Goal: Task Accomplishment & Management: Manage account settings

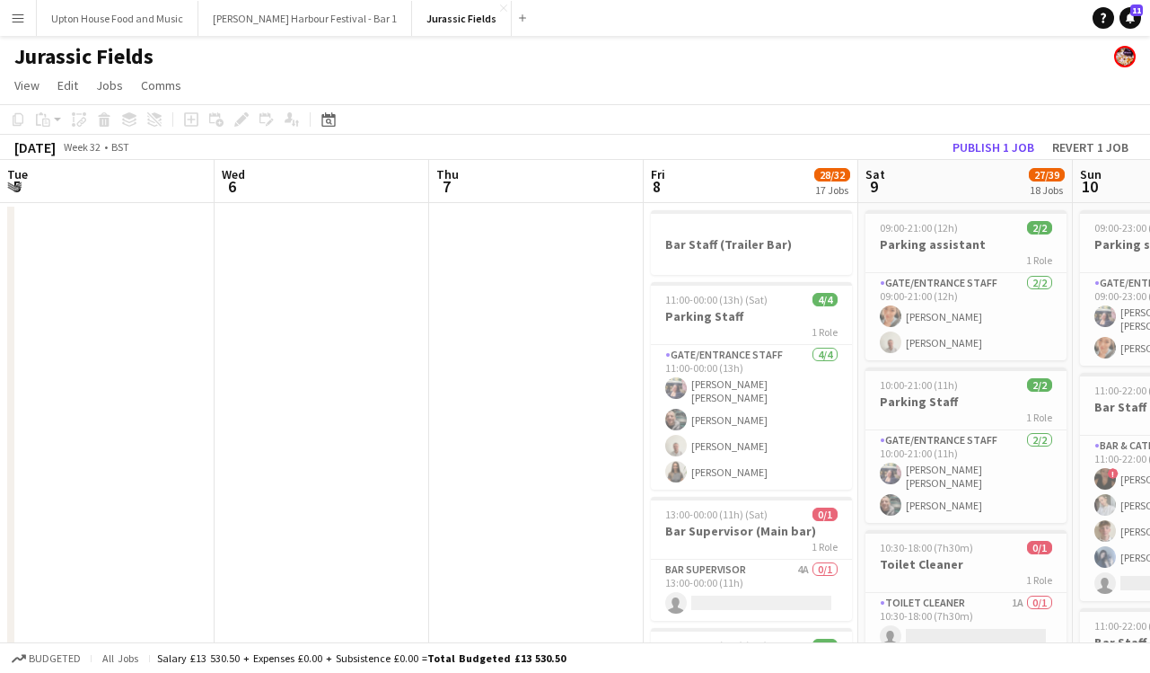
scroll to position [0, 473]
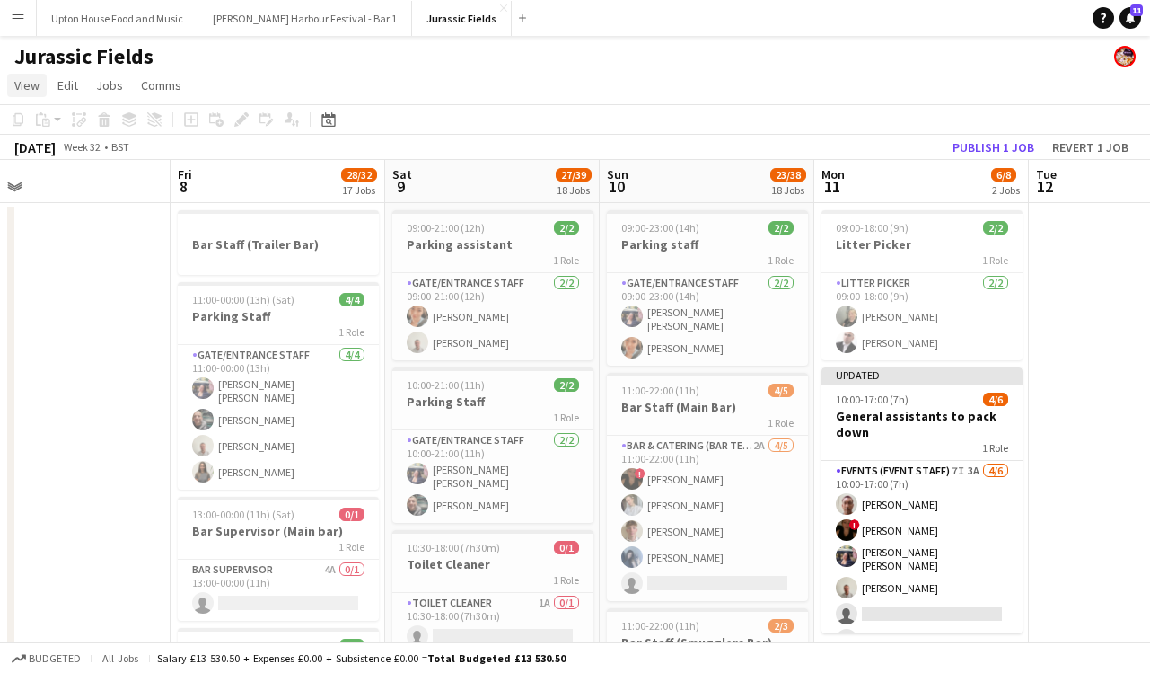
click at [34, 86] on span "View" at bounding box center [26, 85] width 25 height 16
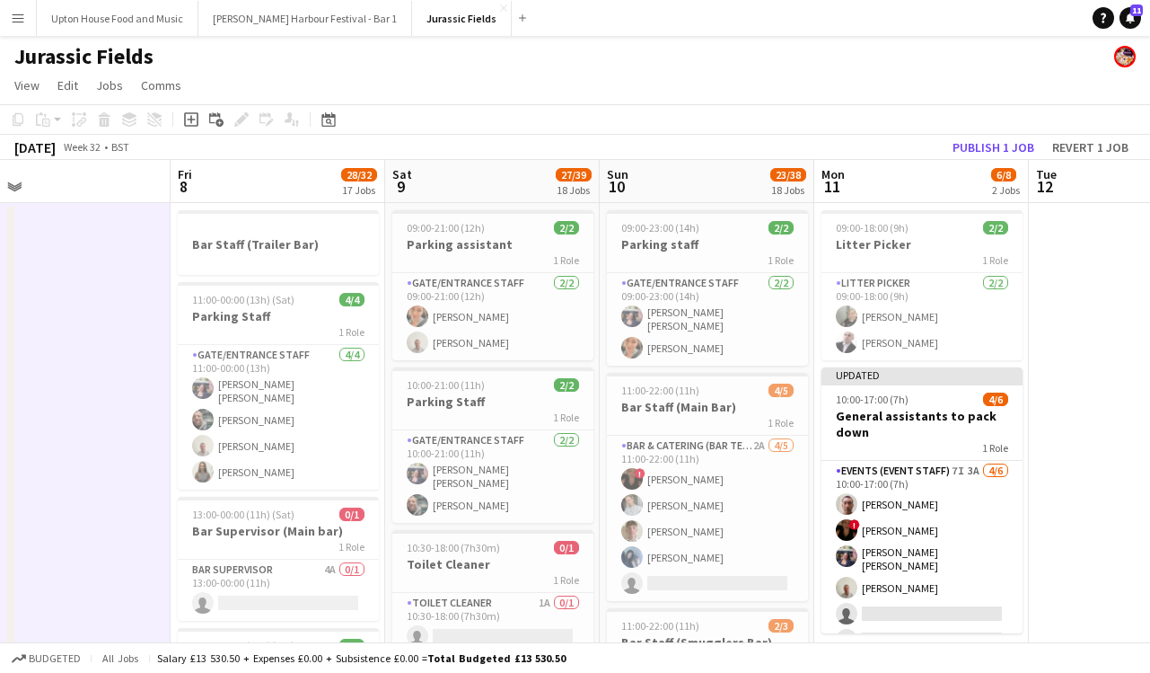
click at [1126, 56] on app-user-avatar at bounding box center [1125, 57] width 22 height 22
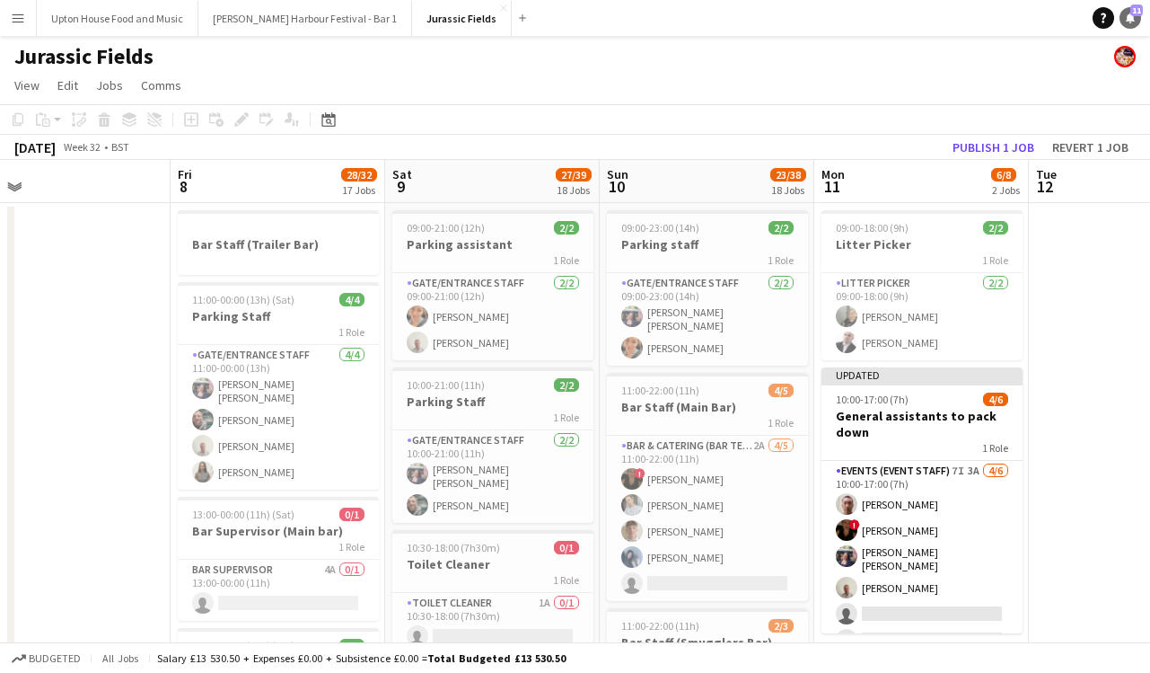
click at [1128, 19] on icon at bounding box center [1130, 17] width 9 height 9
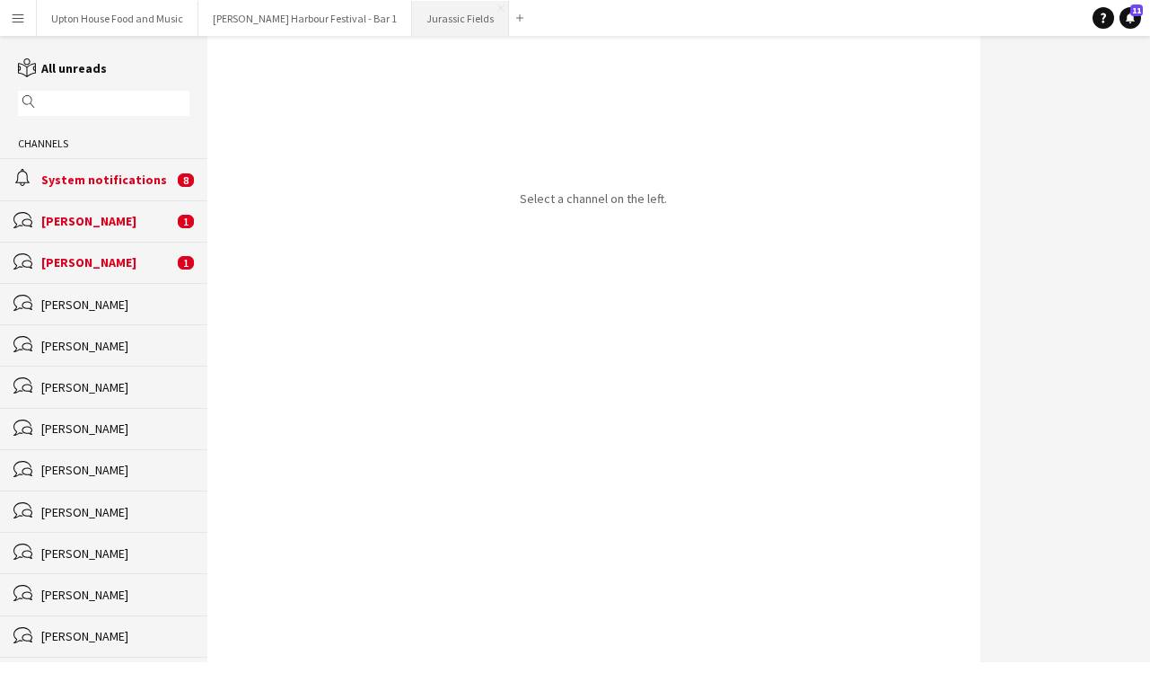
click at [412, 8] on button "Jurassic Fields Close" at bounding box center [460, 18] width 97 height 35
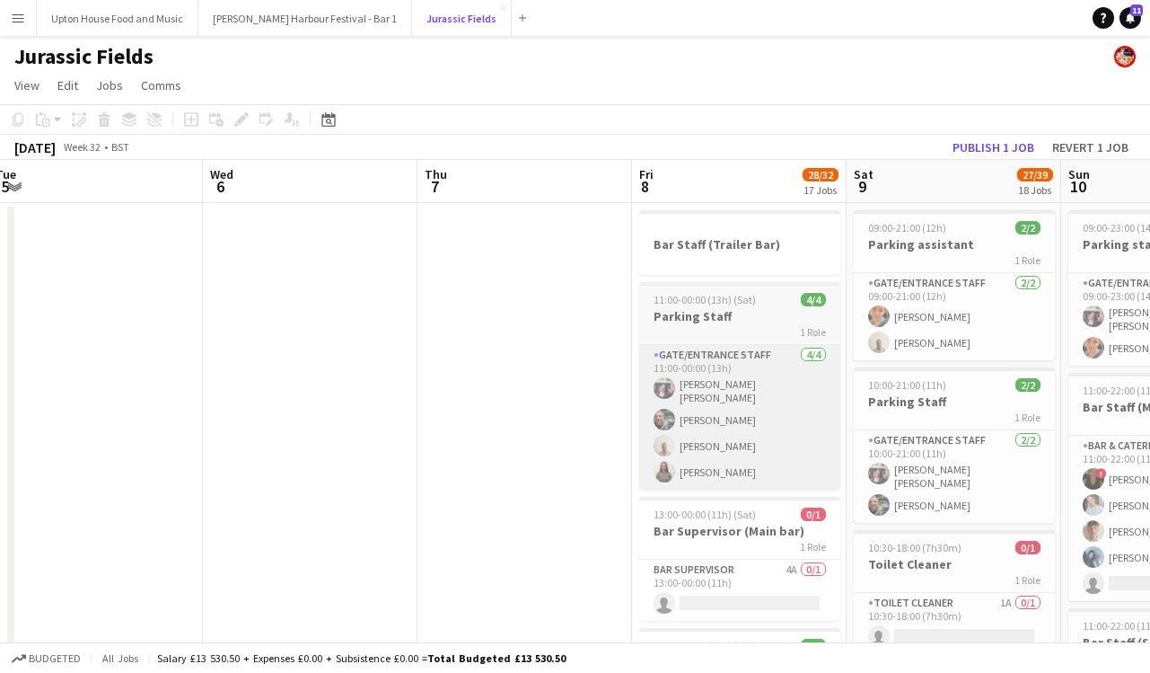
scroll to position [0, 662]
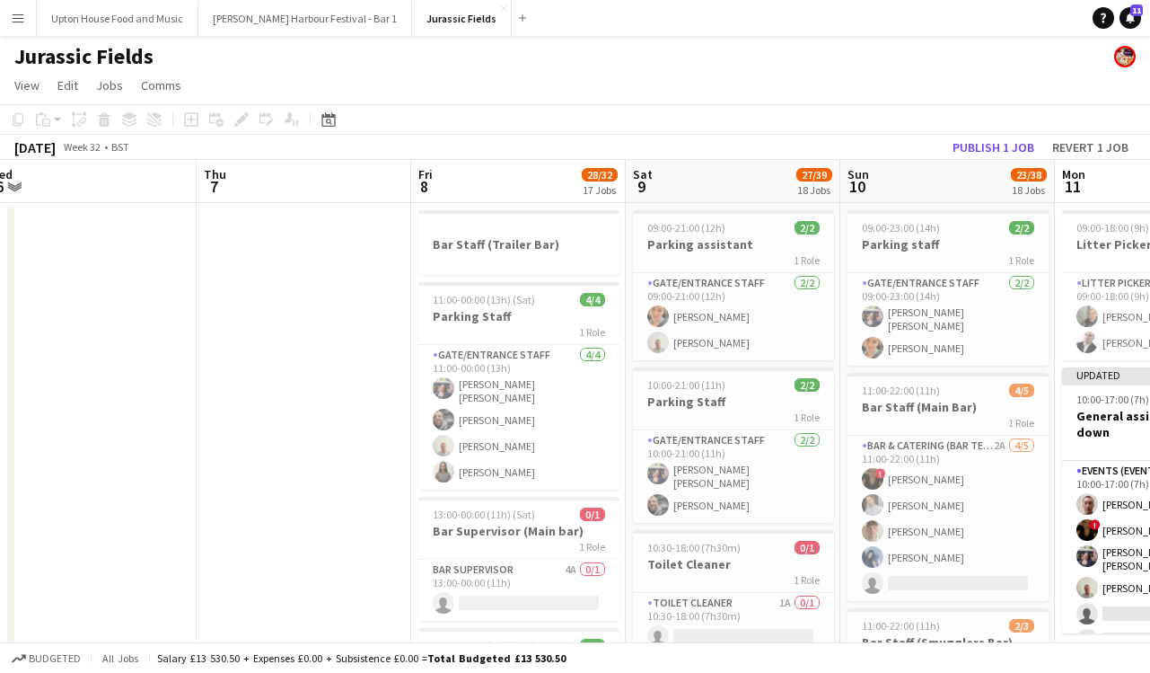
click at [477, 193] on app-board-header-date "Fri 8 28/32 17 Jobs" at bounding box center [518, 181] width 215 height 43
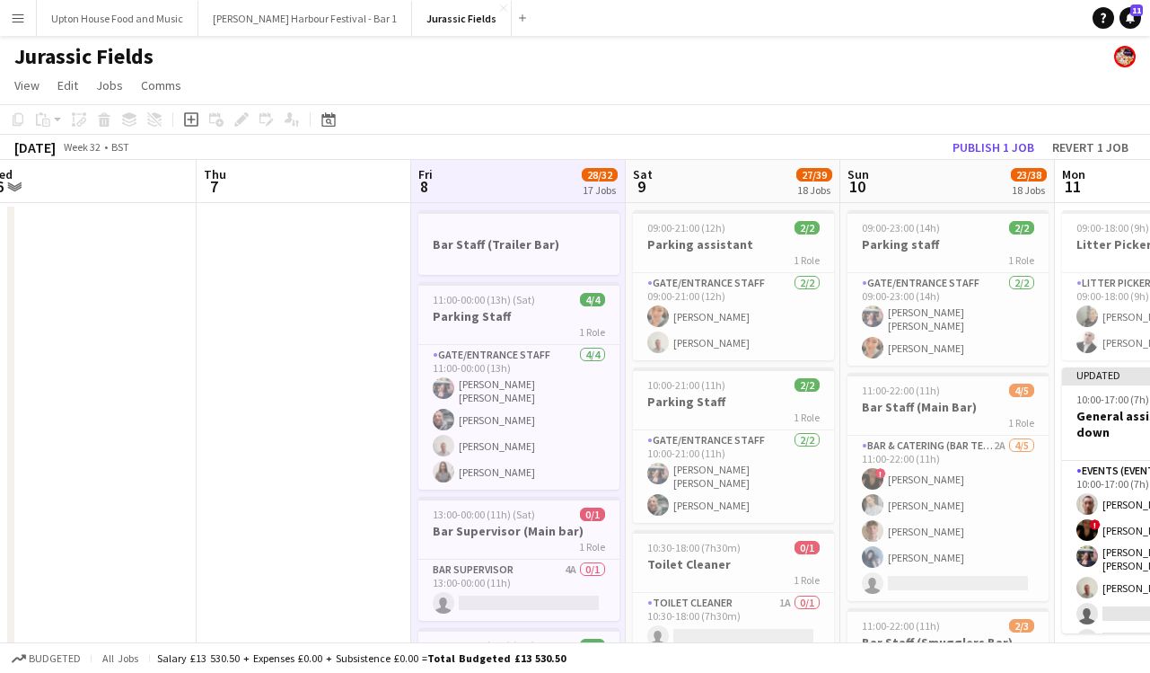
click at [682, 185] on app-board-header-date "Sat 9 27/39 18 Jobs" at bounding box center [733, 181] width 215 height 43
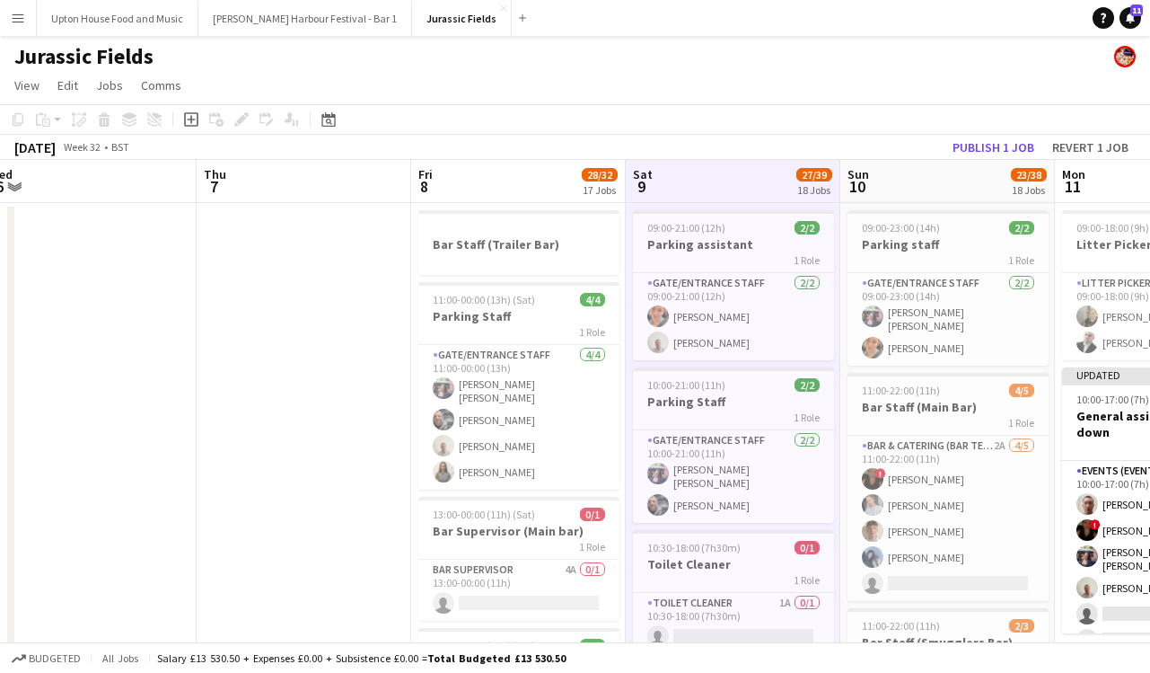
click at [512, 173] on app-board-header-date "Fri 8 28/32 17 Jobs" at bounding box center [518, 181] width 215 height 43
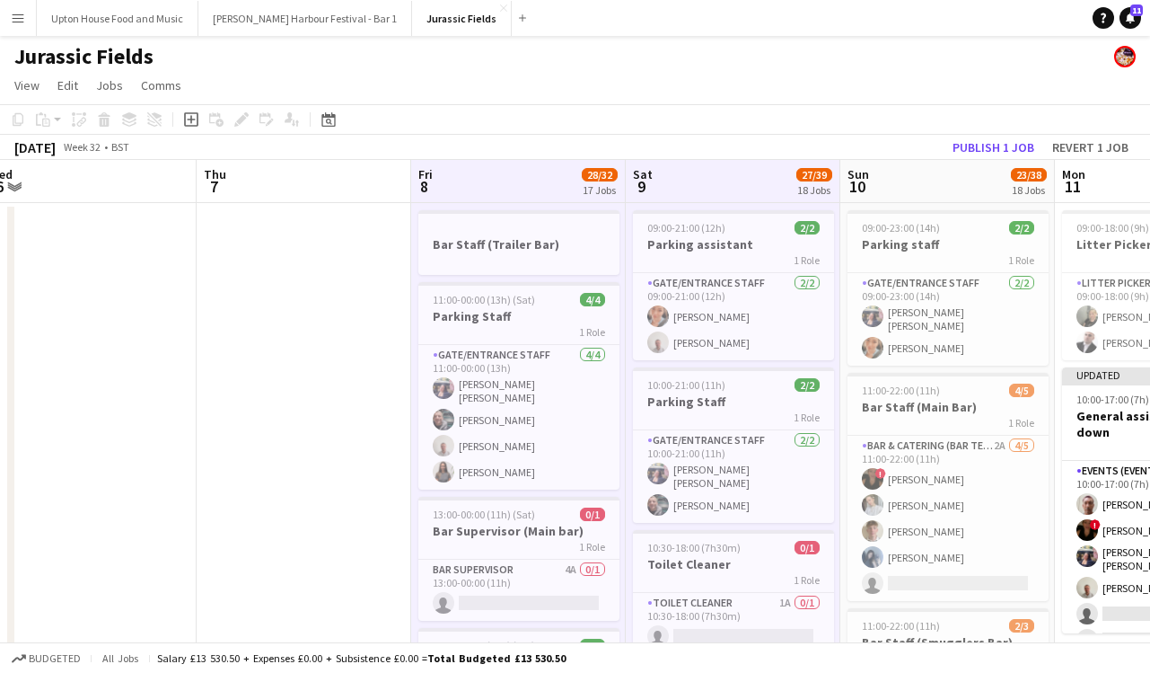
click at [920, 189] on app-board-header-date "Sun 10 23/38 18 Jobs" at bounding box center [948, 181] width 215 height 43
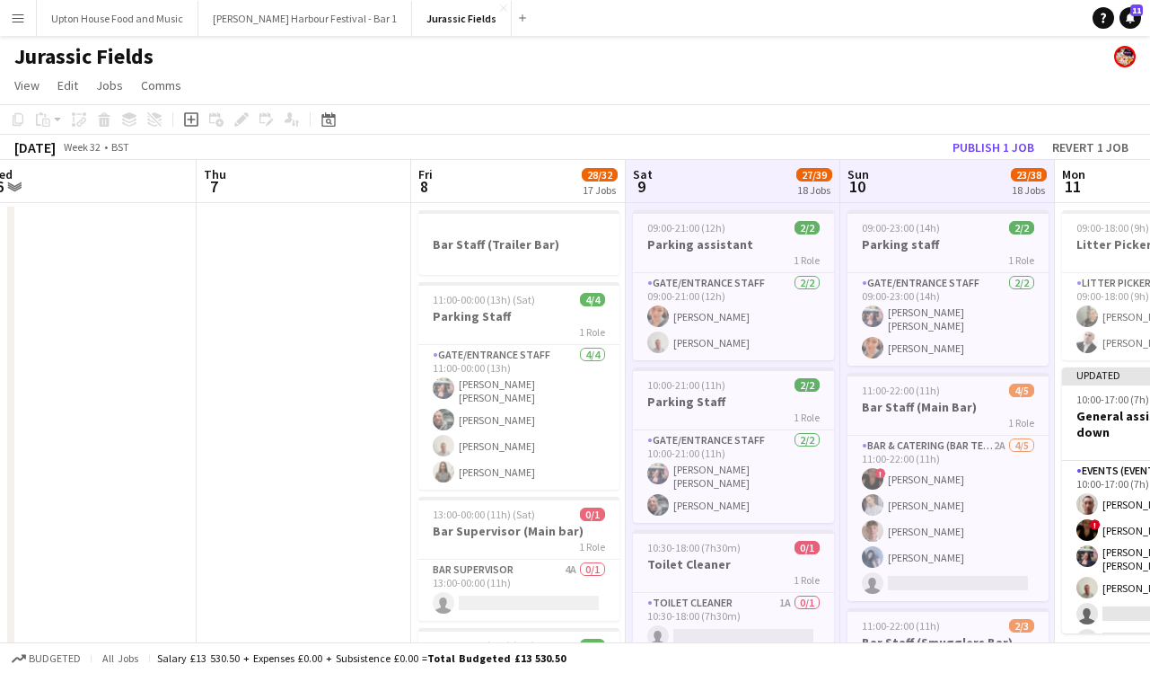
click at [540, 185] on app-board-header-date "Fri 8 28/32 17 Jobs" at bounding box center [518, 181] width 215 height 43
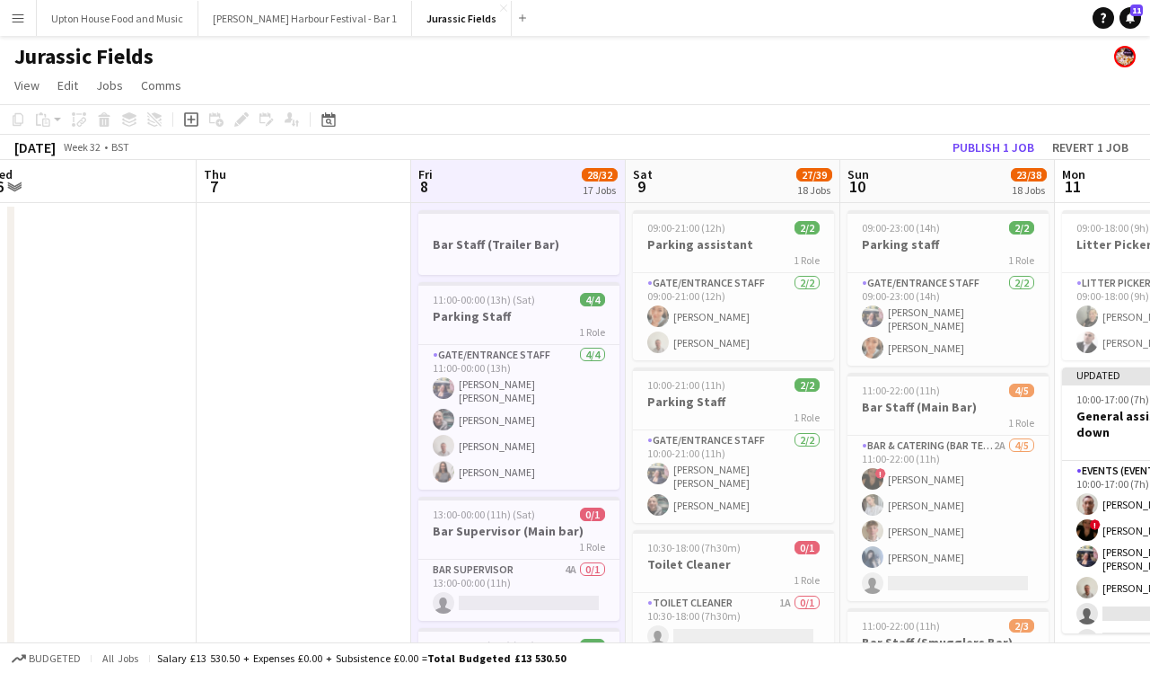
click at [726, 190] on app-board-header-date "Sat 9 27/39 18 Jobs" at bounding box center [733, 181] width 215 height 43
click at [894, 181] on app-board-header-date "Sun 10 23/38 18 Jobs" at bounding box center [948, 181] width 215 height 43
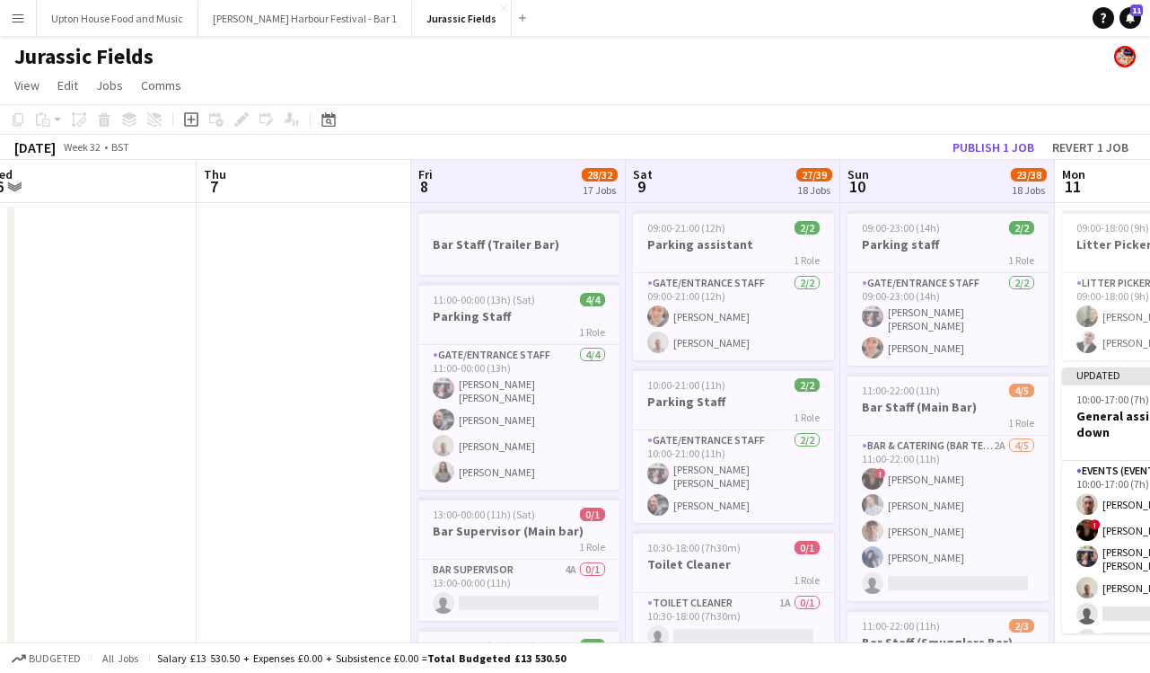
click at [1127, 185] on app-board-header-date "Mon 11 6/8 2 Jobs" at bounding box center [1162, 181] width 215 height 43
click at [15, 18] on app-icon "Menu" at bounding box center [18, 18] width 14 height 14
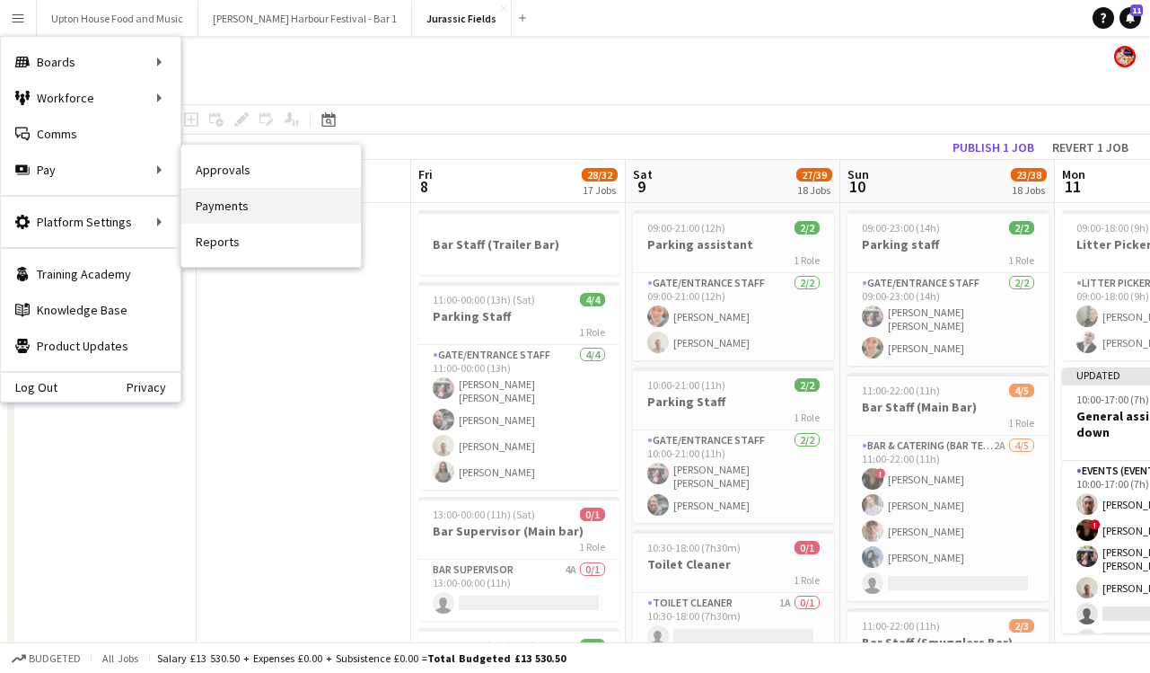
click at [227, 206] on link "Payments" at bounding box center [271, 206] width 180 height 36
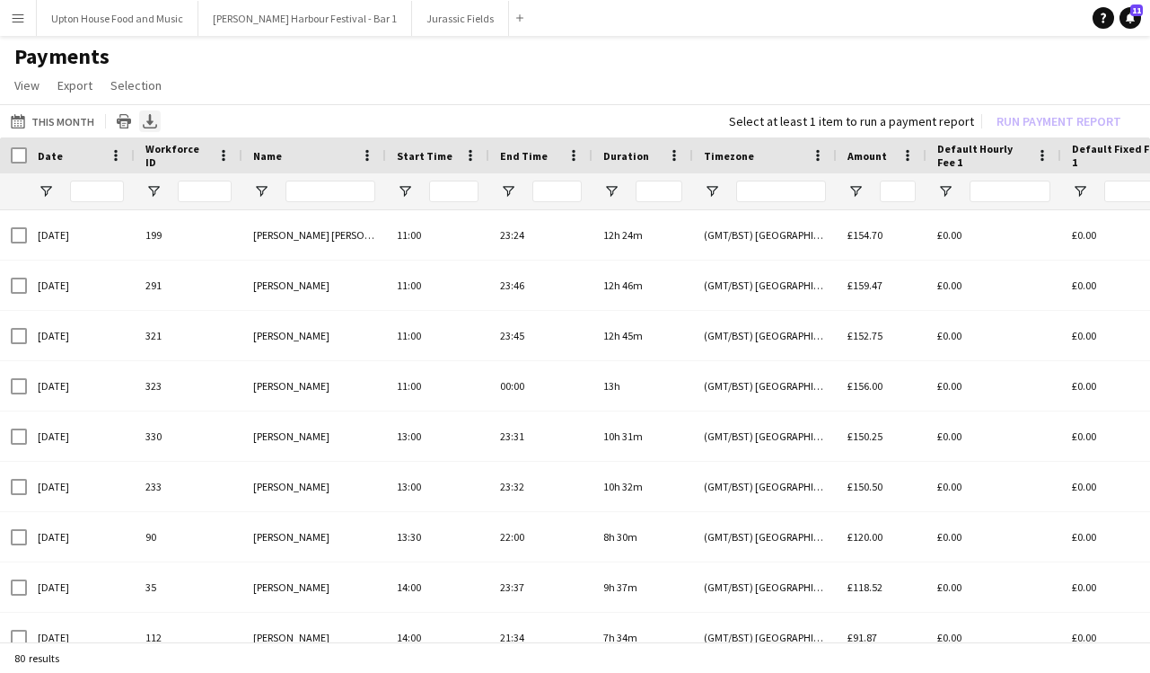
click at [143, 119] on icon "Export XLSX" at bounding box center [150, 121] width 14 height 14
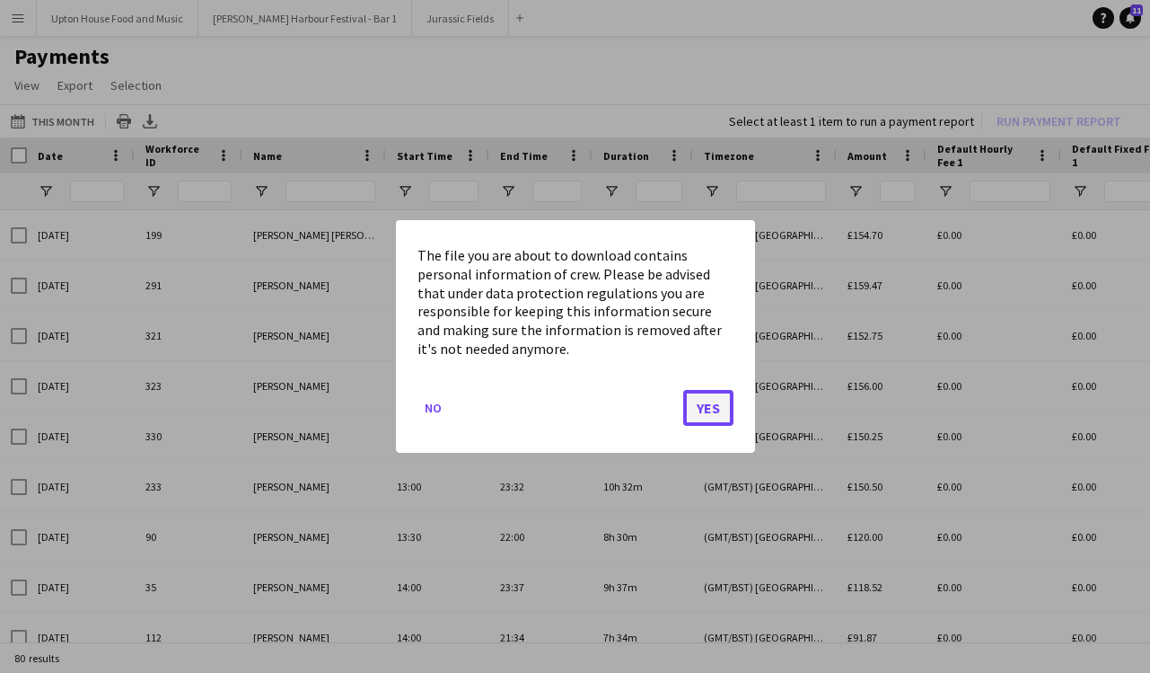
click at [701, 401] on button "Yes" at bounding box center [708, 408] width 50 height 36
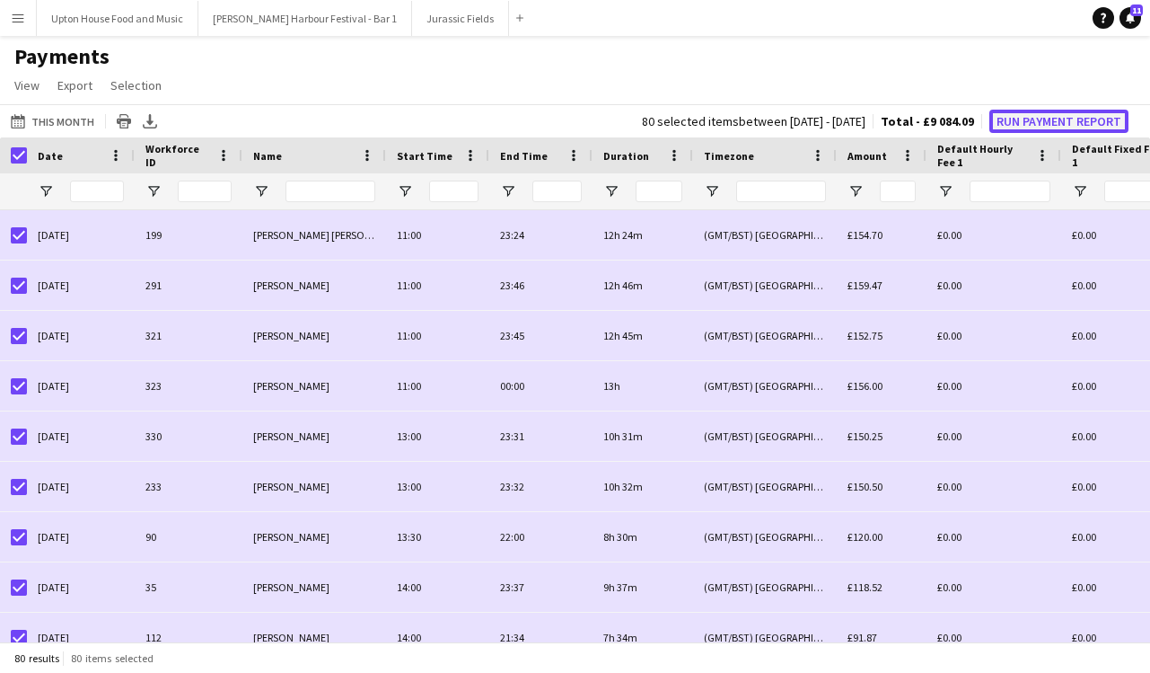
click at [1053, 117] on button "Run Payment Report" at bounding box center [1059, 121] width 139 height 23
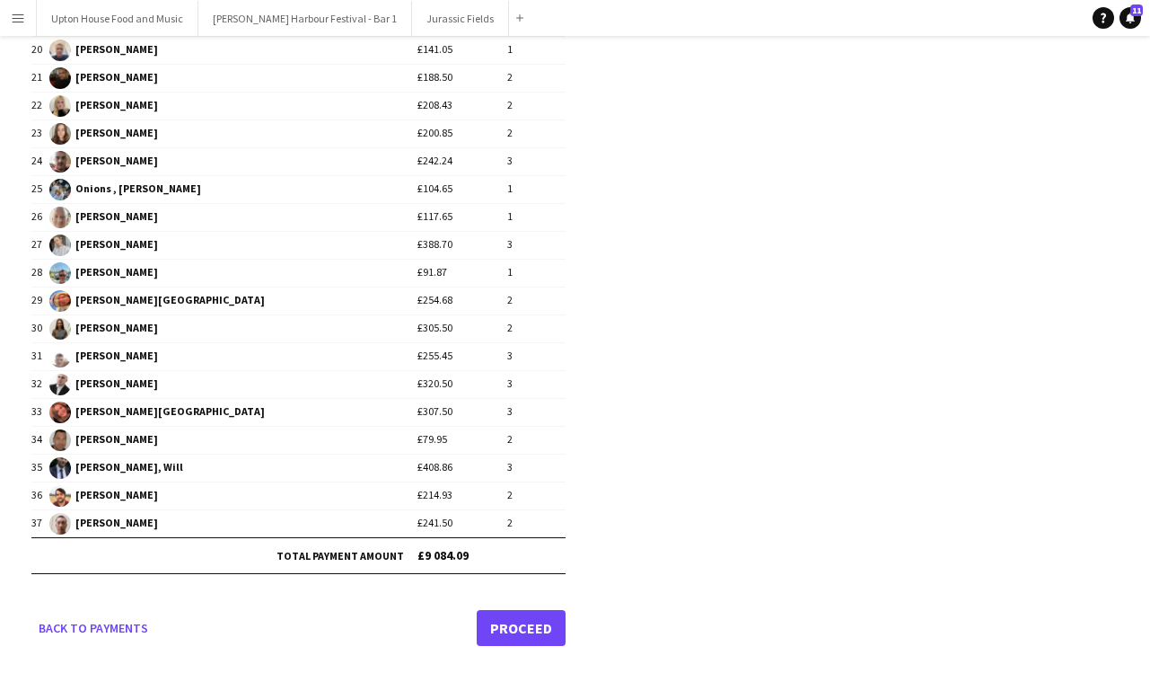
click at [511, 629] on link "Proceed" at bounding box center [521, 628] width 89 height 36
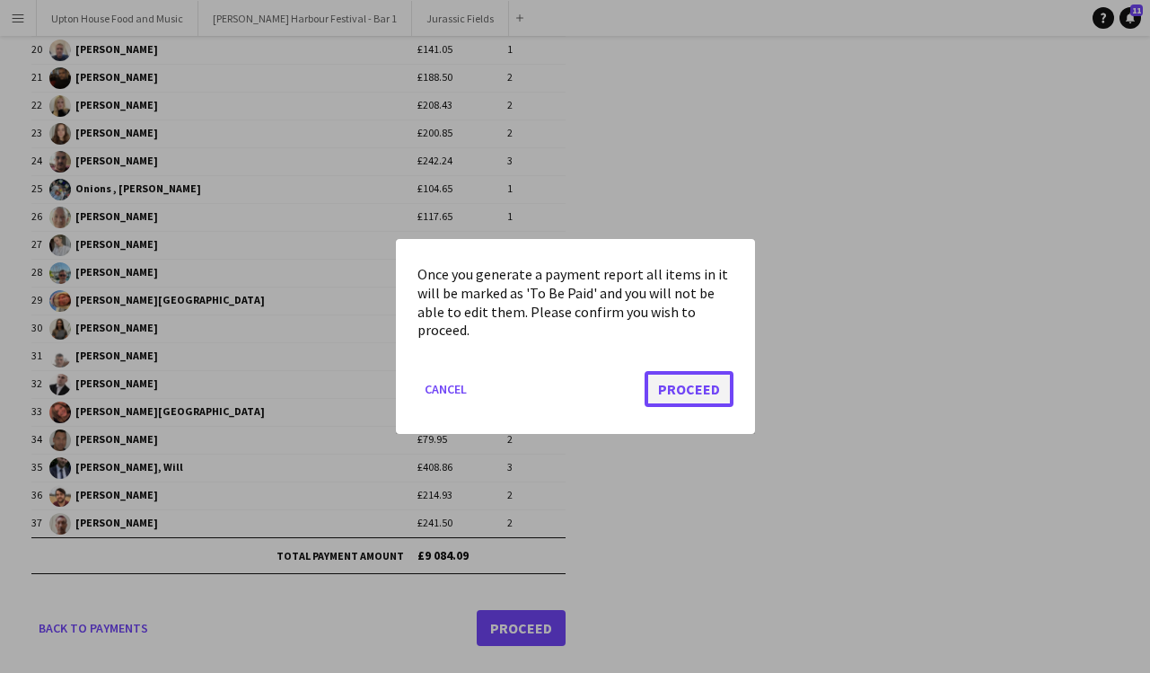
click at [702, 392] on button "Proceed" at bounding box center [689, 389] width 89 height 36
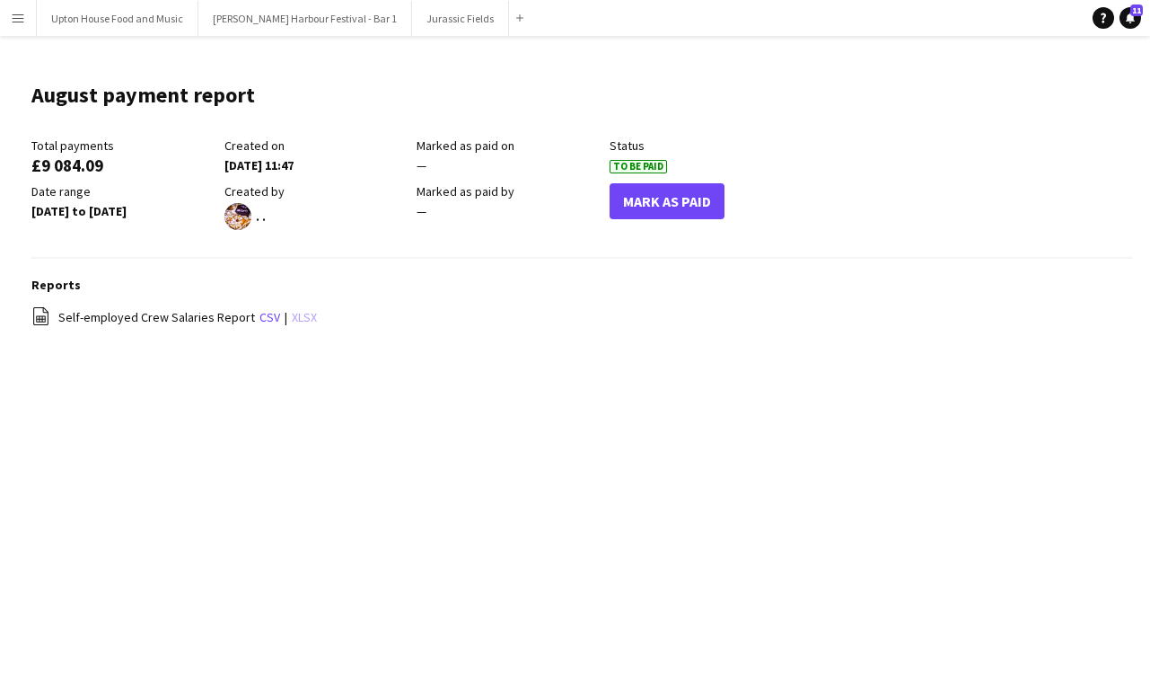
click at [301, 321] on link "xlsx" at bounding box center [304, 317] width 25 height 16
click at [260, 314] on link "csv" at bounding box center [270, 317] width 21 height 16
click at [21, 8] on button "Menu" at bounding box center [18, 18] width 36 height 36
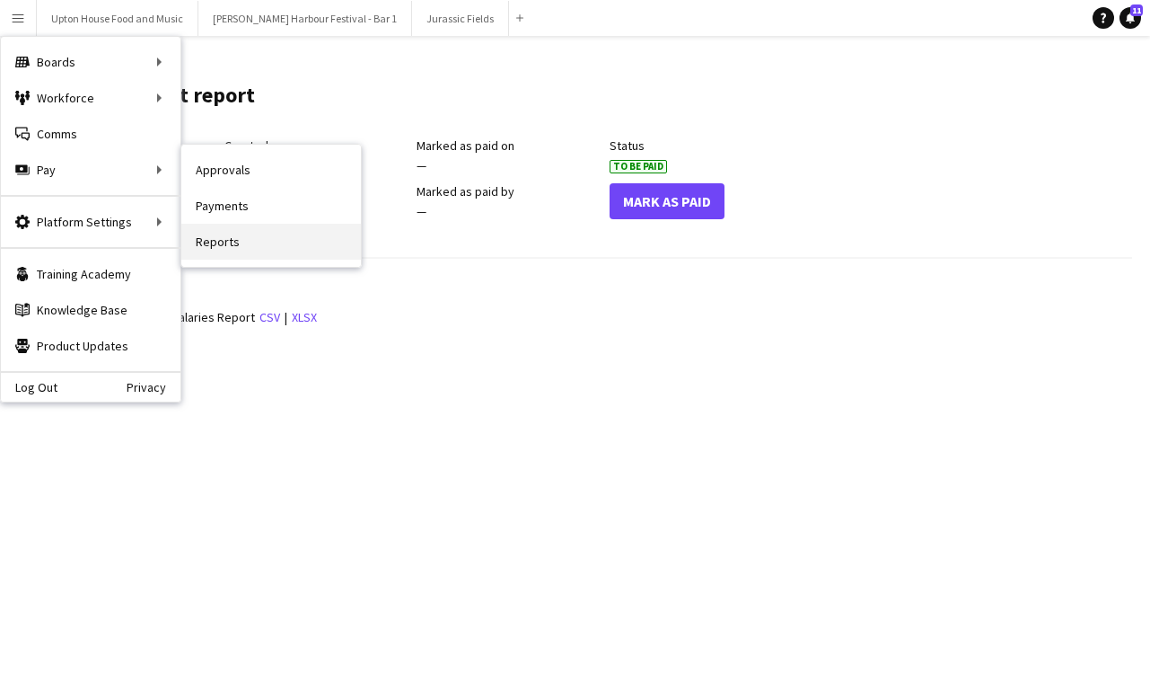
click at [217, 237] on link "Reports" at bounding box center [271, 242] width 180 height 36
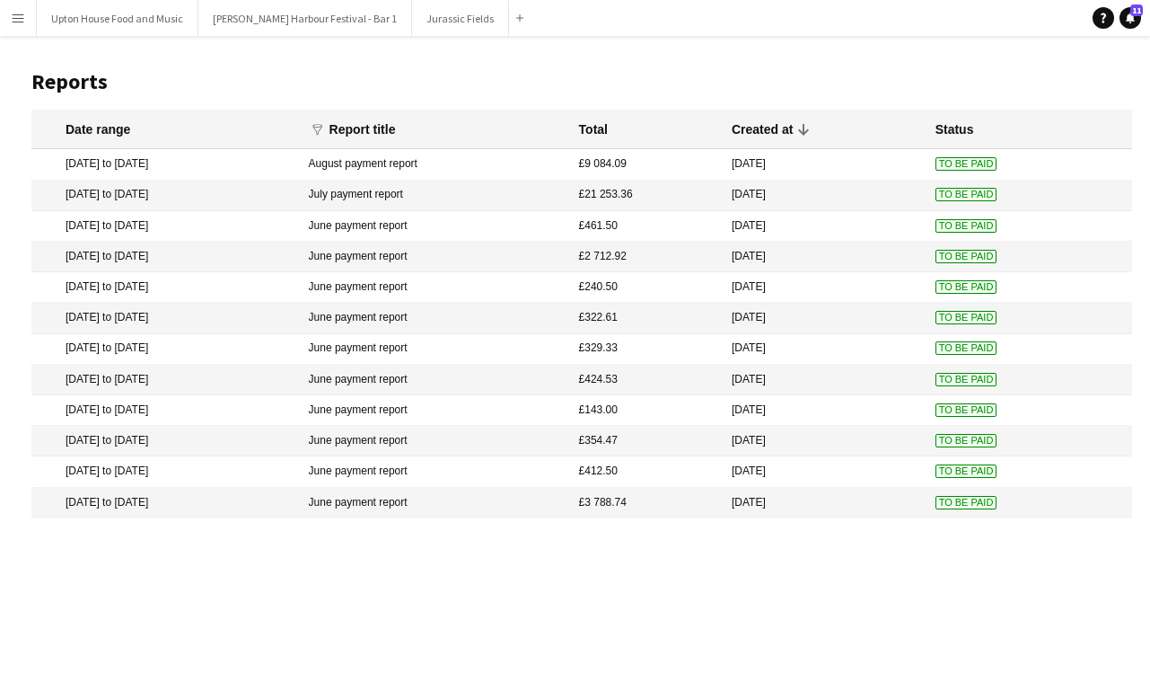
click at [282, 163] on mat-cell "[DATE] to [DATE]" at bounding box center [165, 164] width 269 height 31
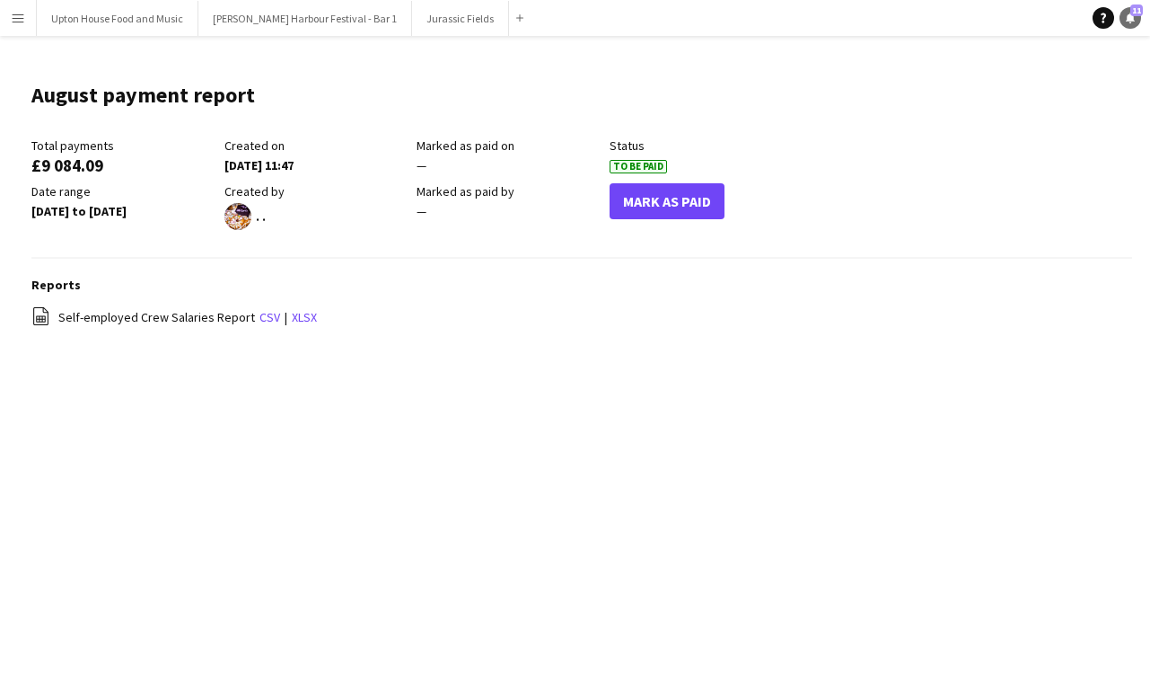
click at [1129, 22] on icon "Notifications" at bounding box center [1130, 18] width 11 height 11
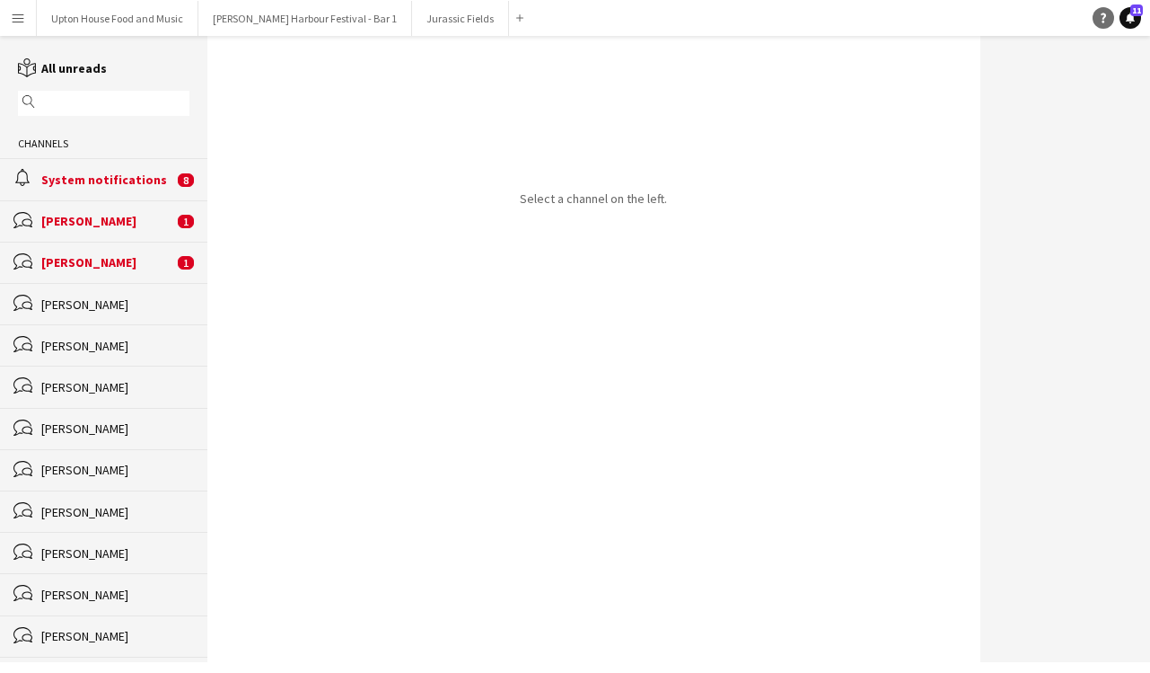
click at [1099, 17] on icon "Help" at bounding box center [1103, 18] width 11 height 11
click at [412, 22] on button "Jurassic Fields Close" at bounding box center [460, 18] width 97 height 35
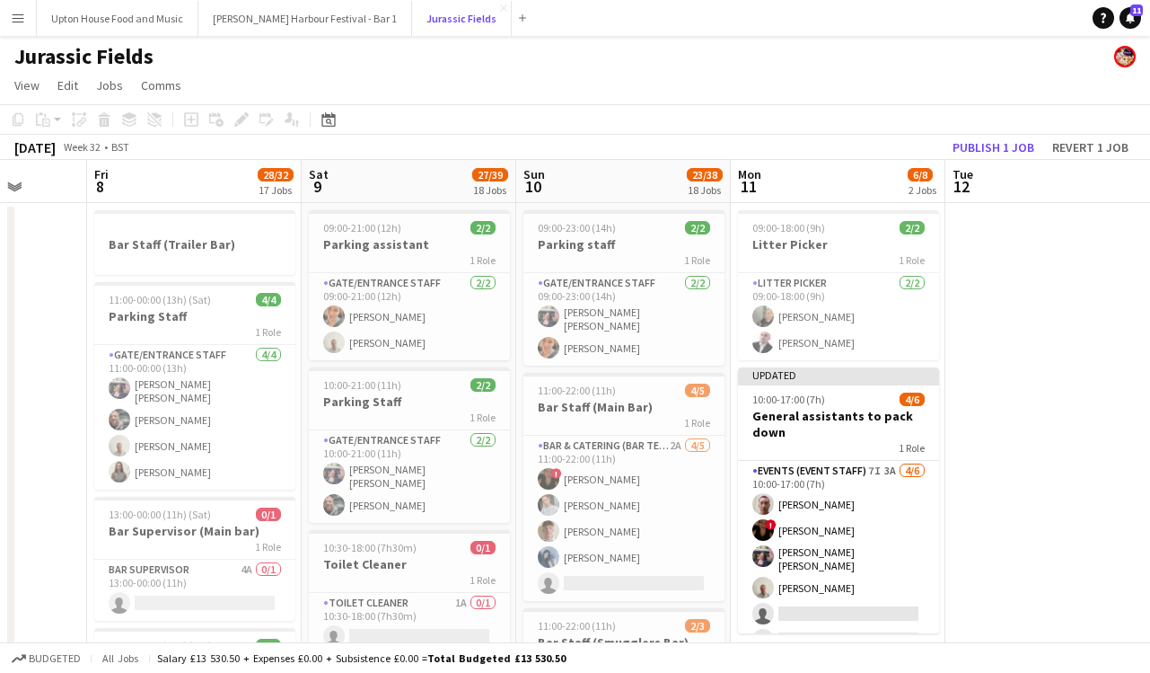
scroll to position [0, 781]
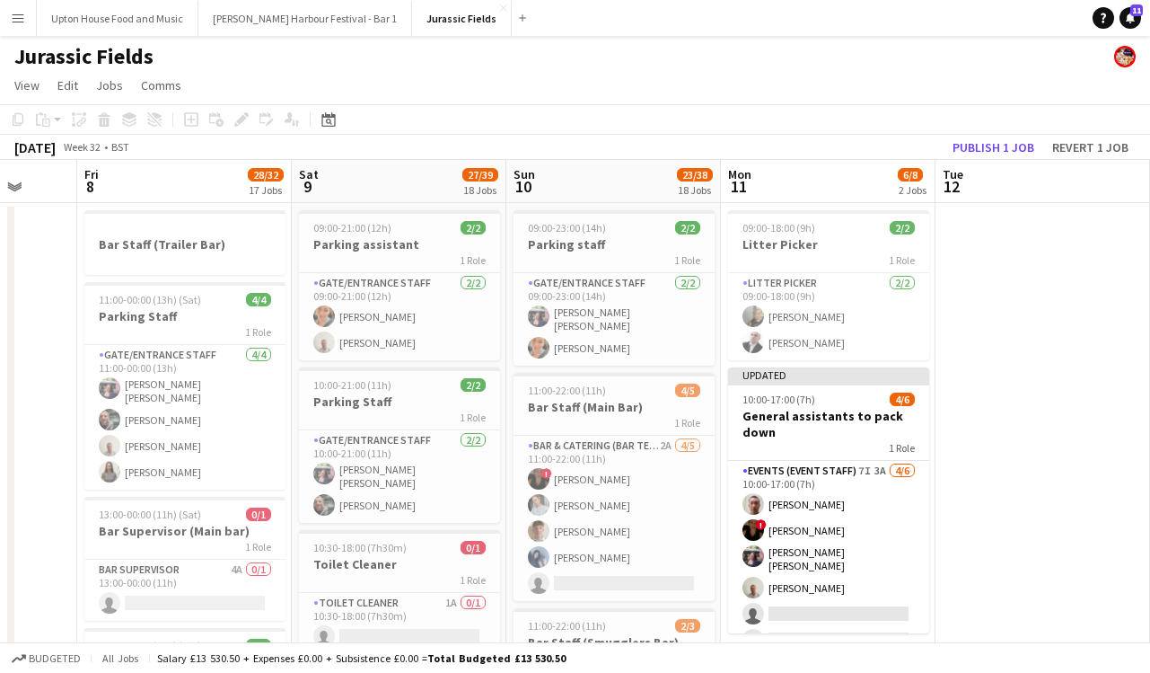
click at [27, 13] on button "Menu" at bounding box center [18, 18] width 36 height 36
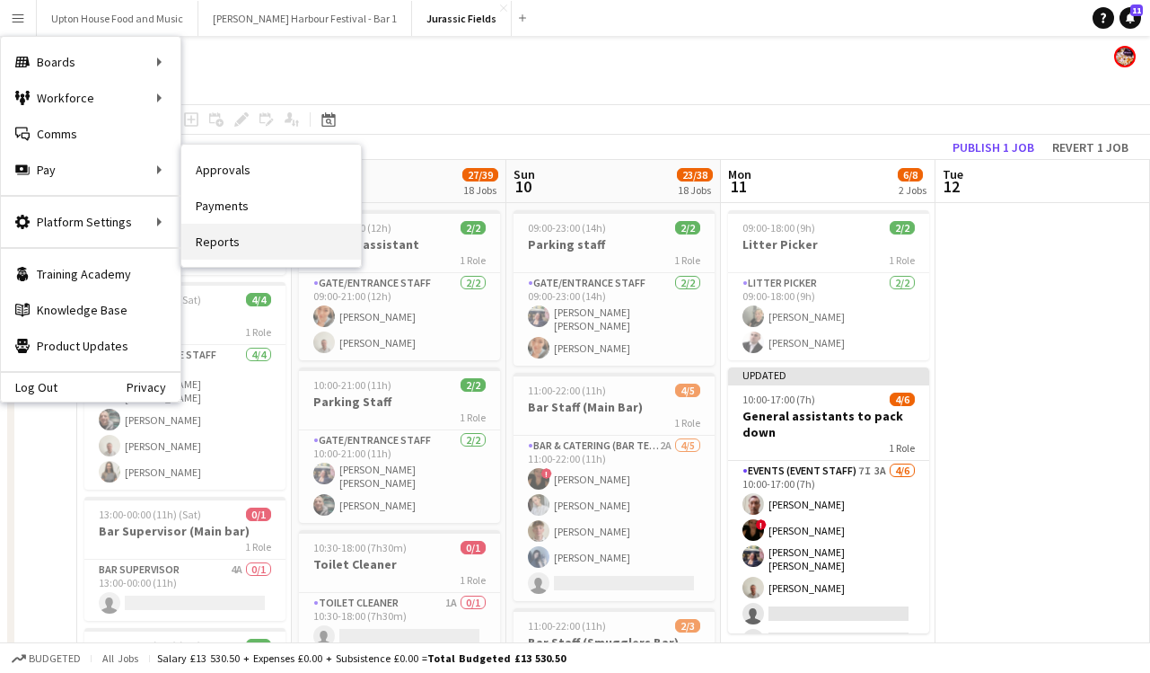
click at [213, 243] on link "Reports" at bounding box center [271, 242] width 180 height 36
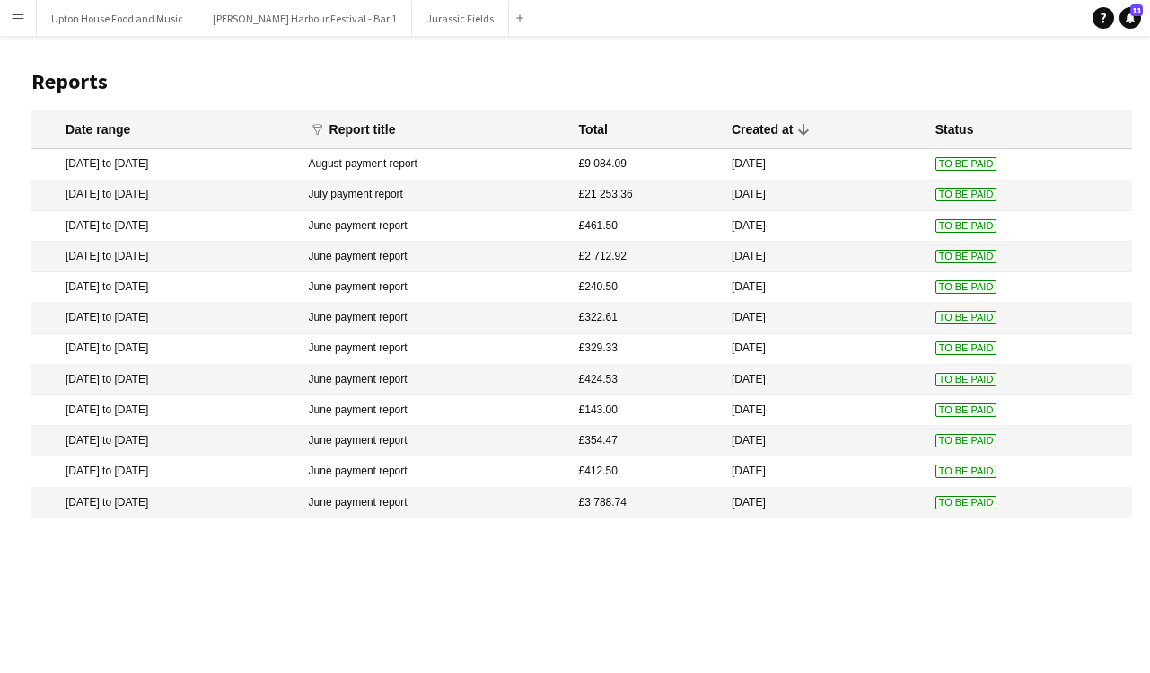
click at [271, 166] on mat-cell "[DATE] to [DATE]" at bounding box center [165, 164] width 269 height 31
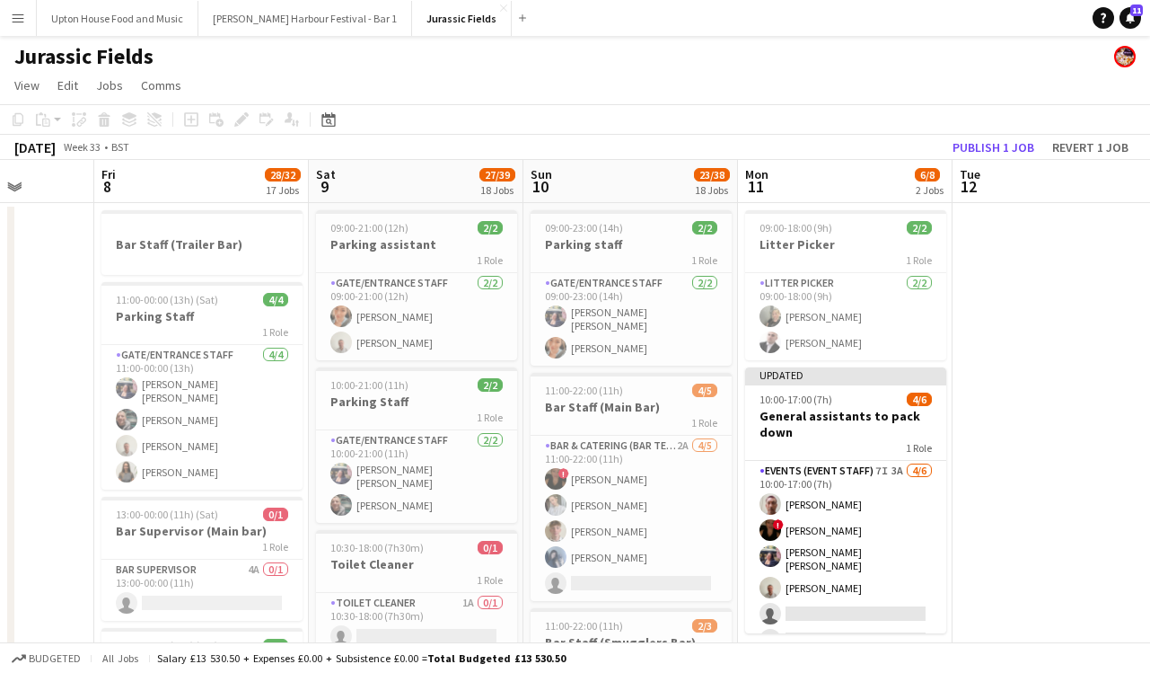
scroll to position [0, 509]
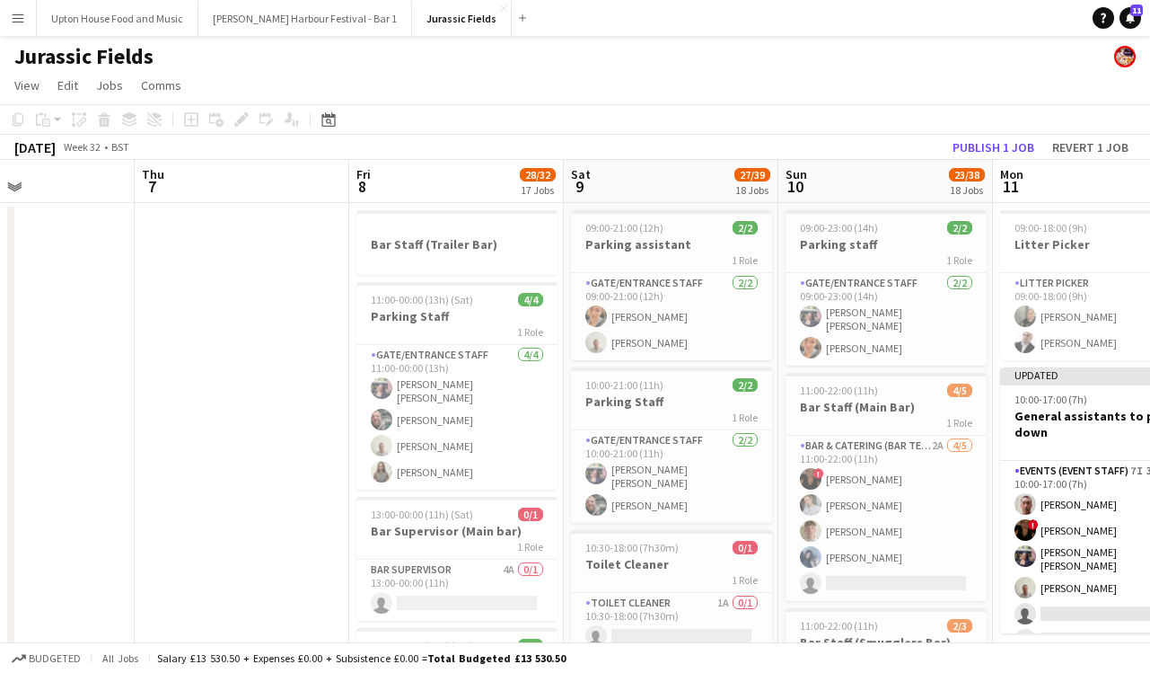
click at [15, 15] on app-icon "Menu" at bounding box center [18, 18] width 14 height 14
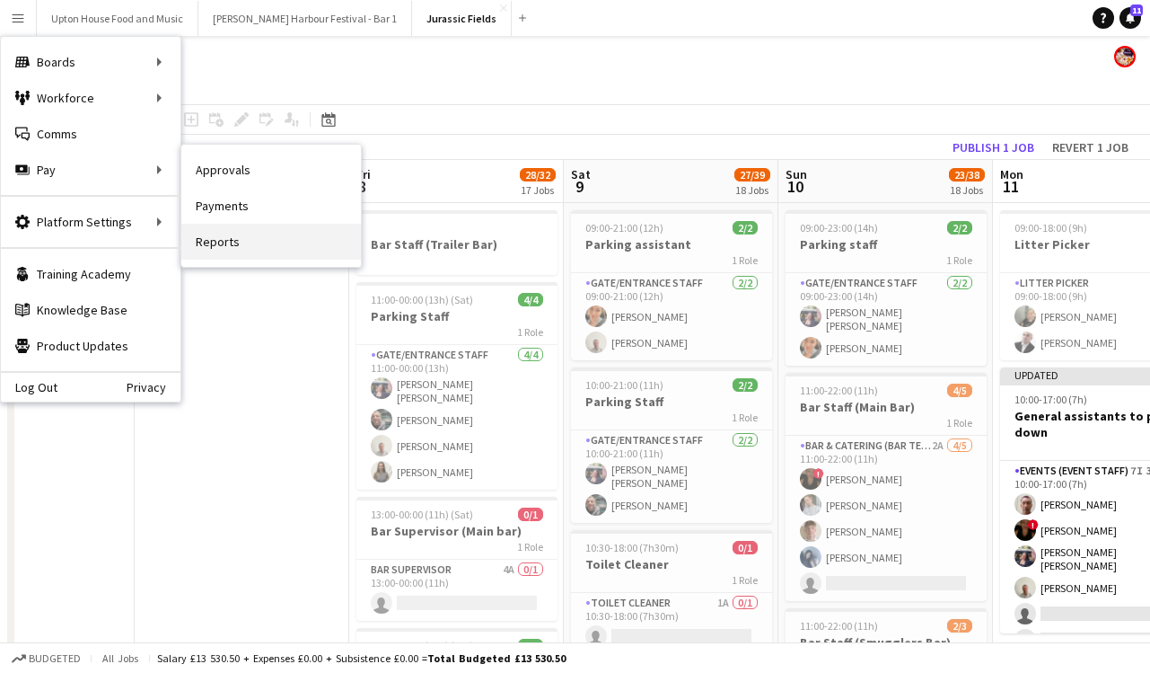
click at [237, 247] on link "Reports" at bounding box center [271, 242] width 180 height 36
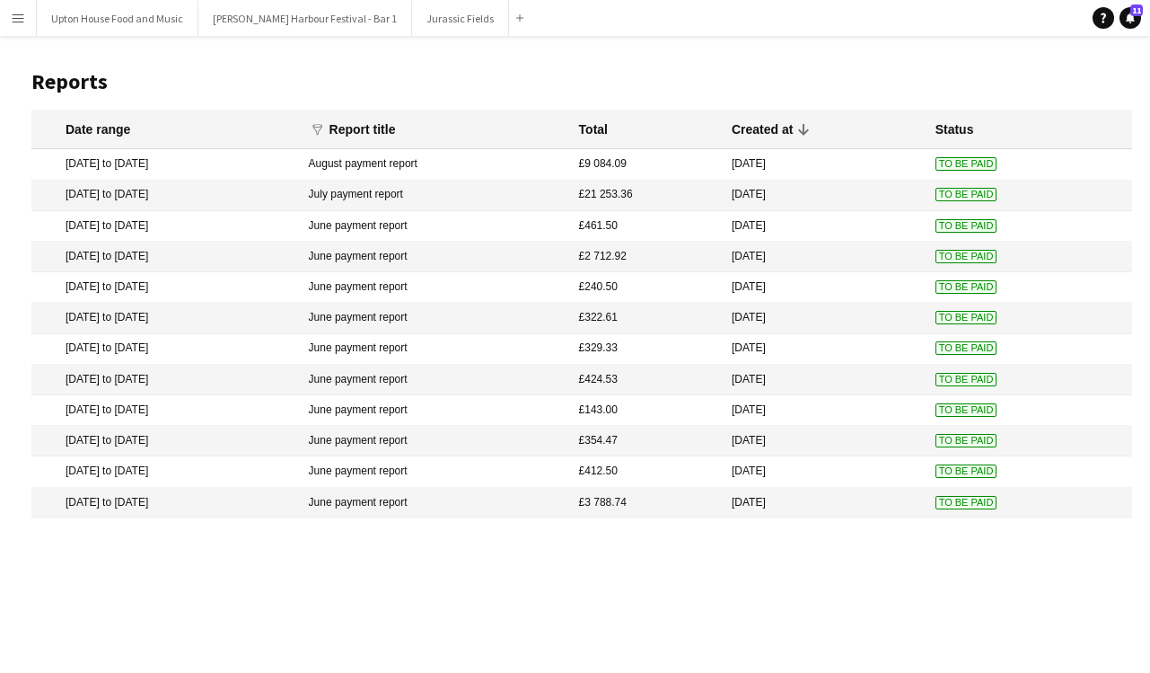
click at [395, 163] on mat-cell "August payment report" at bounding box center [435, 164] width 270 height 31
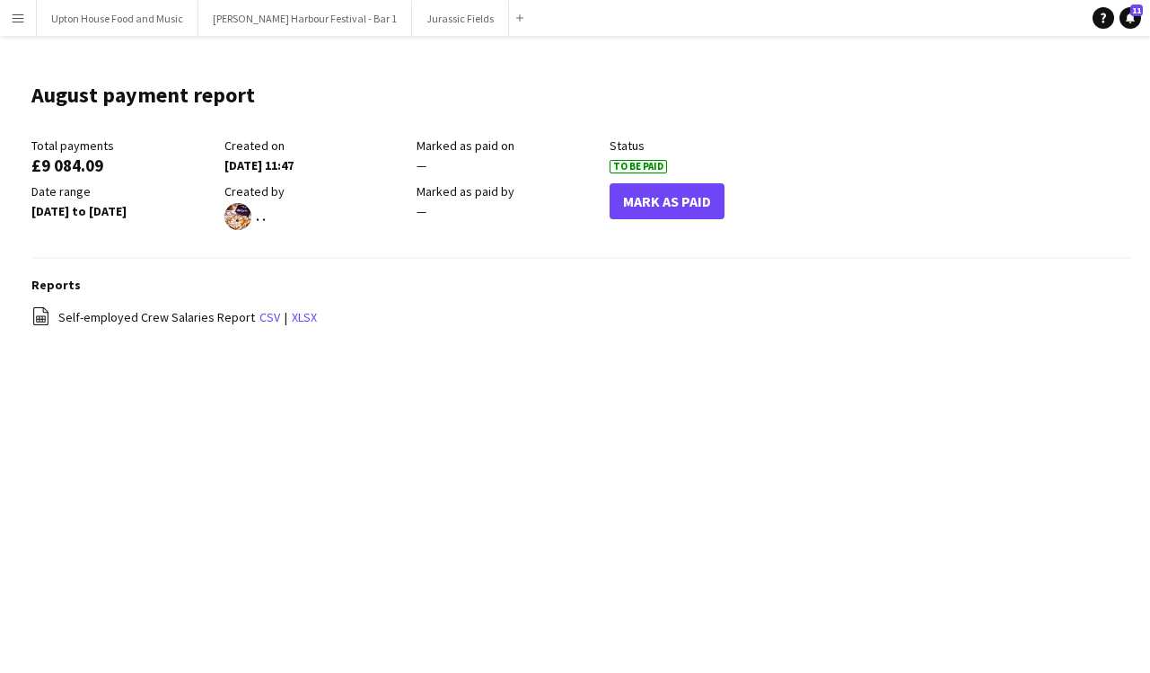
click at [22, 26] on button "Menu" at bounding box center [18, 18] width 36 height 36
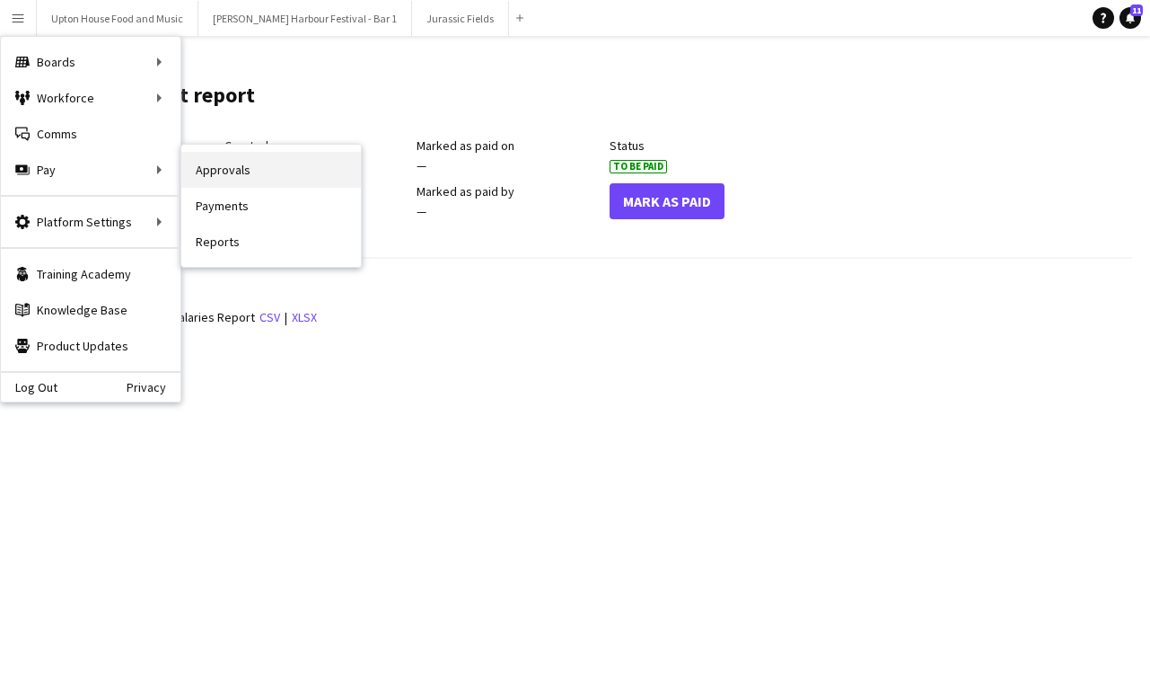
click at [242, 168] on link "Approvals" at bounding box center [271, 170] width 180 height 36
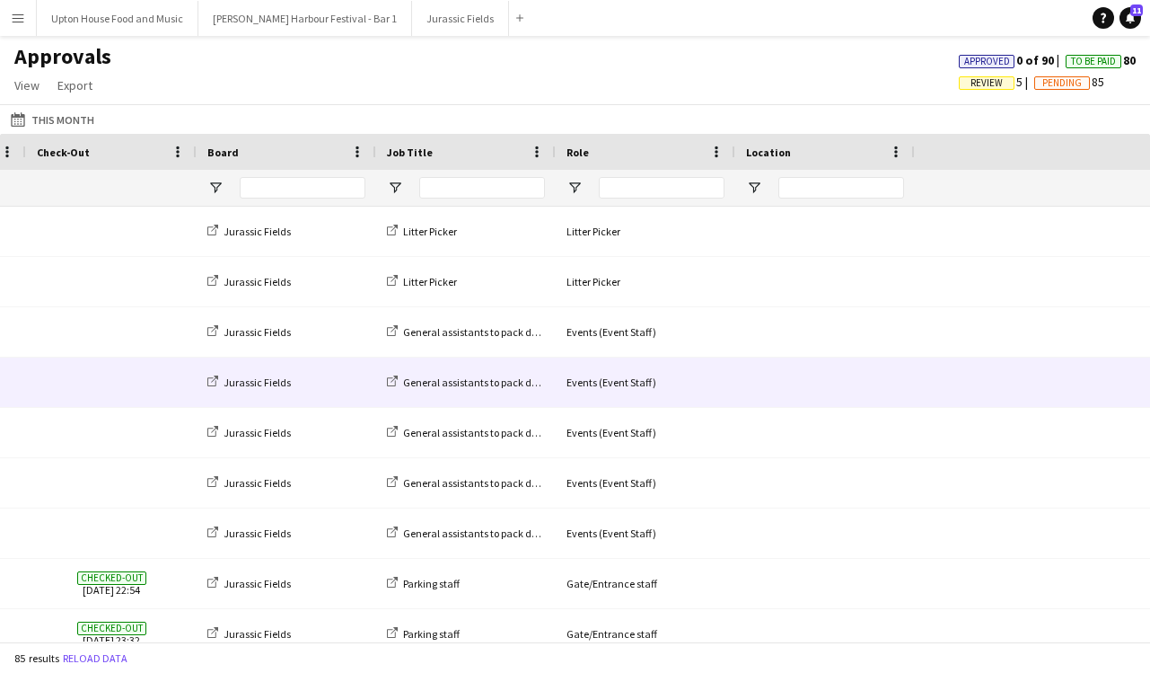
scroll to position [0, 630]
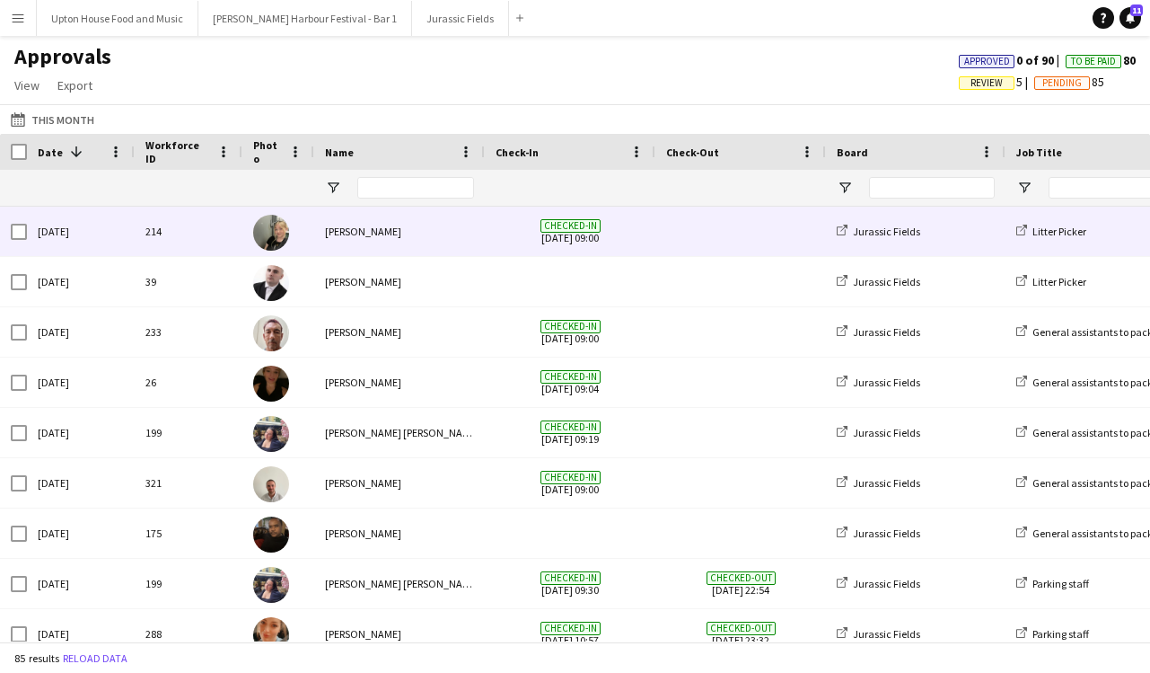
click at [91, 230] on div "[DATE]" at bounding box center [81, 231] width 108 height 49
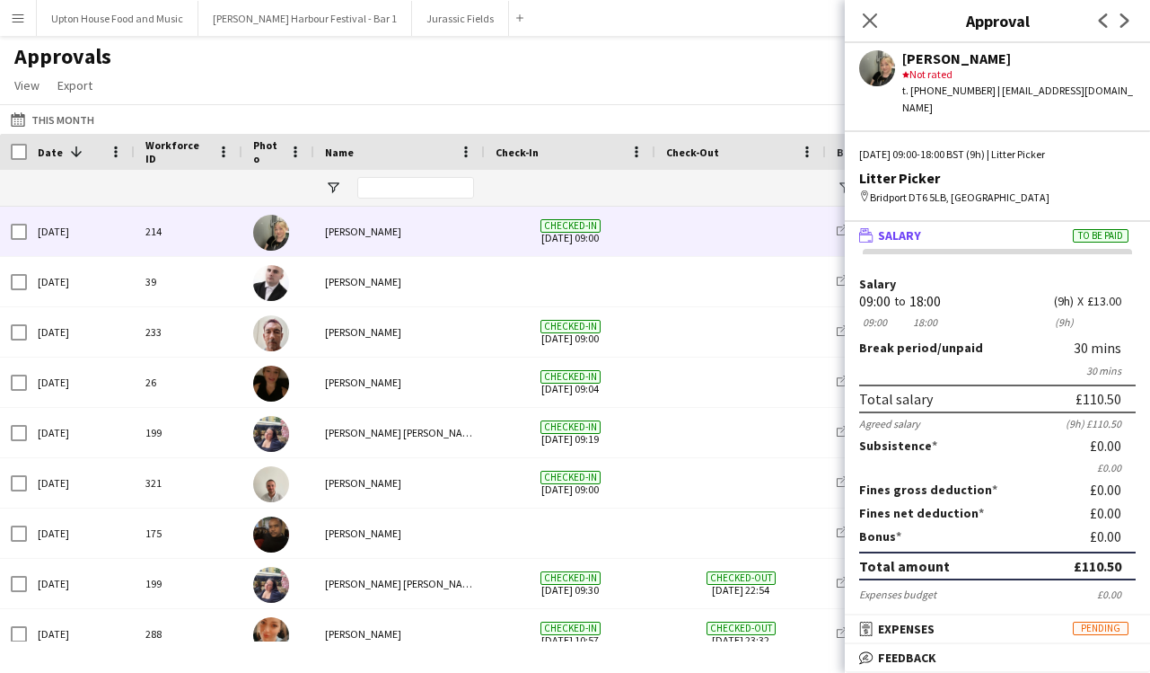
click at [372, 105] on div "This Month This Month [DATE] This Week This Month [DATE] Last Week Last Month […" at bounding box center [575, 119] width 1150 height 30
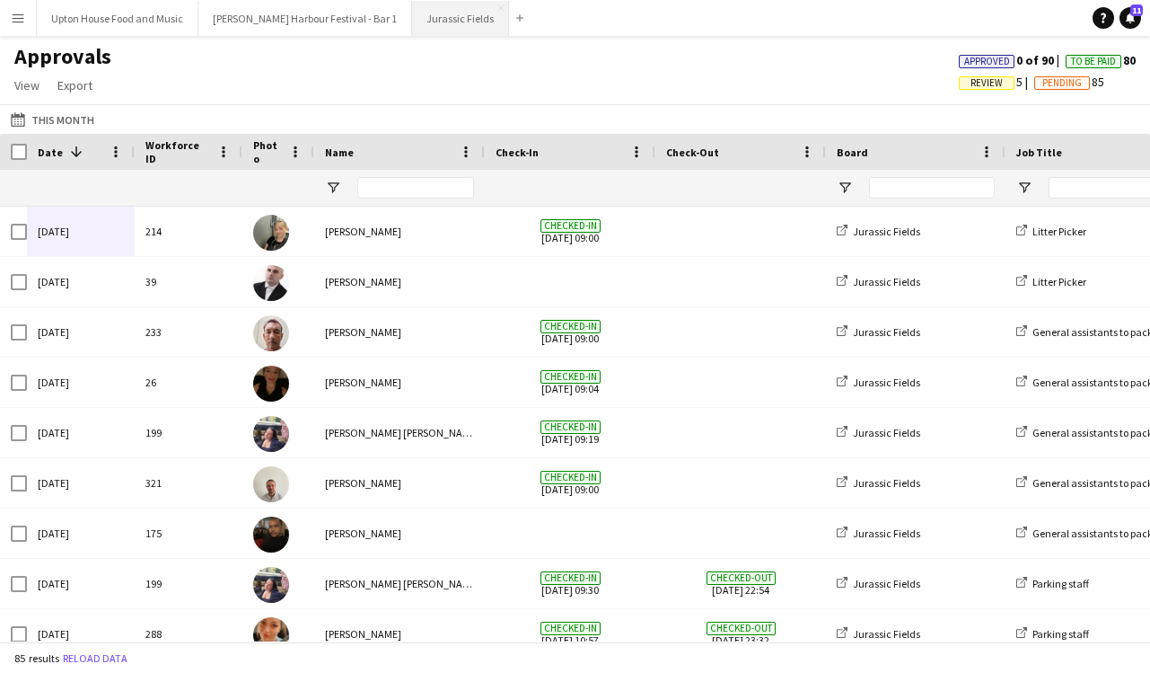
click at [412, 20] on button "Jurassic Fields Close" at bounding box center [460, 18] width 97 height 35
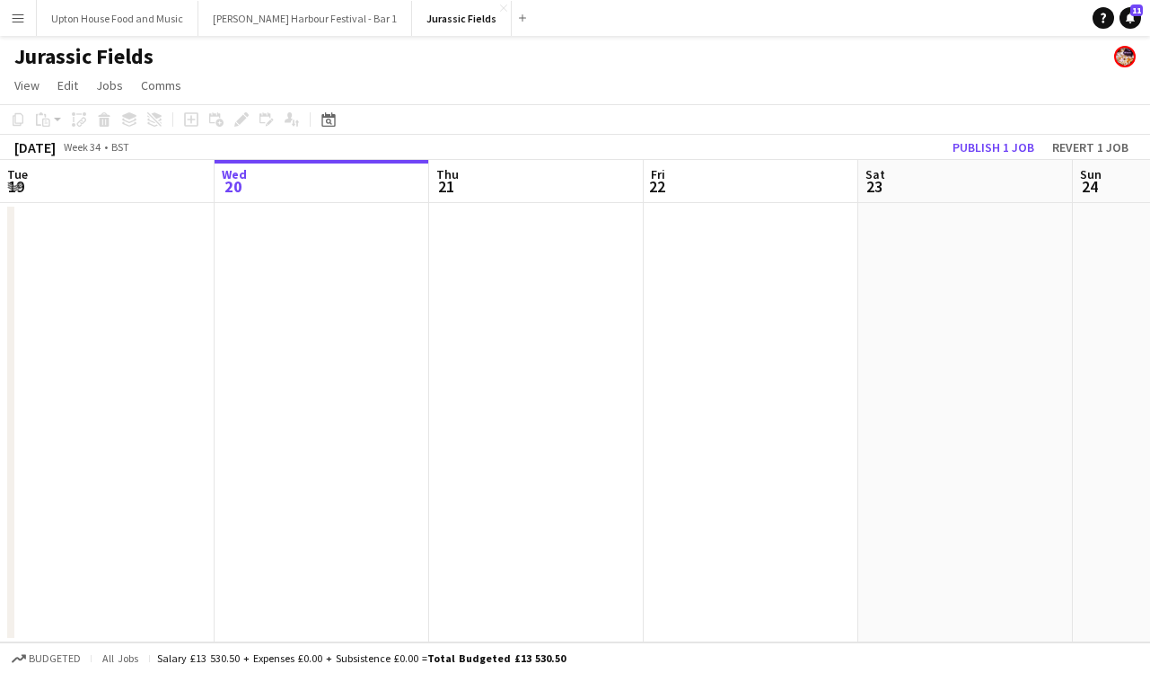
click at [15, 21] on app-icon "Menu" at bounding box center [18, 18] width 14 height 14
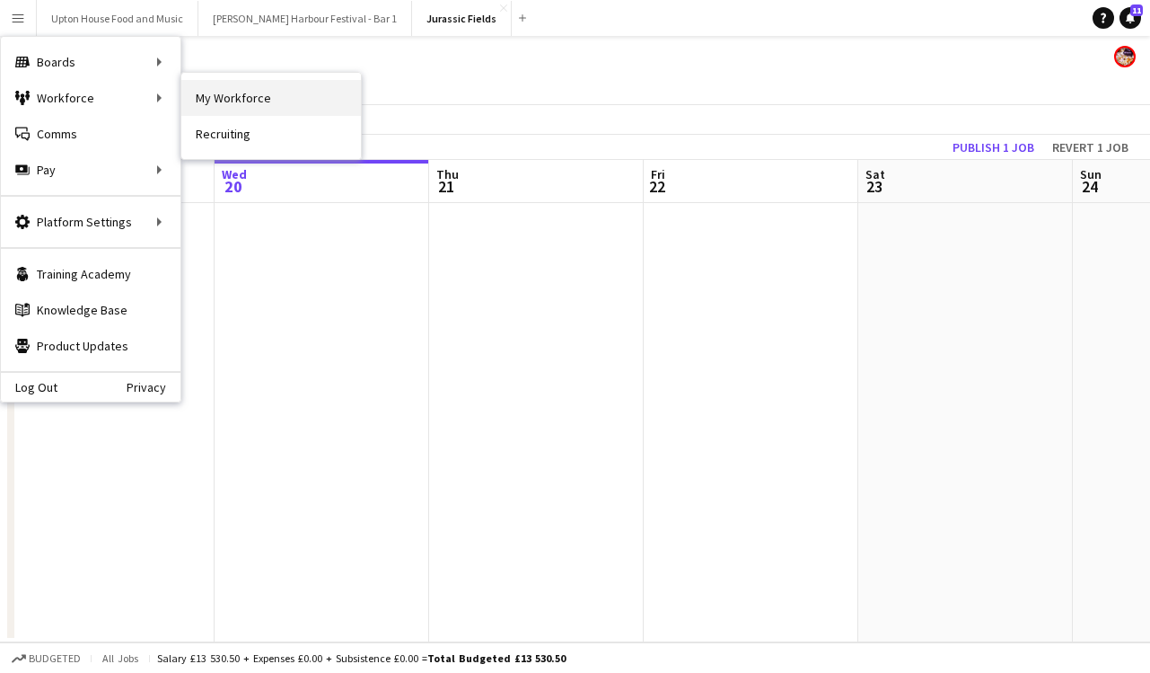
click at [235, 94] on link "My Workforce" at bounding box center [271, 98] width 180 height 36
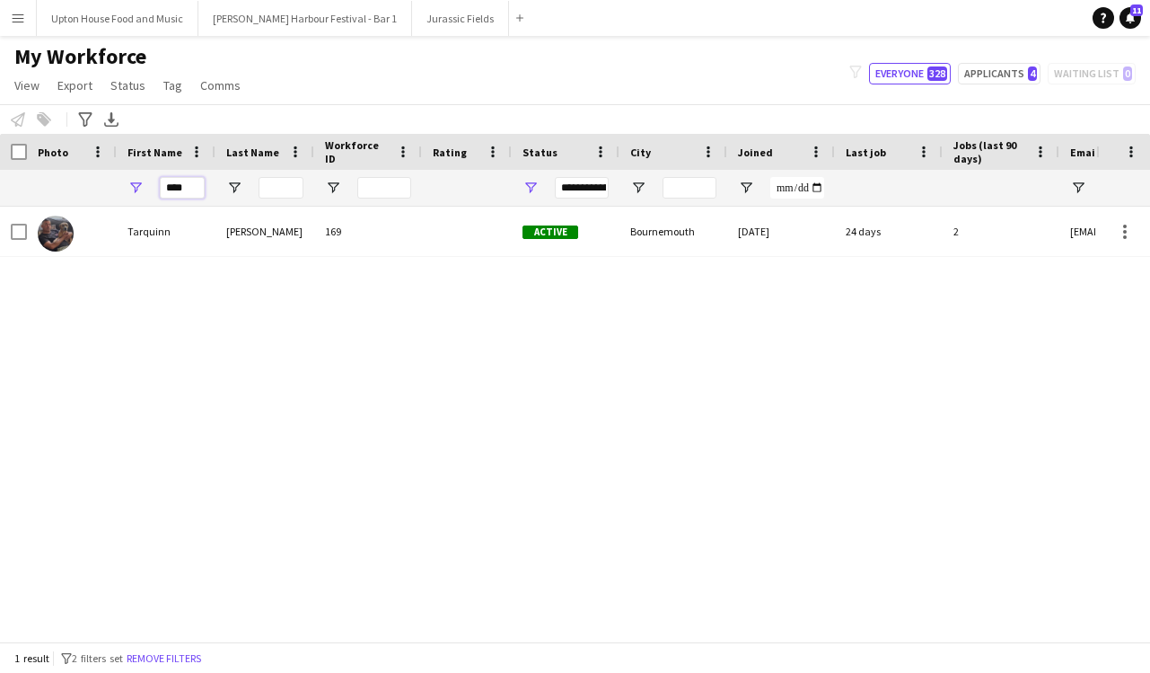
click at [178, 185] on input "****" at bounding box center [182, 188] width 45 height 22
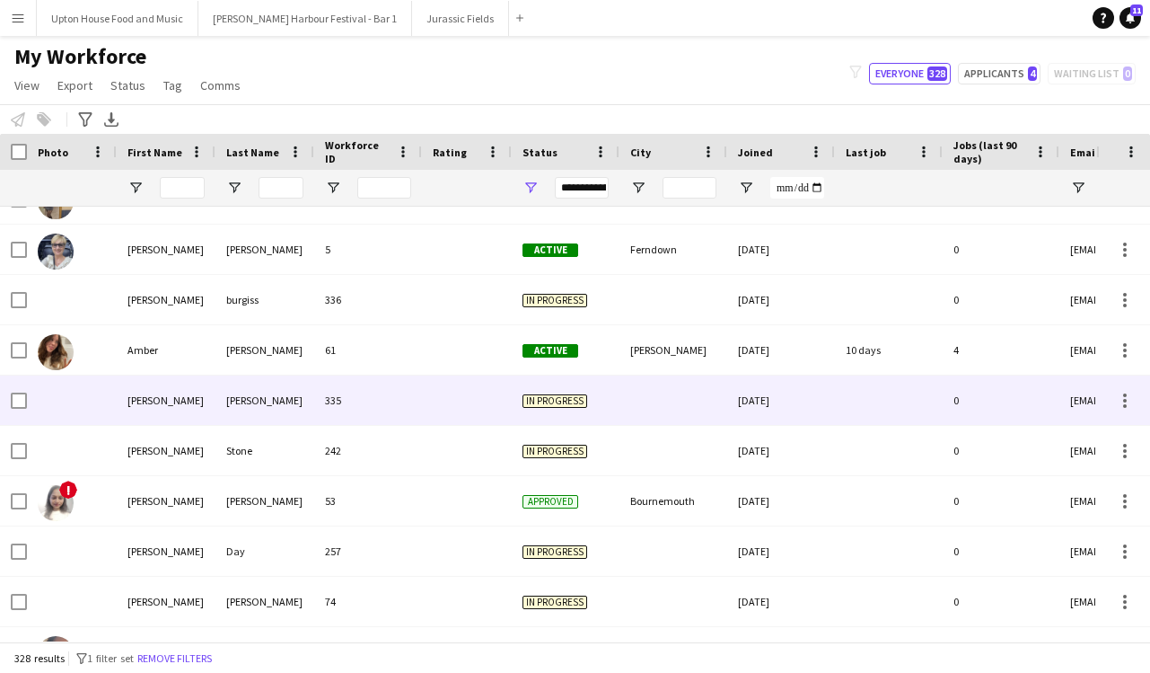
click at [357, 397] on div "335" at bounding box center [368, 399] width 108 height 49
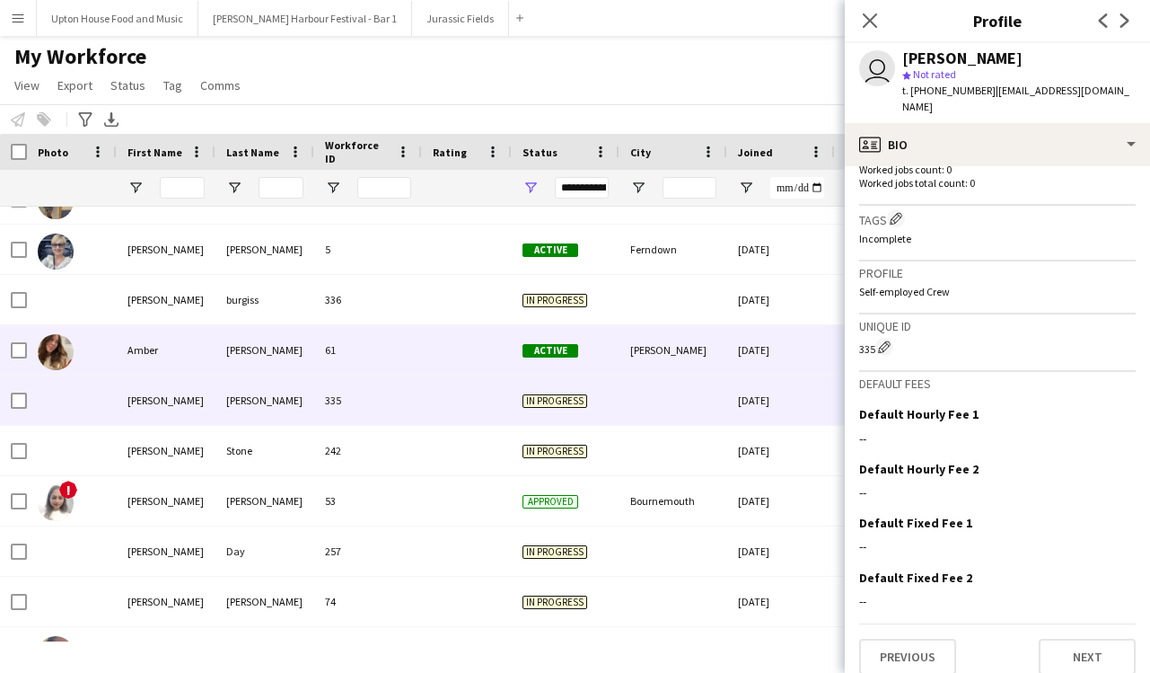
click at [433, 352] on div at bounding box center [467, 349] width 90 height 49
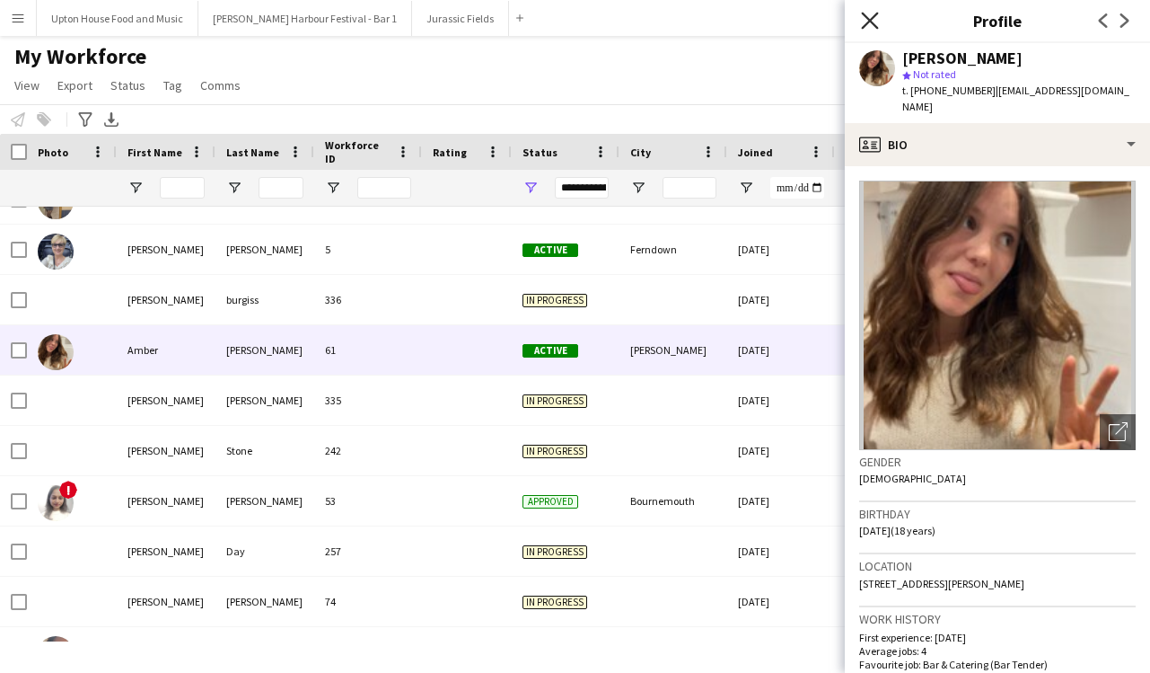
click at [867, 22] on icon at bounding box center [869, 20] width 17 height 17
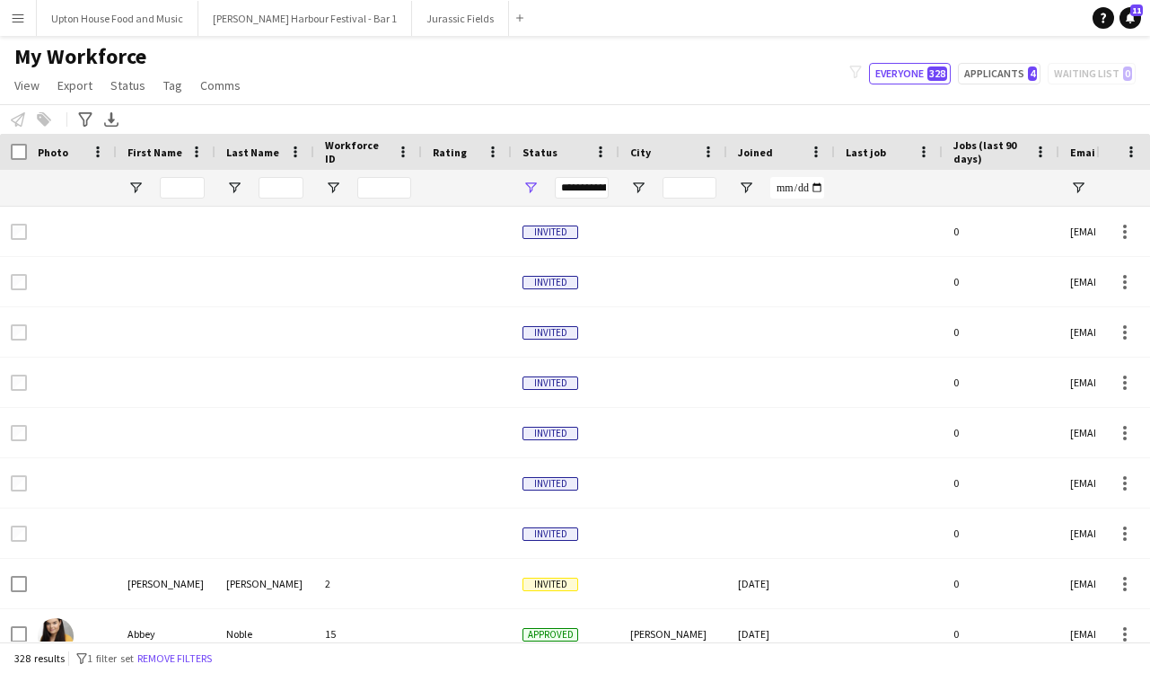
click at [28, 8] on button "Menu" at bounding box center [18, 18] width 36 height 36
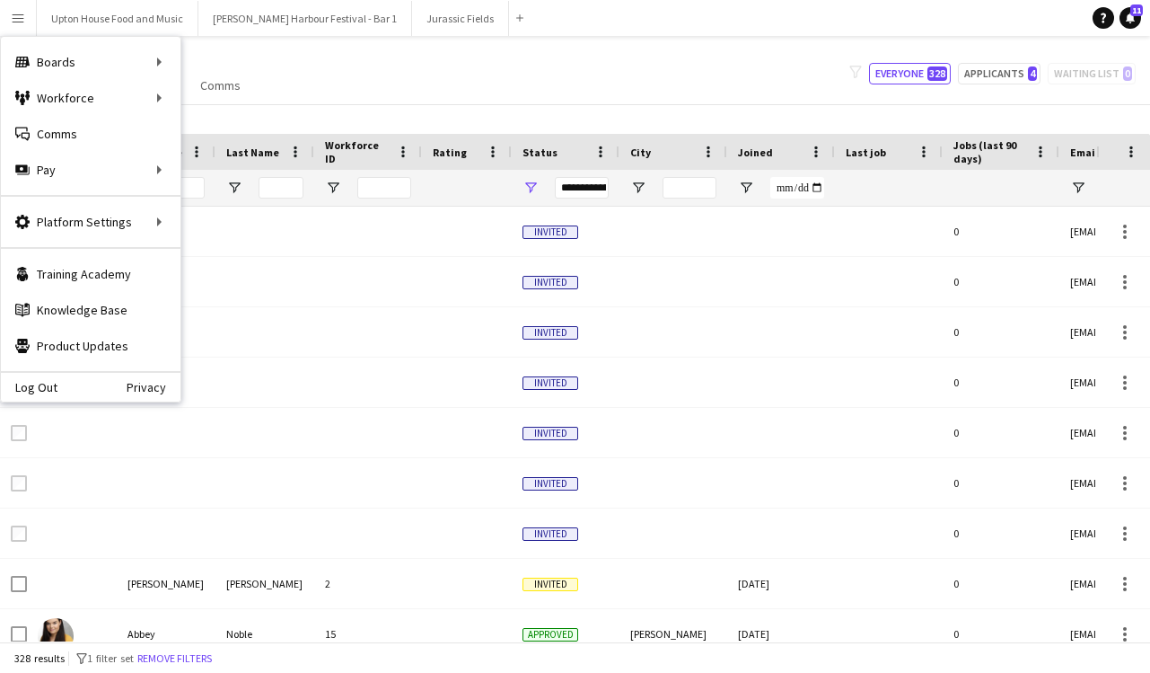
click at [691, 66] on div "My Workforce View Views Default view New view Update view Delete view Edit name…" at bounding box center [575, 73] width 1150 height 61
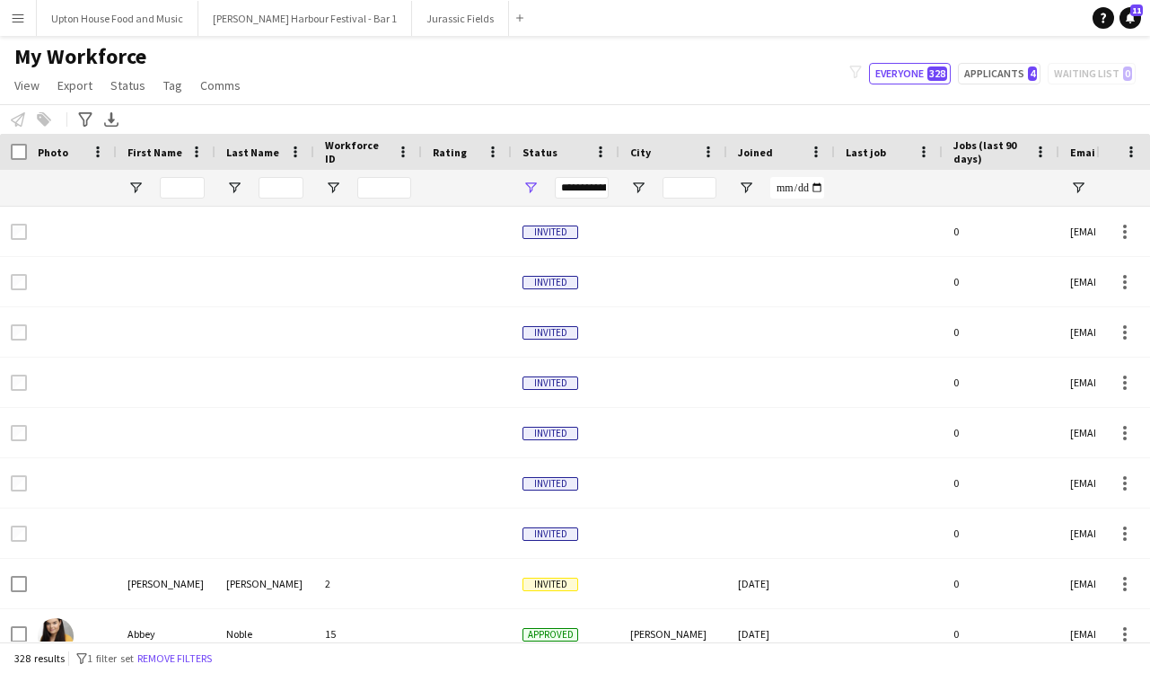
click at [73, 57] on span "My Workforce" at bounding box center [80, 56] width 132 height 27
click at [1129, 14] on icon at bounding box center [1130, 17] width 9 height 9
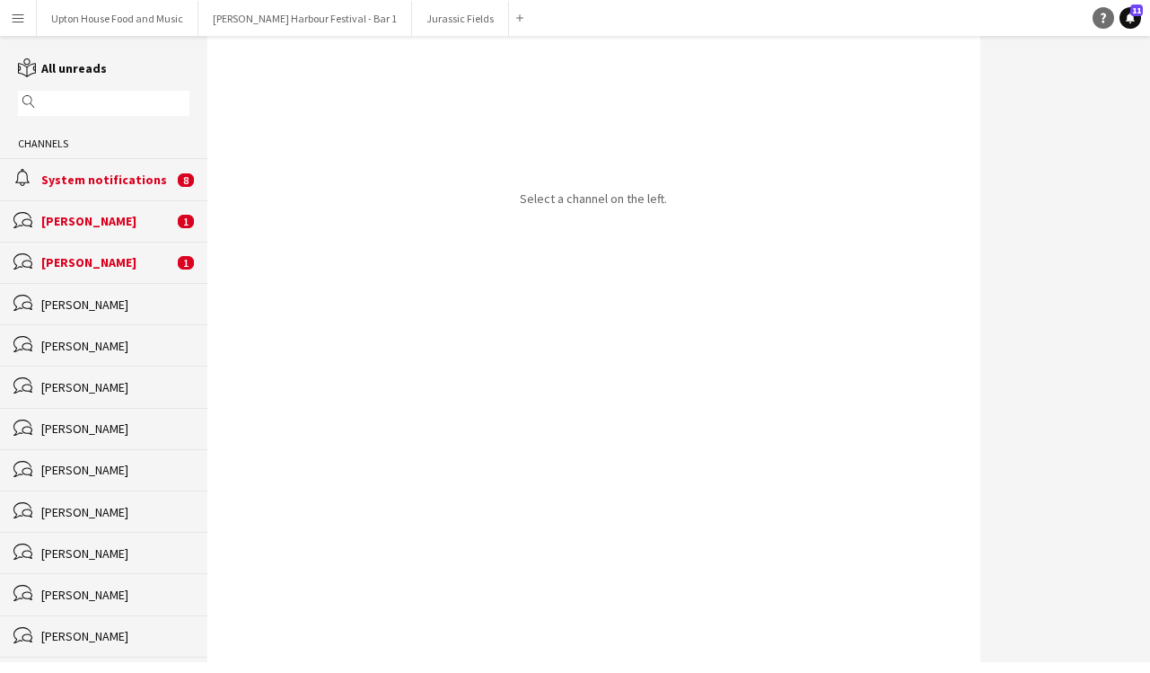
click at [1104, 14] on icon "Help" at bounding box center [1103, 18] width 11 height 11
click at [20, 17] on app-icon "Menu" at bounding box center [18, 18] width 14 height 14
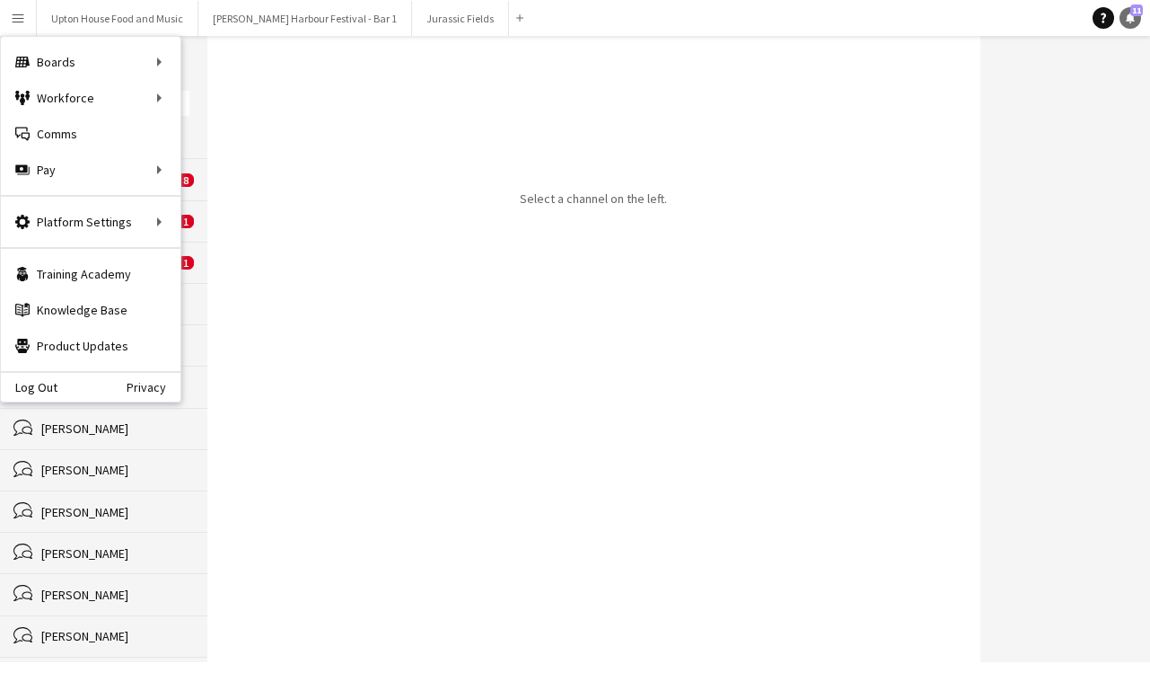
click at [1131, 24] on link "Notifications 11" at bounding box center [1131, 18] width 22 height 22
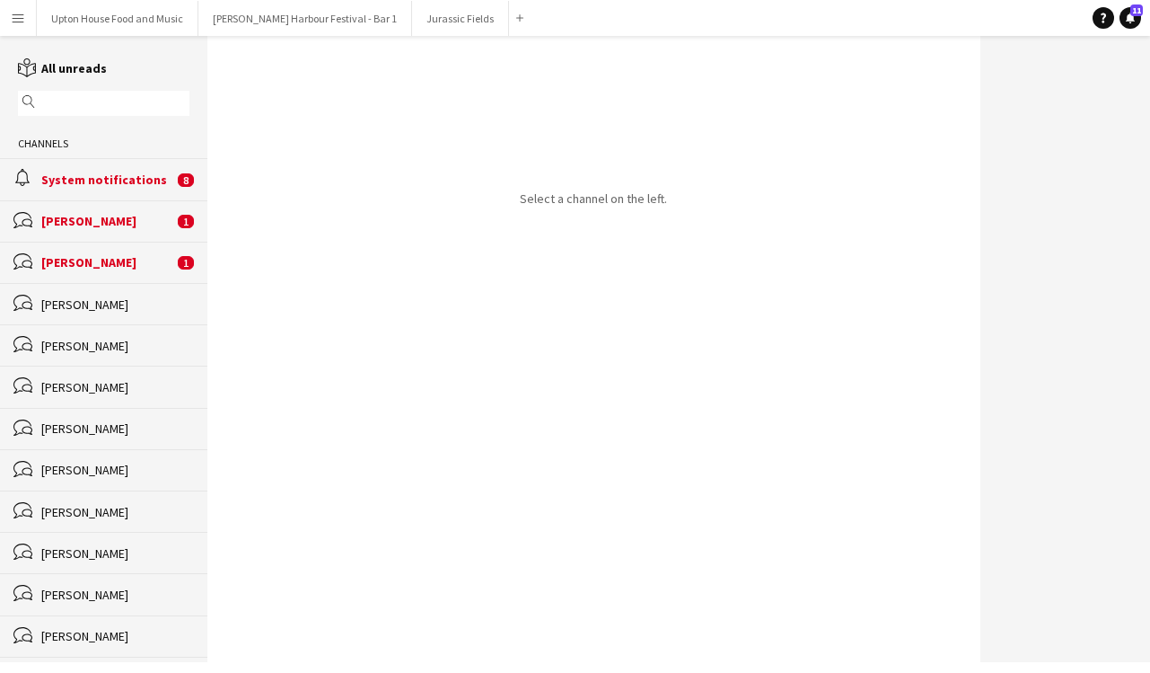
click at [13, 16] on app-icon "Menu" at bounding box center [18, 18] width 14 height 14
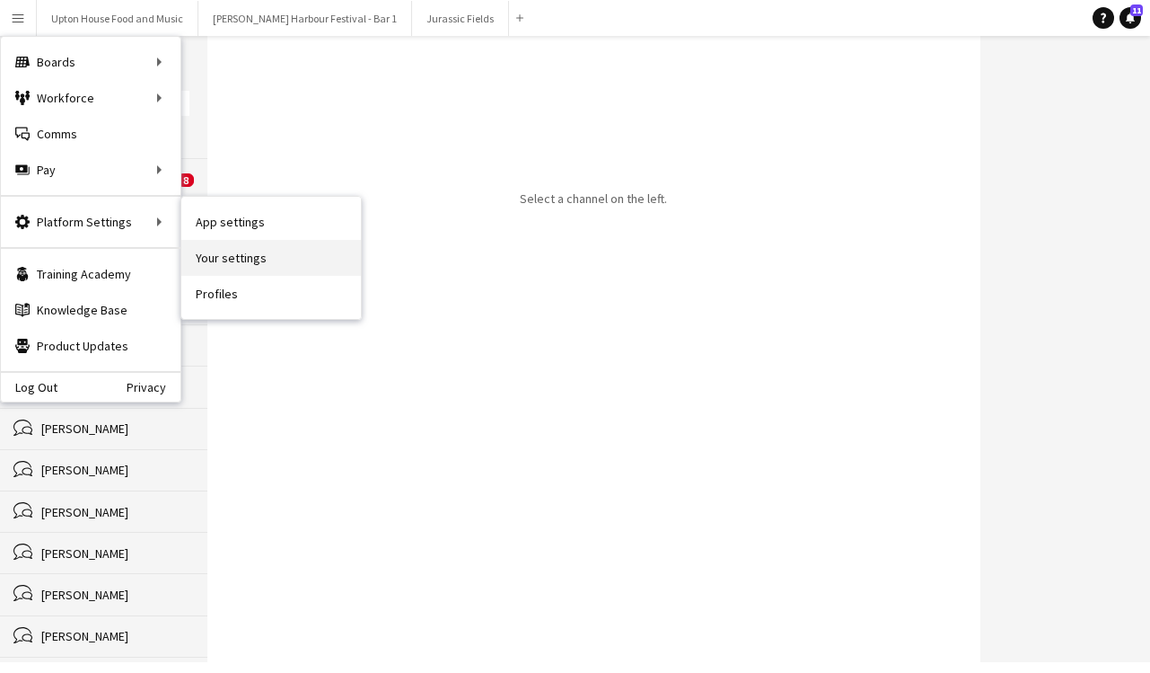
click at [252, 254] on link "Your settings" at bounding box center [271, 258] width 180 height 36
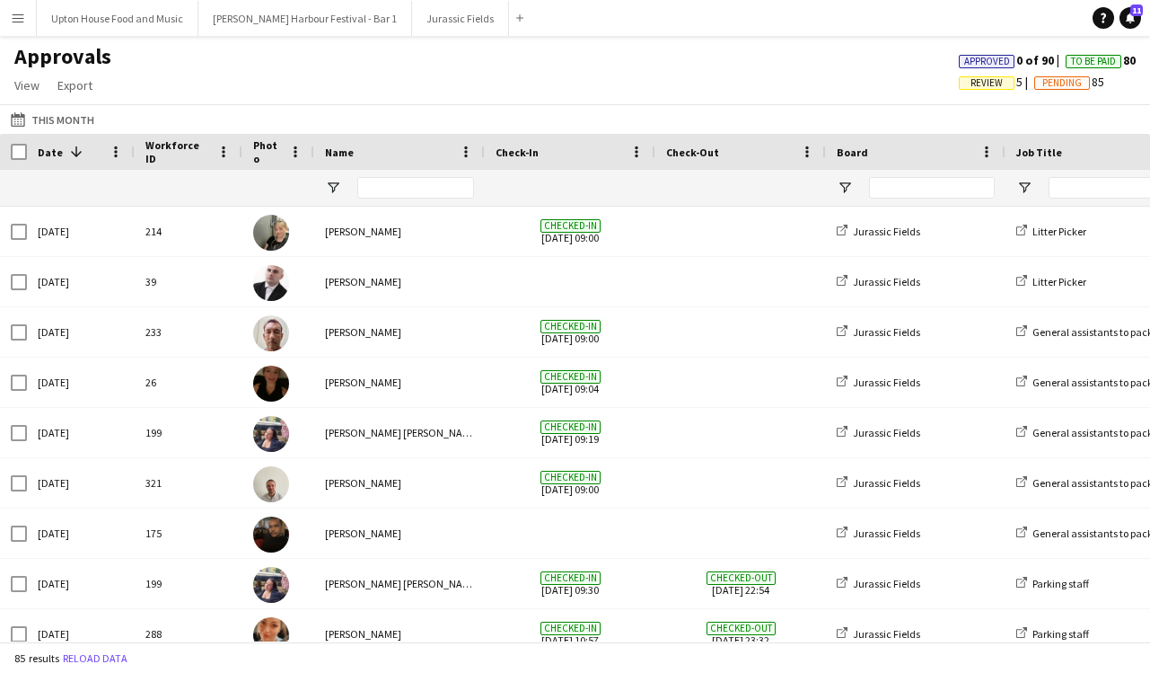
click at [16, 20] on app-icon "Menu" at bounding box center [18, 18] width 14 height 14
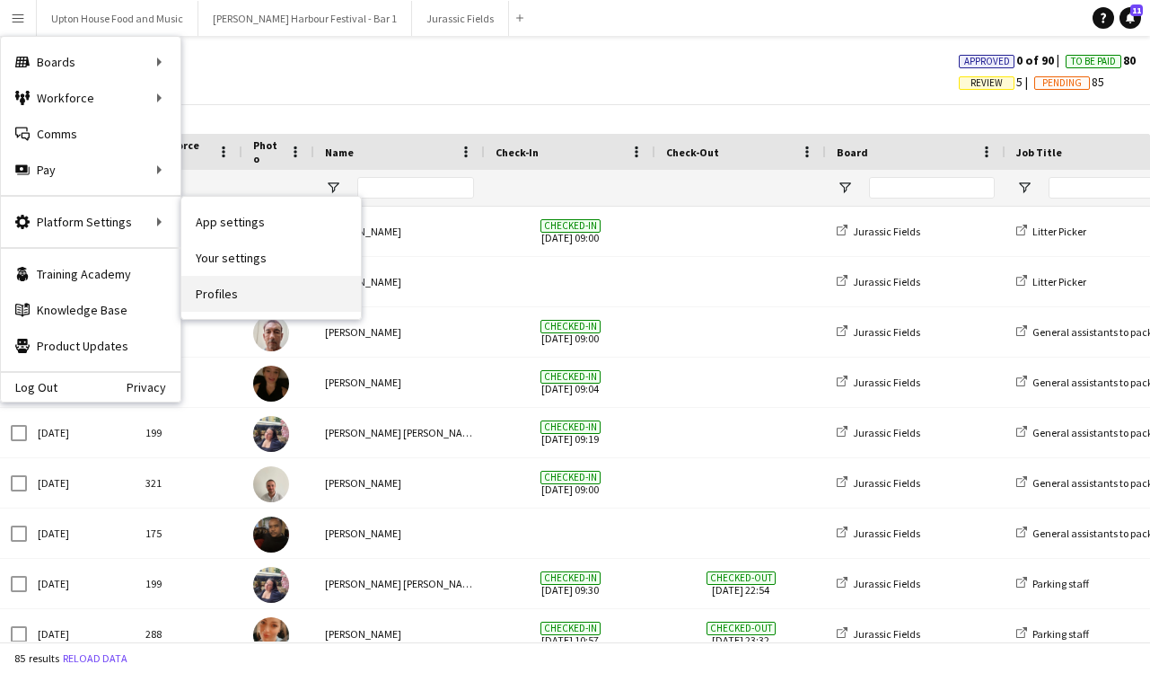
click at [221, 291] on link "Profiles" at bounding box center [271, 294] width 180 height 36
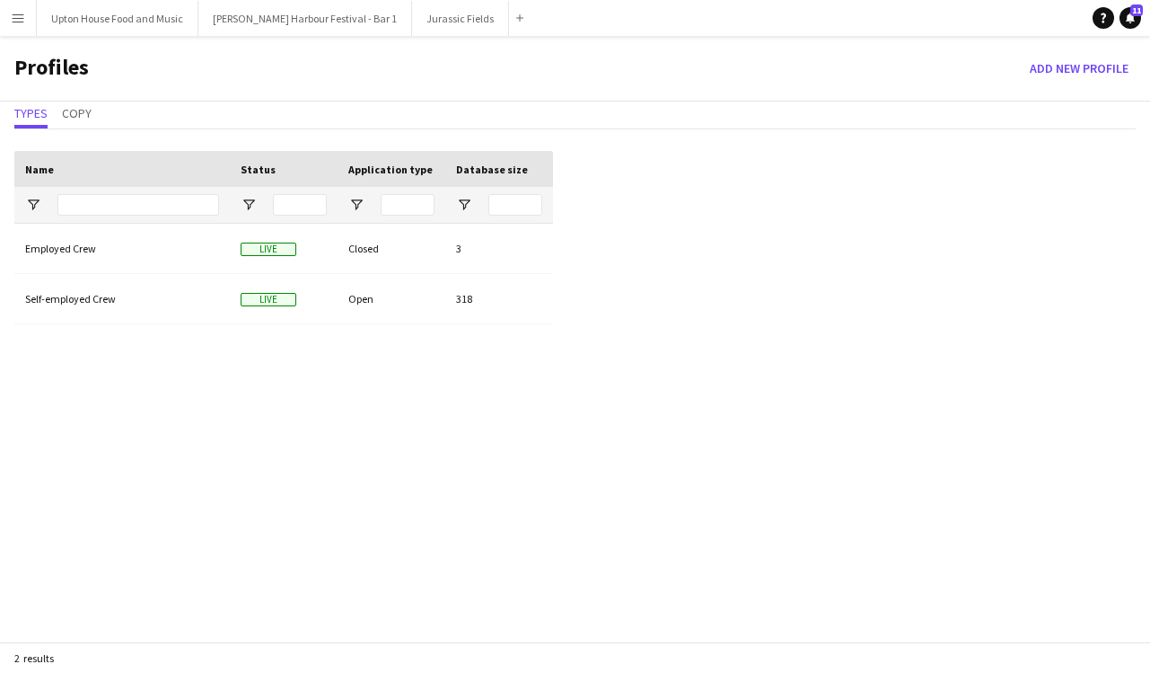
click at [21, 16] on app-icon "Menu" at bounding box center [18, 18] width 14 height 14
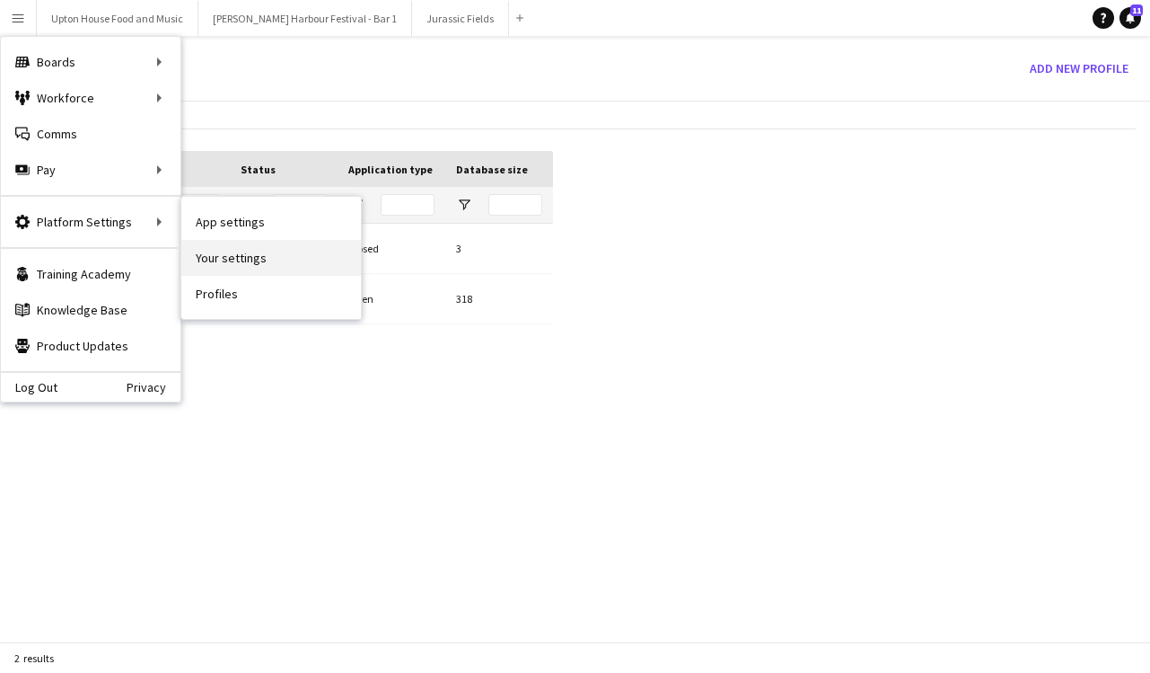
click at [242, 257] on link "Your settings" at bounding box center [271, 258] width 180 height 36
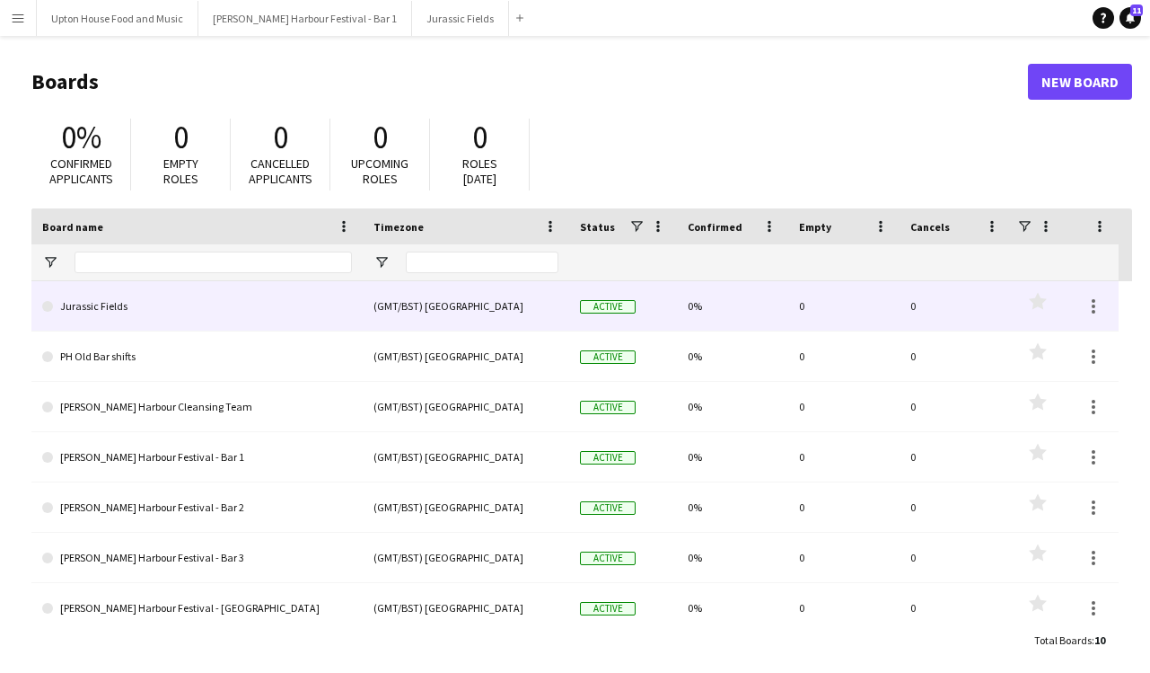
click at [203, 305] on link "Jurassic Fields" at bounding box center [197, 306] width 310 height 50
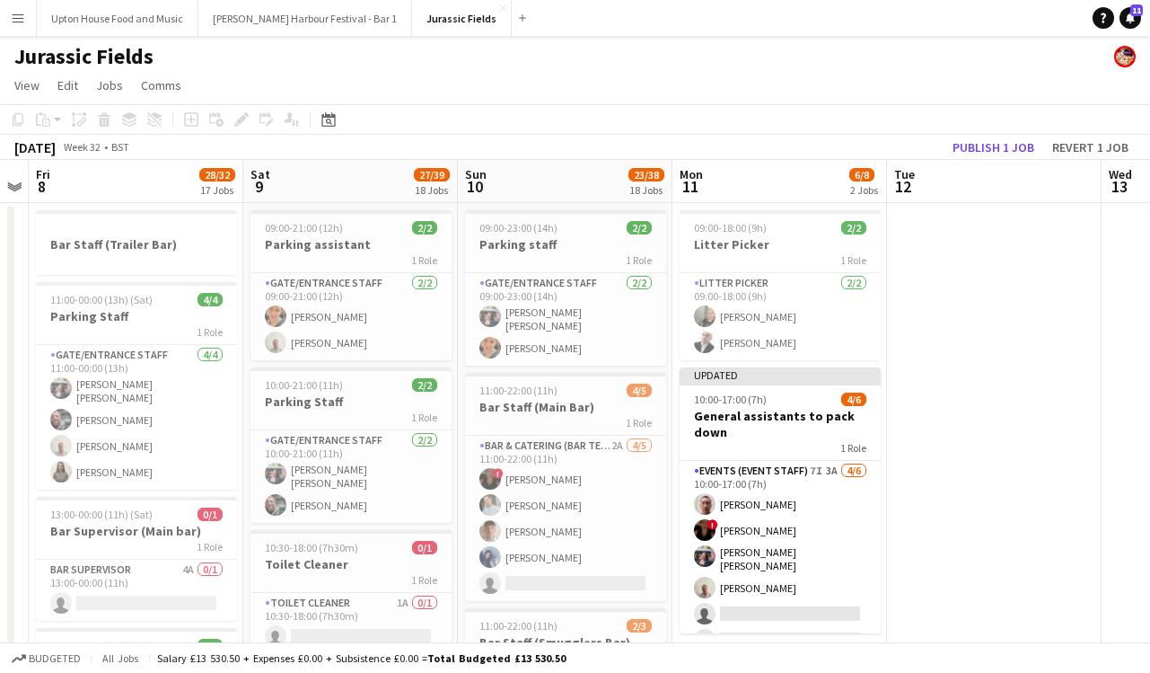
scroll to position [0, 841]
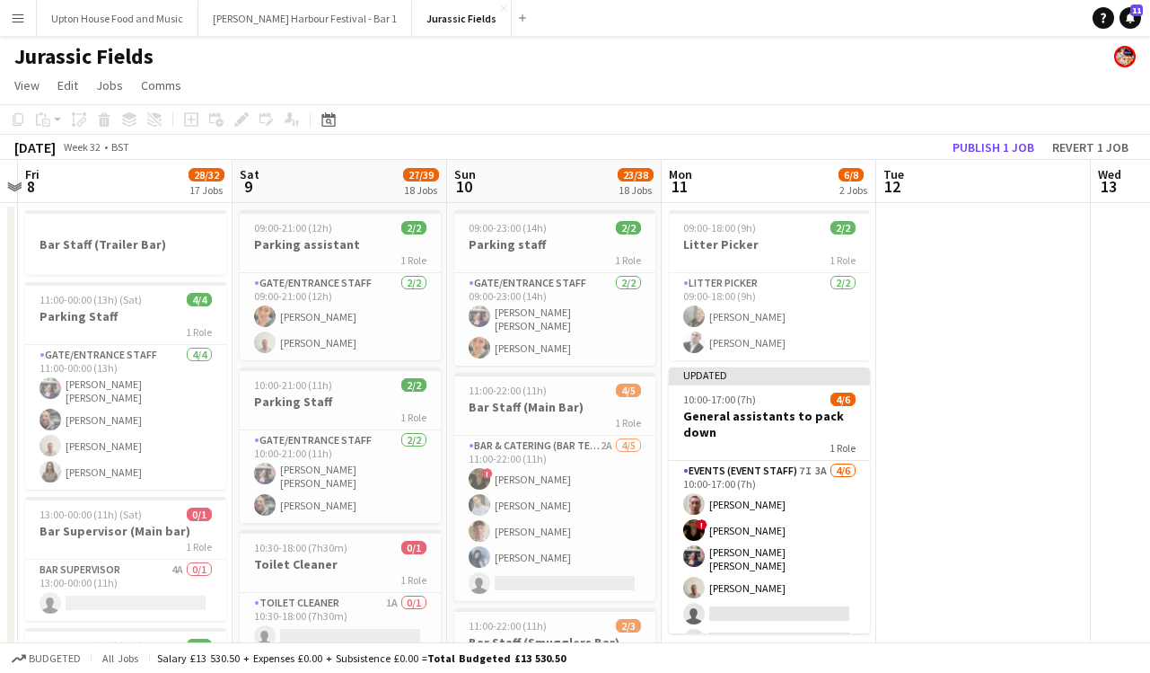
click at [9, 22] on button "Menu" at bounding box center [18, 18] width 36 height 36
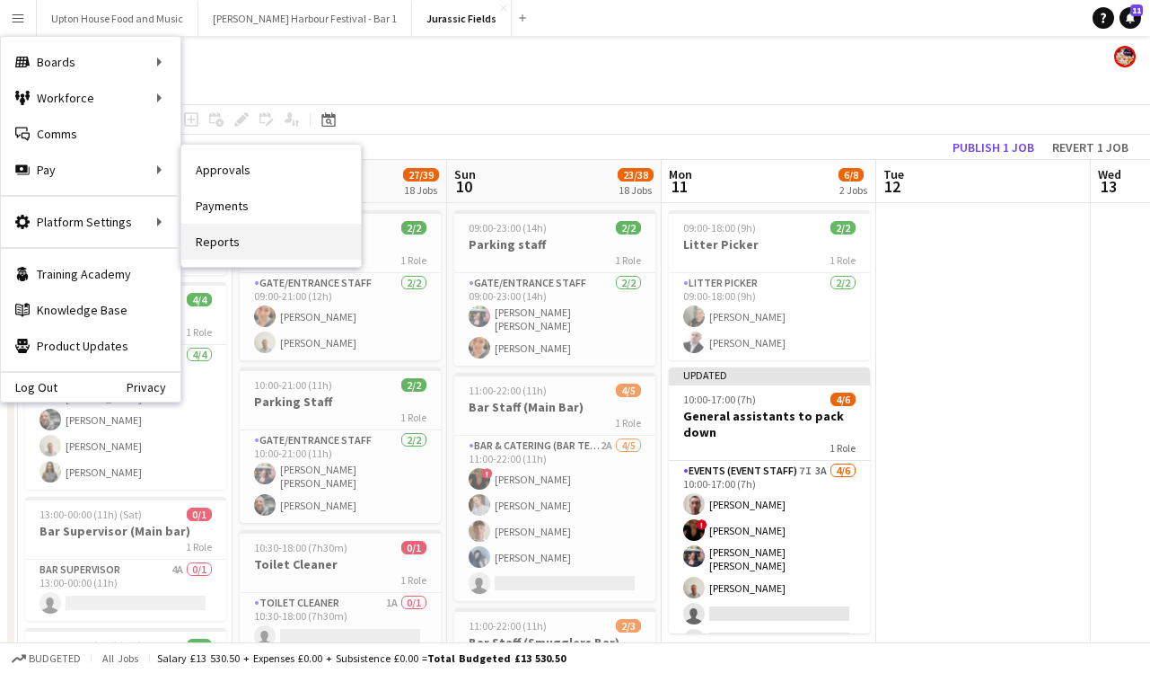
click at [225, 237] on link "Reports" at bounding box center [271, 242] width 180 height 36
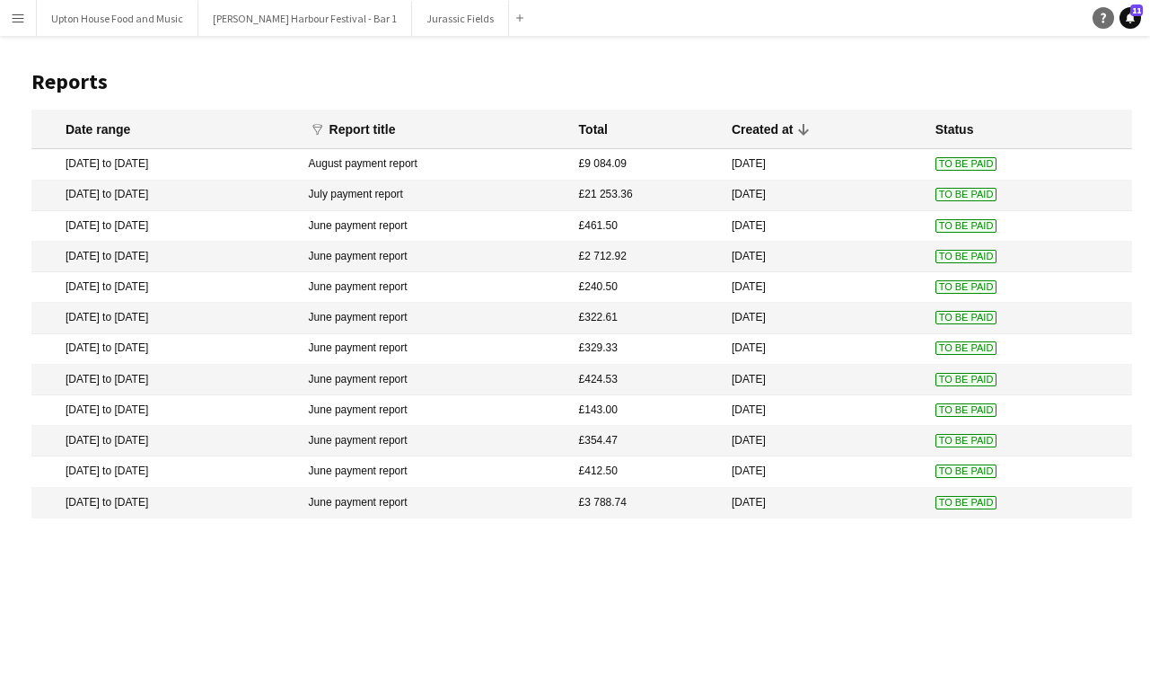
click at [1105, 21] on icon "Help" at bounding box center [1103, 18] width 11 height 11
click at [266, 169] on mat-cell "[DATE] to [DATE]" at bounding box center [165, 164] width 269 height 31
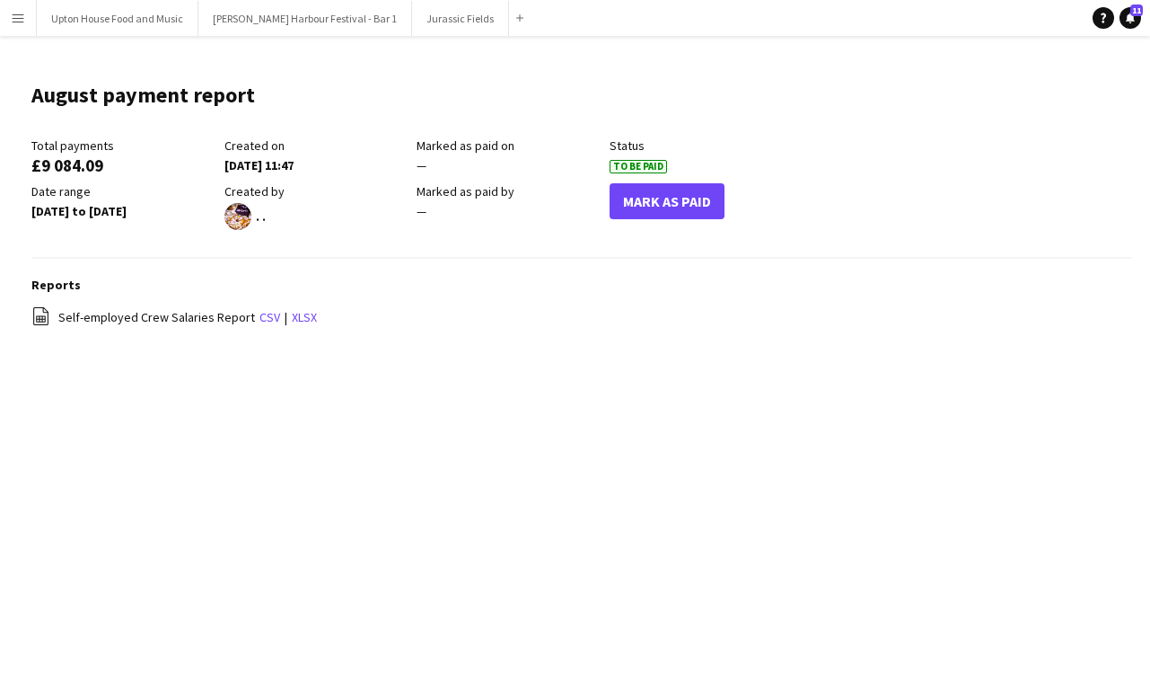
click at [20, 16] on app-icon "Menu" at bounding box center [18, 18] width 14 height 14
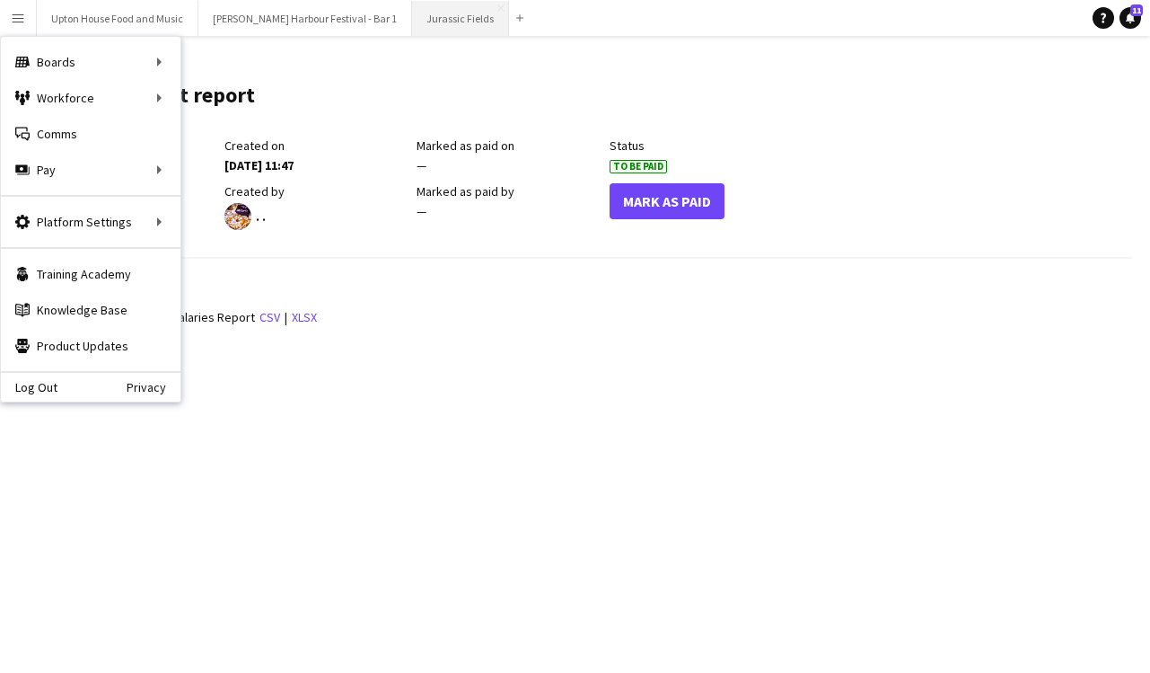
click at [412, 24] on button "Jurassic Fields Close" at bounding box center [460, 18] width 97 height 35
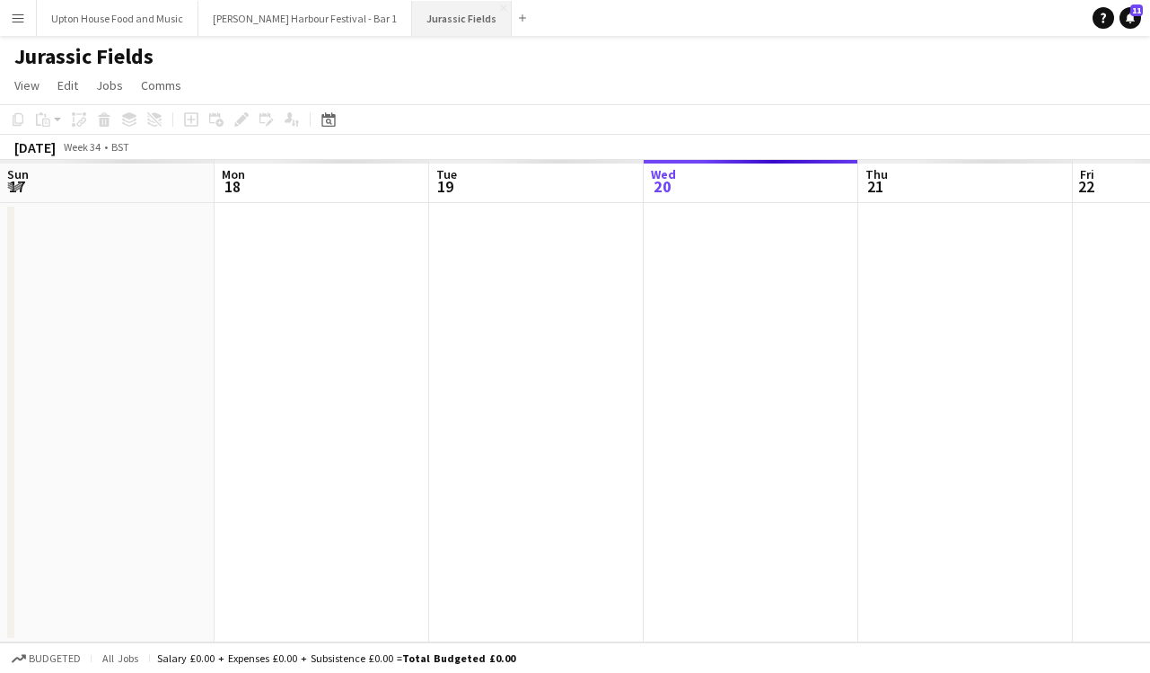
scroll to position [0, 429]
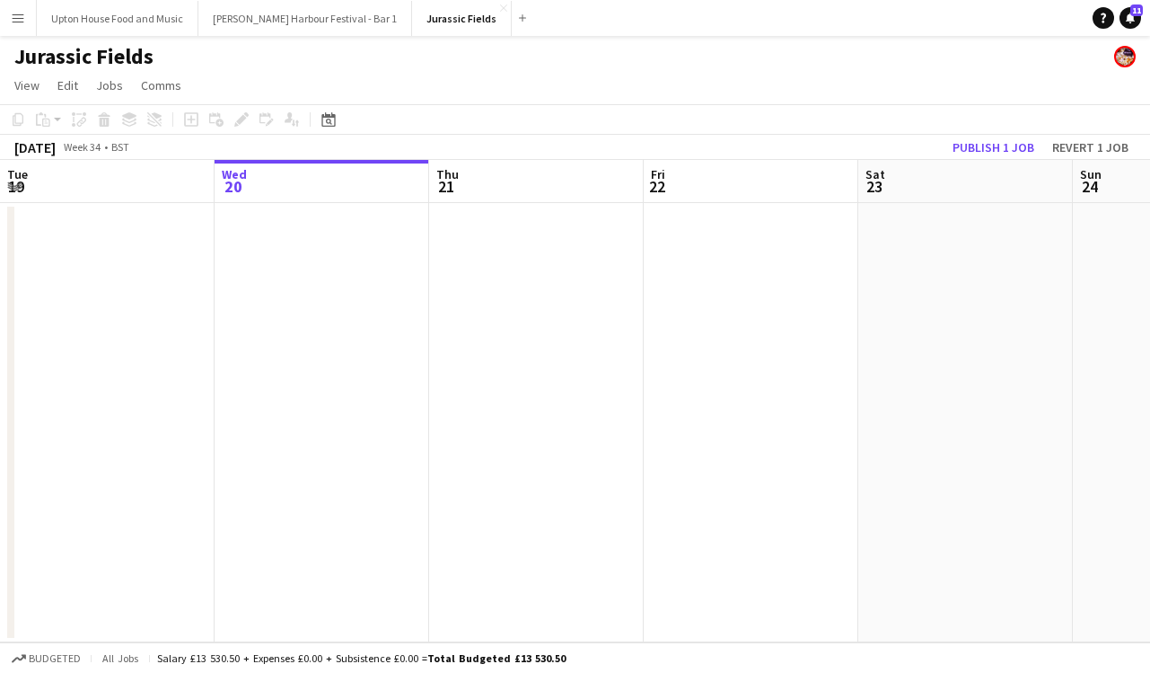
click at [22, 14] on app-icon "Menu" at bounding box center [18, 18] width 14 height 14
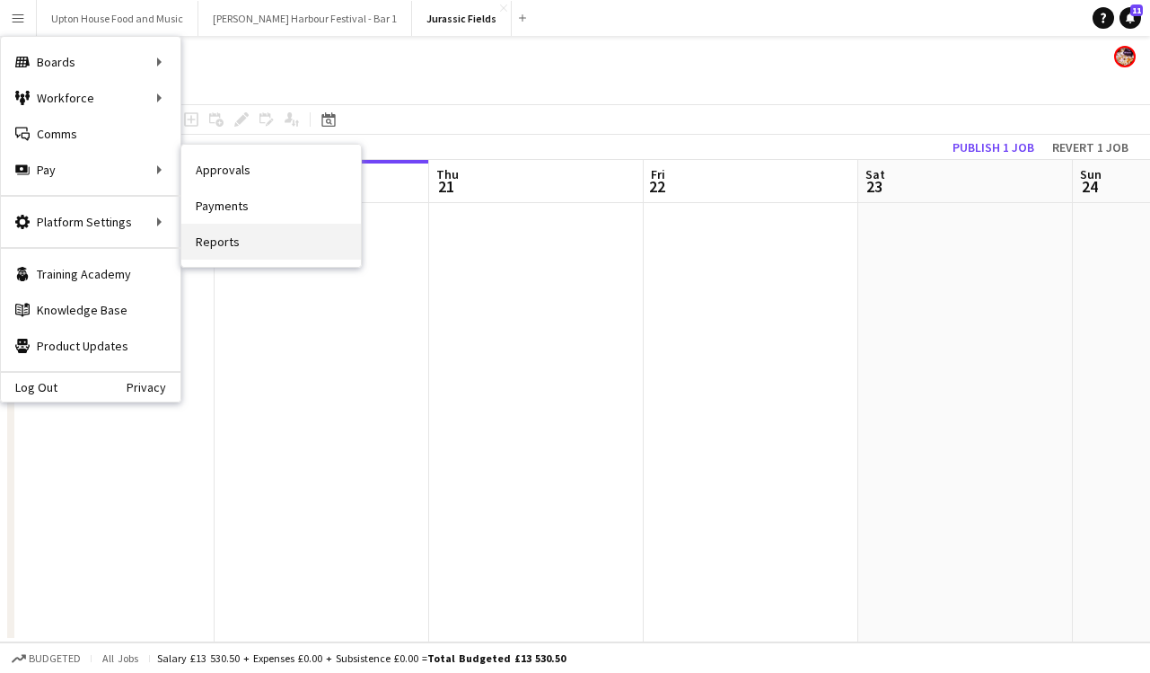
click at [220, 235] on link "Reports" at bounding box center [271, 242] width 180 height 36
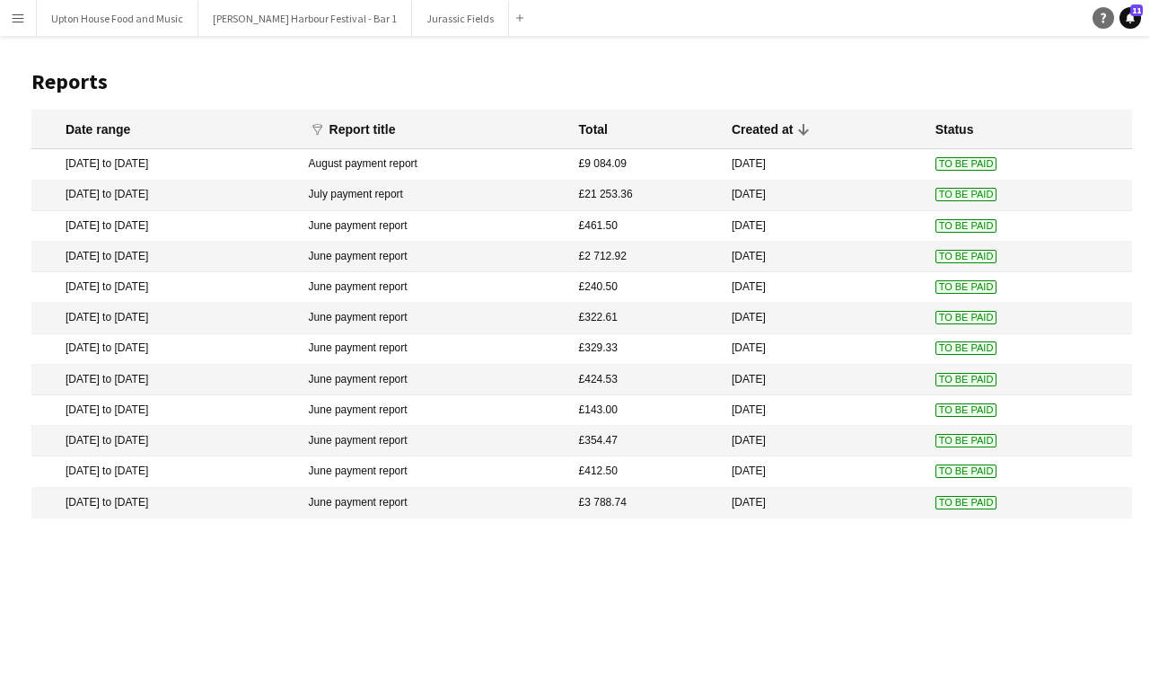
click at [1102, 22] on icon at bounding box center [1103, 18] width 5 height 10
click at [15, 23] on app-icon "Menu" at bounding box center [18, 18] width 14 height 14
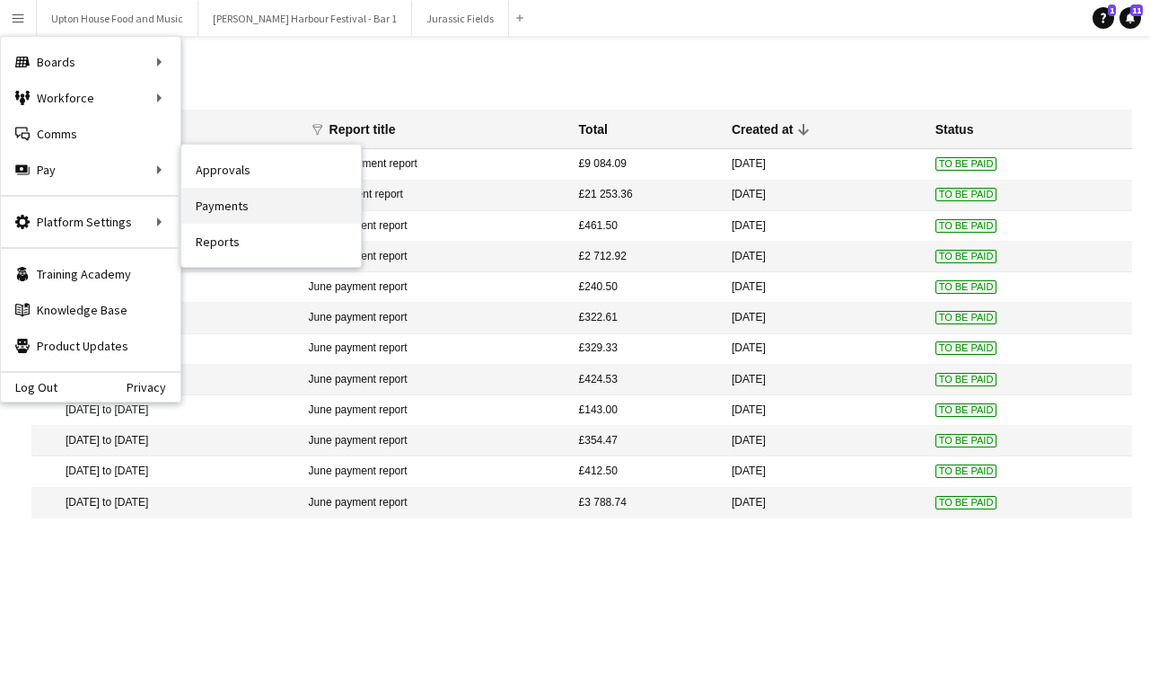
click at [255, 201] on link "Payments" at bounding box center [271, 206] width 180 height 36
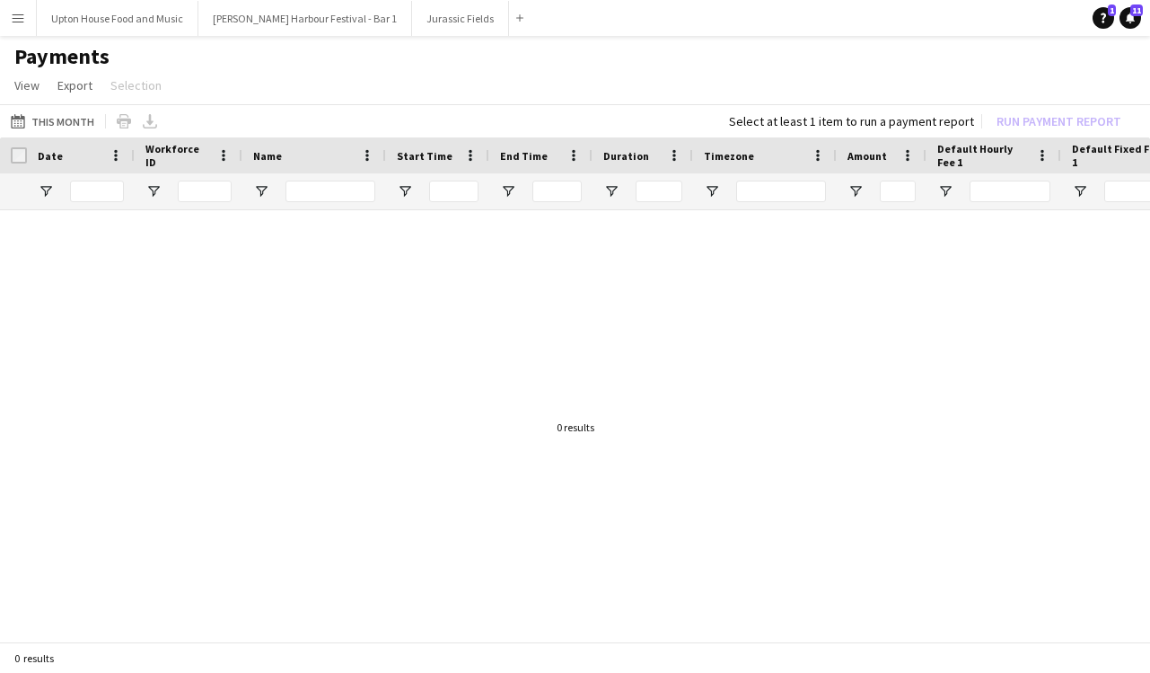
click at [20, 12] on app-icon "Menu" at bounding box center [18, 18] width 14 height 14
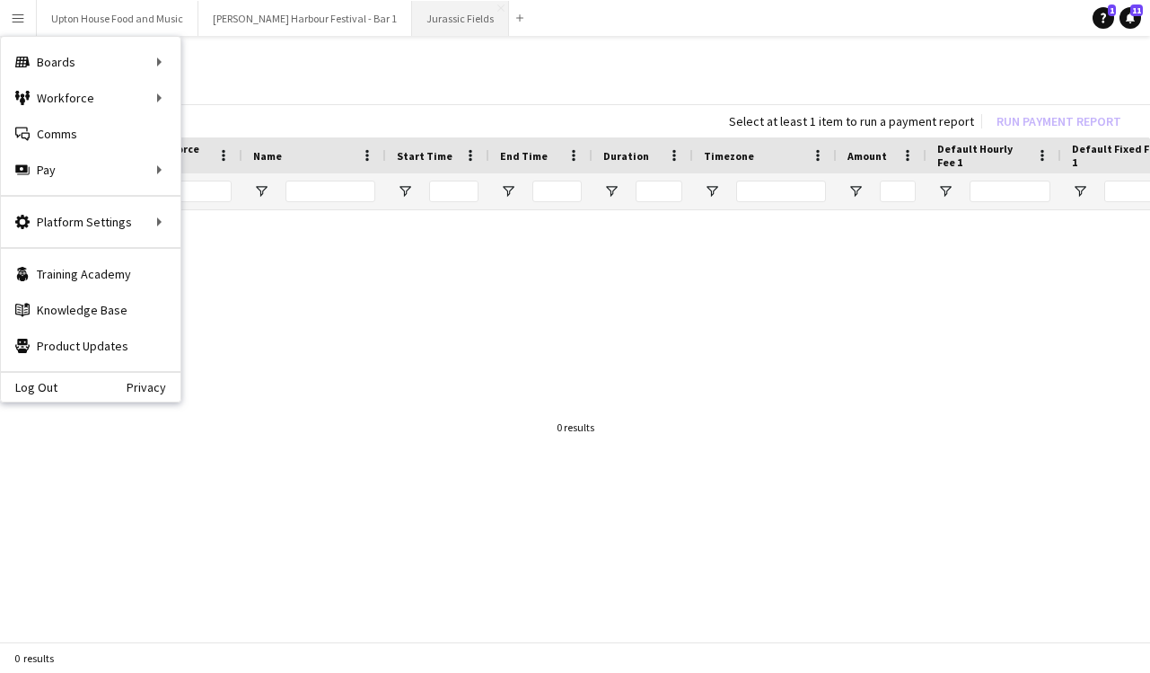
click at [412, 13] on button "Jurassic Fields Close" at bounding box center [460, 18] width 97 height 35
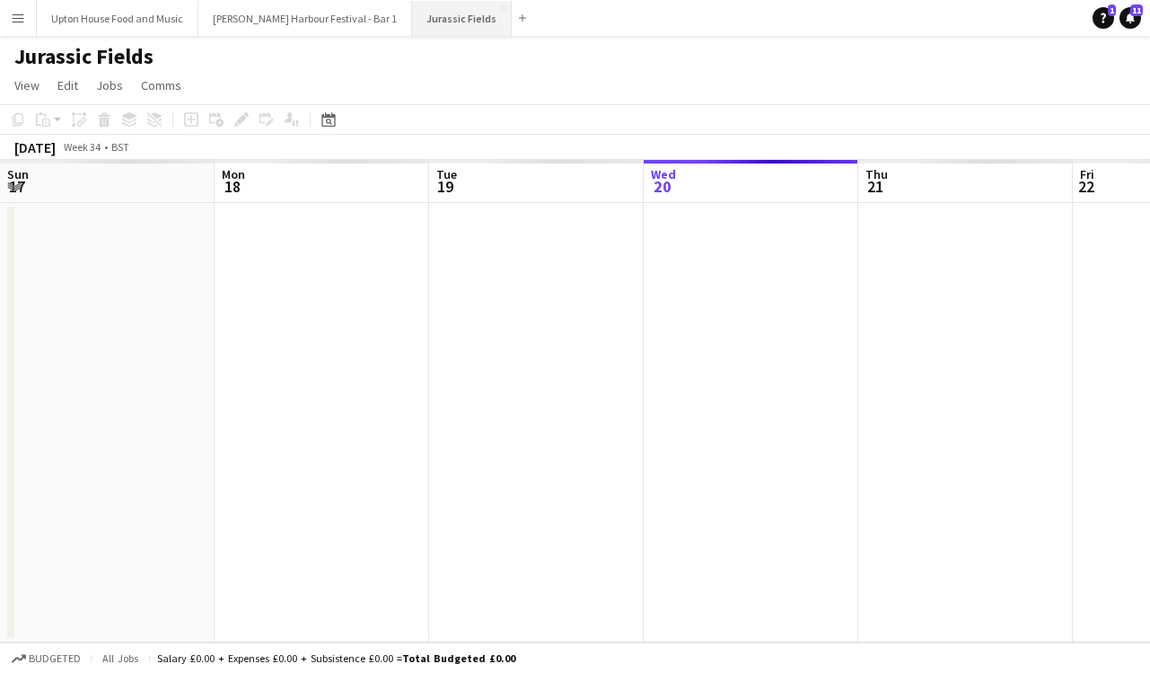
scroll to position [0, 429]
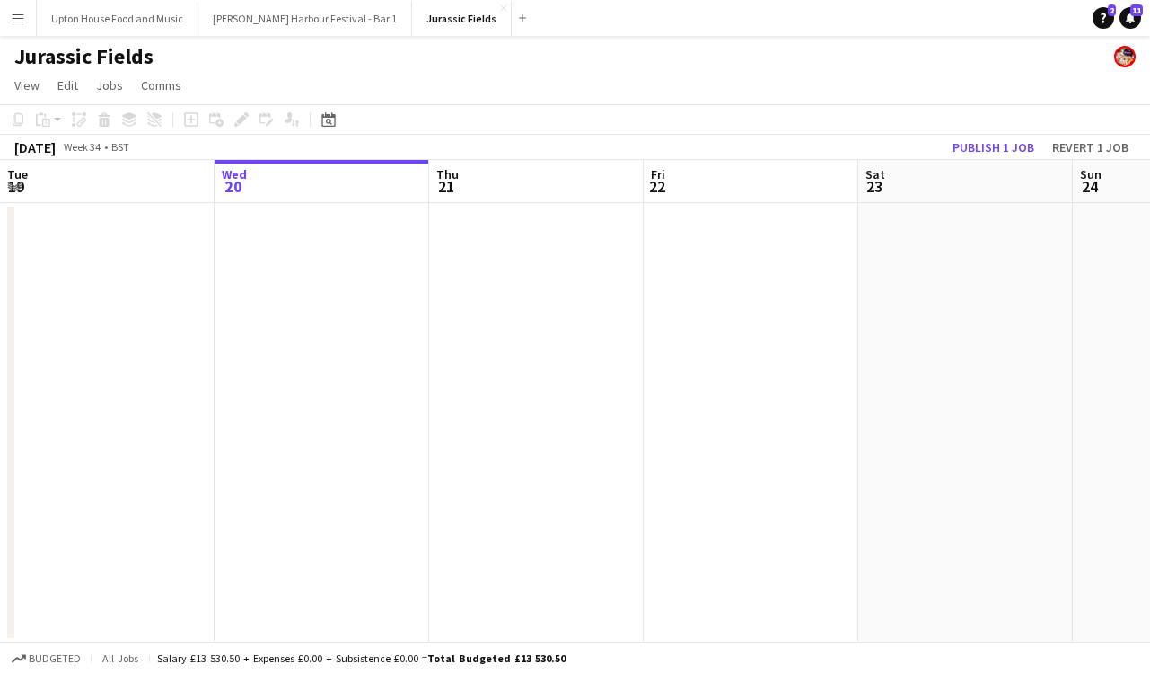
click at [33, 17] on button "Menu" at bounding box center [18, 18] width 36 height 36
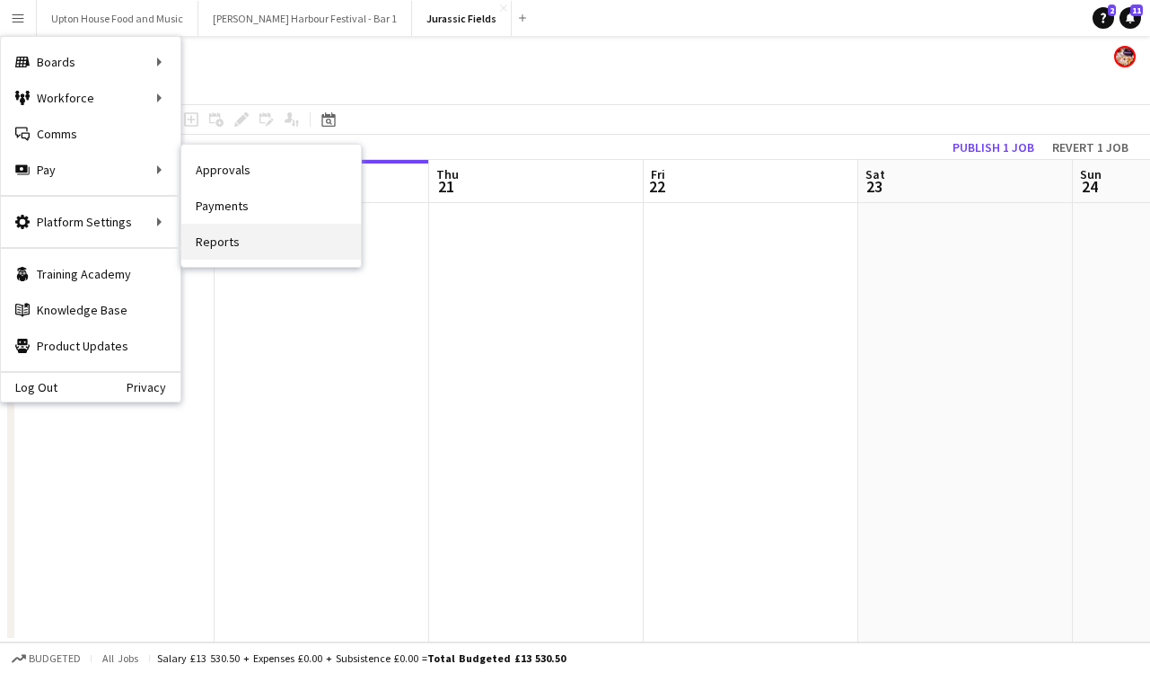
click at [245, 256] on link "Reports" at bounding box center [271, 242] width 180 height 36
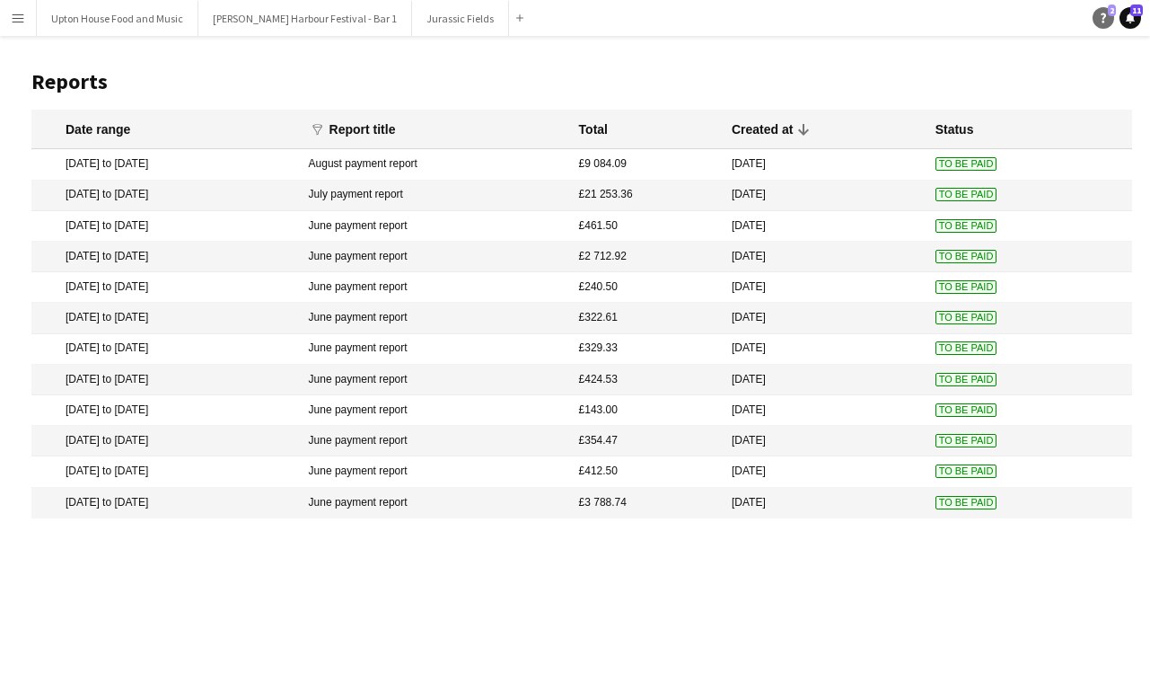
click at [1104, 15] on icon at bounding box center [1103, 18] width 5 height 10
click at [25, 20] on button "Menu" at bounding box center [18, 18] width 36 height 36
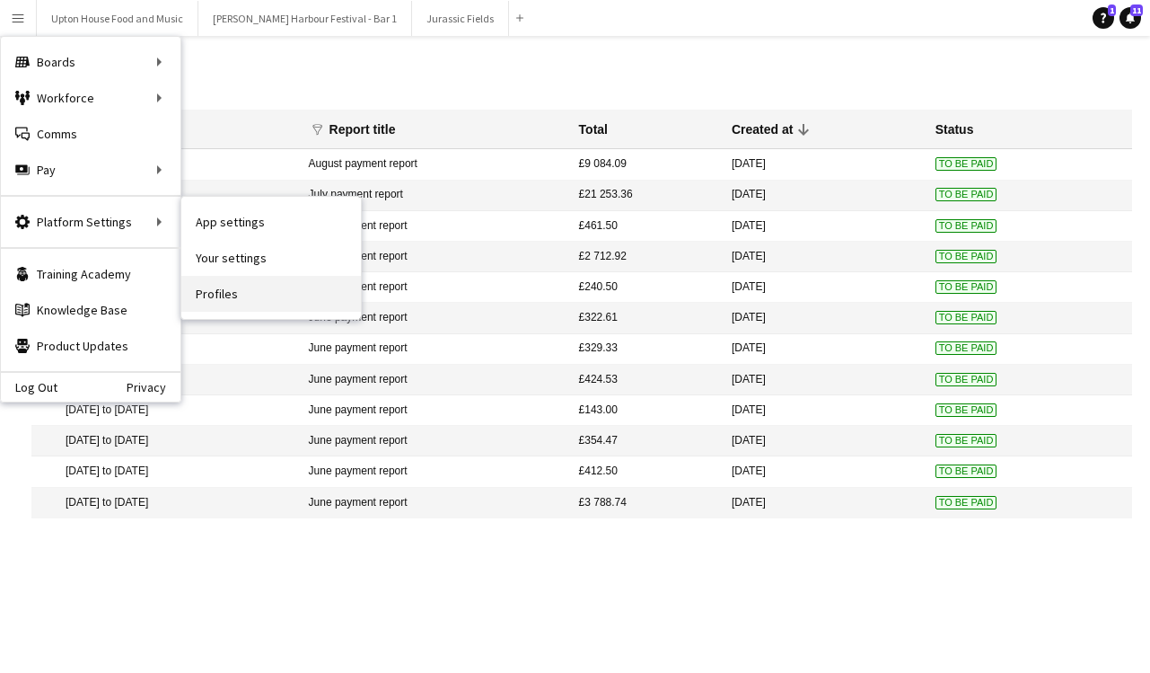
click at [233, 289] on link "Profiles" at bounding box center [271, 294] width 180 height 36
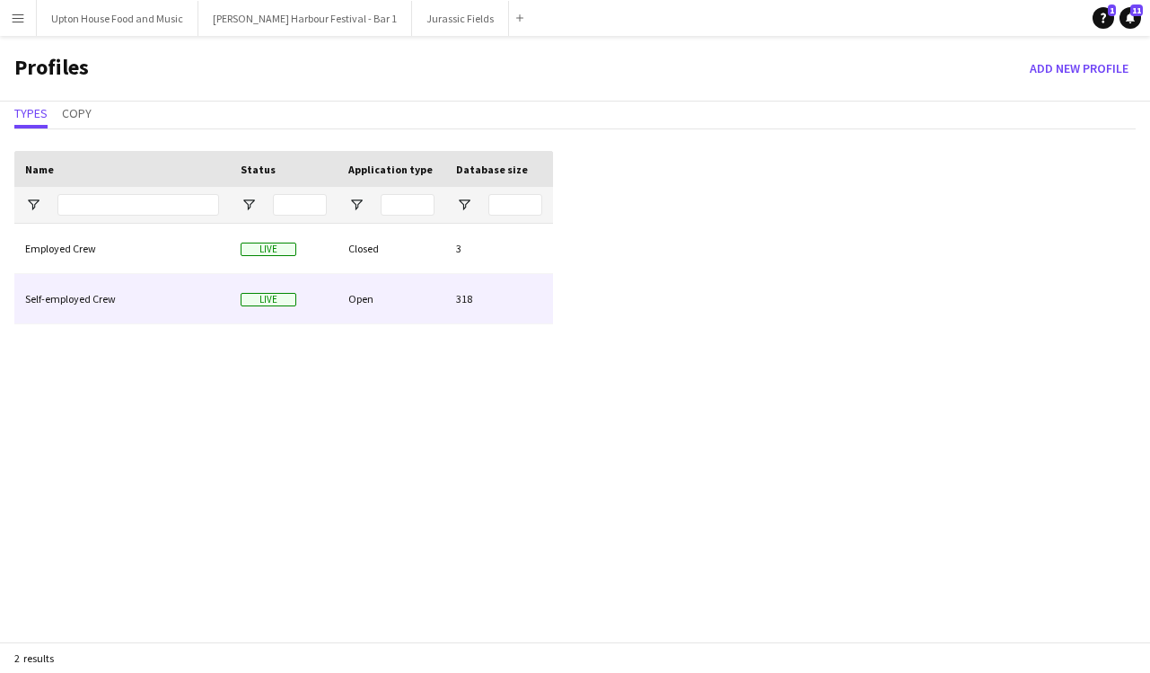
click at [147, 305] on div "Self-employed Crew" at bounding box center [122, 298] width 216 height 49
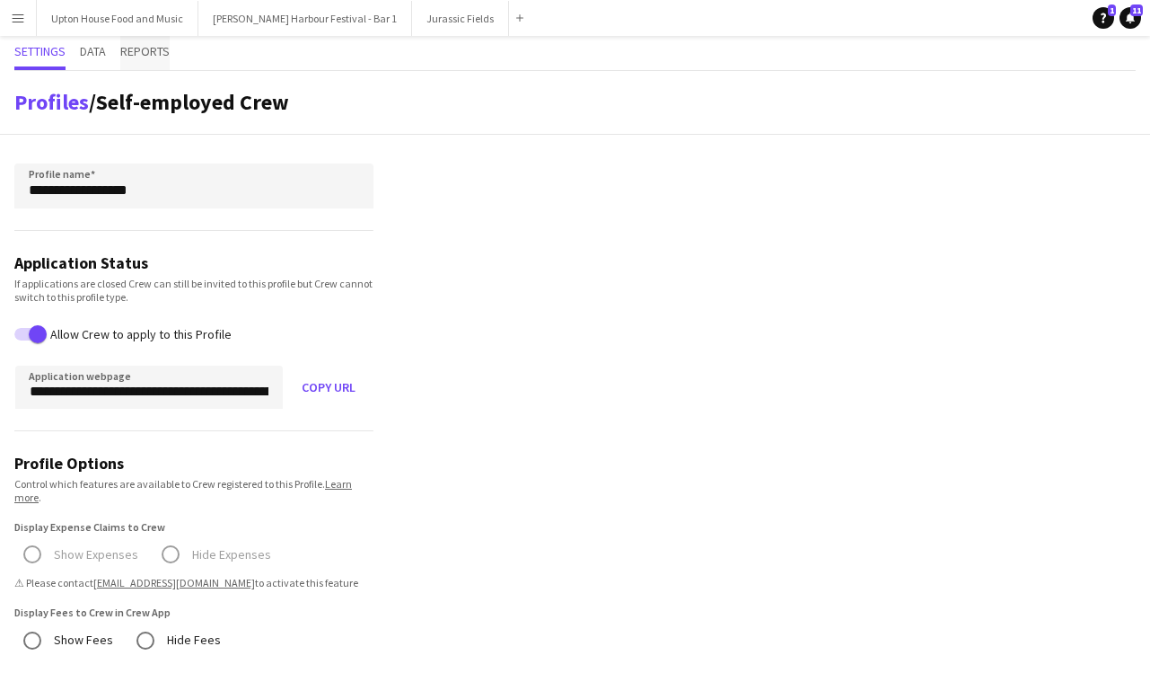
click at [139, 50] on span "Reports" at bounding box center [144, 51] width 49 height 13
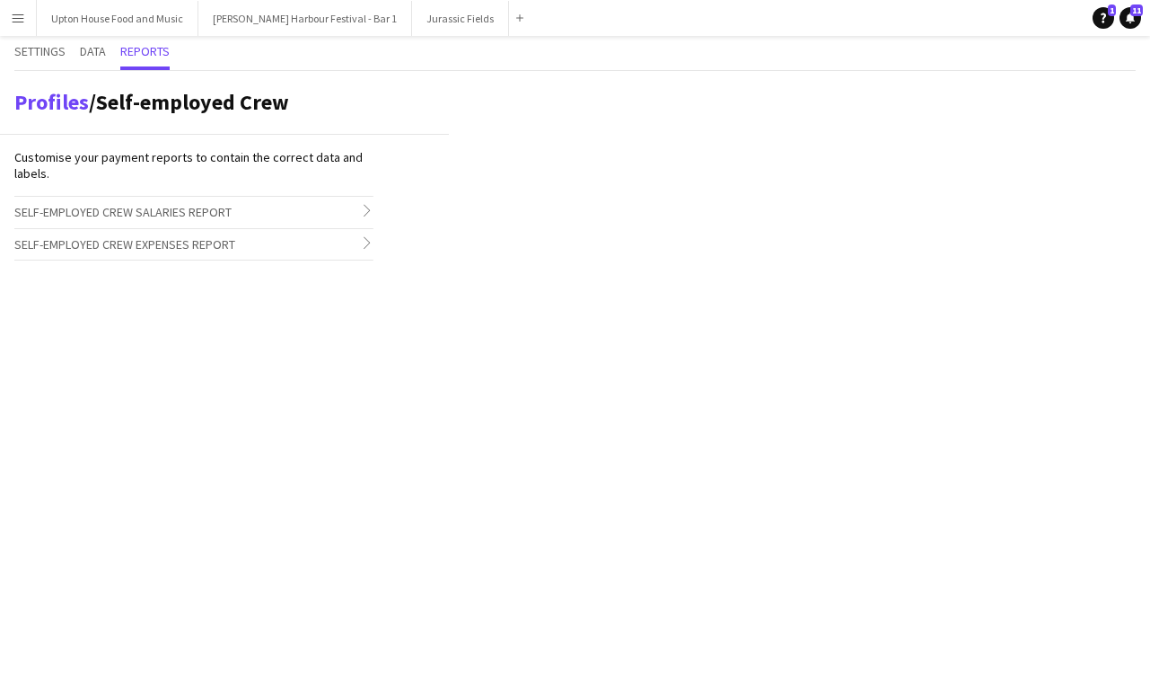
click at [248, 210] on h3 "Self-employed Crew Salaries Report chevron-right" at bounding box center [193, 212] width 359 height 31
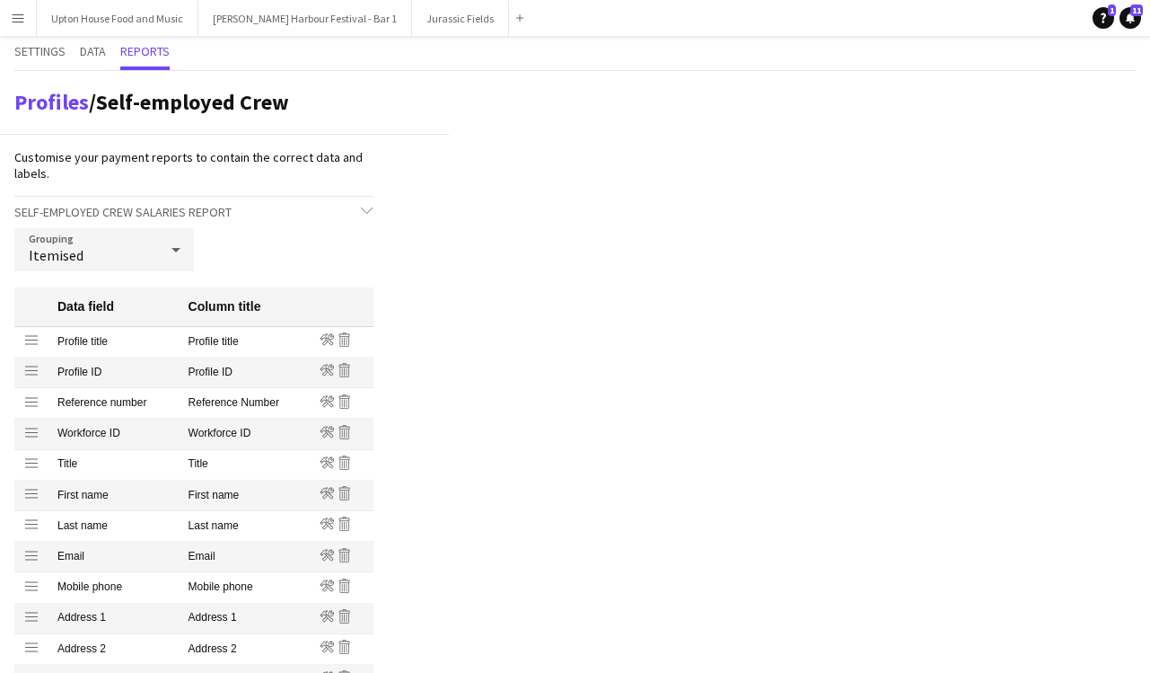
click at [172, 245] on icon at bounding box center [176, 250] width 22 height 36
click at [281, 241] on div at bounding box center [575, 336] width 1150 height 673
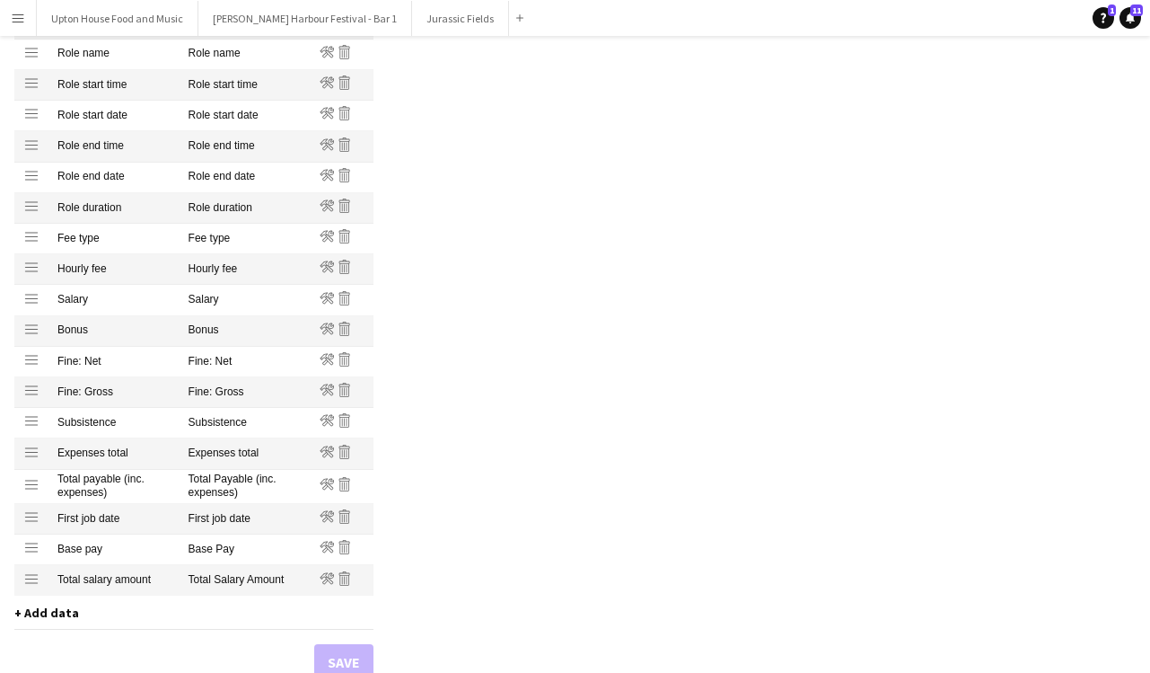
scroll to position [1158, 0]
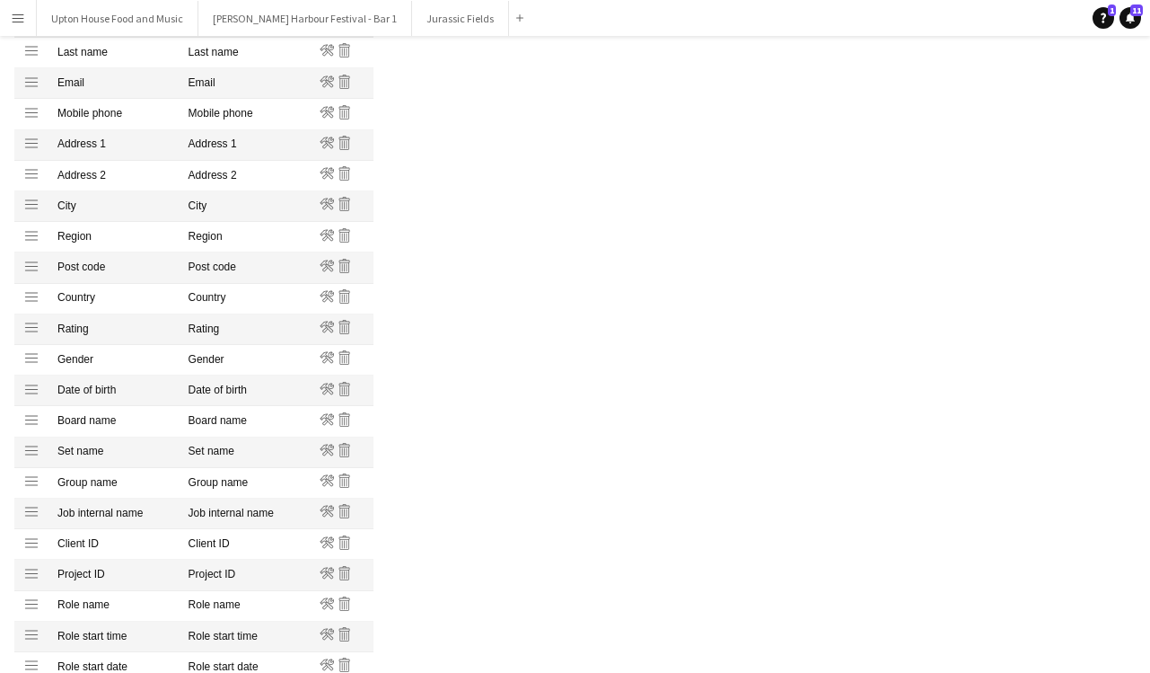
scroll to position [0, 0]
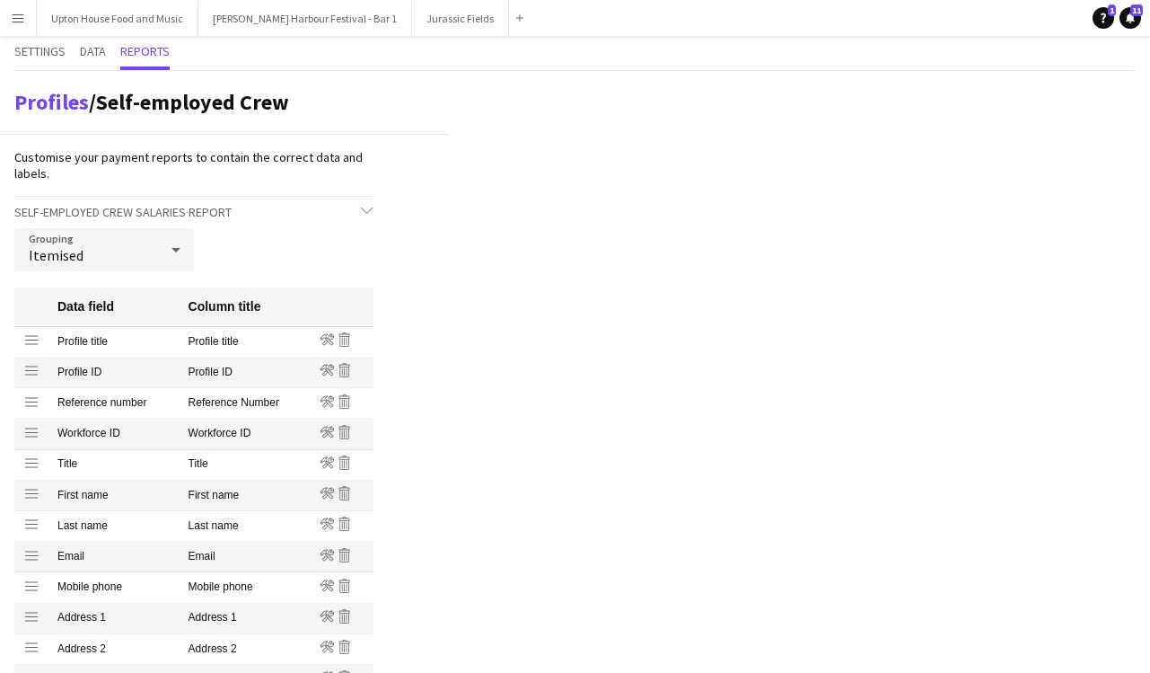
click at [242, 221] on h3 "Self-employed Crew Salaries Report chevron-down" at bounding box center [193, 212] width 359 height 31
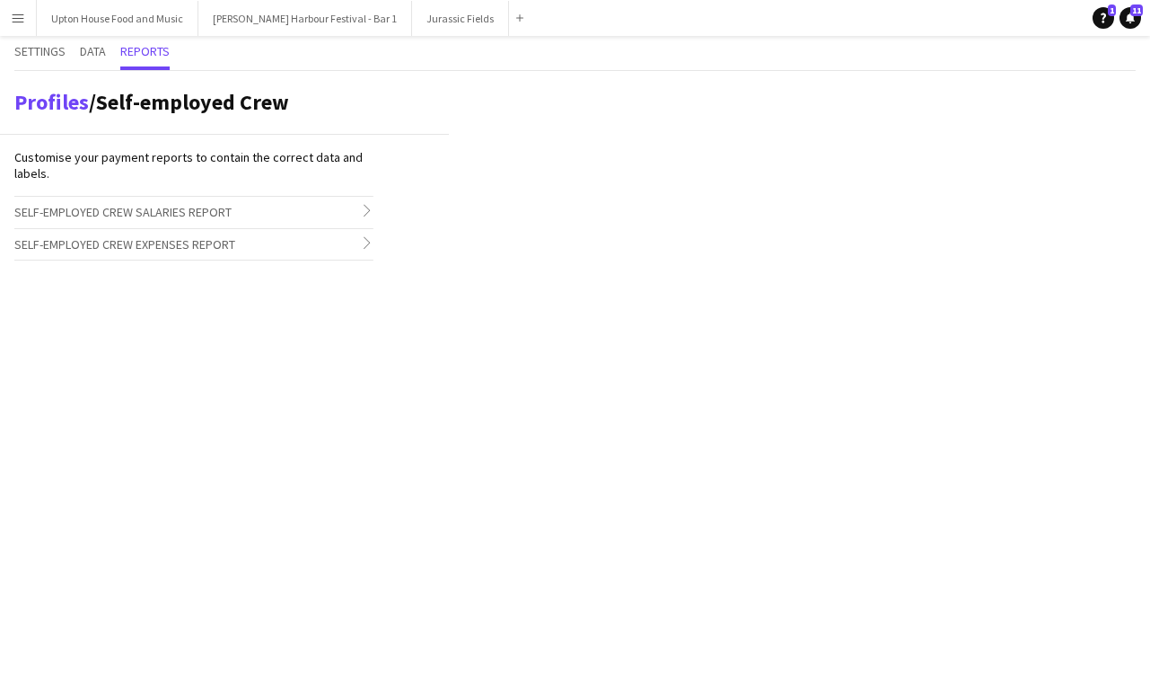
click at [250, 211] on h3 "Self-employed Crew Salaries Report chevron-right" at bounding box center [193, 212] width 359 height 31
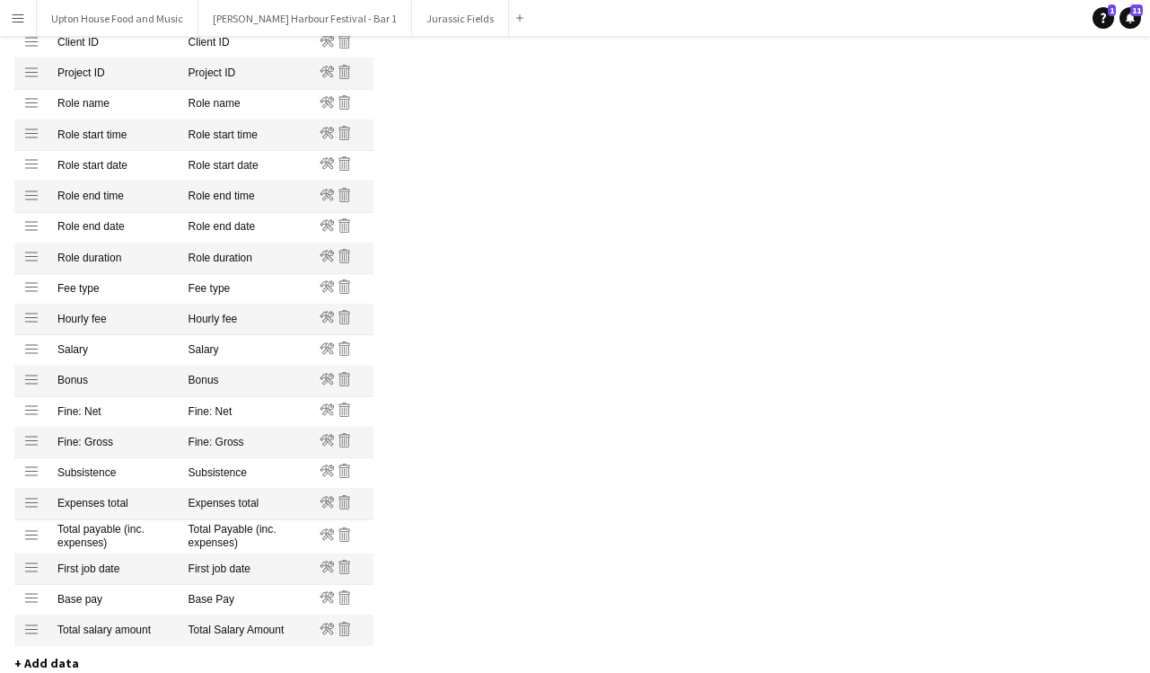
scroll to position [1158, 0]
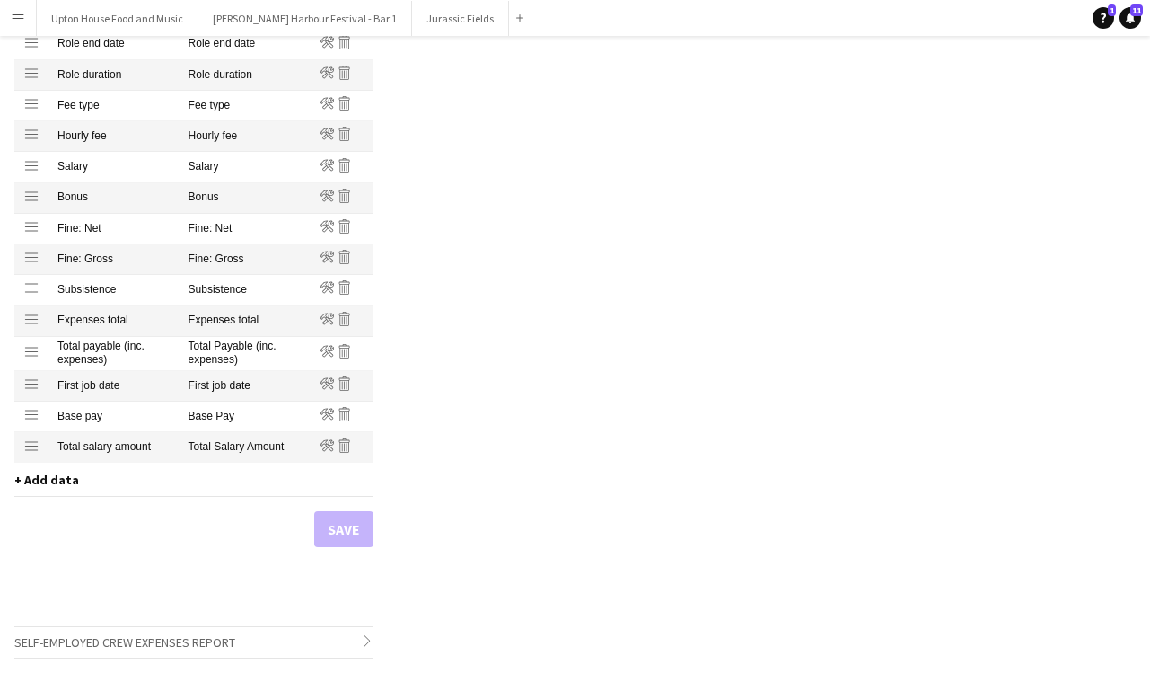
click at [52, 481] on span "+ Add data" at bounding box center [46, 479] width 65 height 16
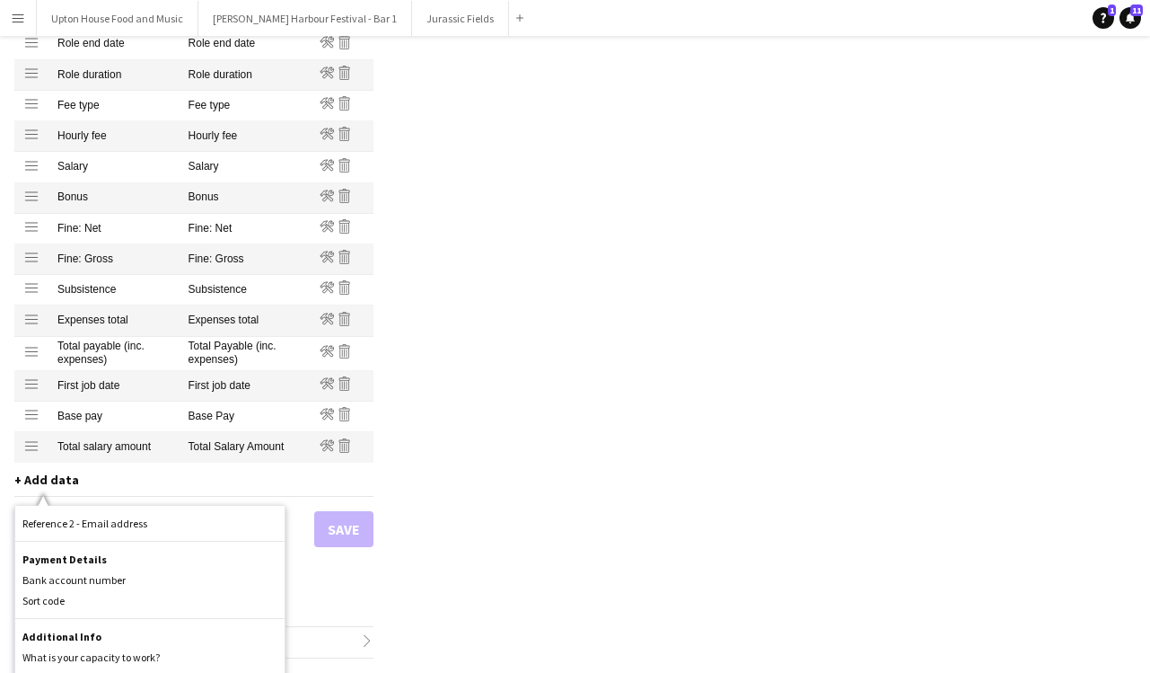
scroll to position [1564, 0]
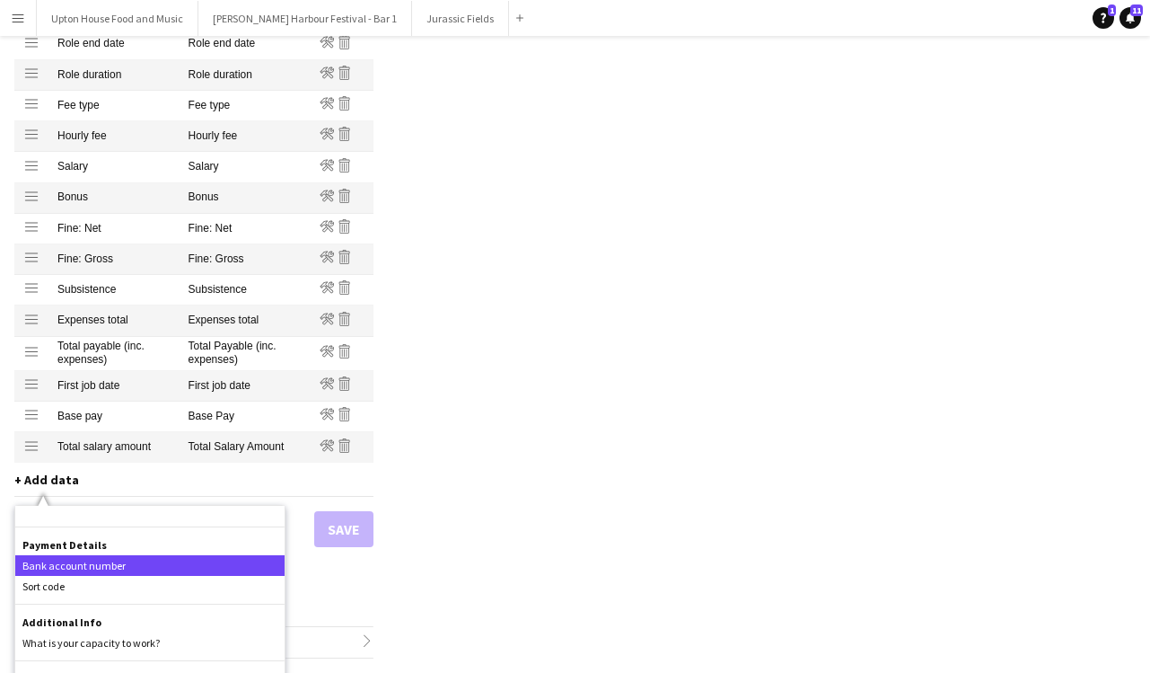
click at [97, 562] on div "Bank account number" at bounding box center [149, 565] width 269 height 21
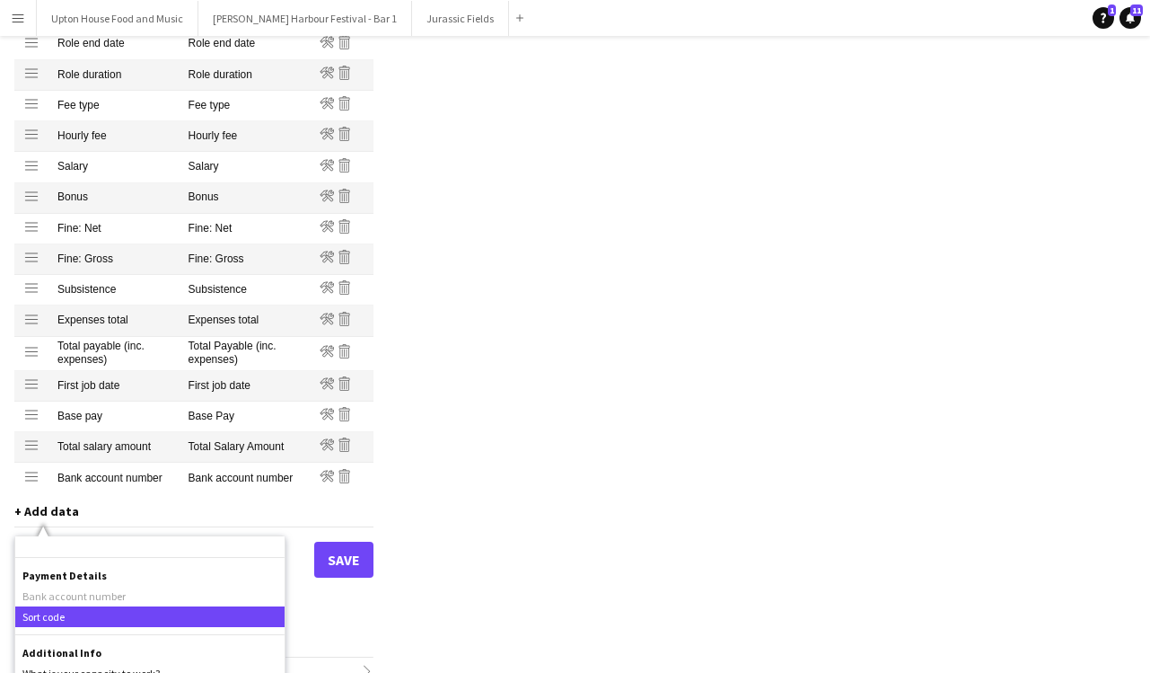
click at [66, 608] on div "Sort code" at bounding box center [149, 616] width 269 height 21
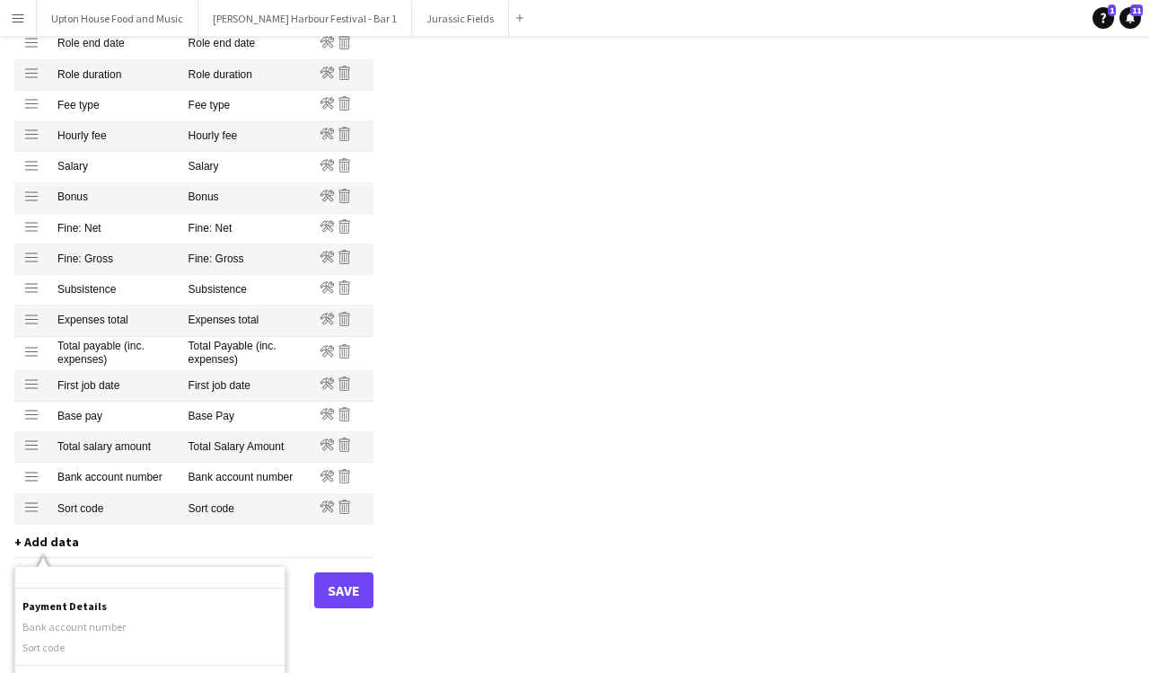
scroll to position [1188, 0]
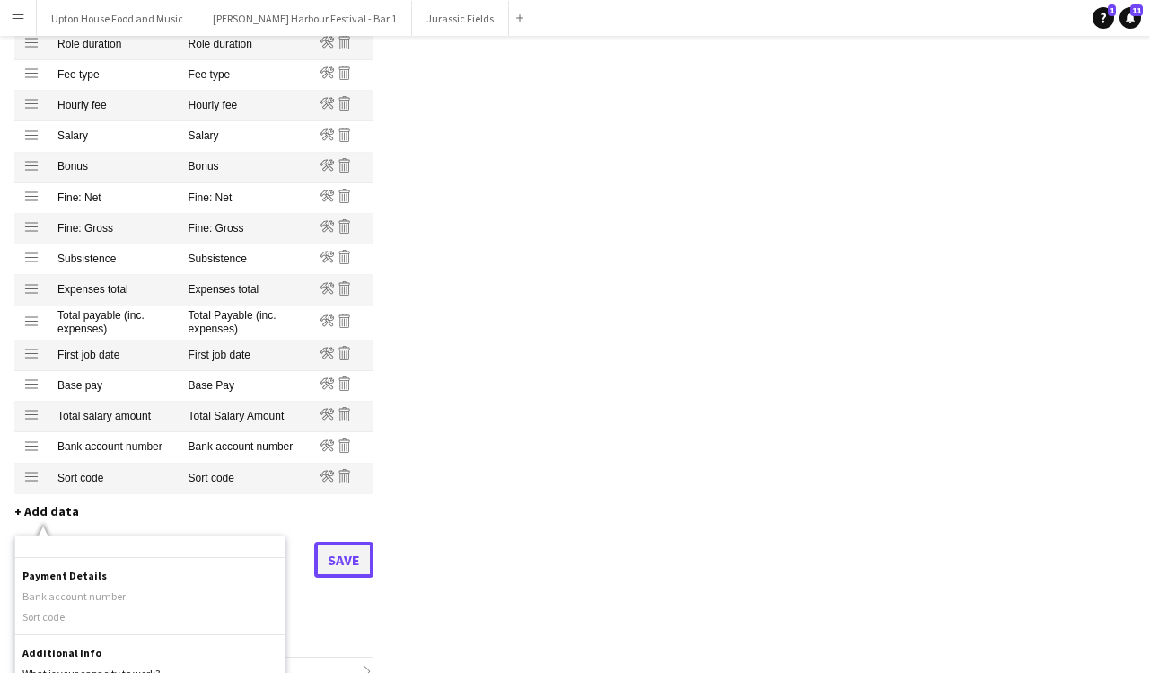
click at [348, 560] on button "Save" at bounding box center [343, 560] width 59 height 36
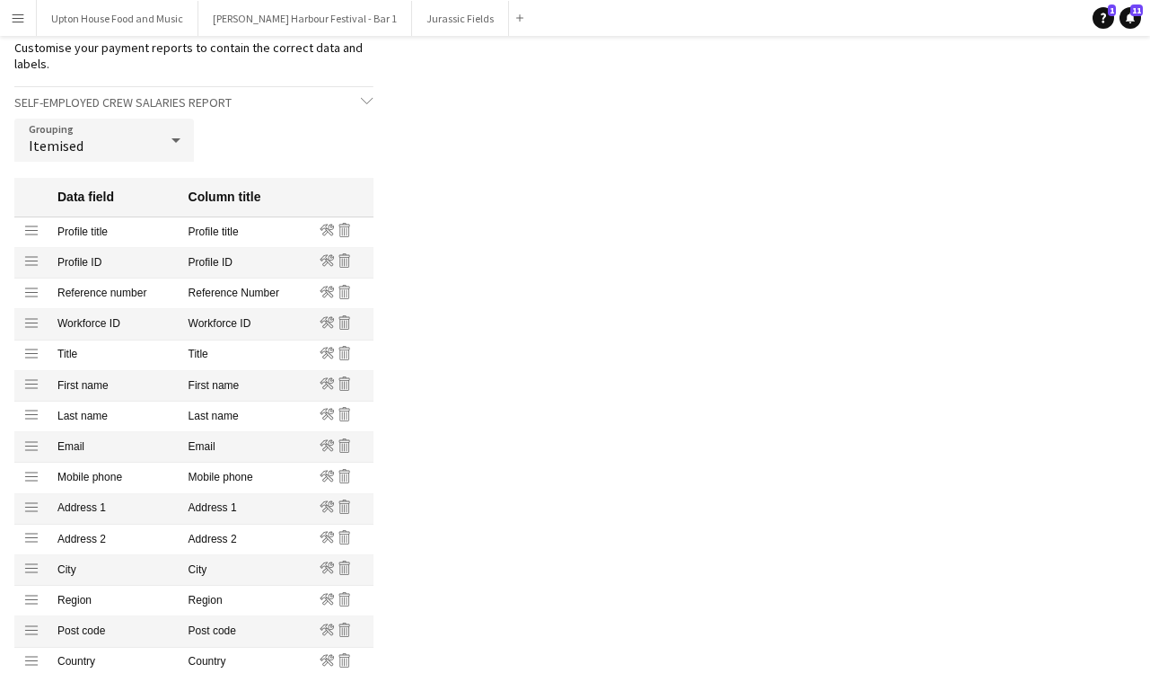
scroll to position [0, 0]
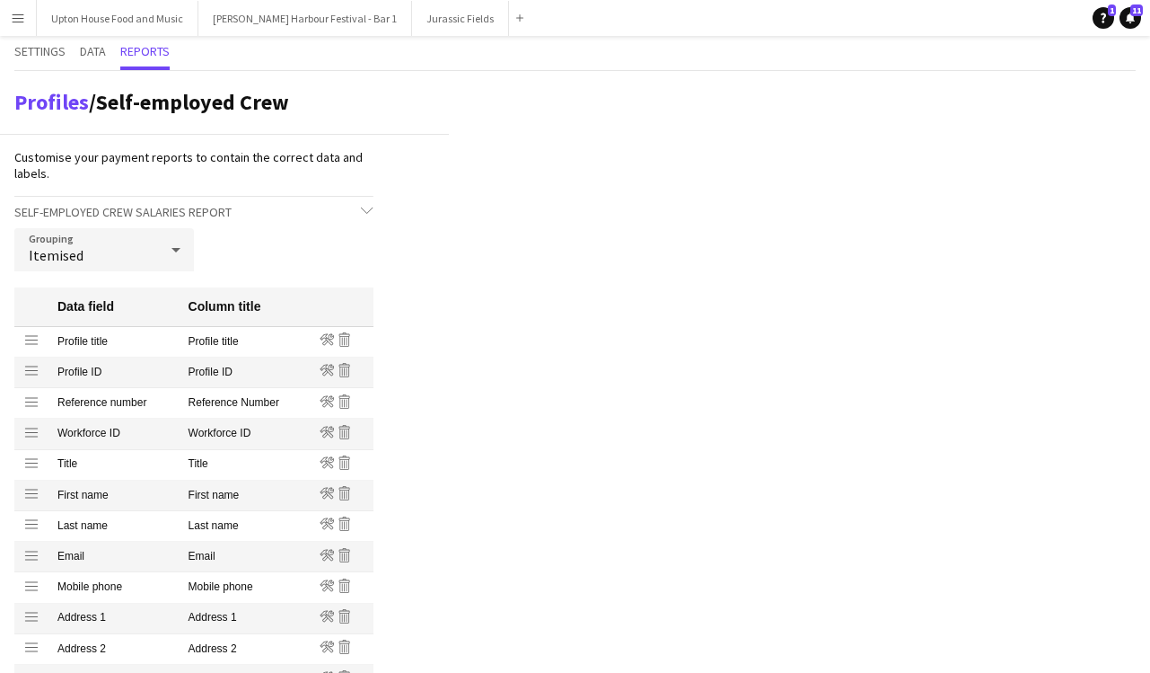
click at [20, 22] on app-icon "Menu" at bounding box center [18, 18] width 14 height 14
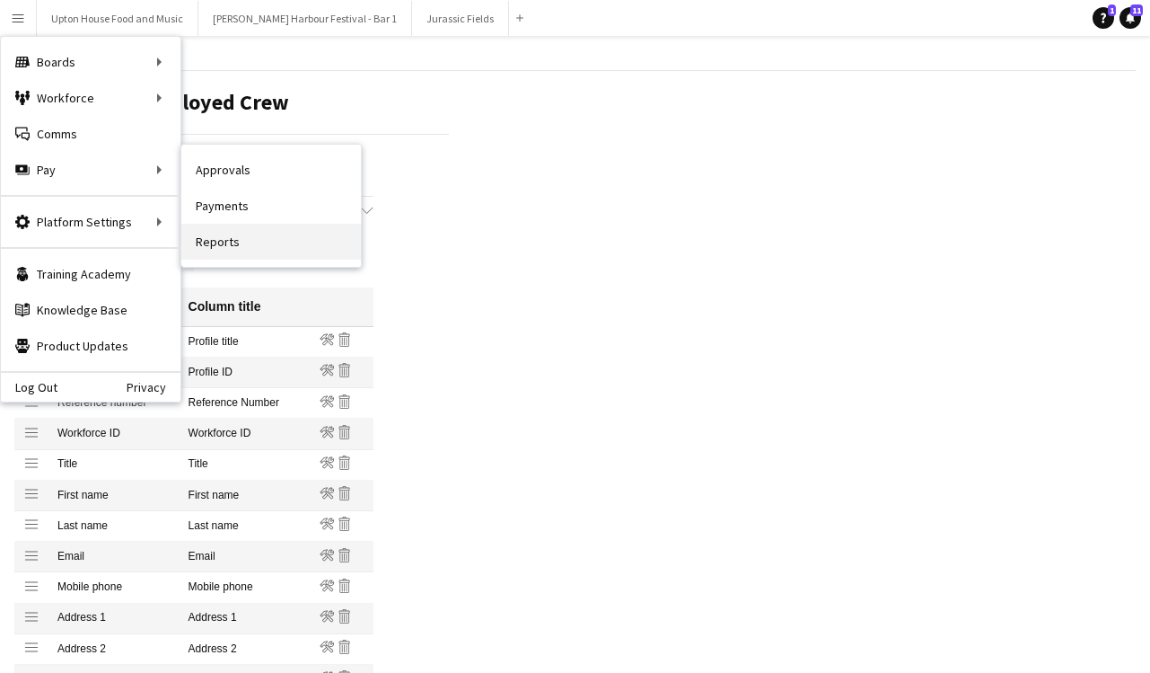
click at [247, 239] on link "Reports" at bounding box center [271, 242] width 180 height 36
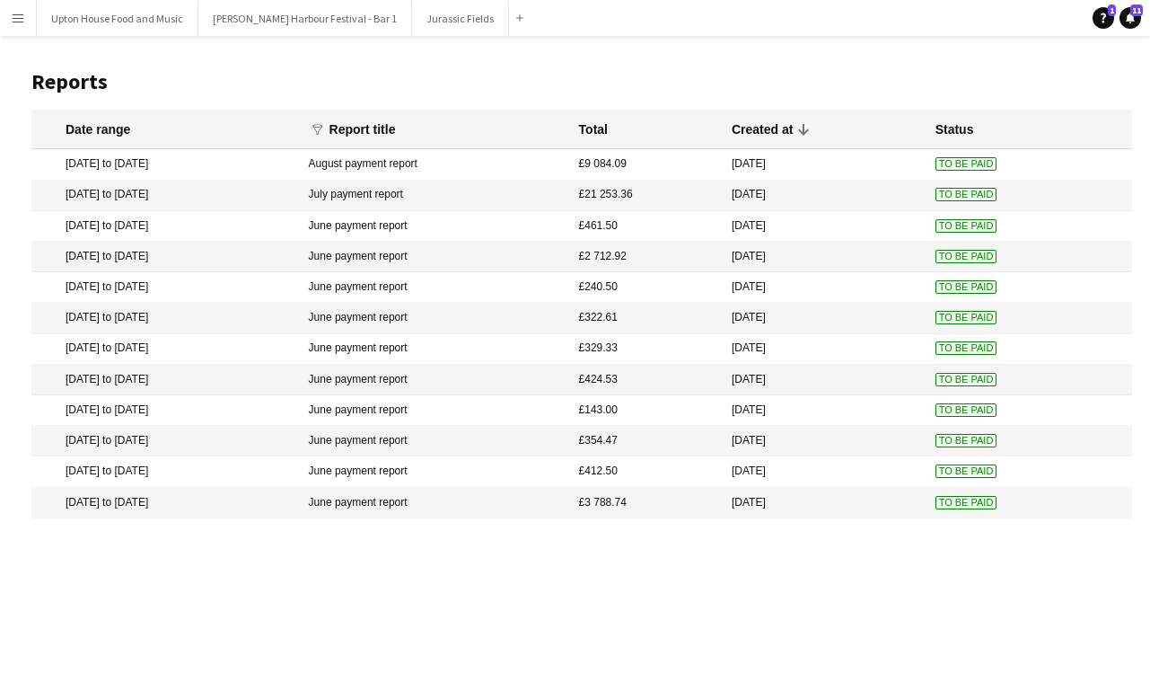
click at [176, 168] on mat-cell "[DATE] to [DATE]" at bounding box center [165, 164] width 269 height 31
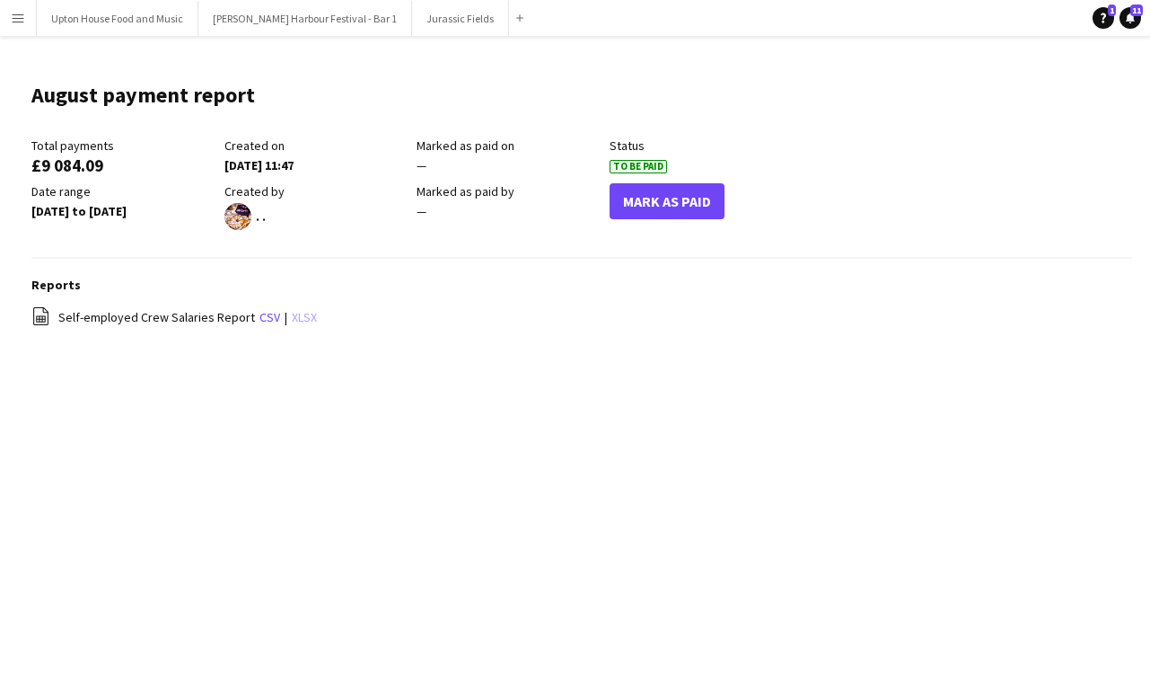
click at [292, 318] on link "xlsx" at bounding box center [304, 317] width 25 height 16
click at [24, 19] on app-icon "Menu" at bounding box center [18, 18] width 14 height 14
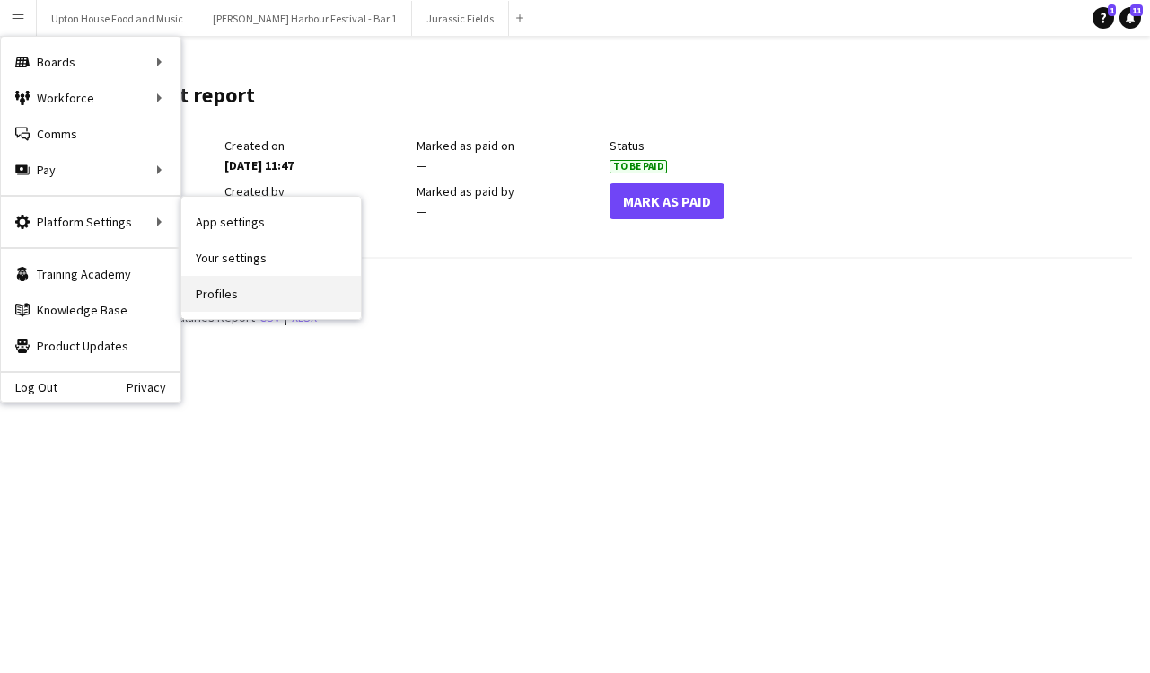
click at [242, 289] on link "Profiles" at bounding box center [271, 294] width 180 height 36
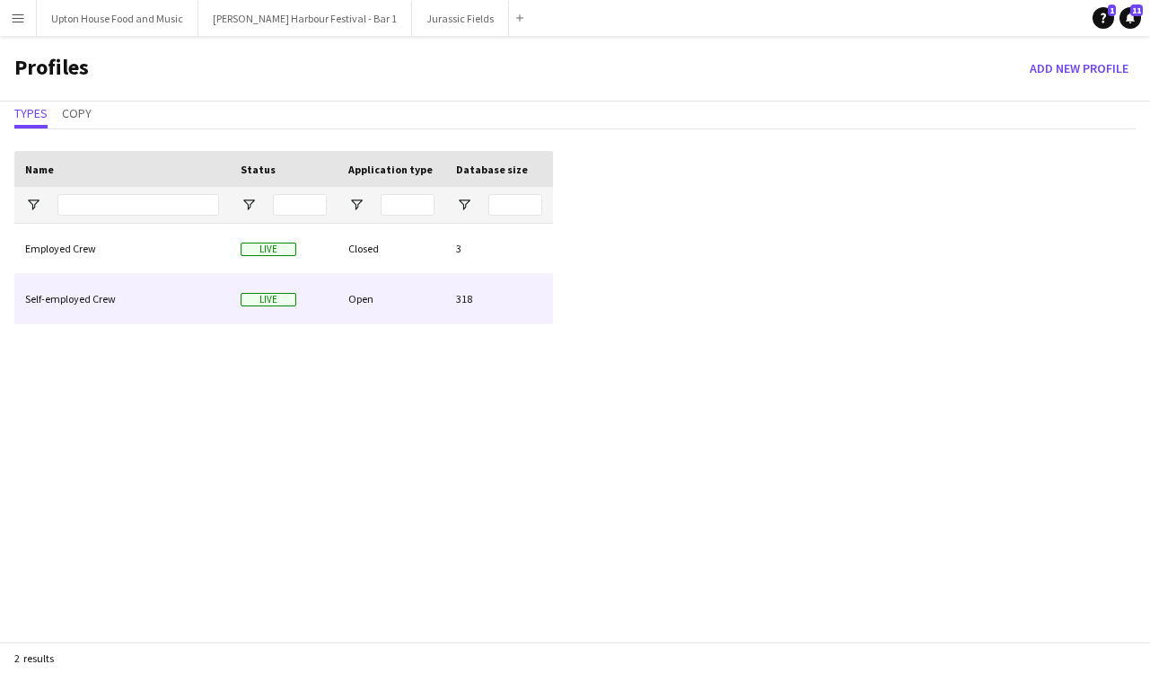
click at [127, 303] on div "Self-employed Crew" at bounding box center [122, 298] width 216 height 49
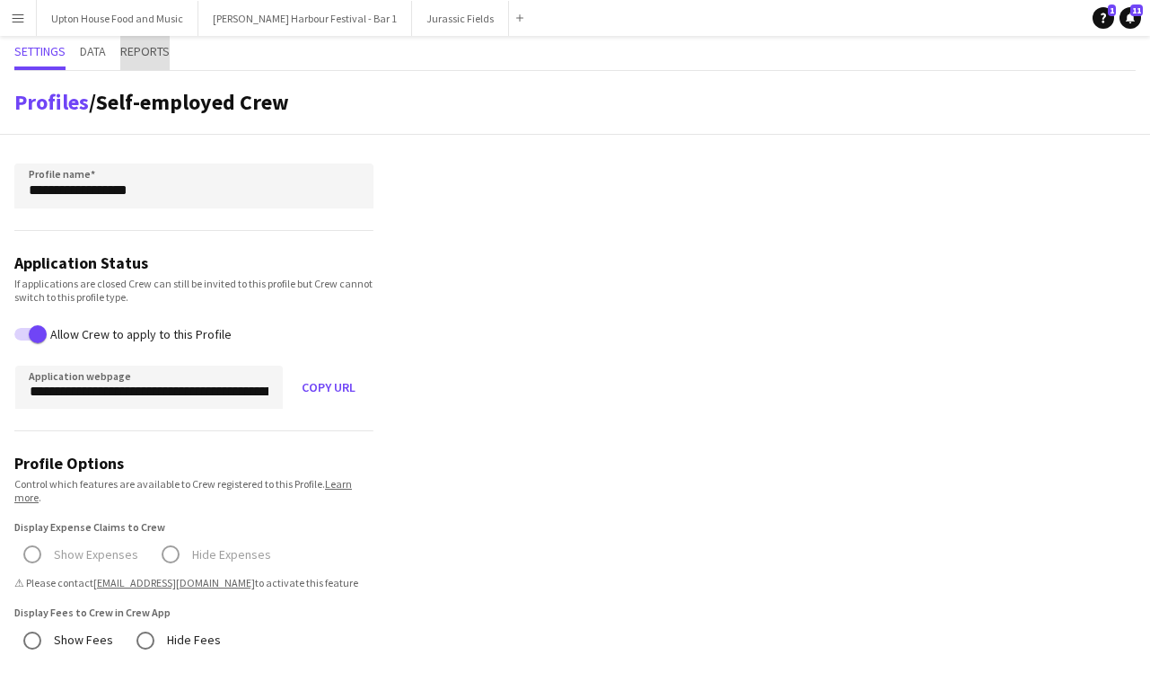
click at [154, 53] on span "Reports" at bounding box center [144, 51] width 49 height 13
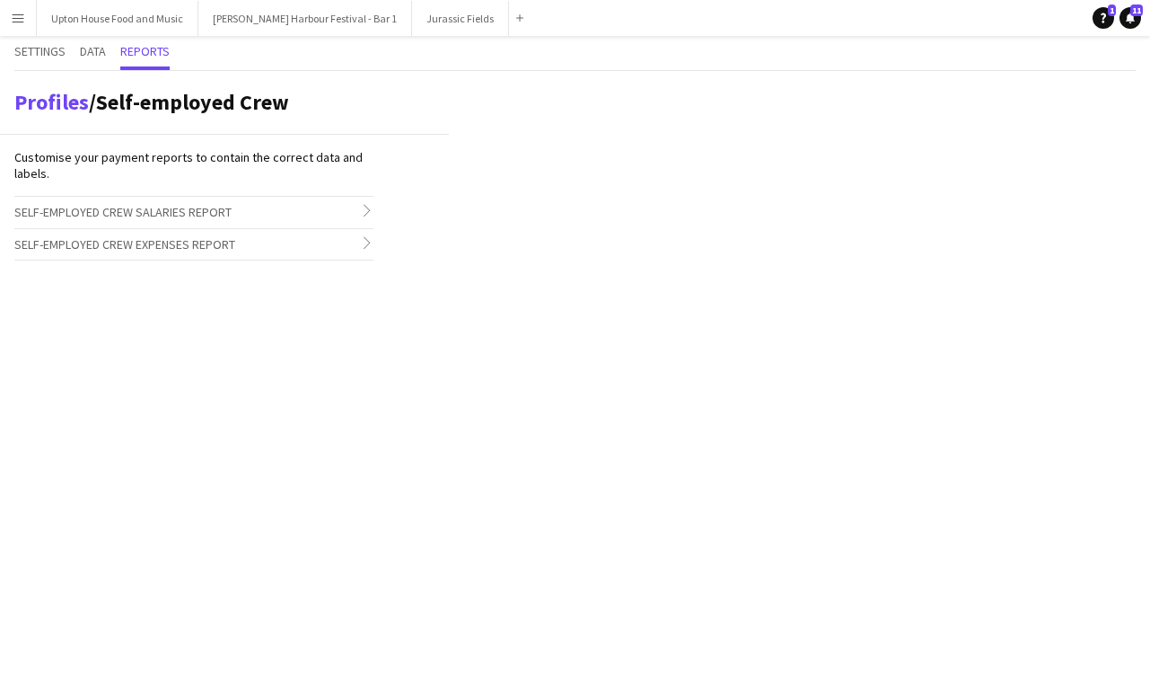
click at [114, 212] on span "Self-employed Crew Salaries Report" at bounding box center [122, 212] width 217 height 16
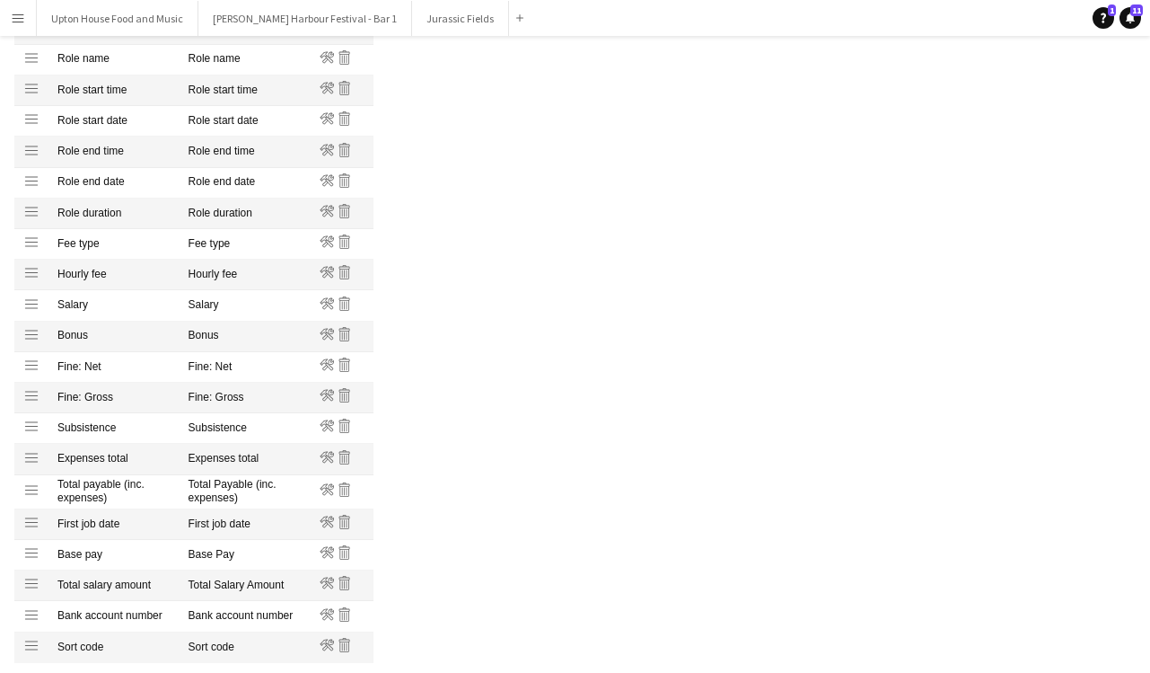
scroll to position [1219, 0]
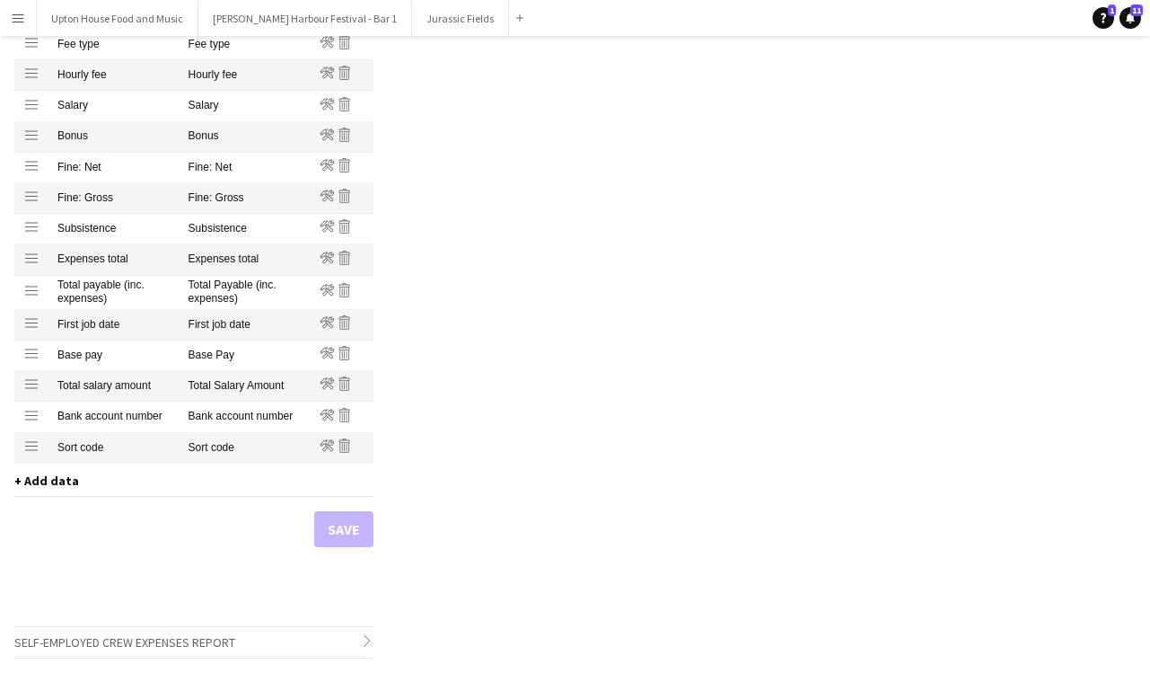
click at [50, 475] on span "+ Add data" at bounding box center [46, 480] width 65 height 16
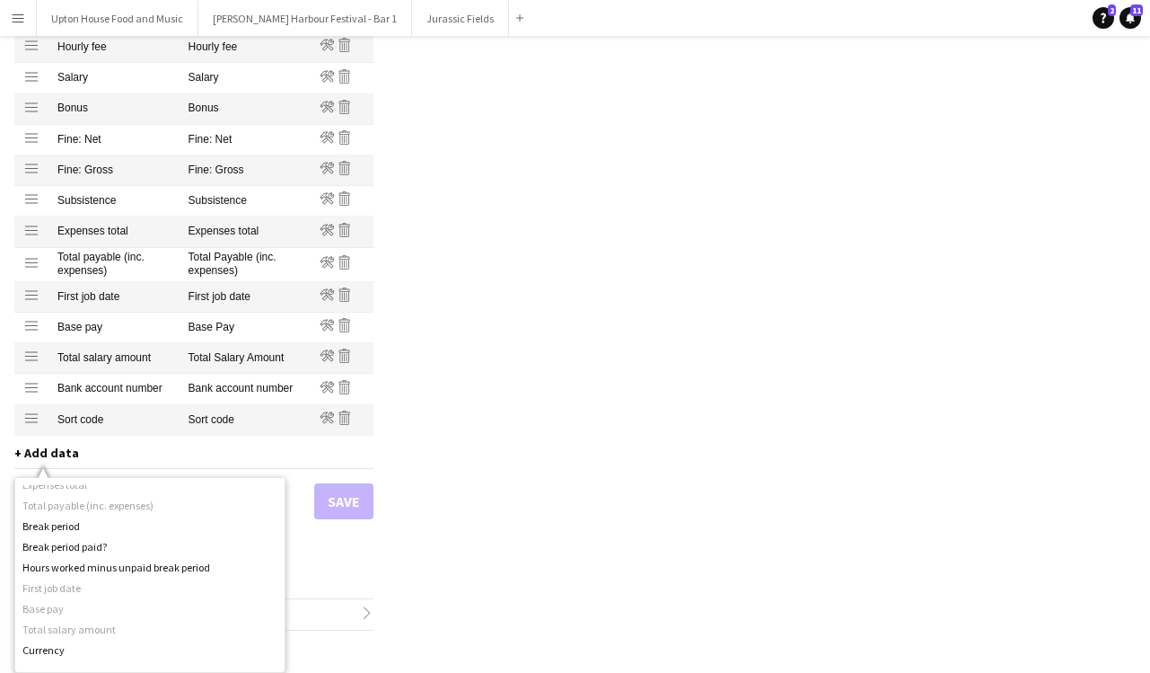
scroll to position [848, 0]
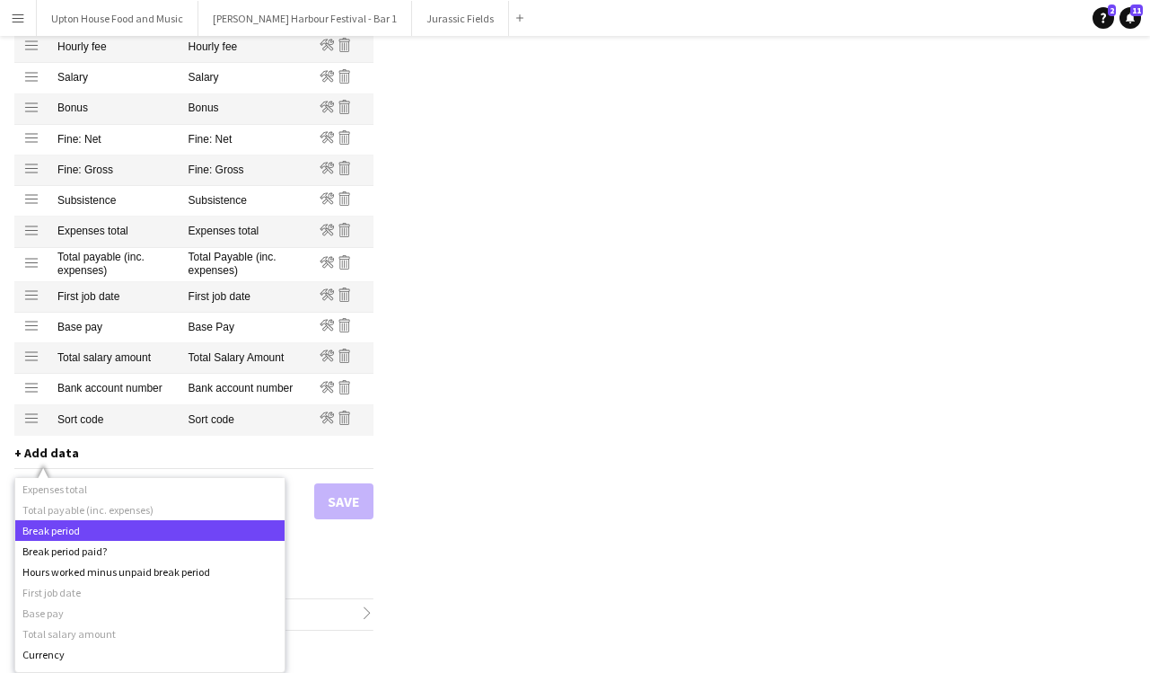
click at [90, 527] on div "Break period" at bounding box center [149, 530] width 269 height 21
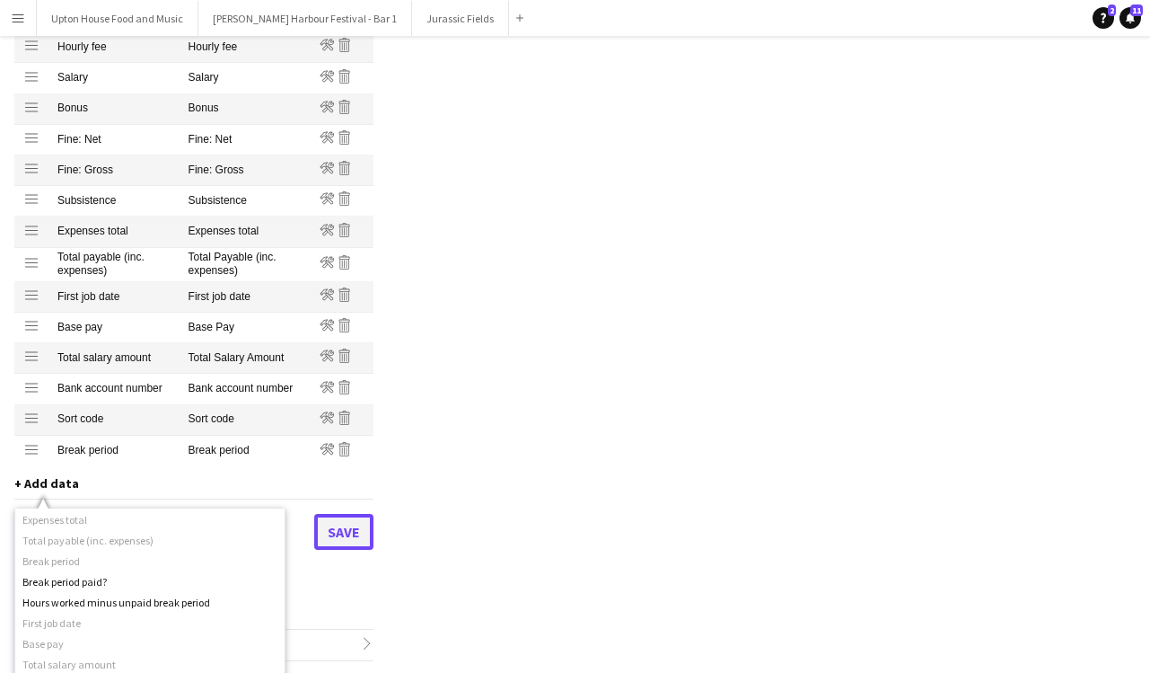
click at [348, 528] on button "Save" at bounding box center [343, 532] width 59 height 36
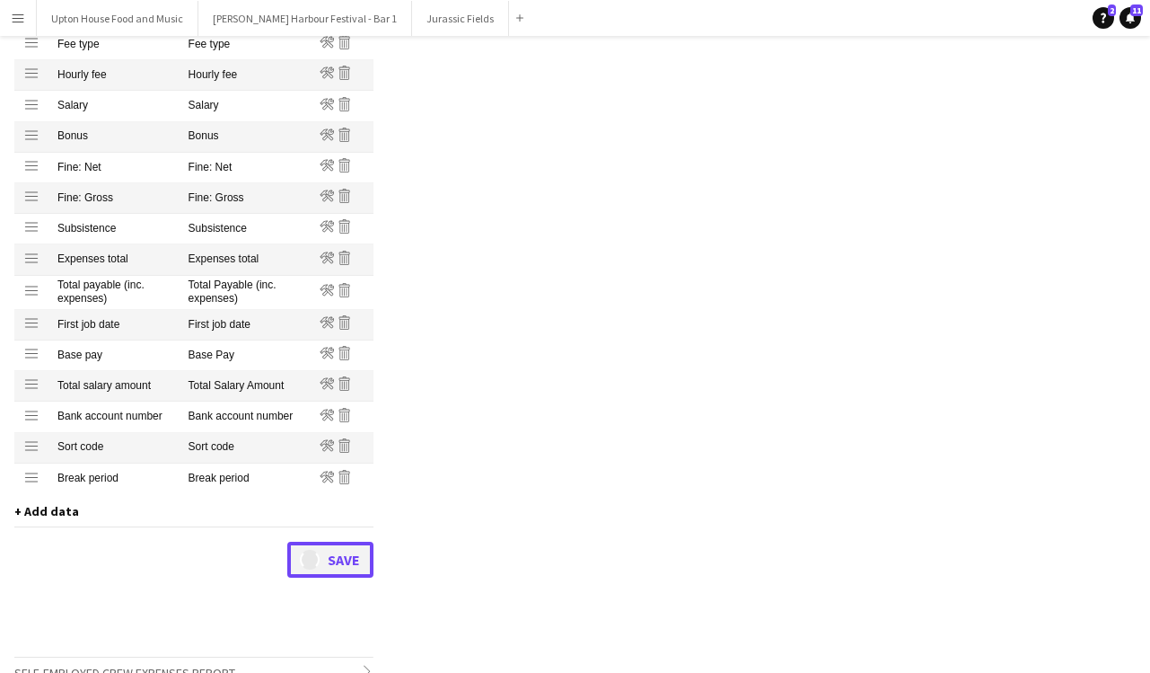
scroll to position [0, 0]
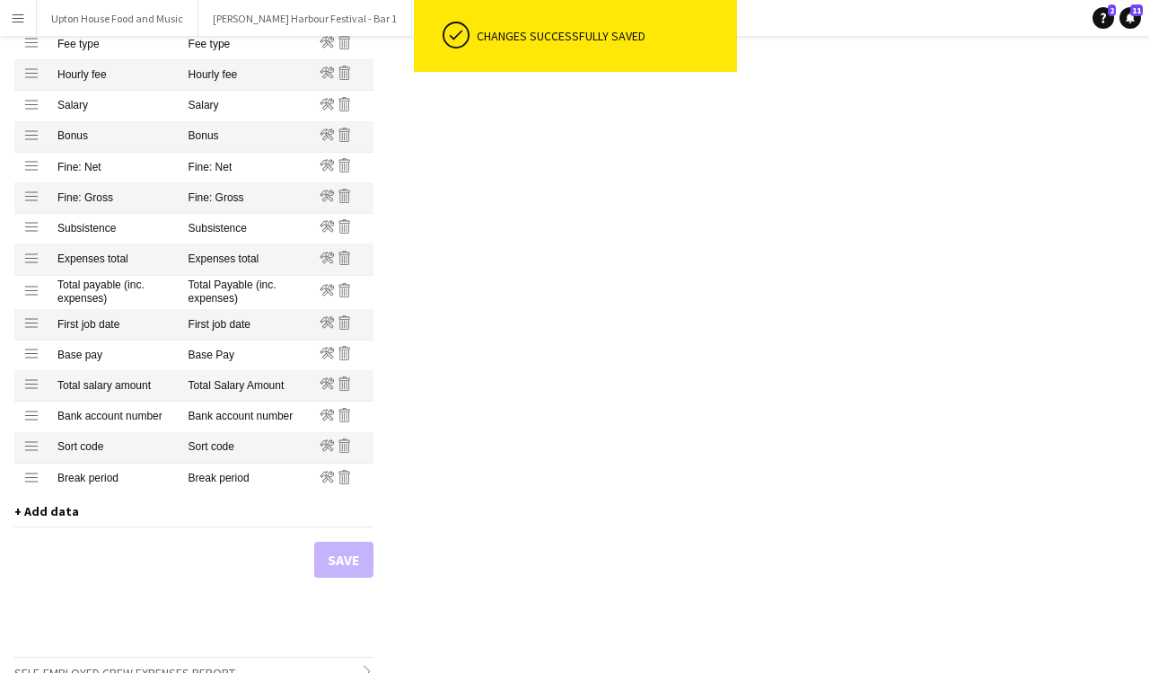
click at [22, 13] on app-icon "Menu" at bounding box center [18, 18] width 14 height 14
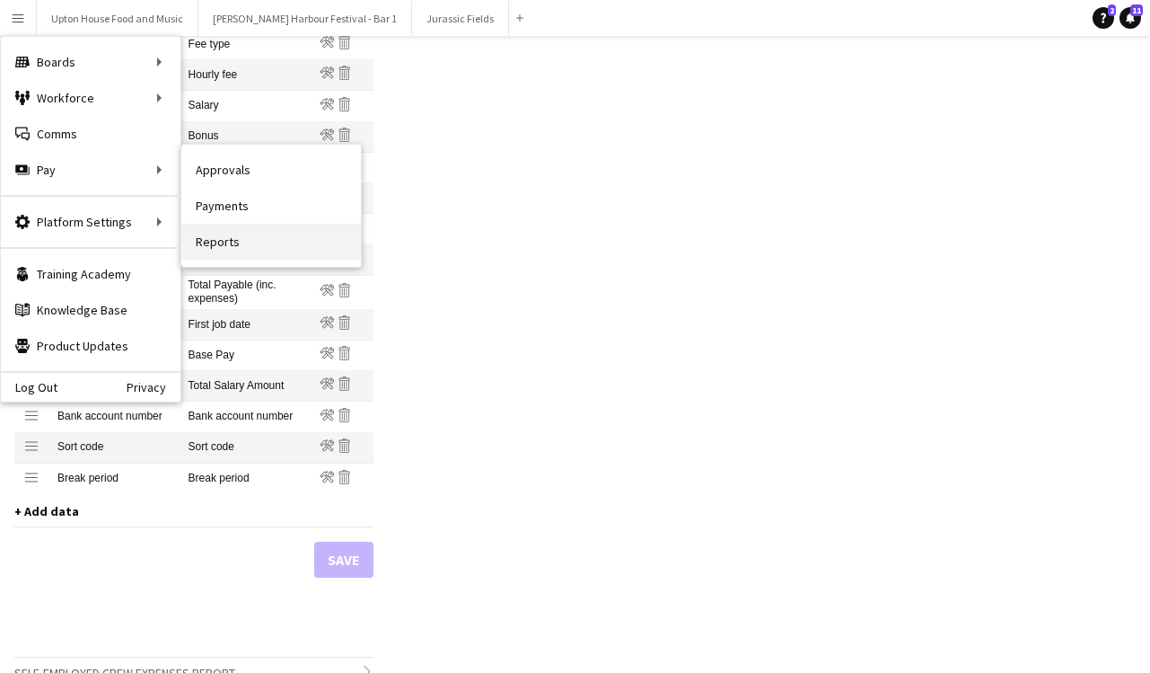
click at [241, 255] on link "Reports" at bounding box center [271, 242] width 180 height 36
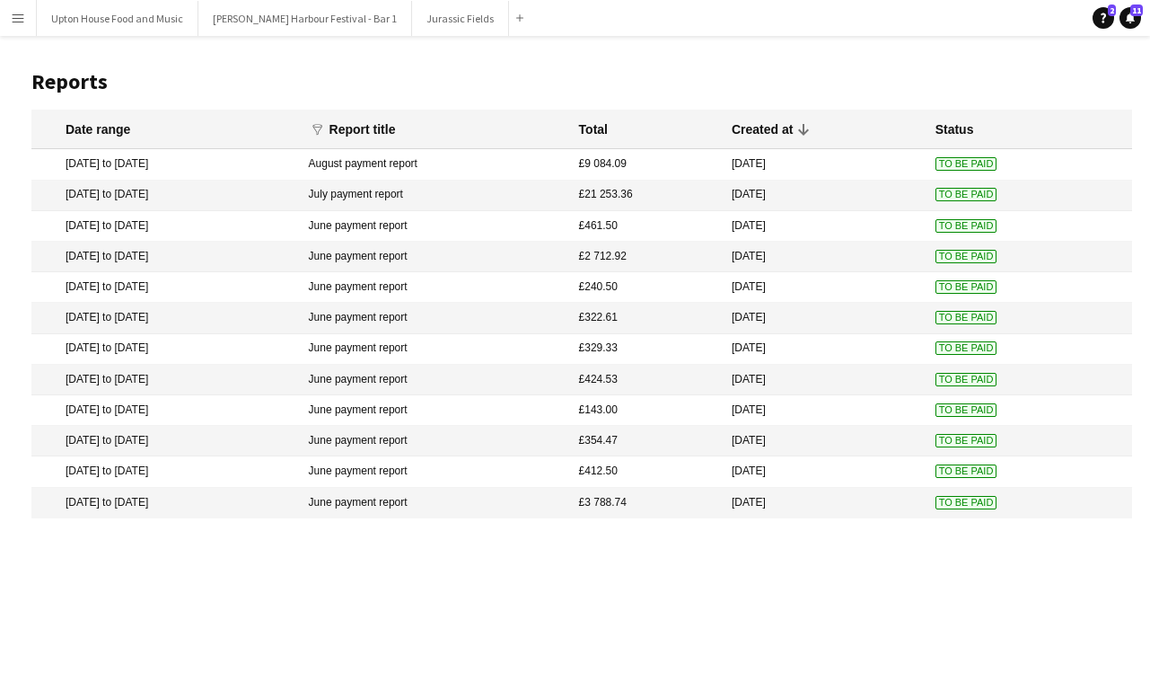
click at [169, 163] on mat-cell "[DATE] to [DATE]" at bounding box center [165, 164] width 269 height 31
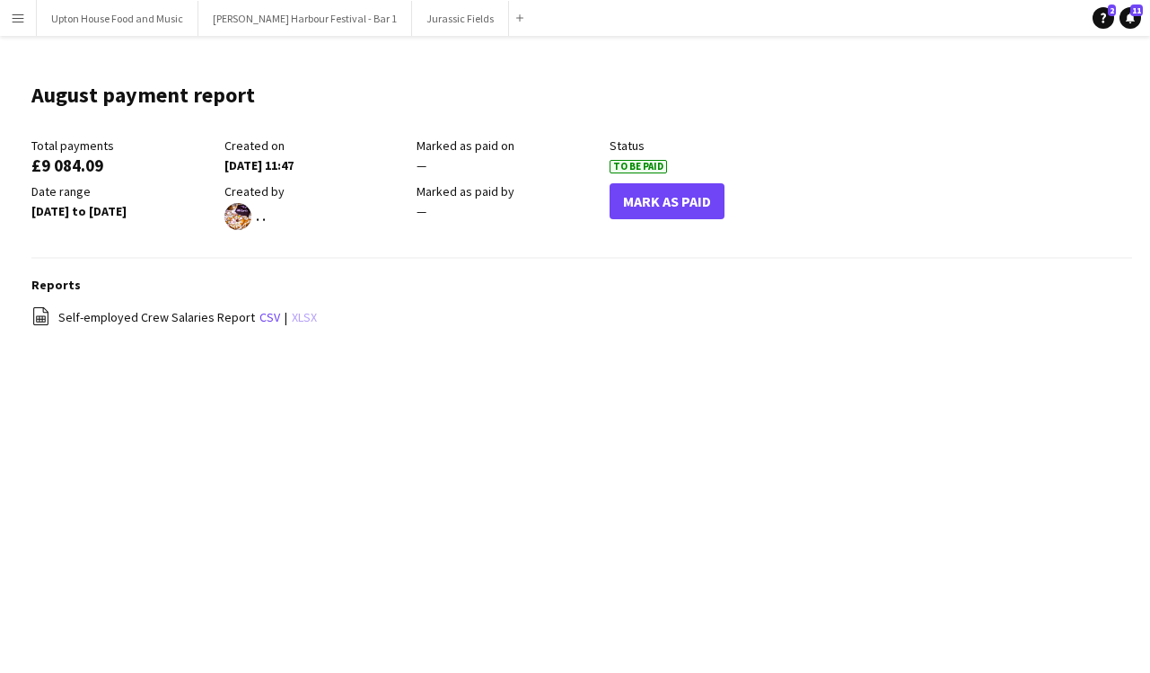
click at [297, 315] on link "xlsx" at bounding box center [304, 317] width 25 height 16
click at [30, 14] on button "Menu" at bounding box center [18, 18] width 36 height 36
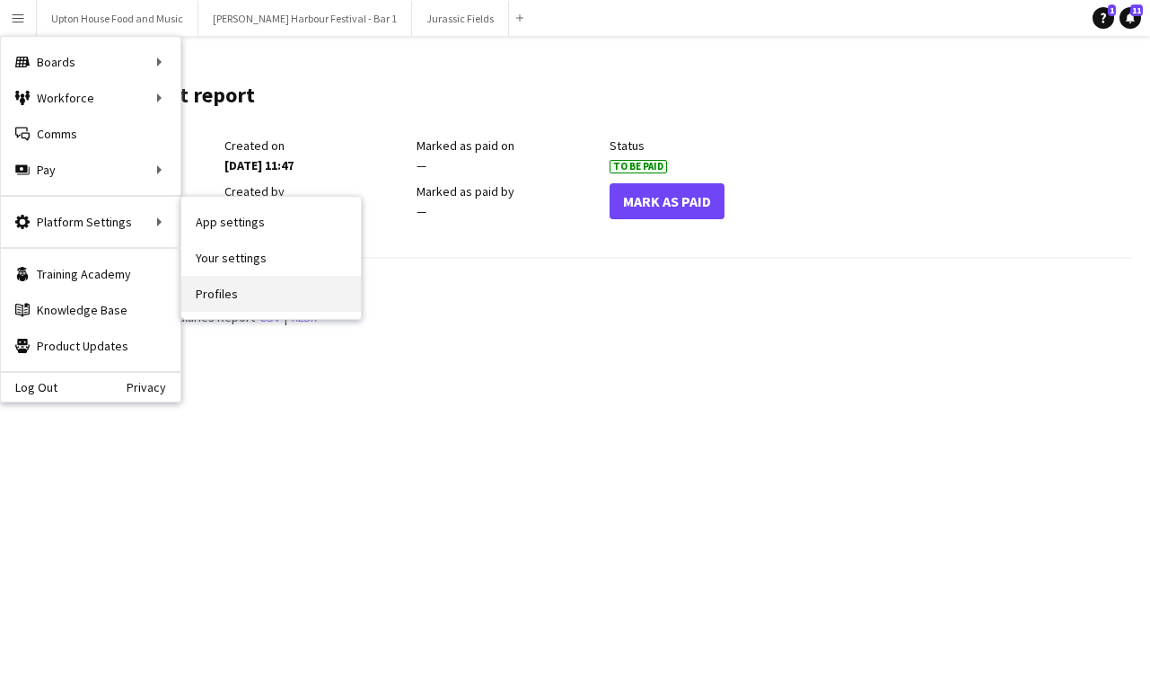
click at [233, 287] on link "Profiles" at bounding box center [271, 294] width 180 height 36
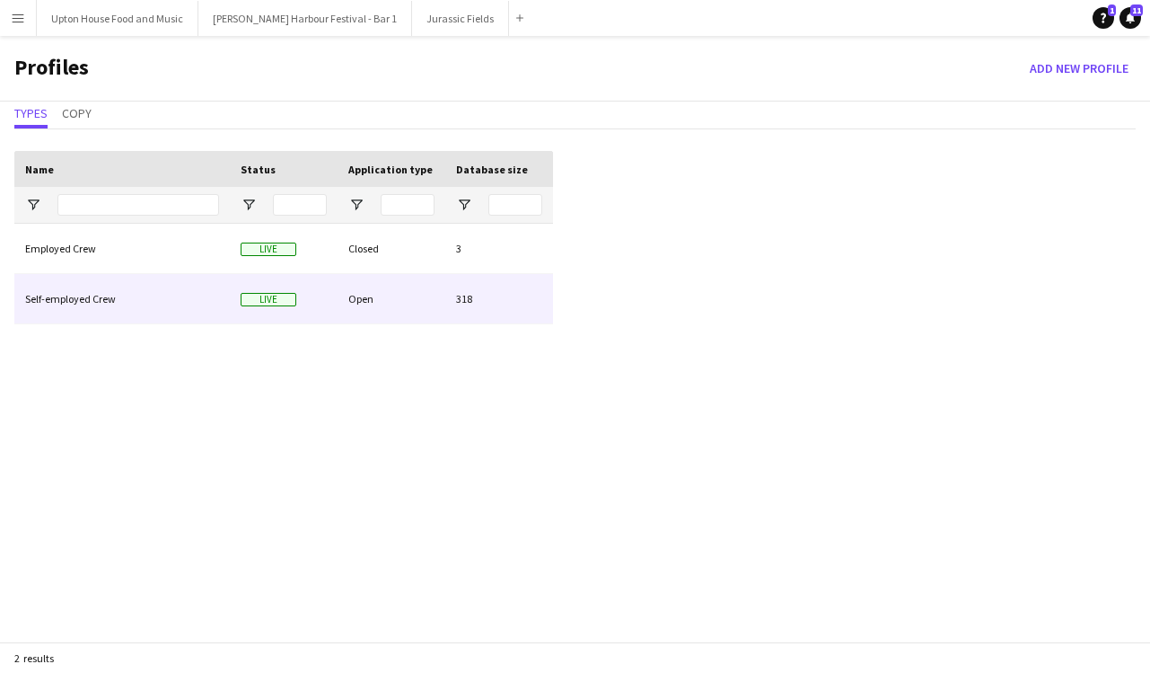
click at [104, 294] on div "Self-employed Crew" at bounding box center [122, 298] width 216 height 49
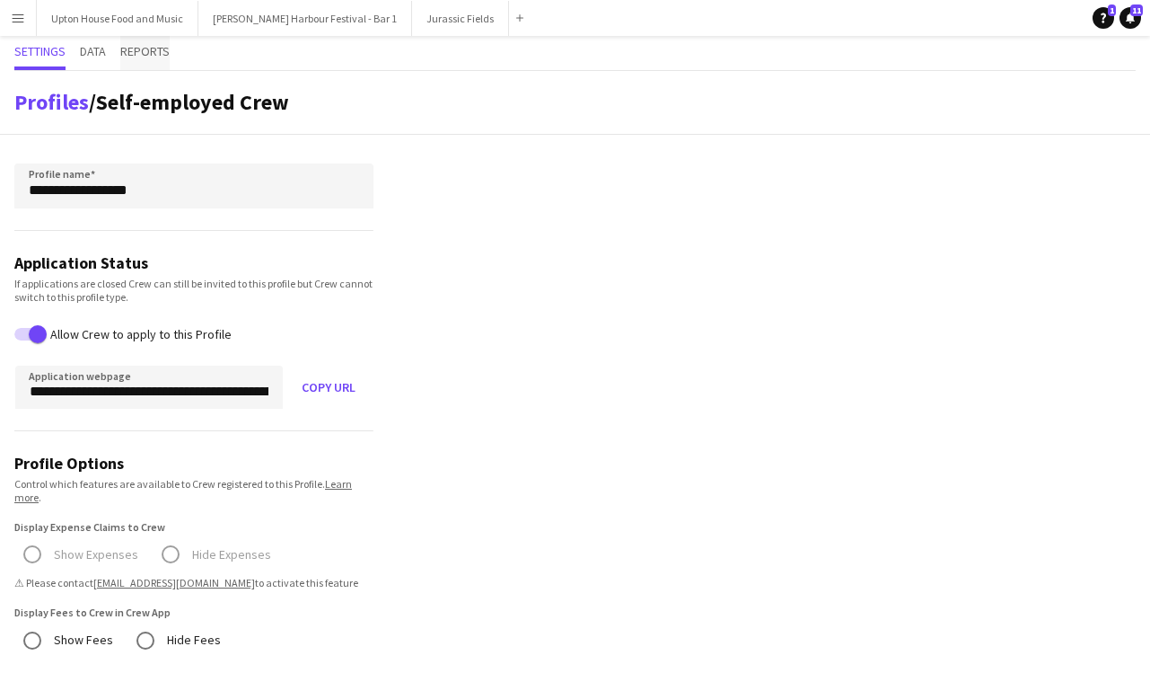
click at [151, 48] on span "Reports" at bounding box center [144, 51] width 49 height 13
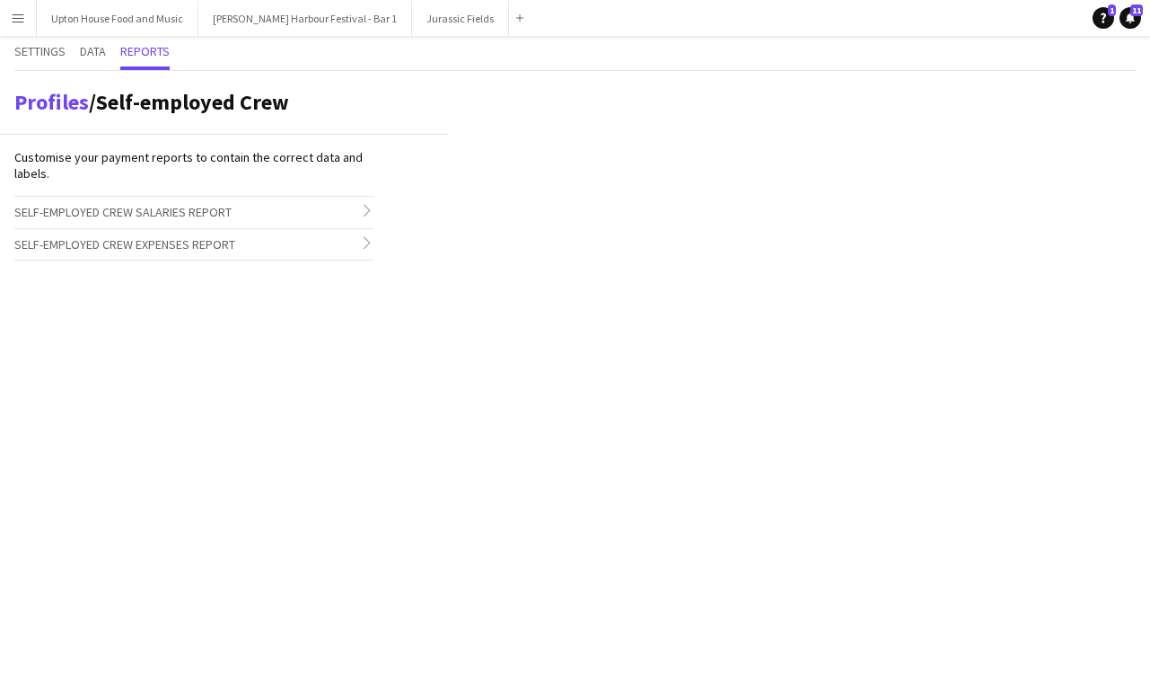
click at [180, 207] on span "Self-employed Crew Salaries Report" at bounding box center [122, 212] width 217 height 16
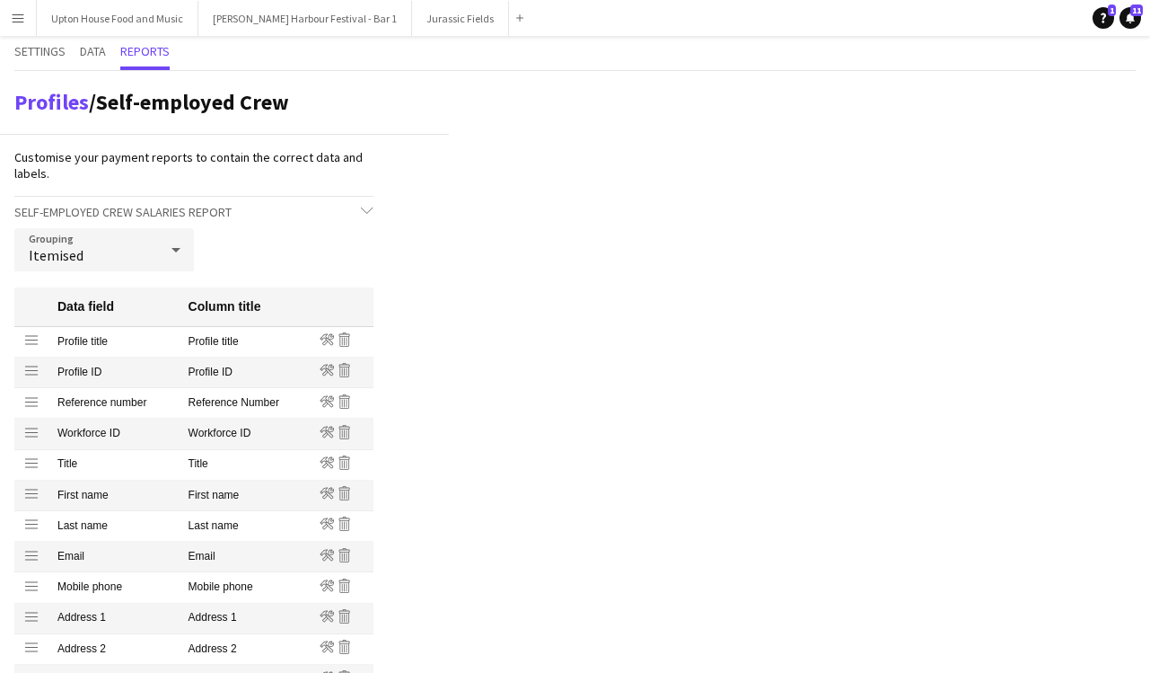
click at [144, 252] on div "Itemised" at bounding box center [86, 249] width 144 height 43
click at [117, 301] on span "Group into total amount per crew" at bounding box center [104, 299] width 151 height 17
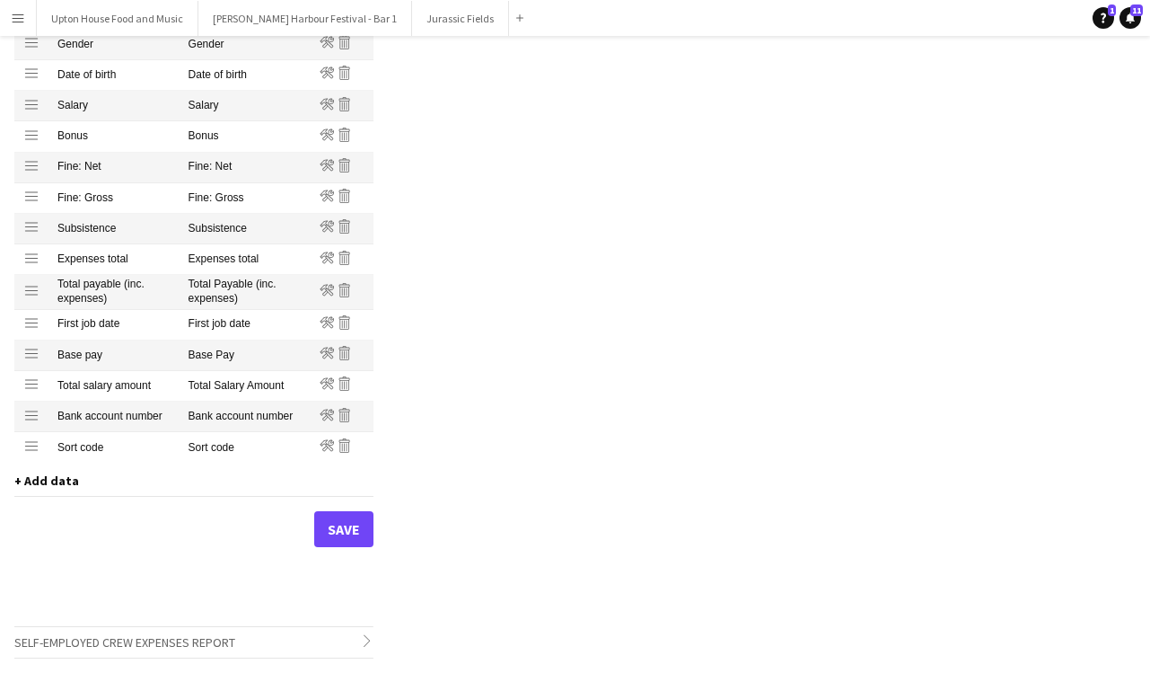
click at [64, 484] on span "+ Add data" at bounding box center [46, 480] width 65 height 16
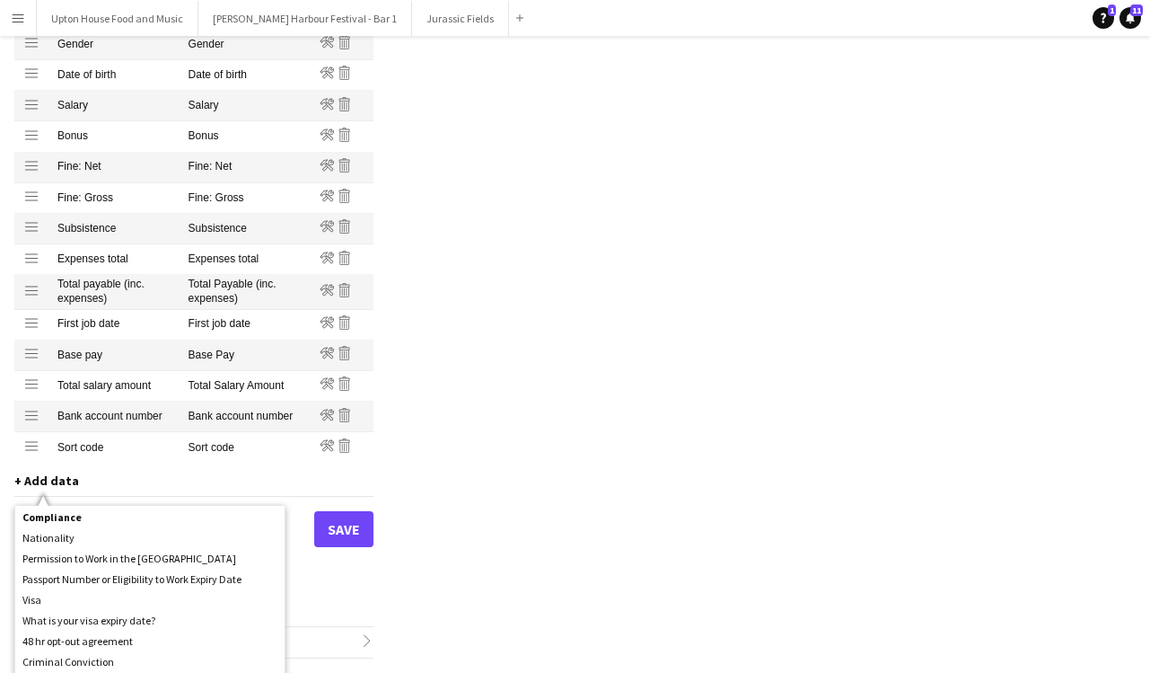
scroll to position [28, 0]
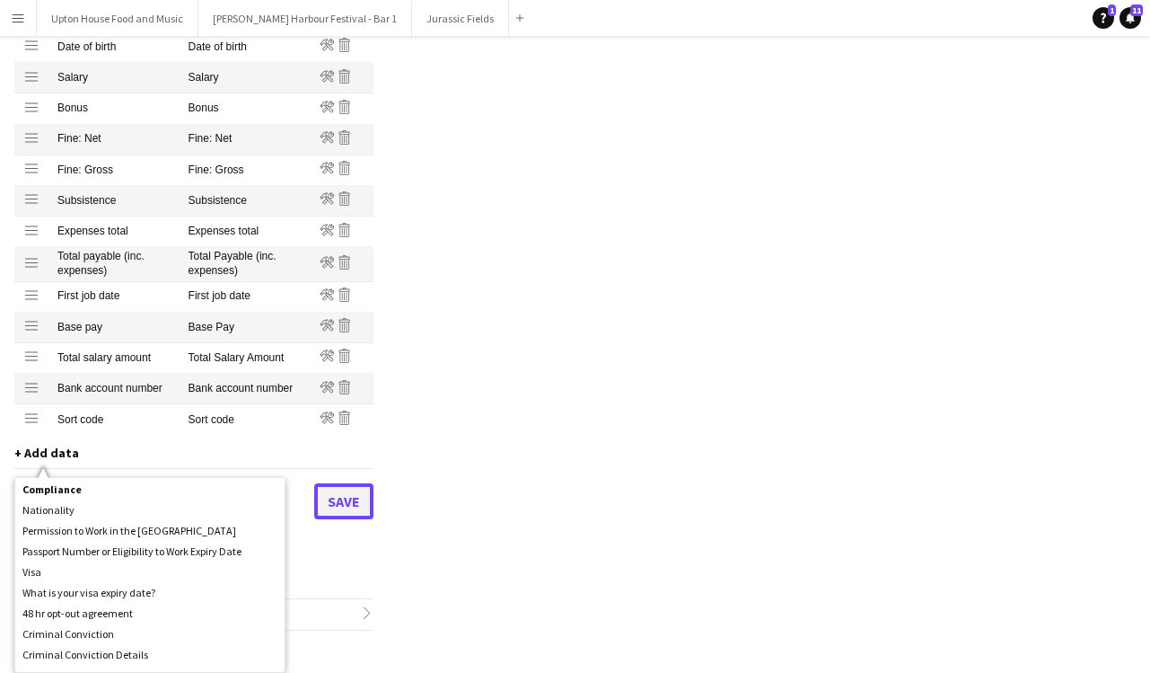
click at [333, 508] on button "Save" at bounding box center [343, 501] width 59 height 36
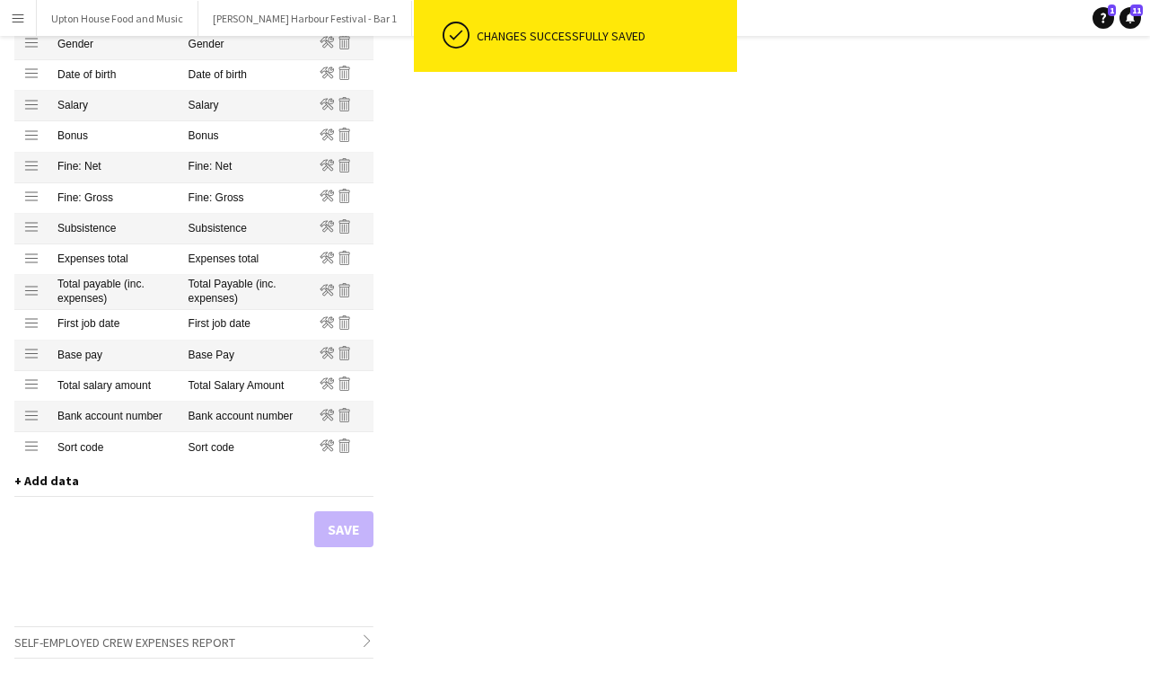
scroll to position [0, 0]
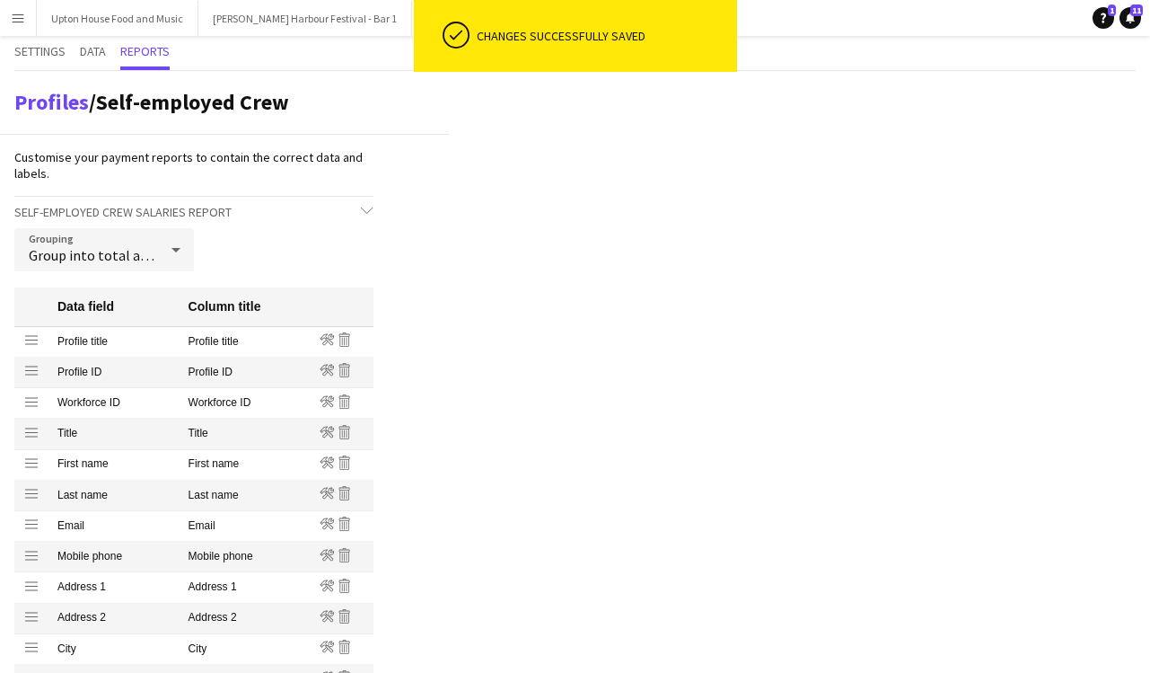
click at [22, 16] on app-icon "Menu" at bounding box center [18, 18] width 14 height 14
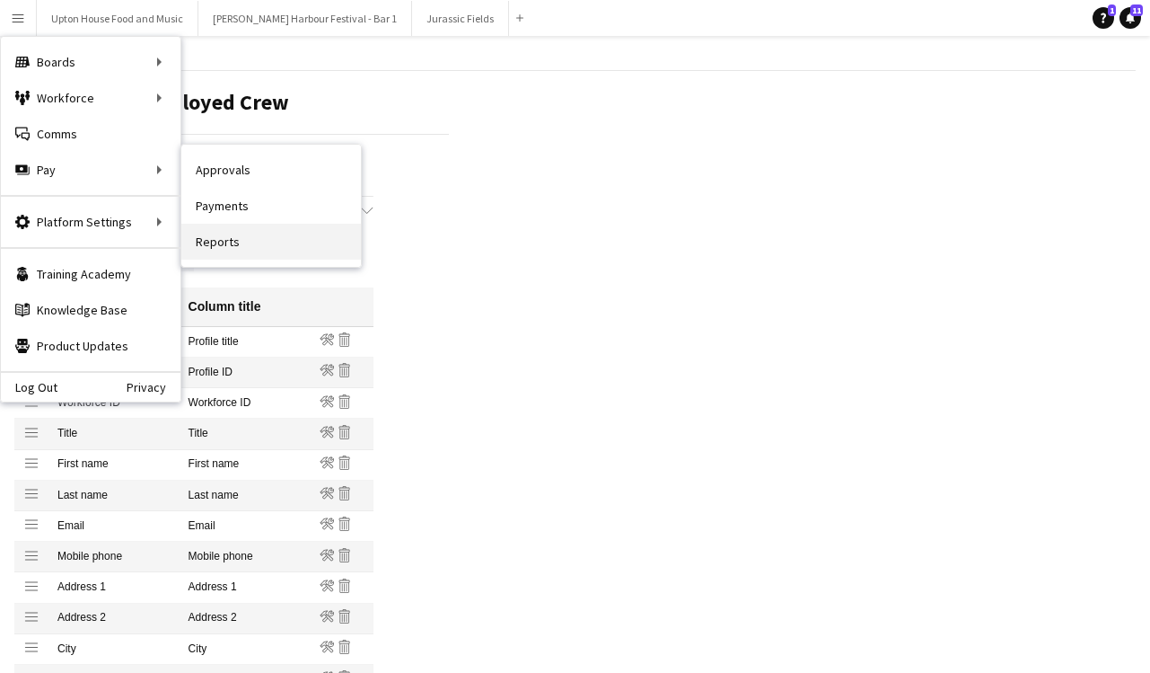
click at [251, 240] on link "Reports" at bounding box center [271, 242] width 180 height 36
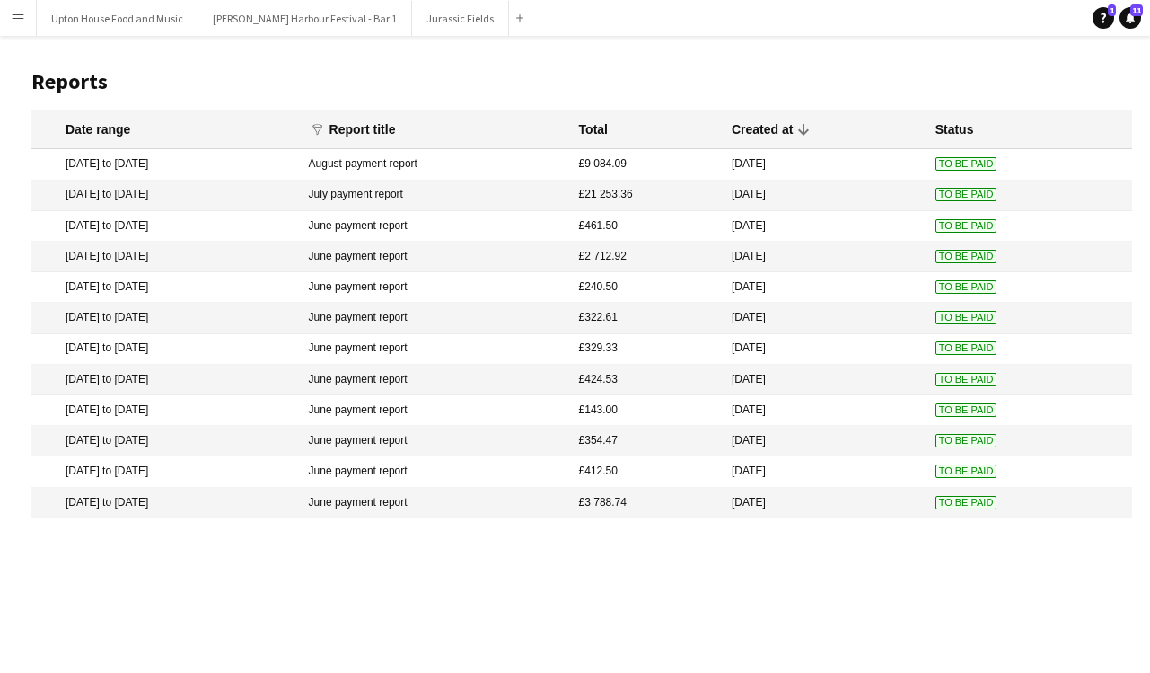
click at [234, 168] on mat-cell "[DATE] to [DATE]" at bounding box center [165, 164] width 269 height 31
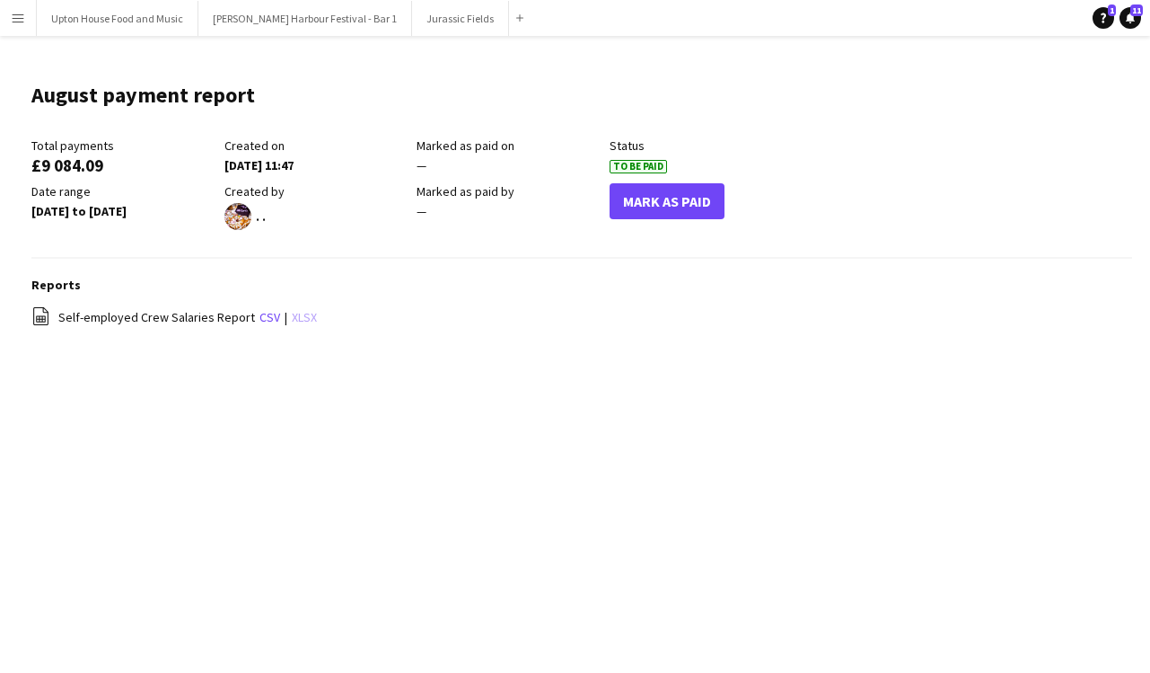
click at [292, 315] on link "xlsx" at bounding box center [304, 317] width 25 height 16
click at [25, 5] on button "Menu" at bounding box center [18, 18] width 36 height 36
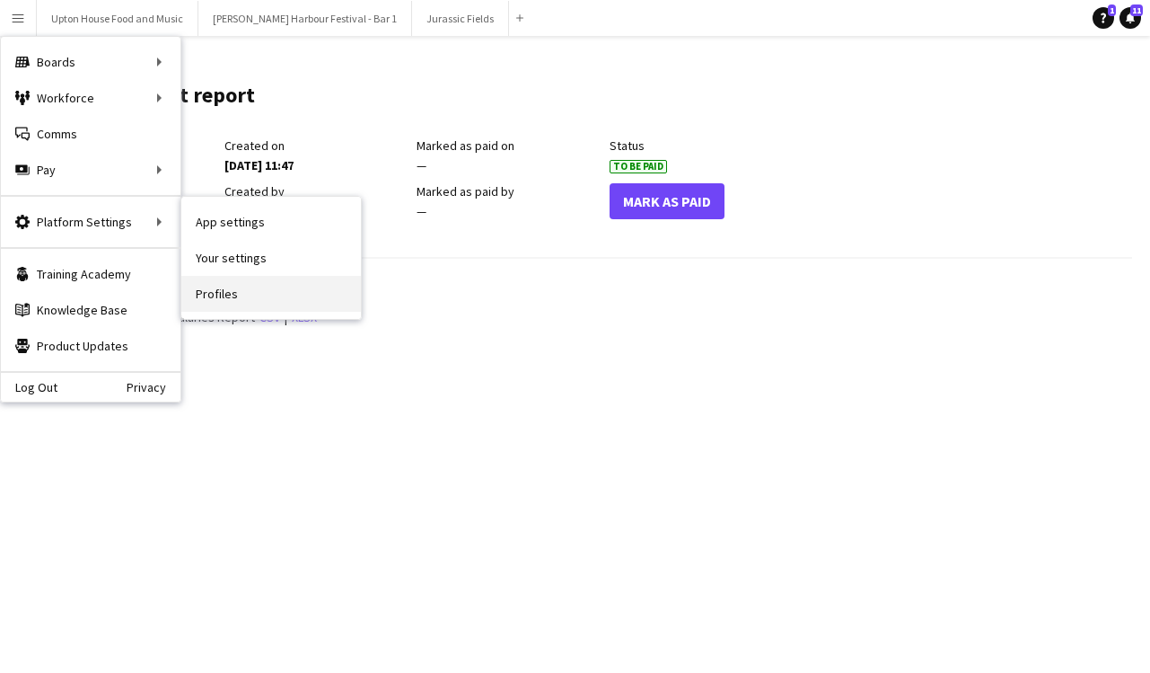
click at [240, 294] on link "Profiles" at bounding box center [271, 294] width 180 height 36
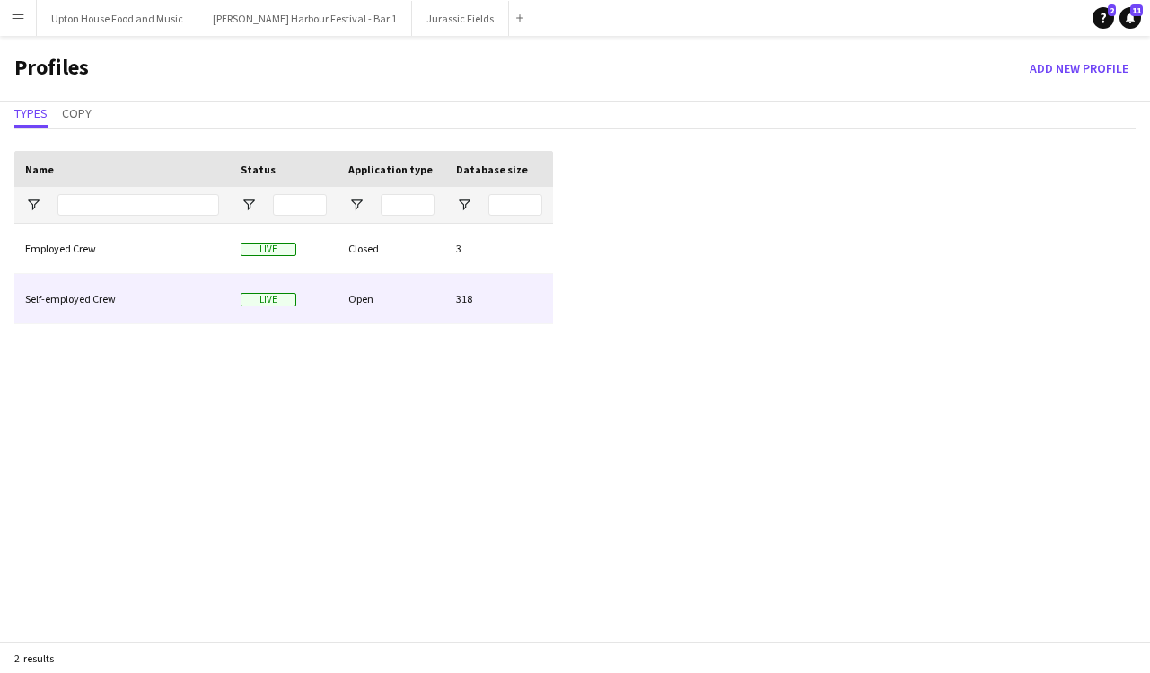
click at [127, 295] on div "Self-employed Crew" at bounding box center [122, 298] width 216 height 49
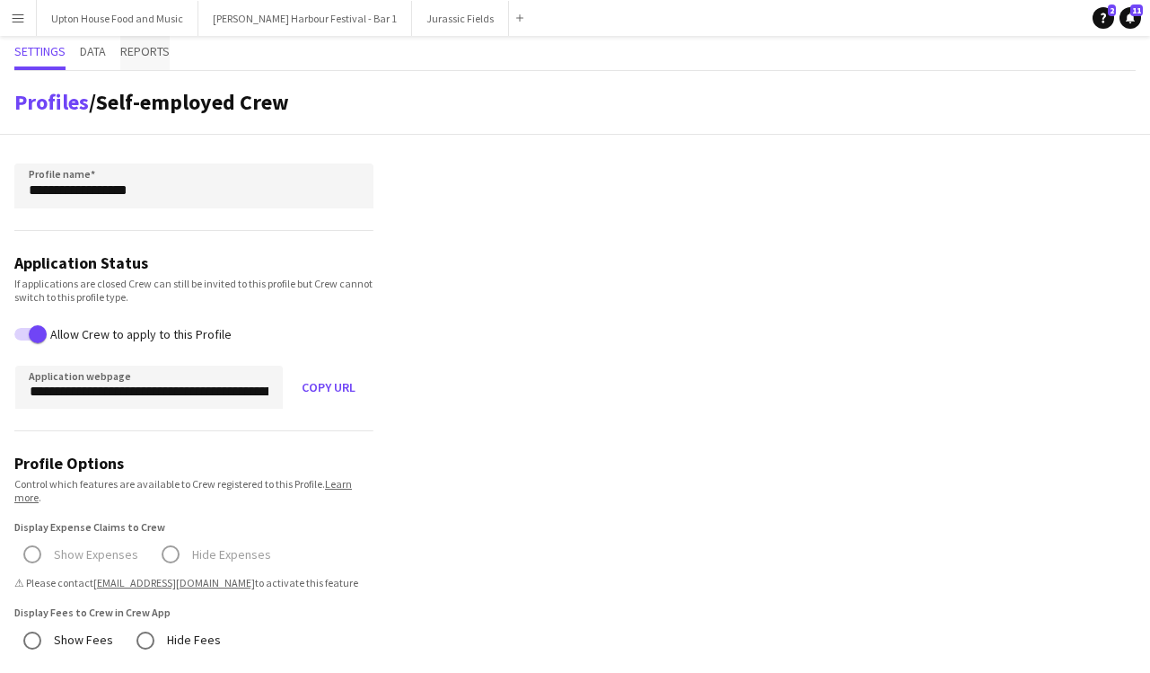
click at [145, 48] on span "Reports" at bounding box center [144, 51] width 49 height 13
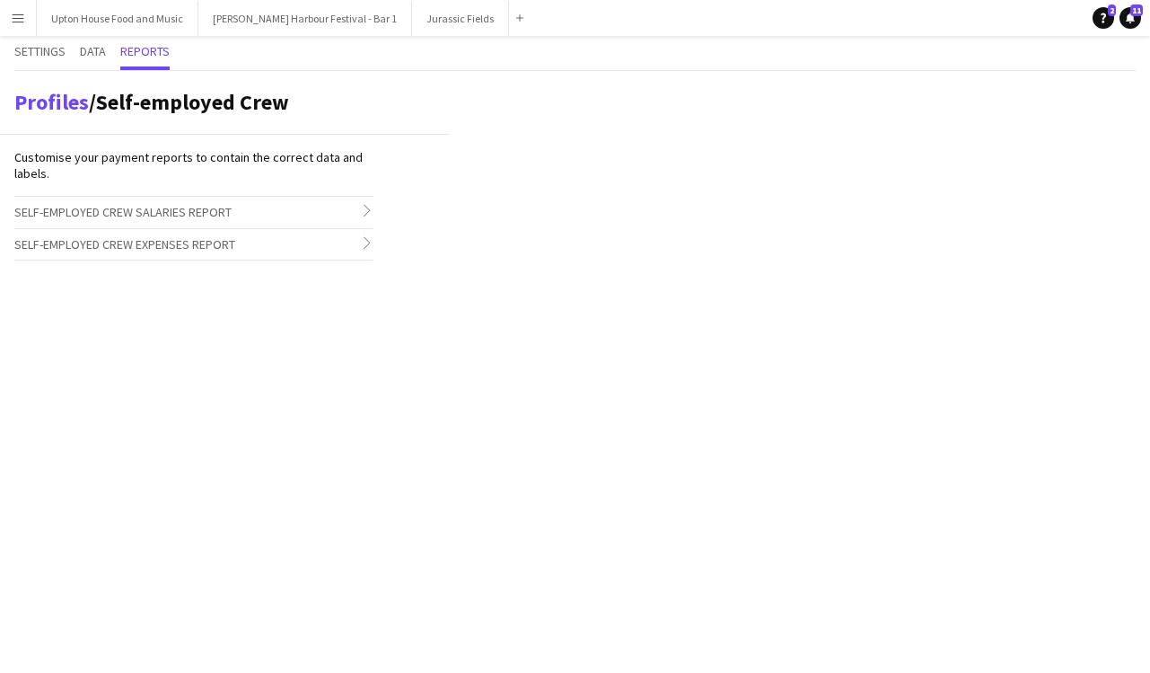
click at [136, 211] on span "Self-employed Crew Salaries Report" at bounding box center [122, 212] width 217 height 16
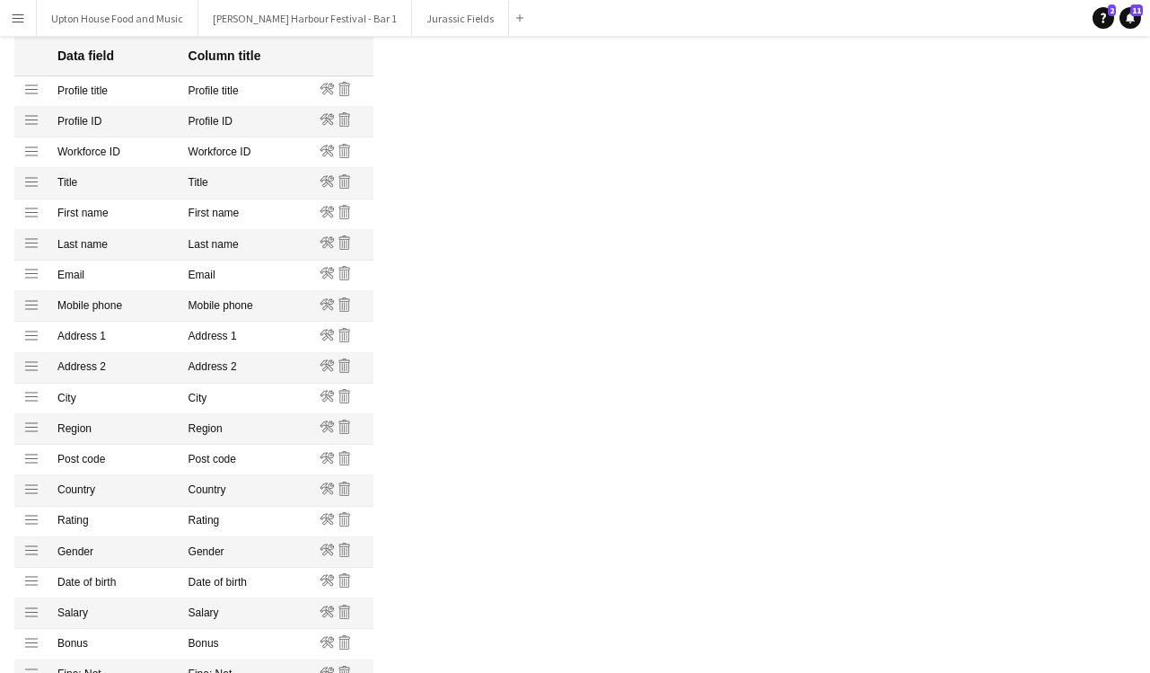
scroll to position [258, 0]
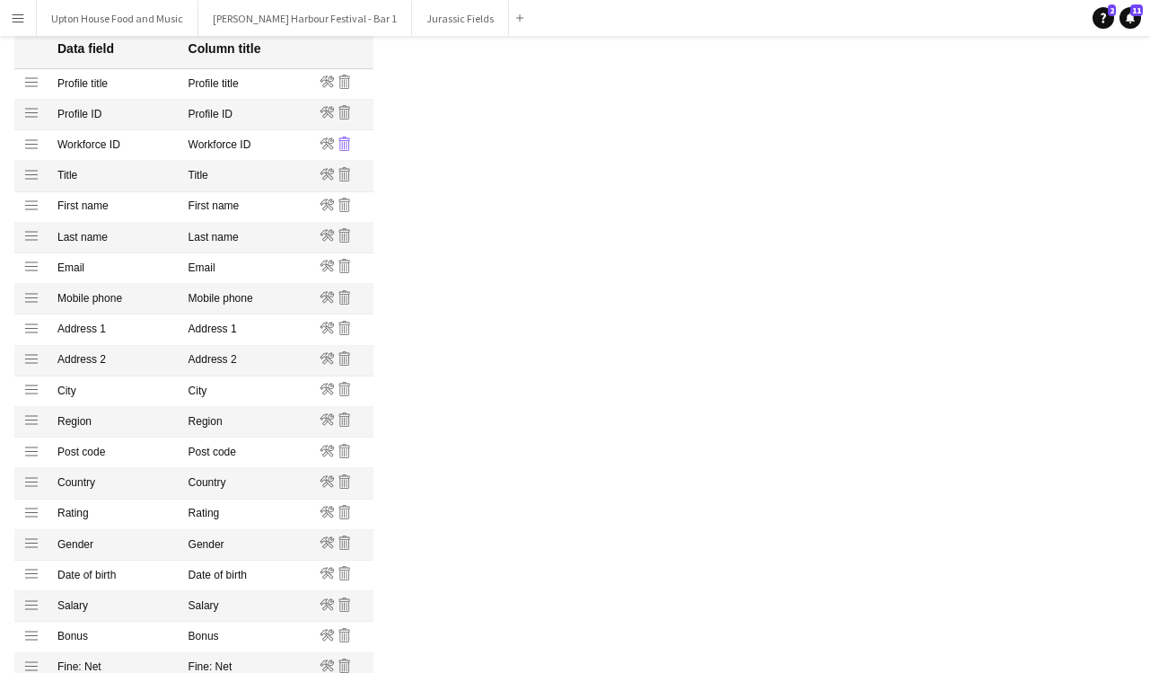
click at [343, 142] on icon "Remove" at bounding box center [345, 143] width 14 height 14
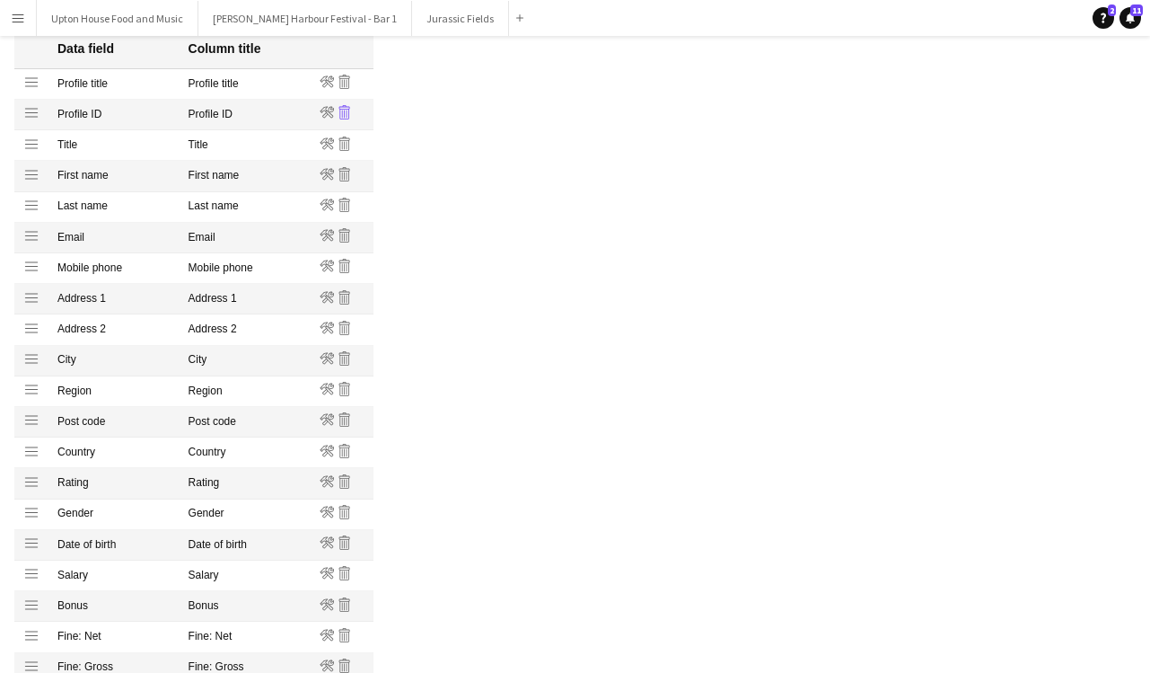
click at [346, 114] on icon "Remove" at bounding box center [345, 112] width 14 height 14
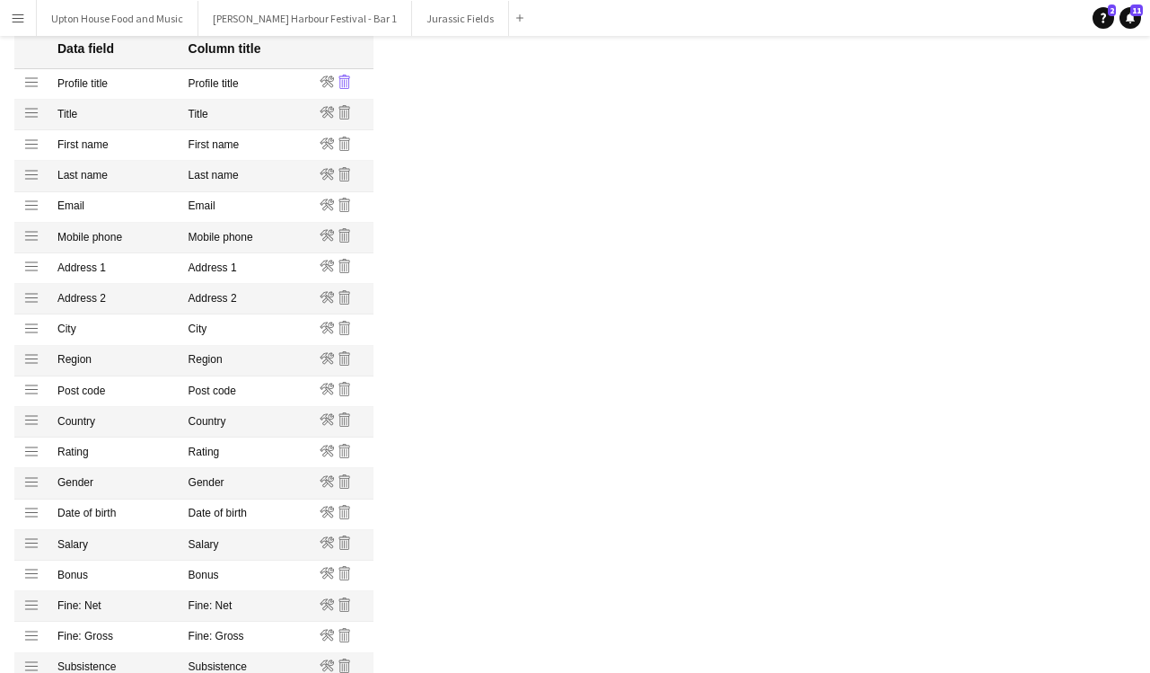
click at [347, 84] on icon "Remove" at bounding box center [345, 82] width 14 height 14
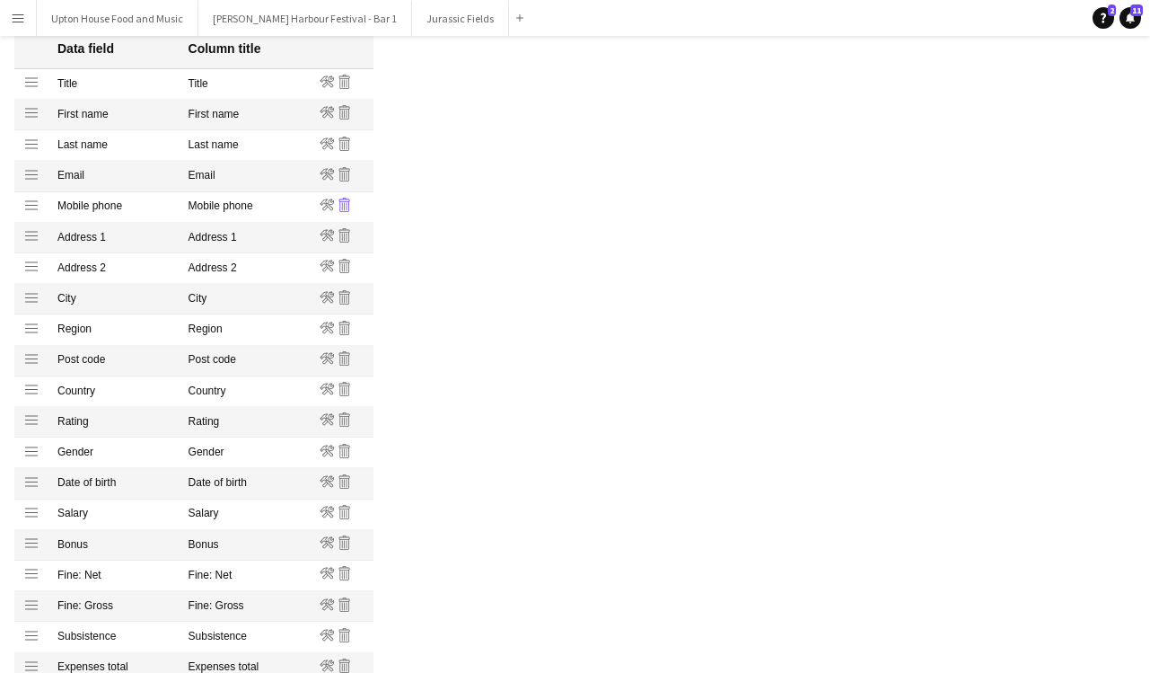
click at [342, 205] on icon "Remove" at bounding box center [345, 205] width 14 height 14
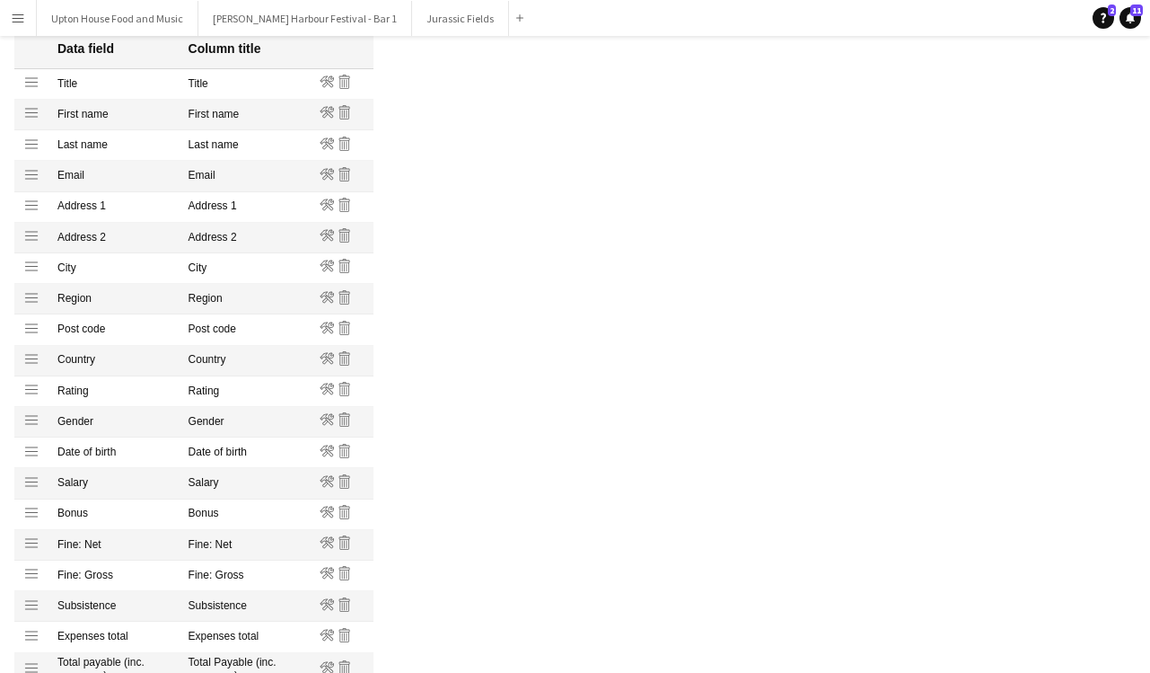
click at [342, 205] on icon "Remove" at bounding box center [345, 205] width 14 height 14
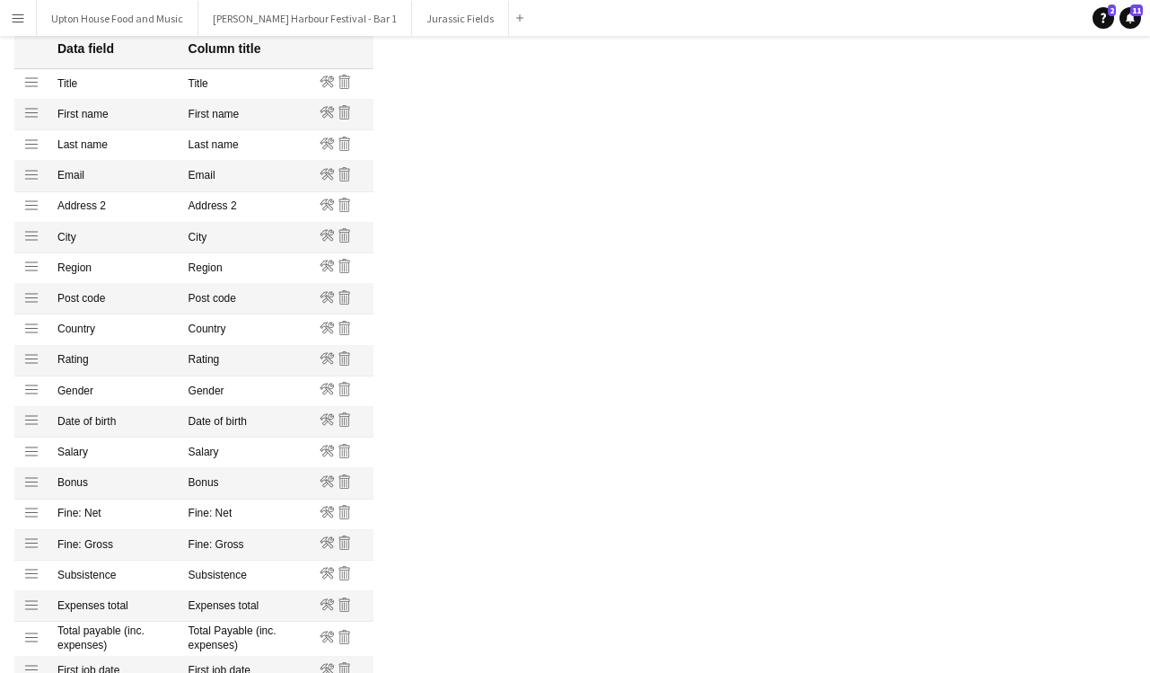
click at [342, 205] on icon "Remove" at bounding box center [345, 205] width 14 height 14
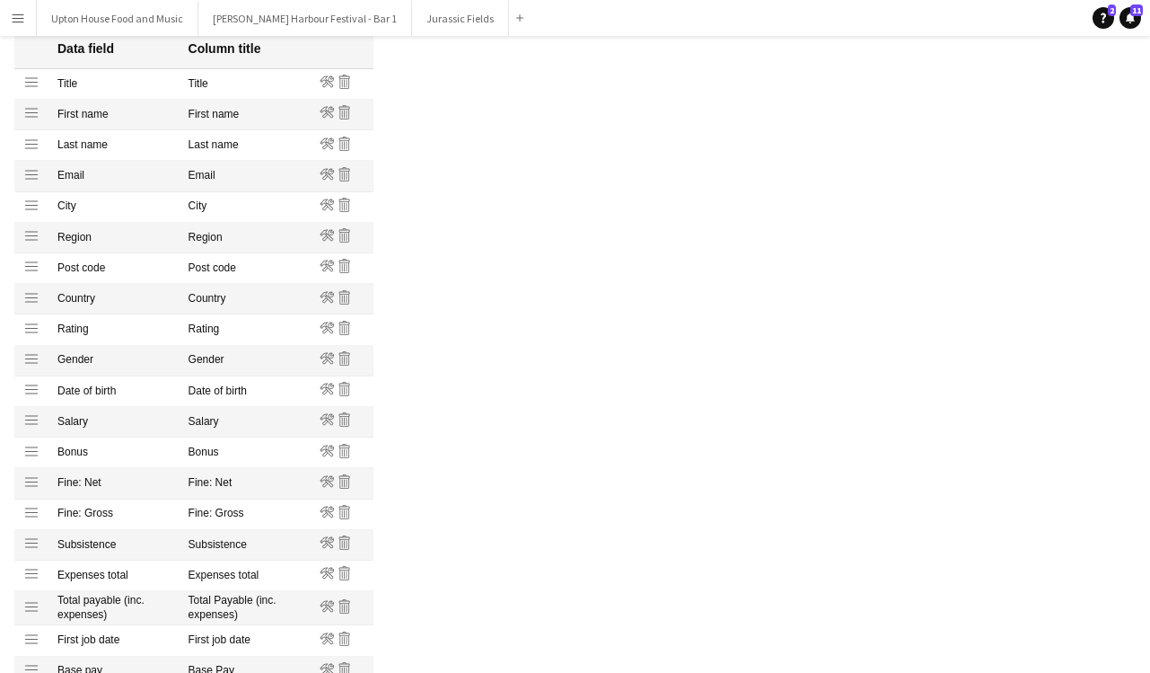
click at [342, 205] on icon "Remove" at bounding box center [345, 205] width 14 height 14
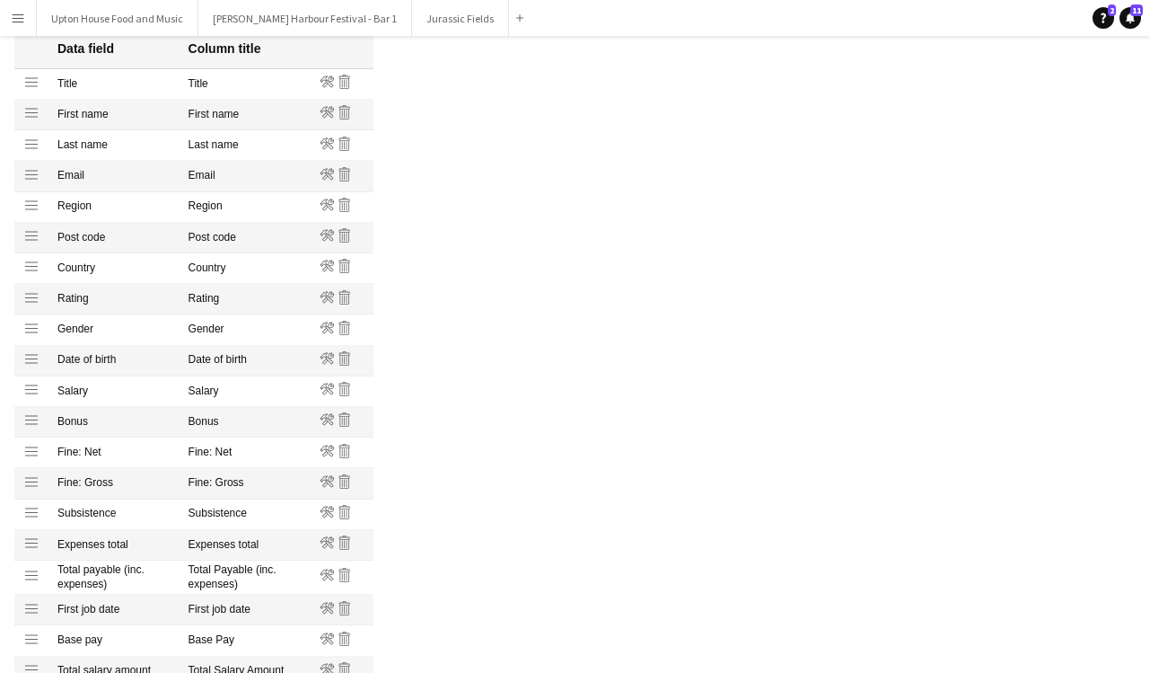
click at [342, 205] on icon "Remove" at bounding box center [345, 205] width 14 height 14
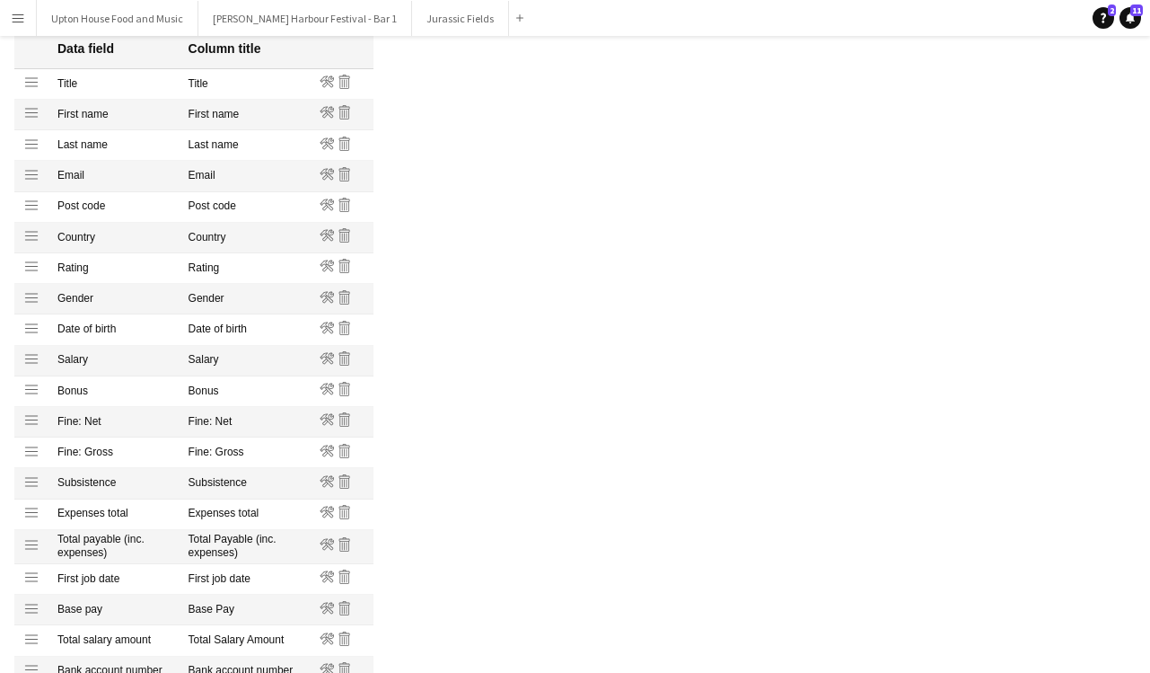
click at [342, 205] on icon "Remove" at bounding box center [345, 205] width 14 height 14
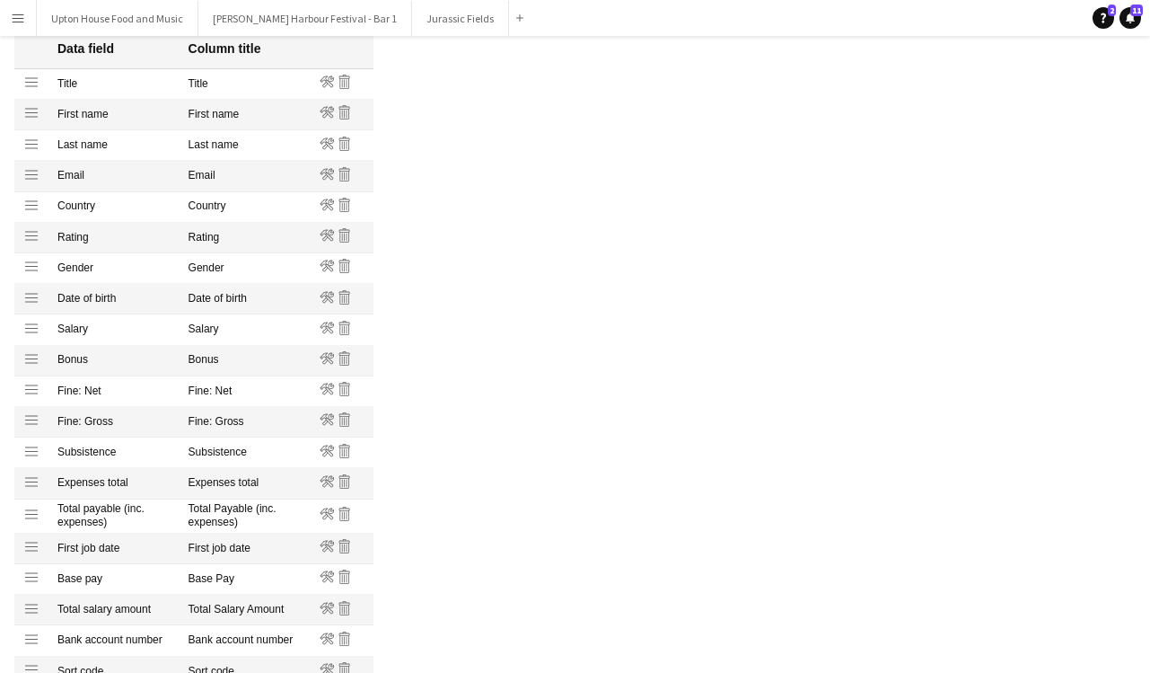
click at [342, 205] on icon "Remove" at bounding box center [345, 205] width 14 height 14
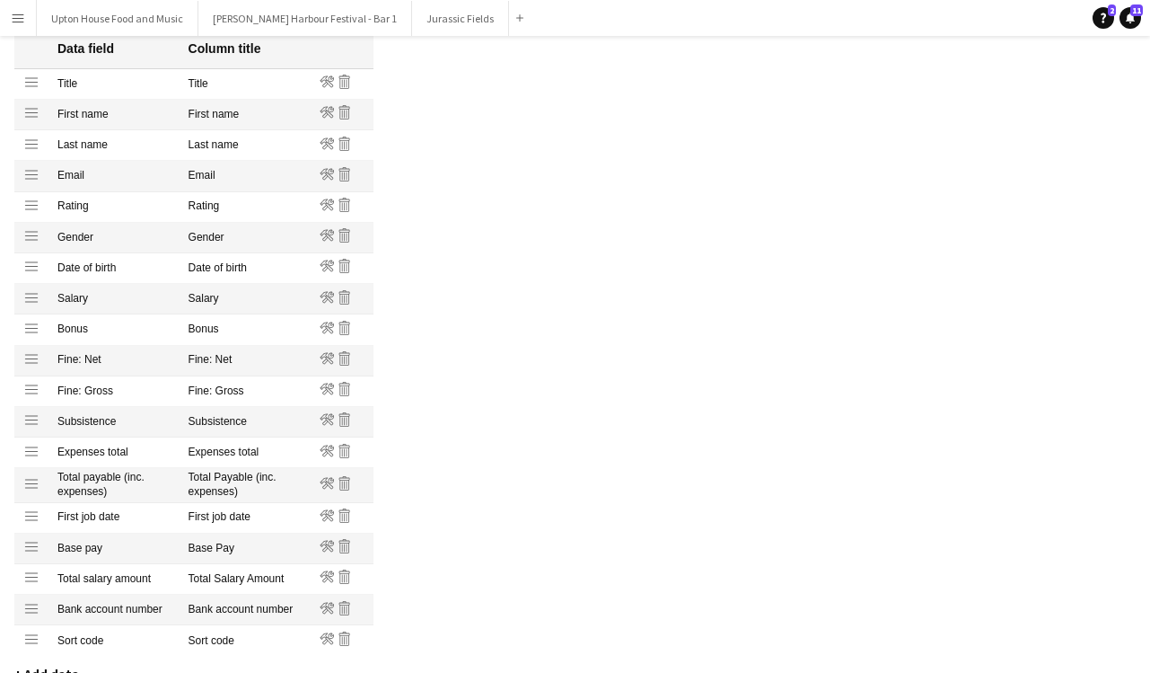
click at [342, 205] on icon "Remove" at bounding box center [345, 205] width 14 height 14
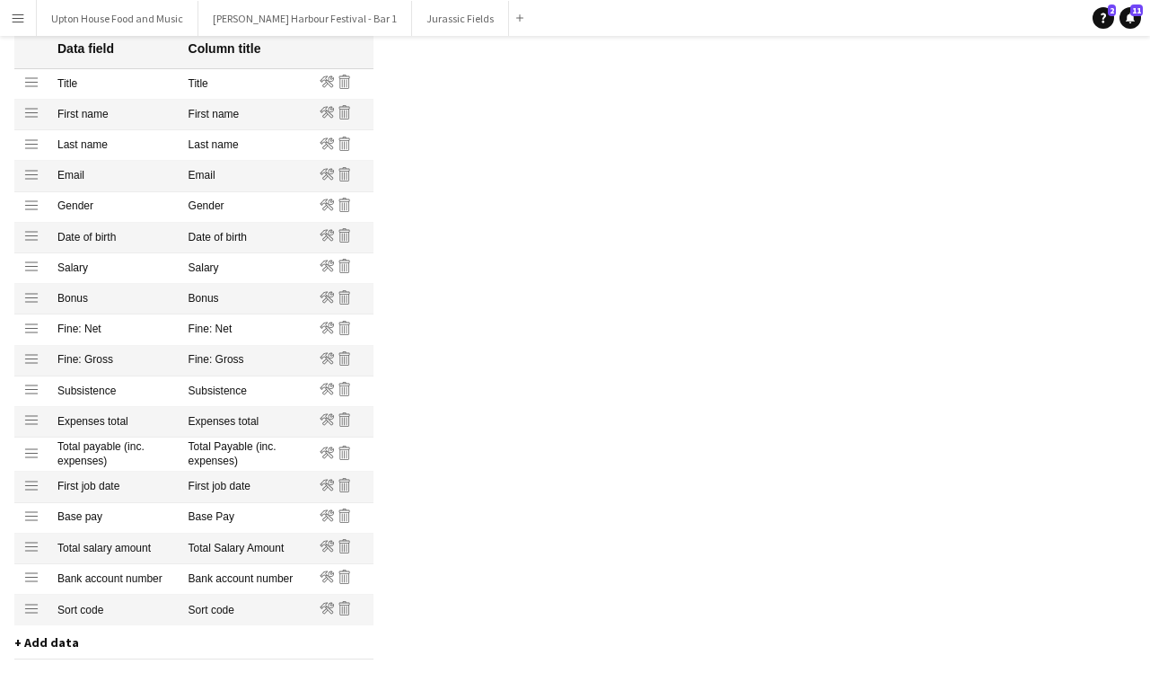
click at [342, 205] on icon "Remove" at bounding box center [345, 205] width 14 height 14
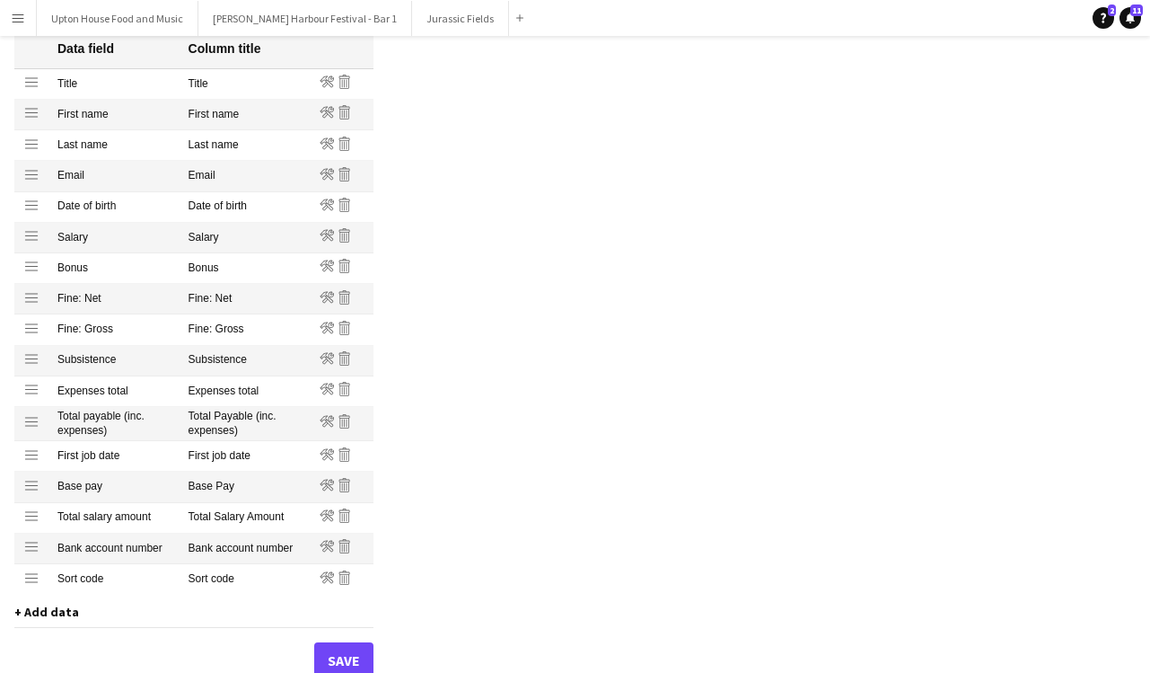
click at [342, 205] on icon "Remove" at bounding box center [345, 205] width 14 height 14
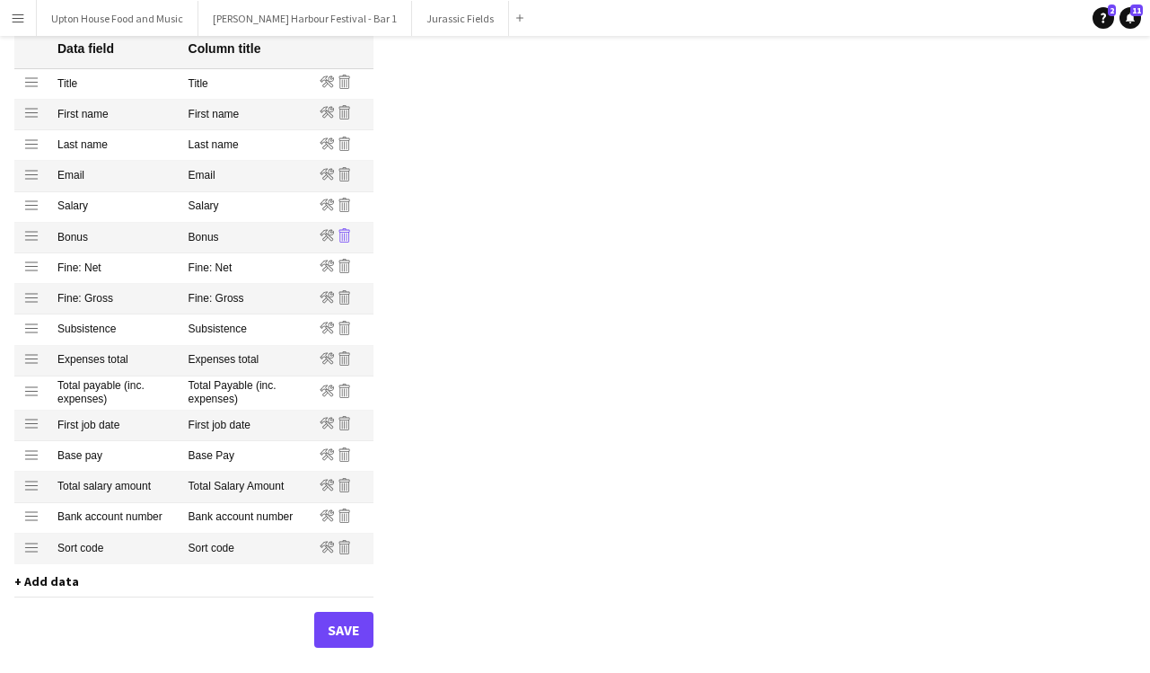
click at [344, 238] on icon at bounding box center [344, 237] width 1 height 8
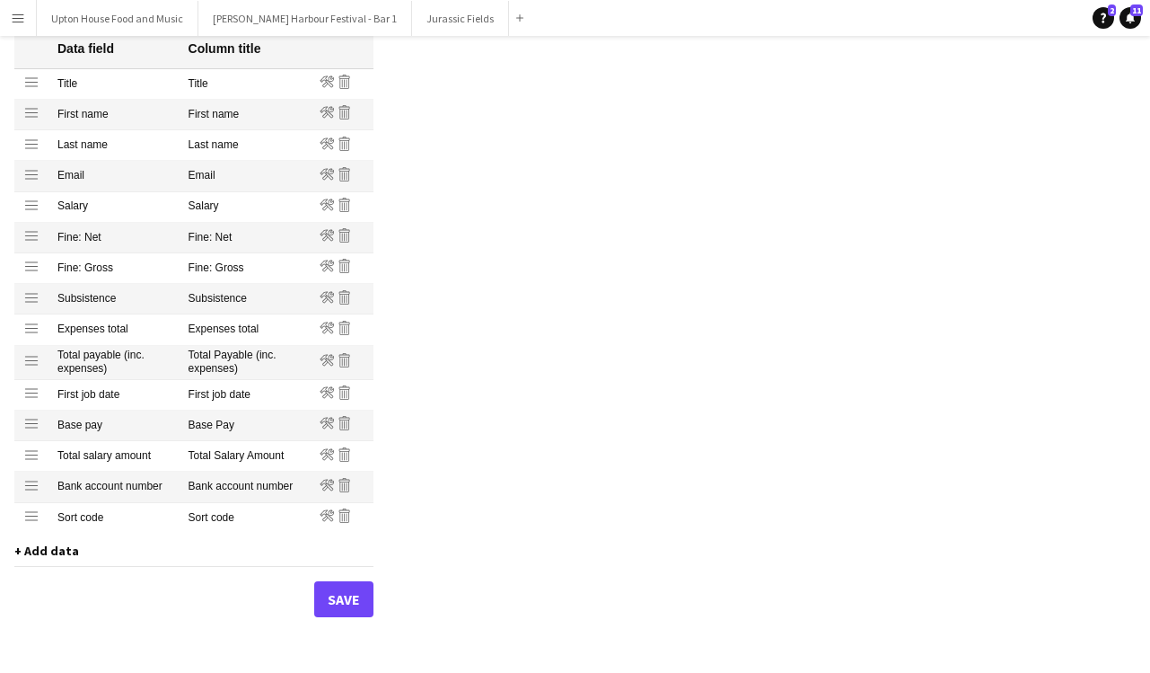
click at [49, 551] on span "+ Add data" at bounding box center [46, 550] width 65 height 16
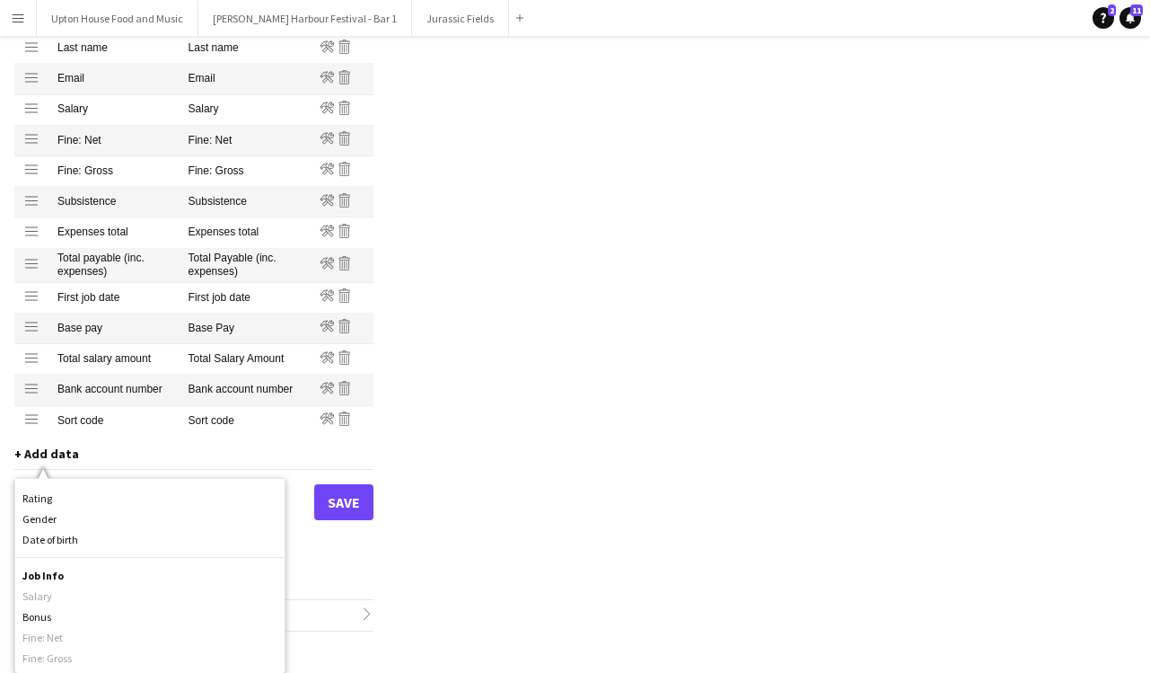
scroll to position [326, 0]
click at [497, 391] on div "Profiles / Self-employed Crew Customise your payment reports to contain the cor…" at bounding box center [575, 207] width 1150 height 929
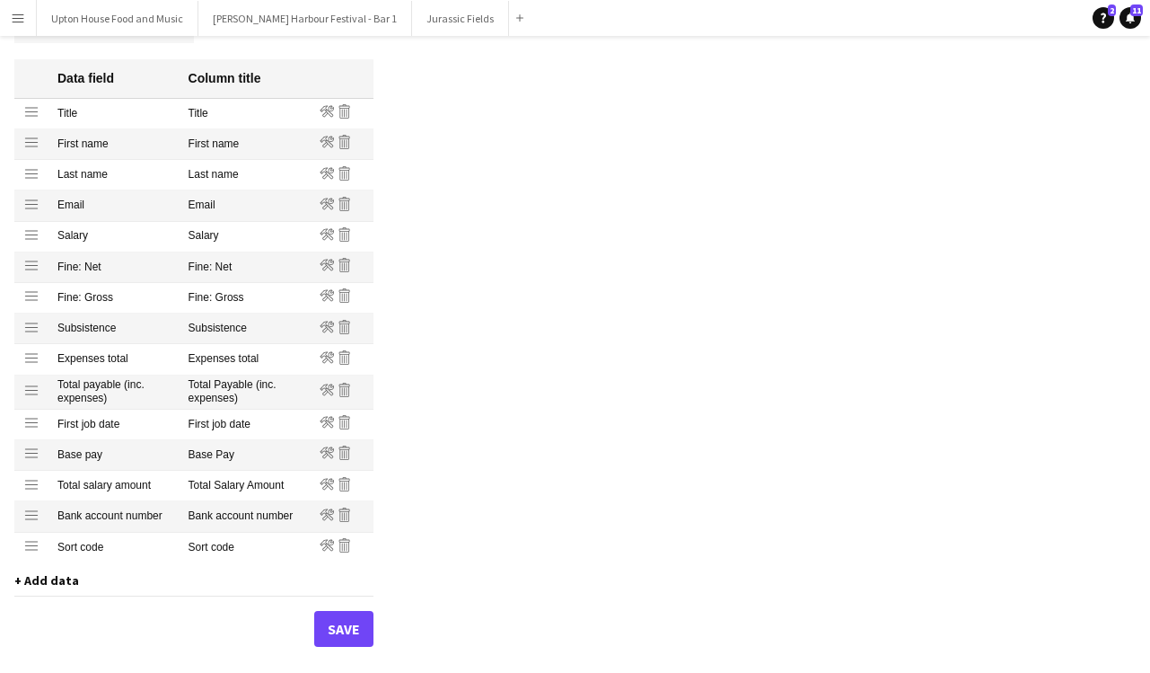
scroll to position [242, 0]
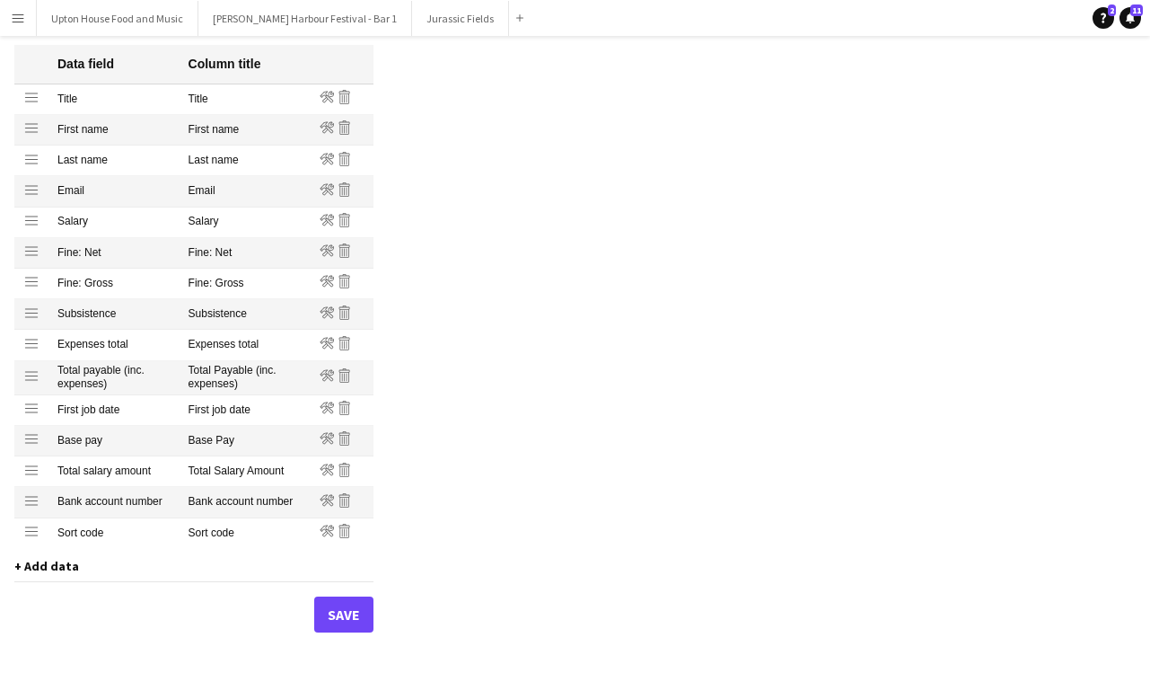
click at [64, 566] on span "+ Add data" at bounding box center [46, 566] width 65 height 16
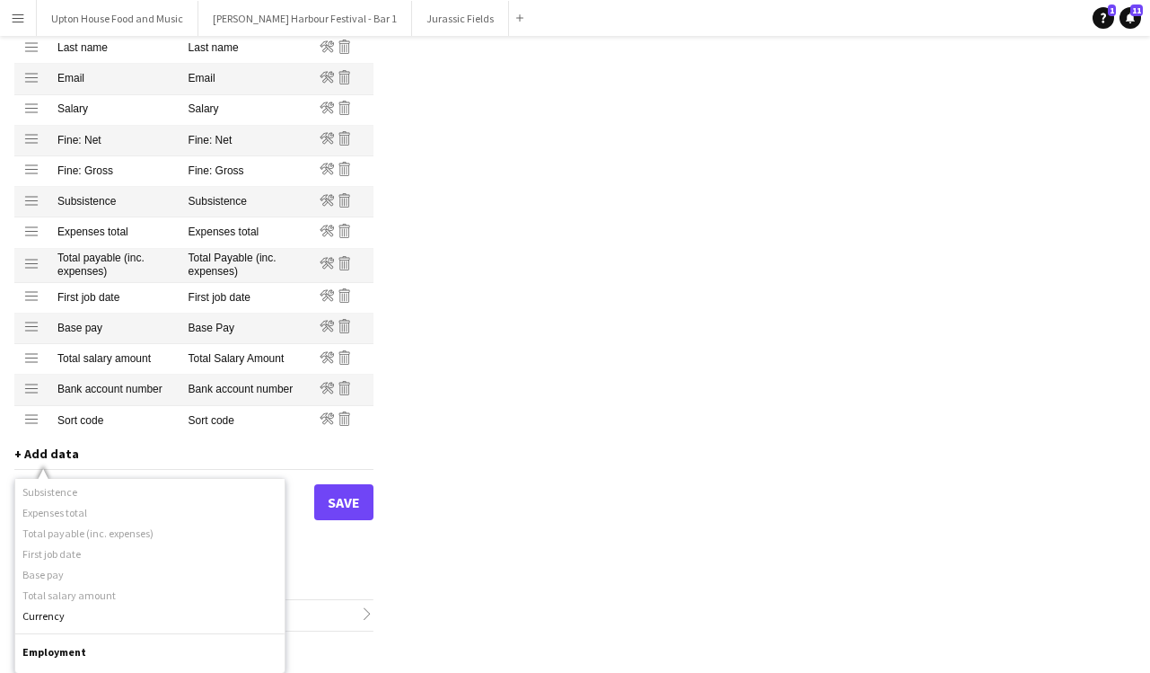
scroll to position [529, 0]
click at [523, 508] on div "Profiles / Self-employed Crew Customise your payment reports to contain the cor…" at bounding box center [575, 207] width 1150 height 929
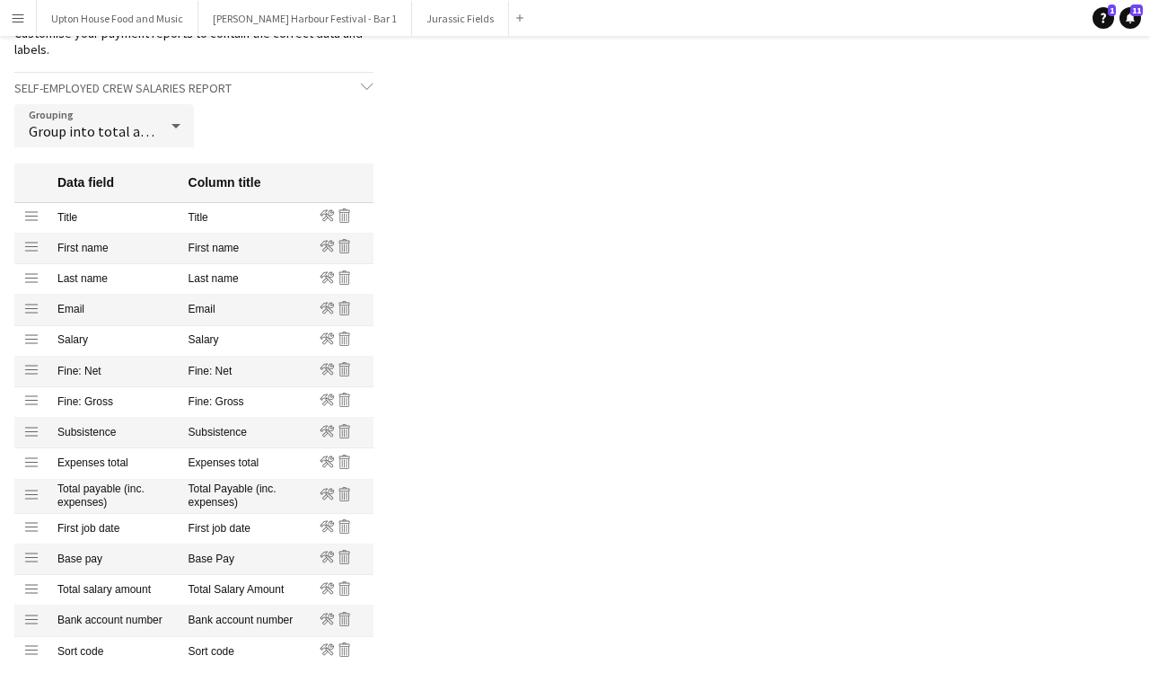
scroll to position [0, 0]
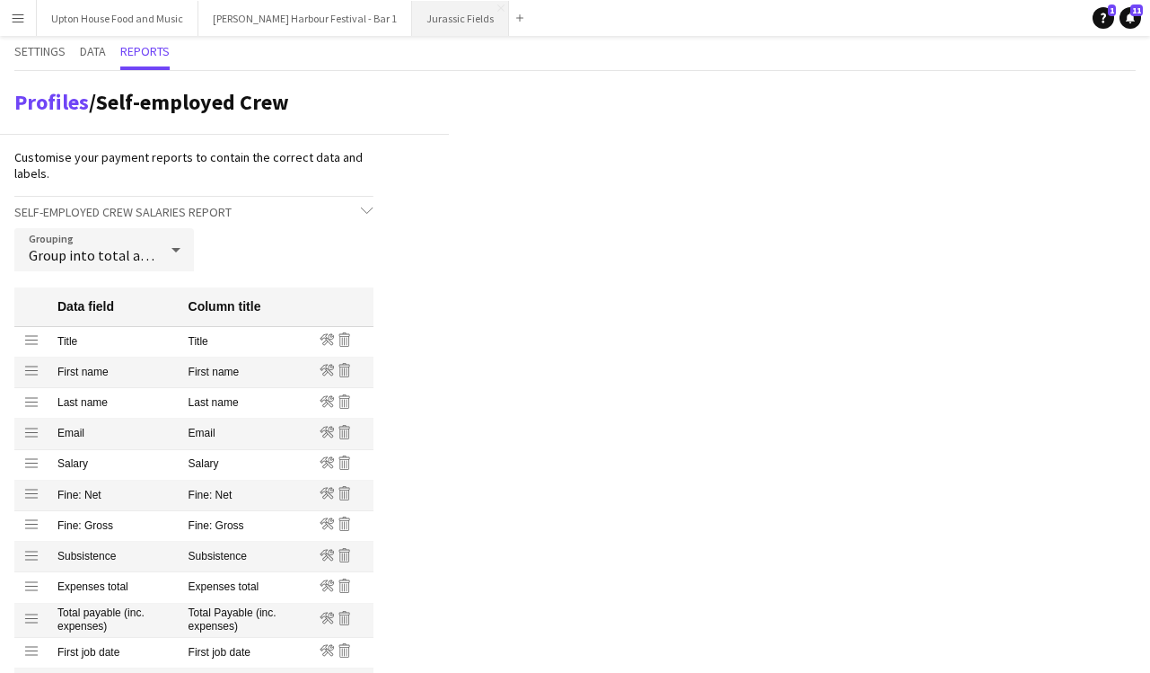
click at [412, 26] on button "Jurassic Fields Close" at bounding box center [460, 18] width 97 height 35
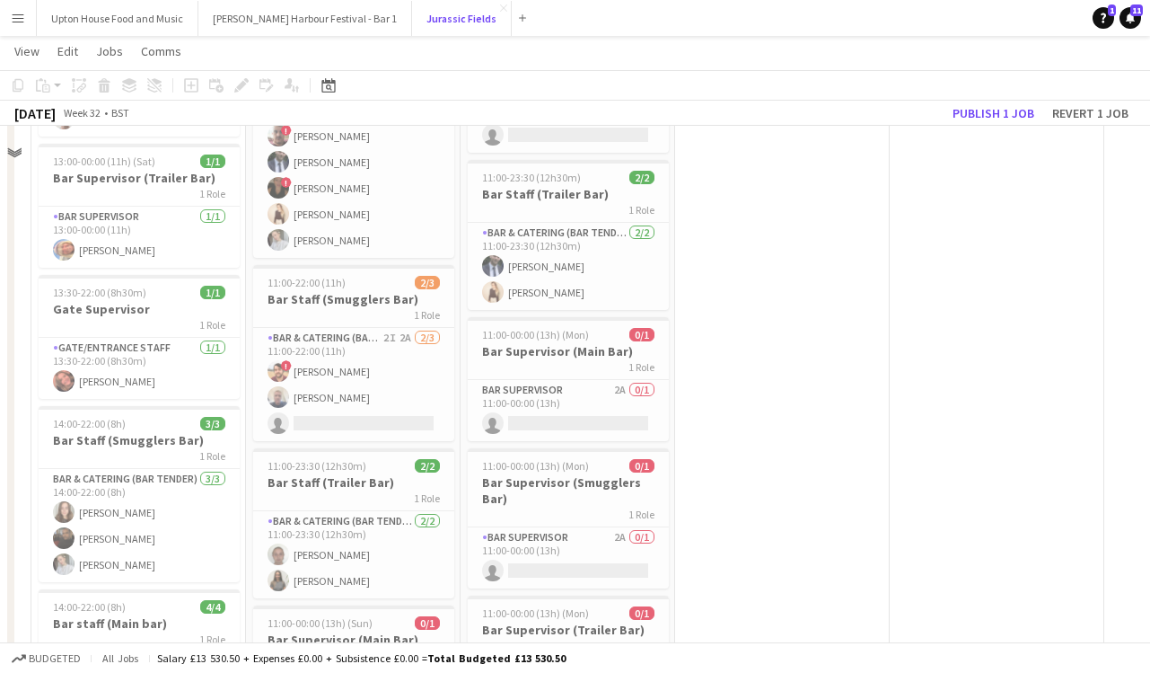
scroll to position [656, 0]
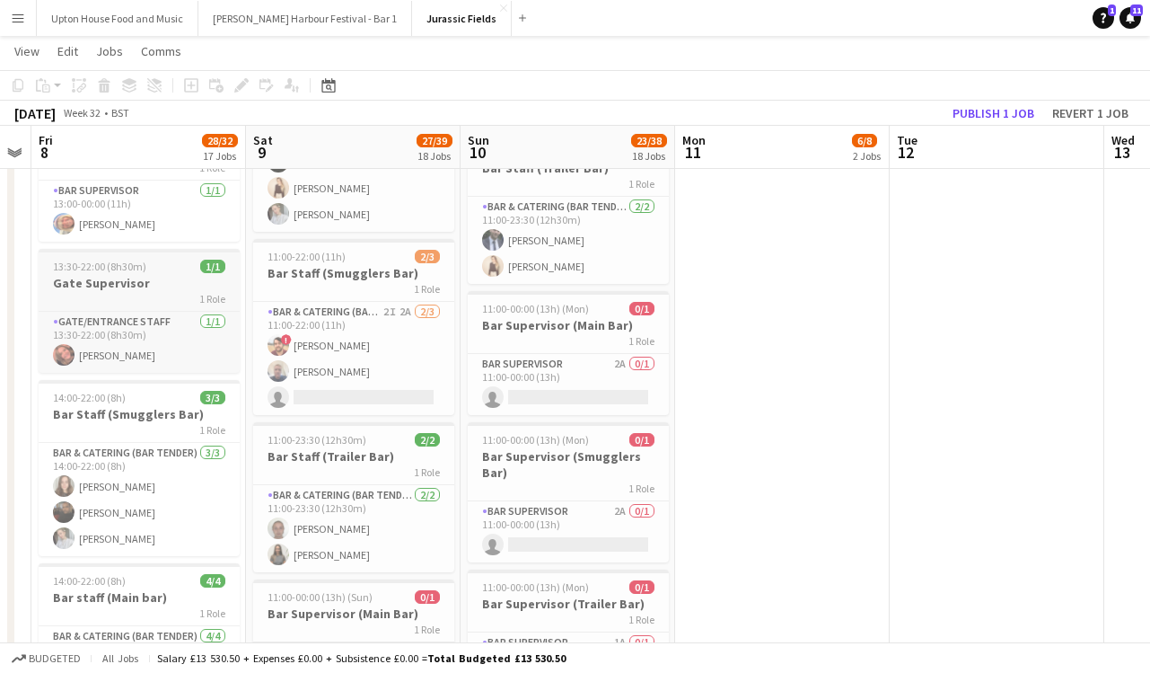
click at [161, 291] on div "1 Role" at bounding box center [139, 298] width 201 height 14
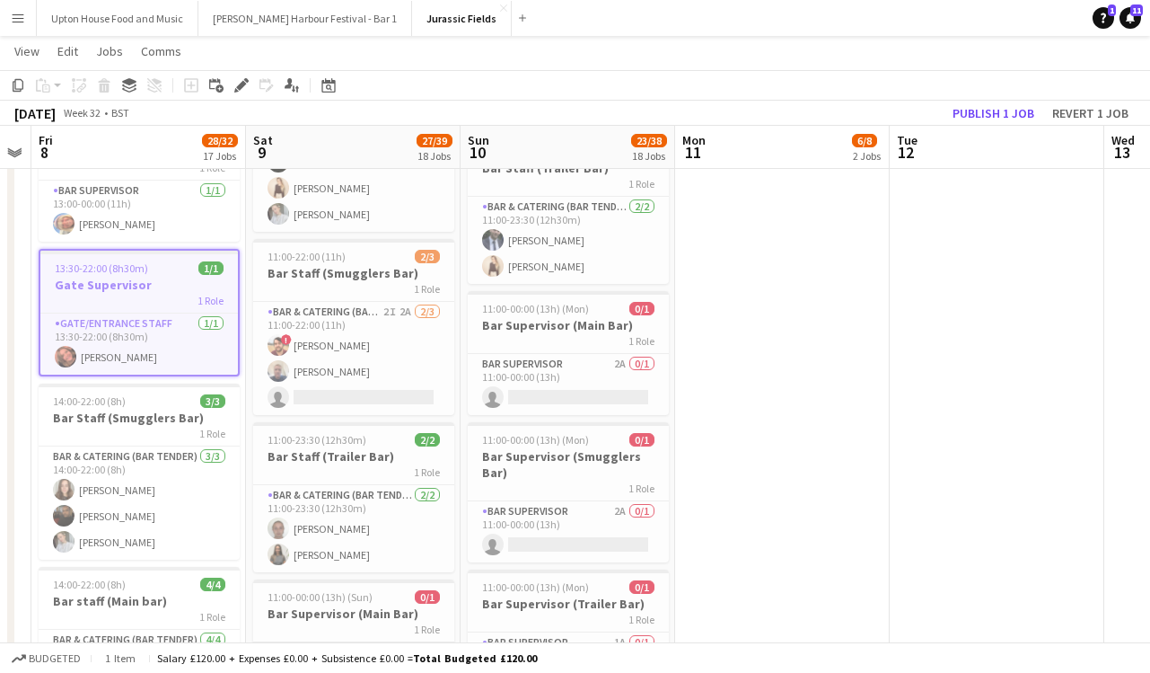
click at [161, 293] on div "1 Role" at bounding box center [139, 300] width 198 height 14
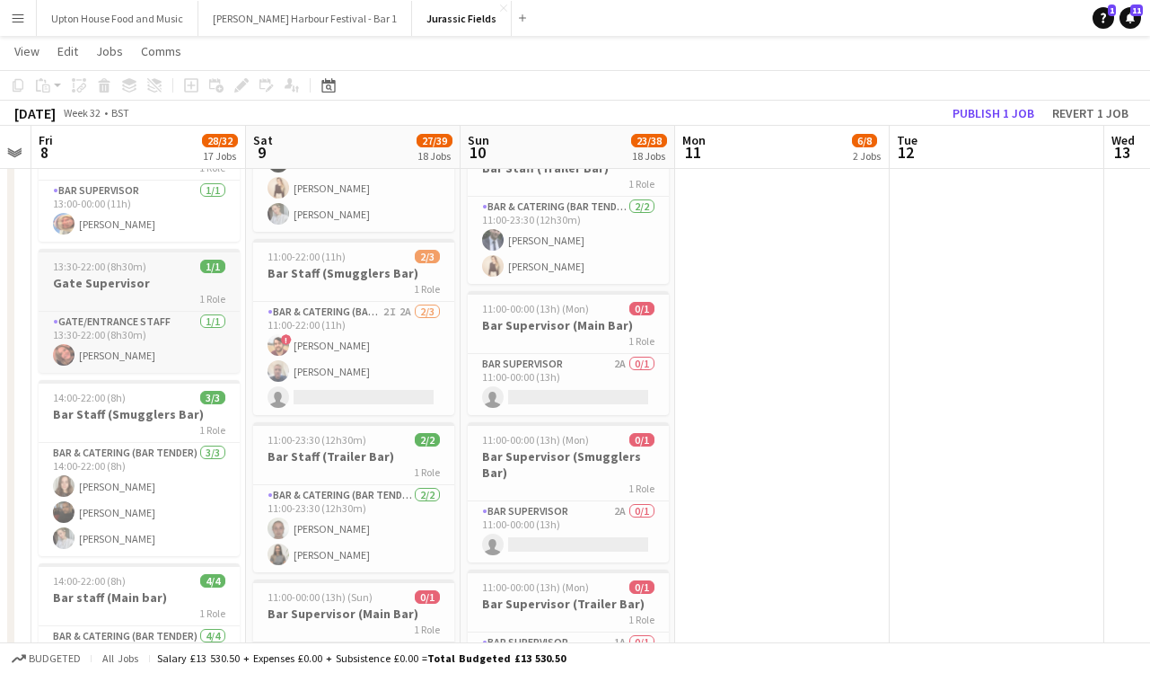
click at [161, 291] on div "1 Role" at bounding box center [139, 298] width 201 height 14
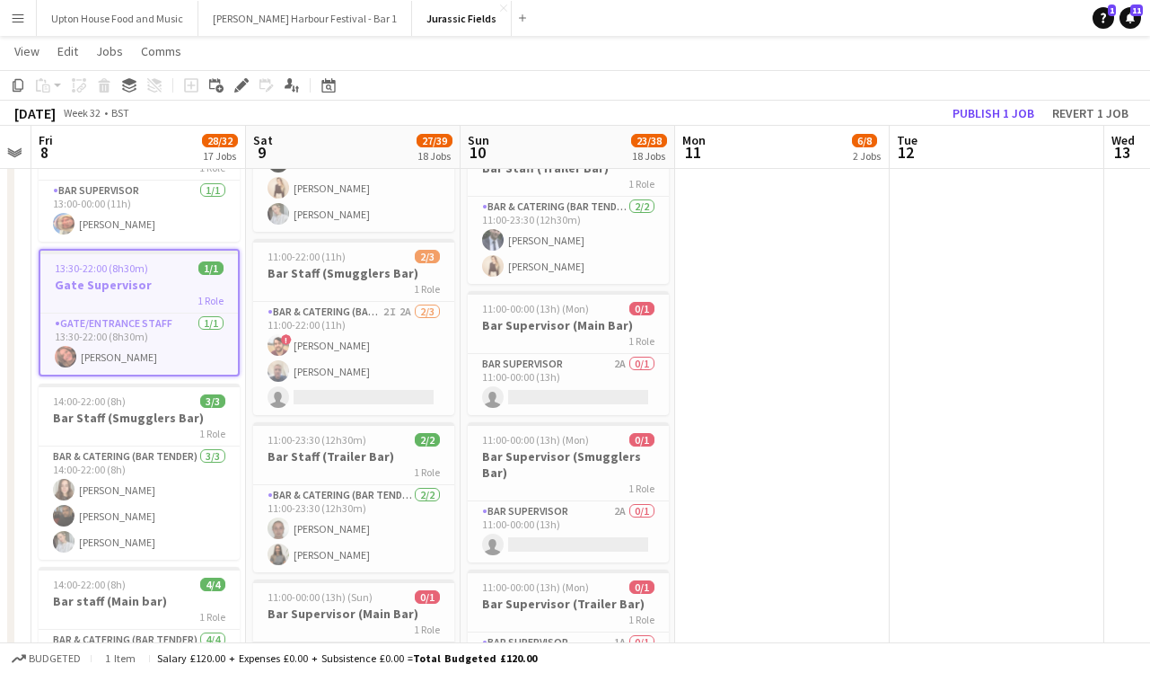
click at [161, 293] on div "1 Role" at bounding box center [139, 300] width 198 height 14
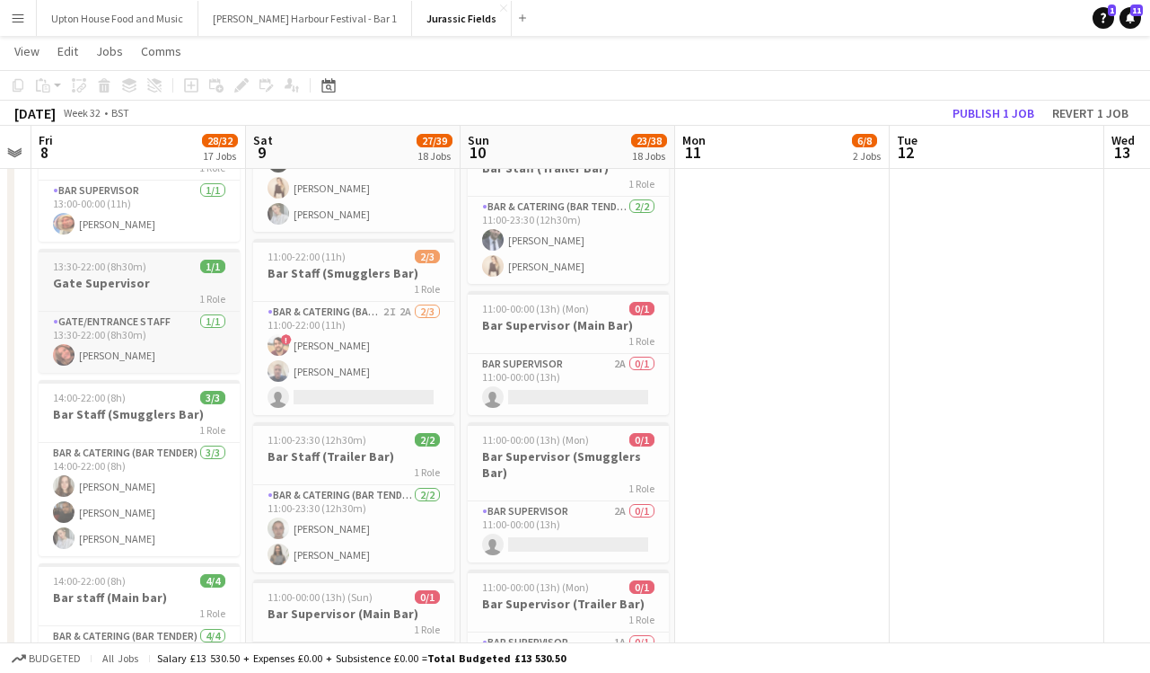
click at [161, 291] on div "1 Role" at bounding box center [139, 298] width 201 height 14
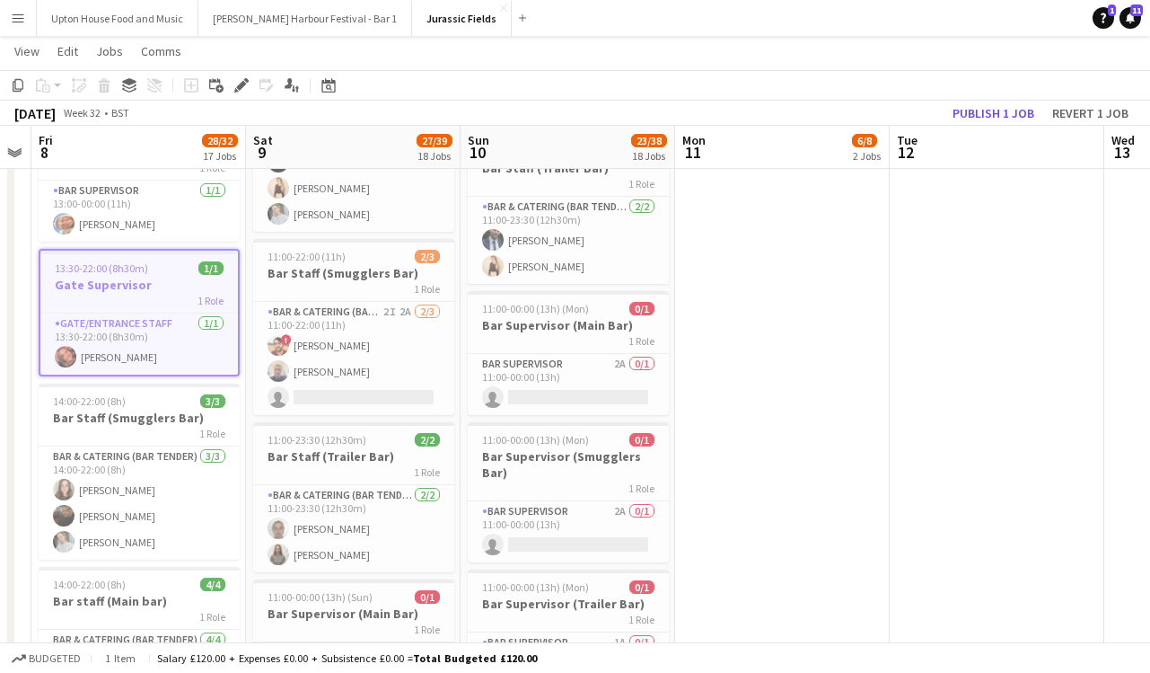
click at [162, 300] on div "1 Role" at bounding box center [139, 300] width 198 height 14
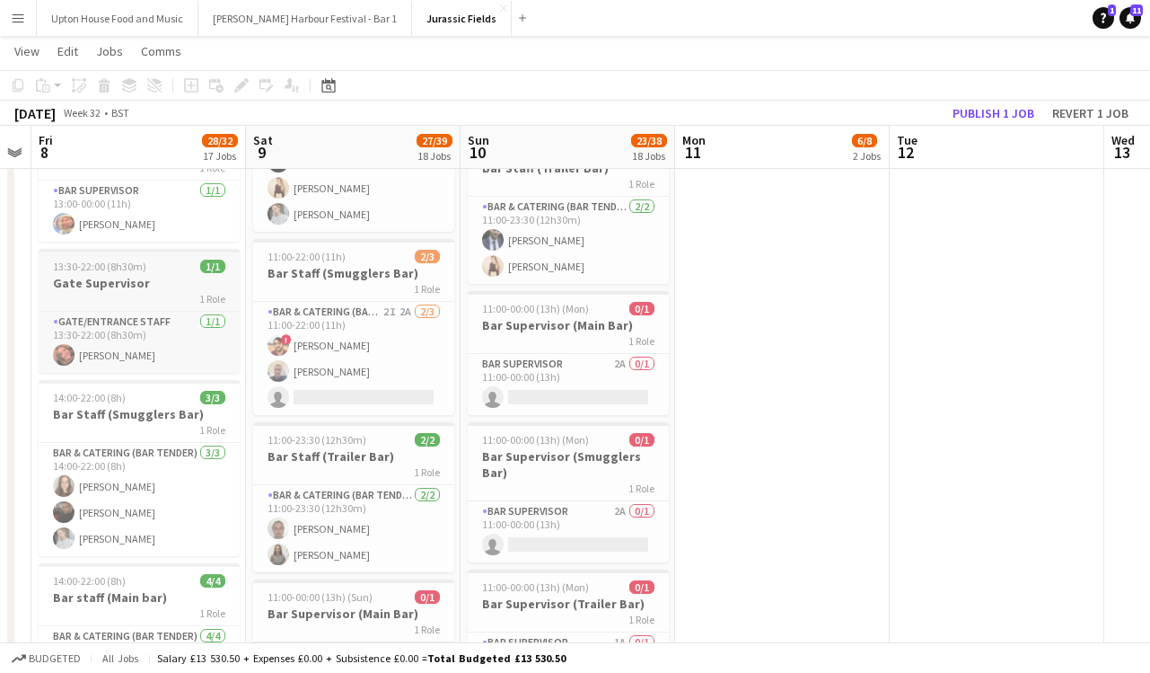
click at [162, 300] on app-job-card "13:30-22:00 (8h30m) 1/1 Gate Supervisor 1 Role Gate/Entrance staff 1/1 13:30-22…" at bounding box center [139, 311] width 201 height 124
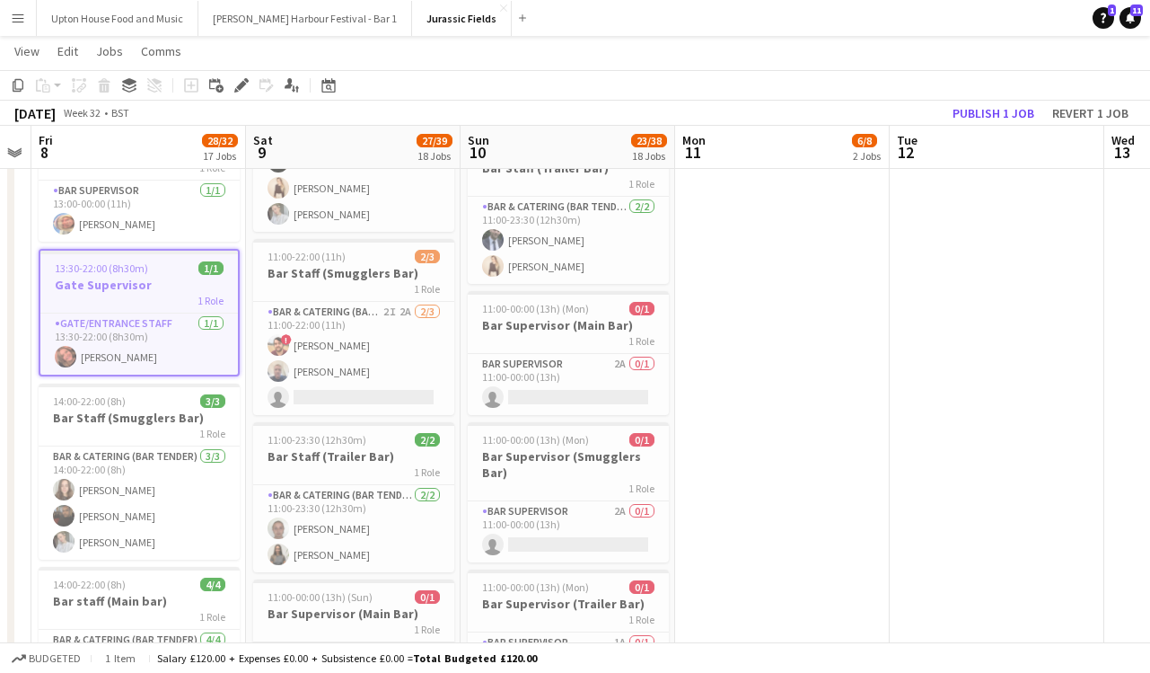
click at [157, 293] on div "1 Role" at bounding box center [139, 300] width 198 height 14
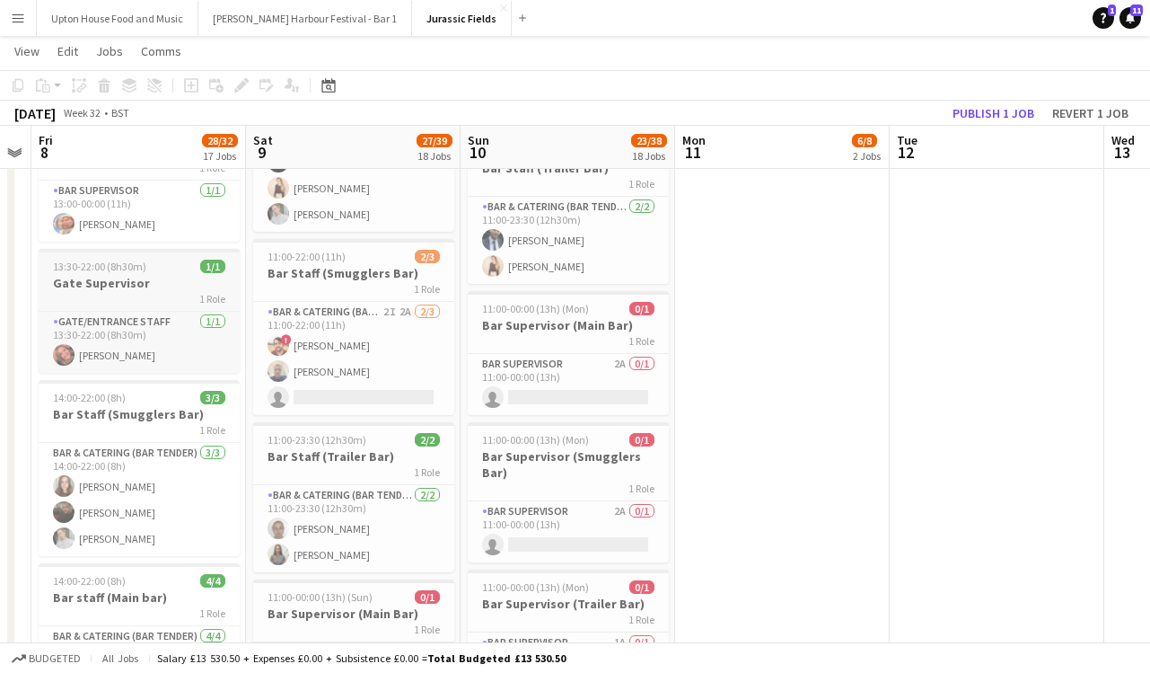
click at [157, 291] on div "1 Role" at bounding box center [139, 298] width 201 height 14
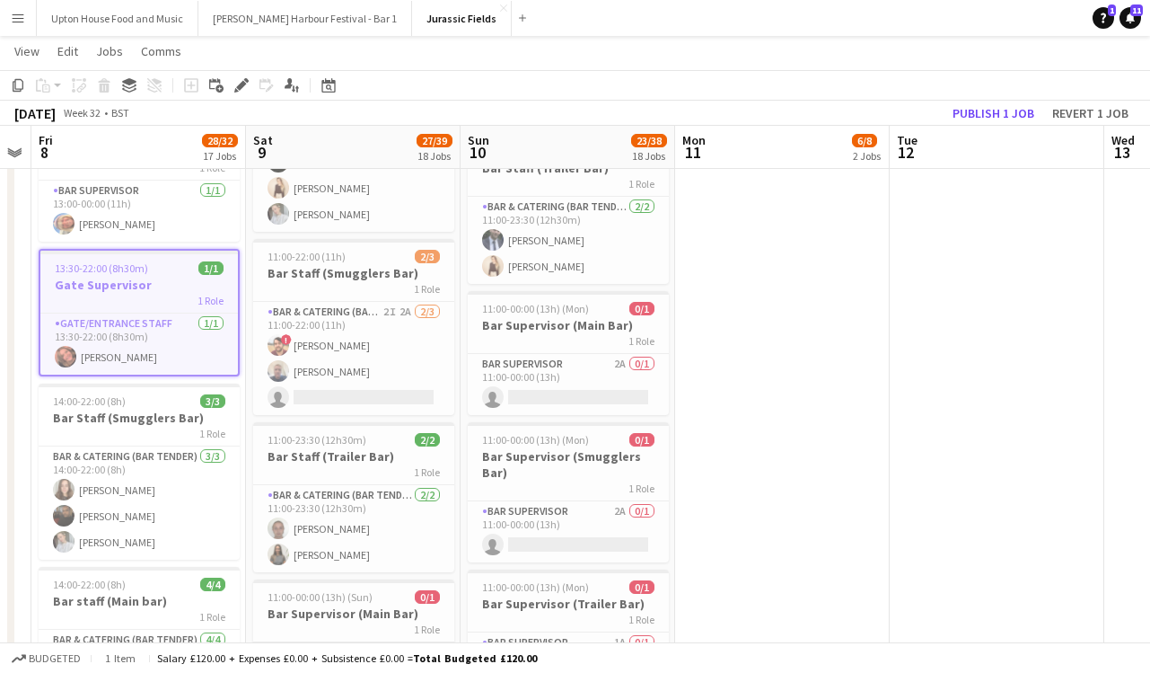
click at [157, 293] on div "1 Role" at bounding box center [139, 300] width 198 height 14
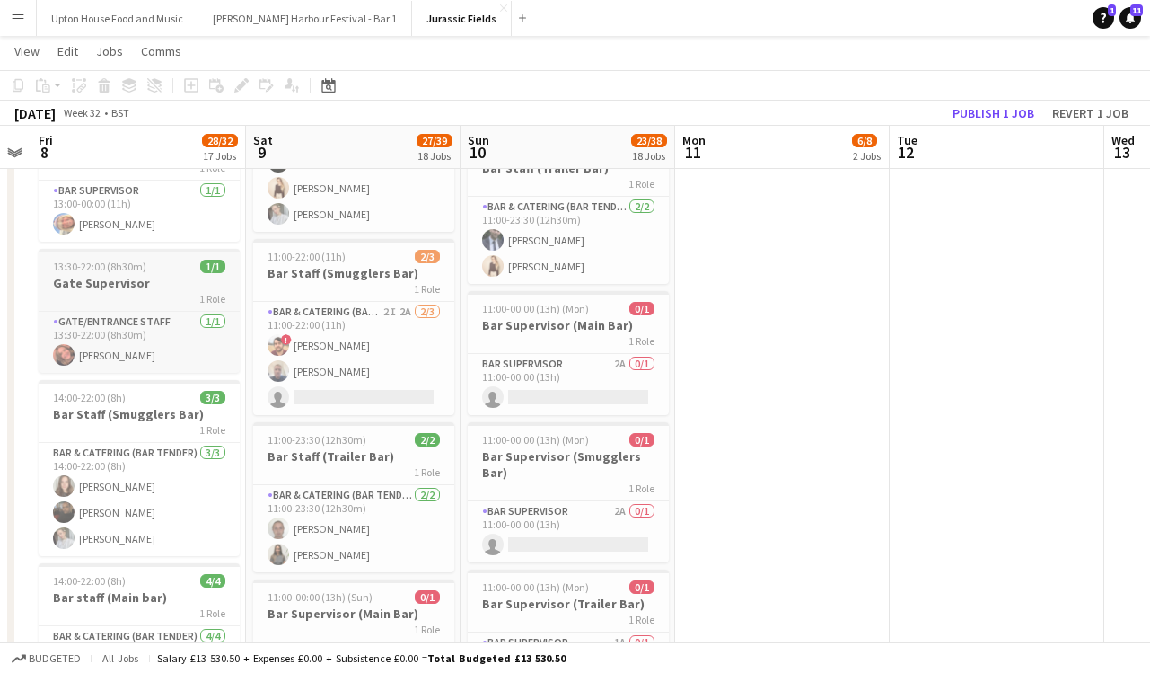
click at [157, 291] on div "1 Role" at bounding box center [139, 298] width 201 height 14
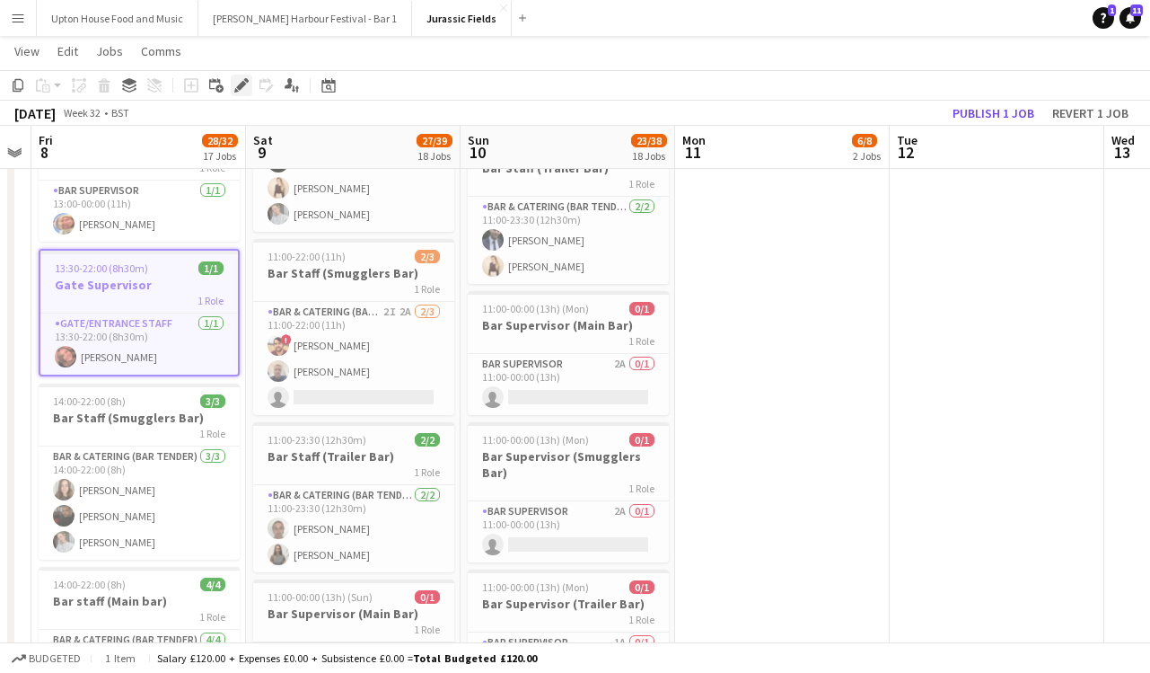
click at [242, 89] on icon "Edit" at bounding box center [241, 85] width 14 height 14
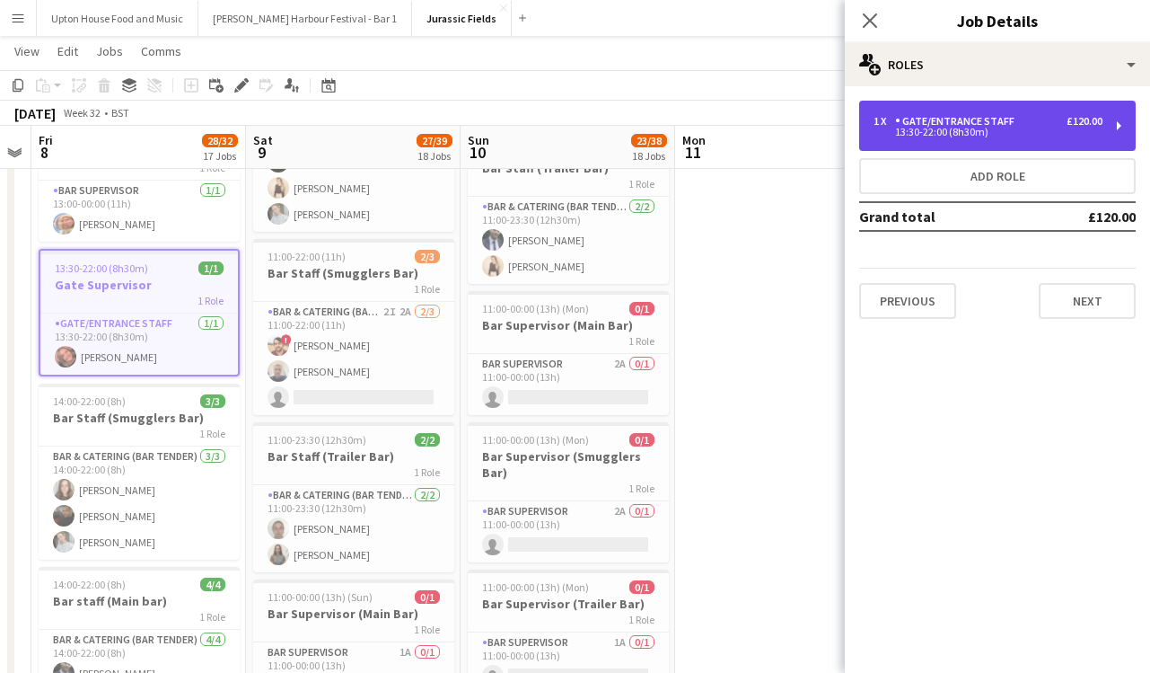
click at [993, 127] on div "Gate/Entrance staff" at bounding box center [958, 121] width 127 height 13
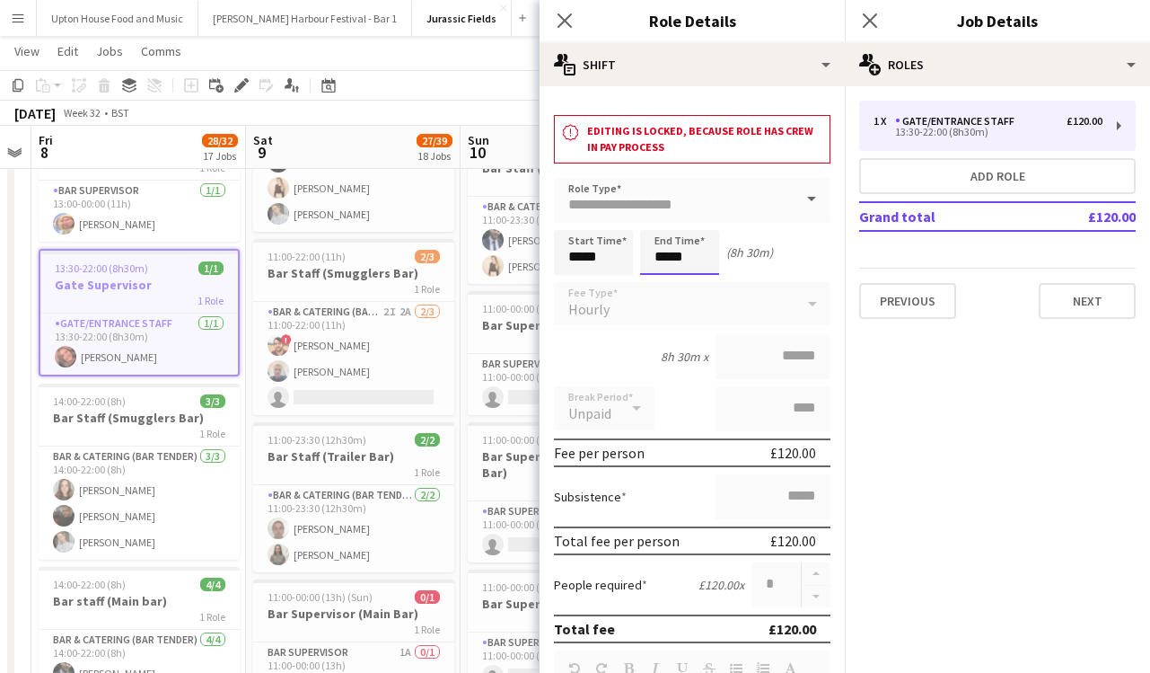
scroll to position [0, 0]
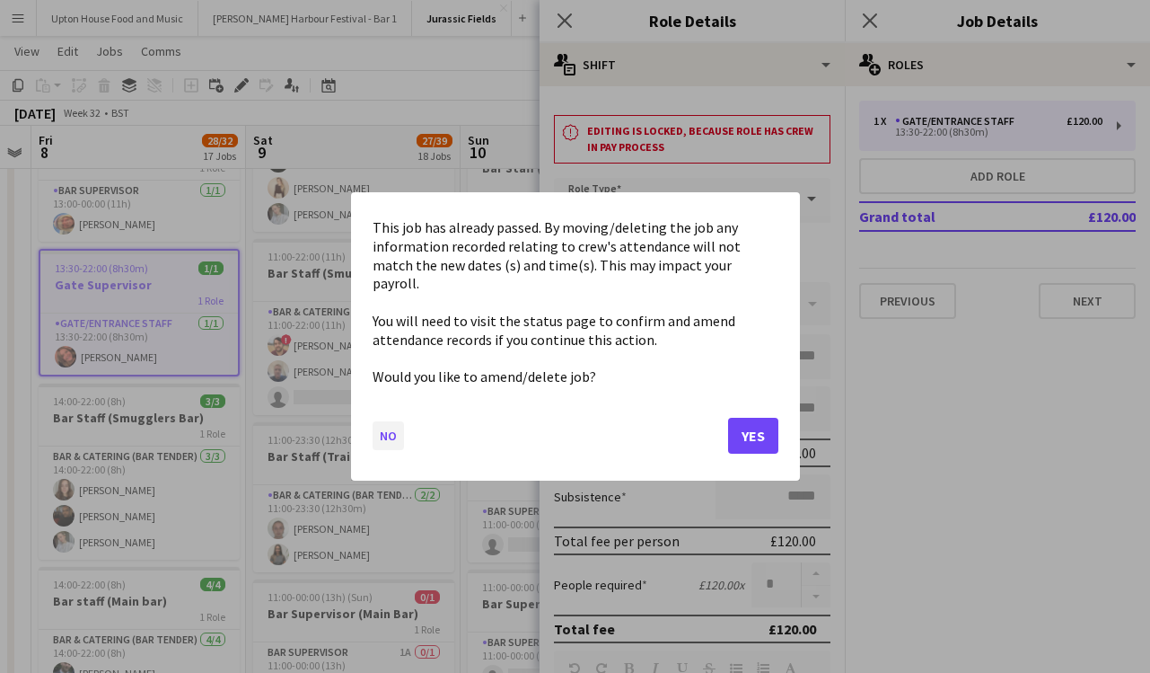
click at [387, 427] on button "No" at bounding box center [388, 435] width 31 height 29
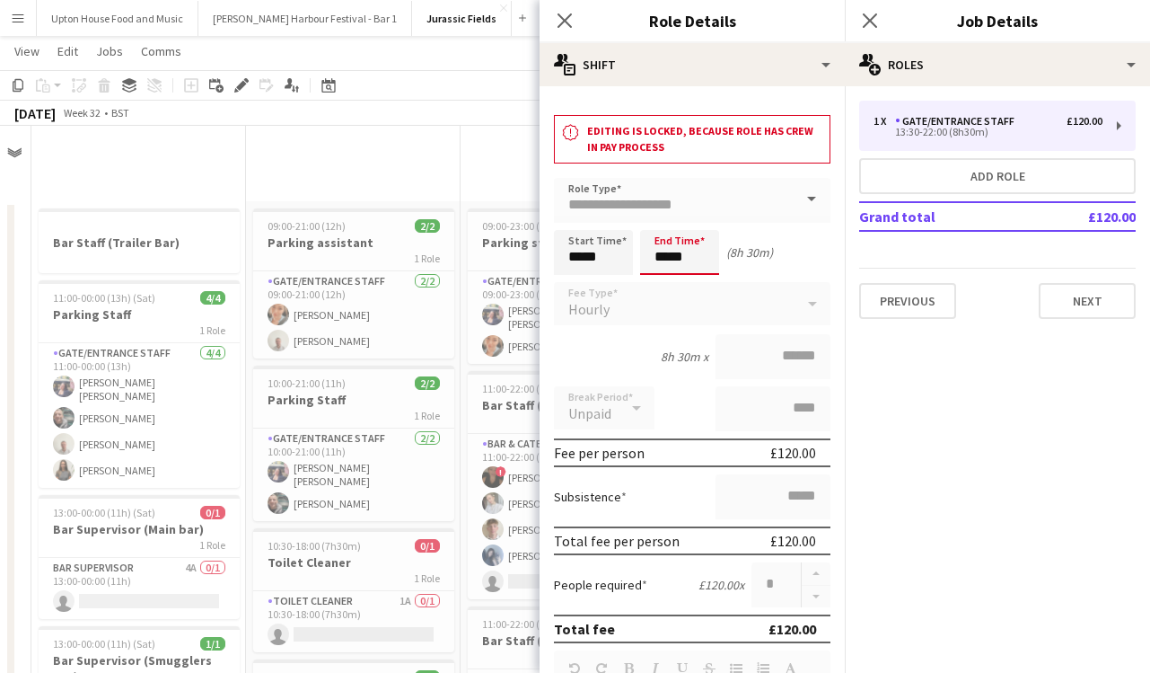
scroll to position [656, 0]
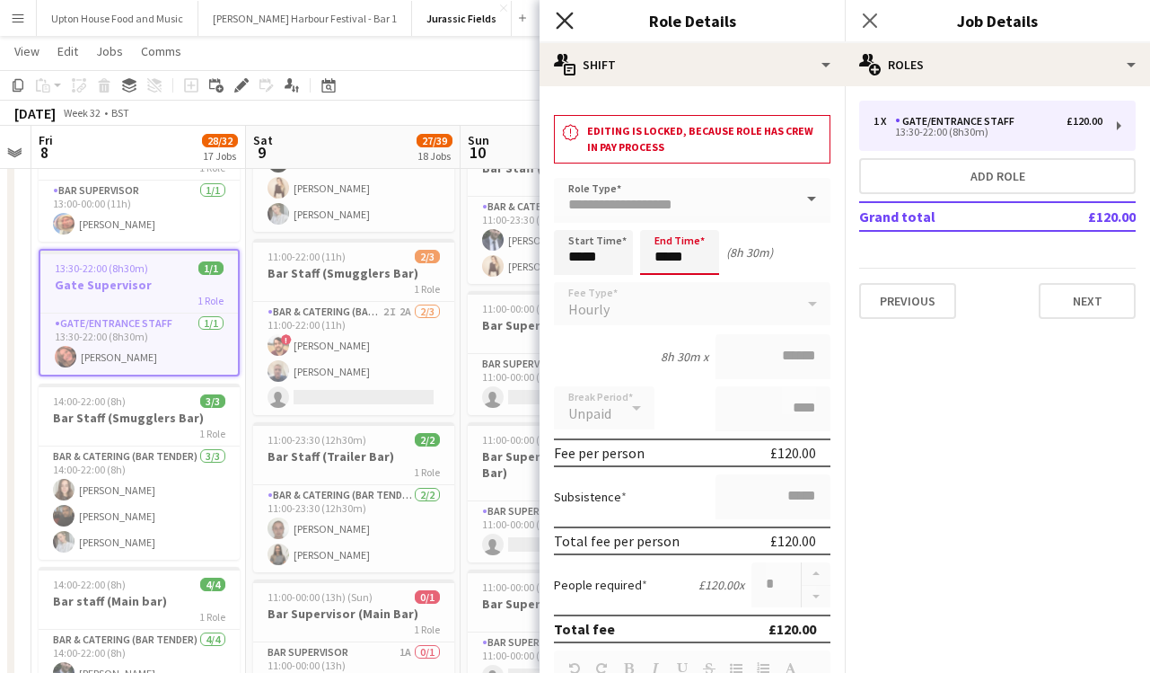
click at [559, 17] on icon "Close pop-in" at bounding box center [564, 20] width 17 height 17
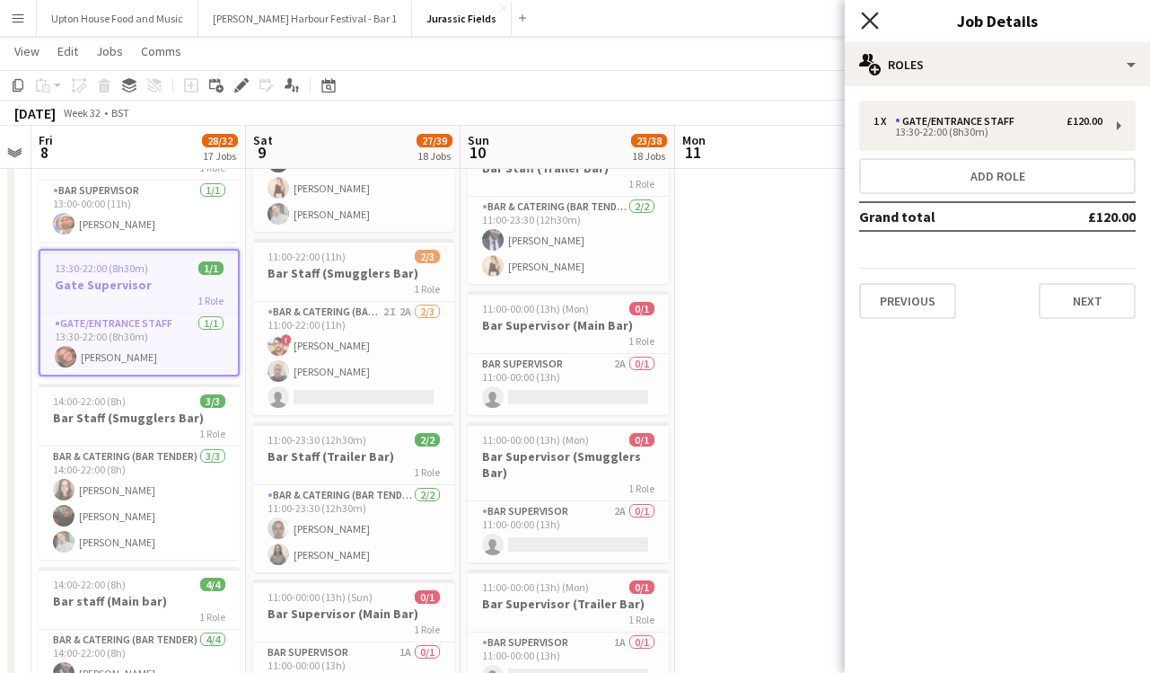
click at [870, 20] on icon at bounding box center [869, 20] width 17 height 17
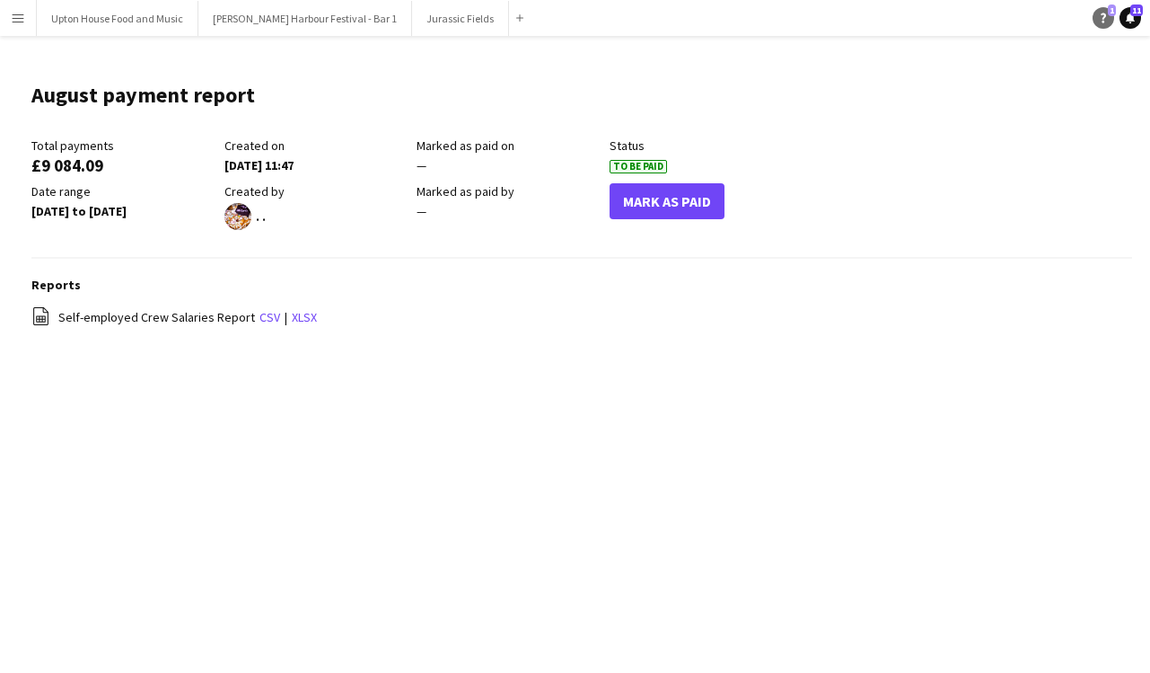
click at [1101, 20] on icon "Help" at bounding box center [1103, 18] width 11 height 11
click at [482, 559] on div "Menu Boards Boards Boards All jobs Status Workforce Workforce My Workforce Recr…" at bounding box center [575, 336] width 1150 height 673
click at [27, 30] on button "Menu" at bounding box center [18, 18] width 36 height 36
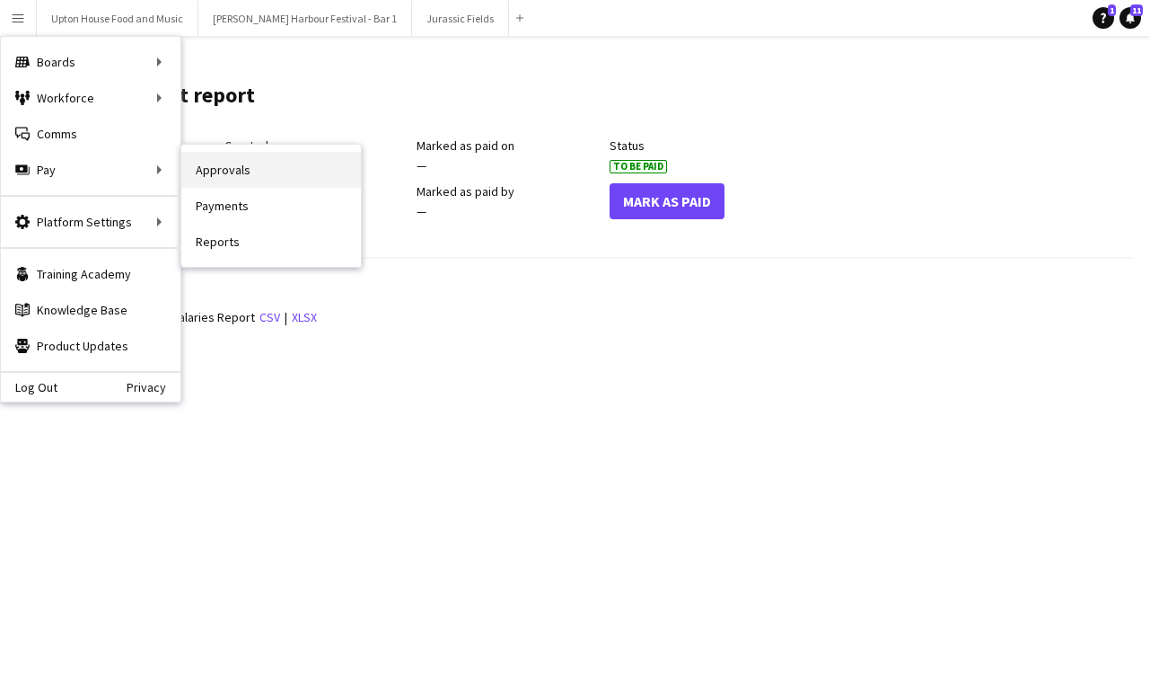
click at [193, 181] on link "Approvals" at bounding box center [271, 170] width 180 height 36
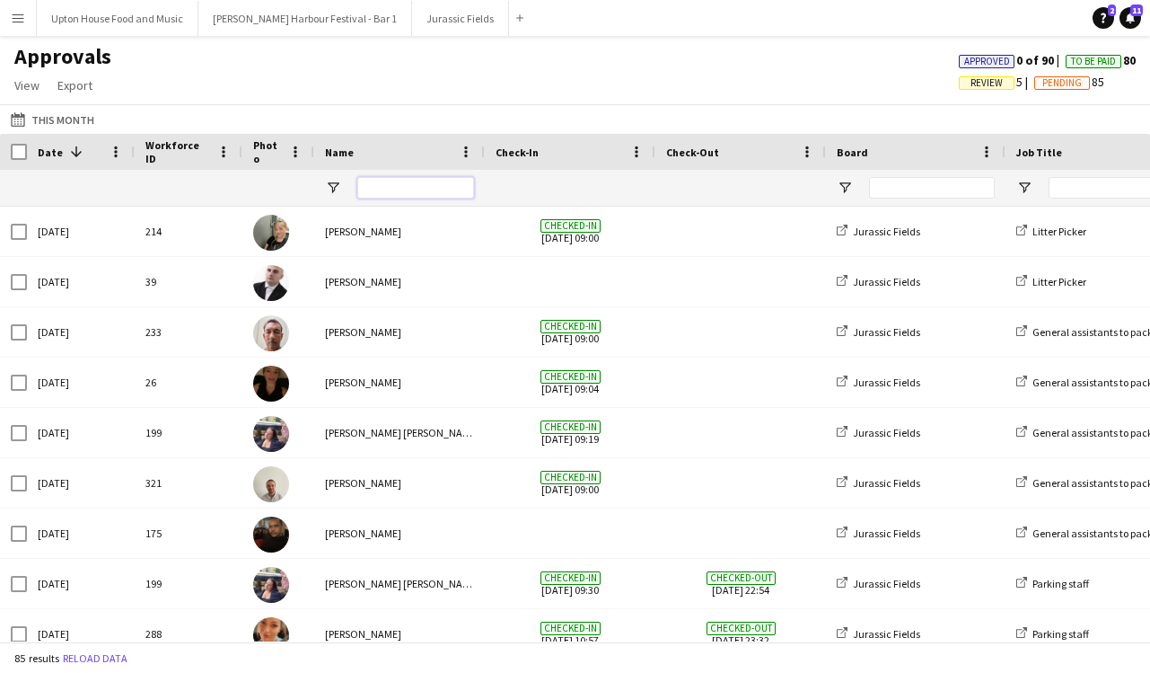
click at [392, 187] on input "Name Filter Input" at bounding box center [415, 188] width 117 height 22
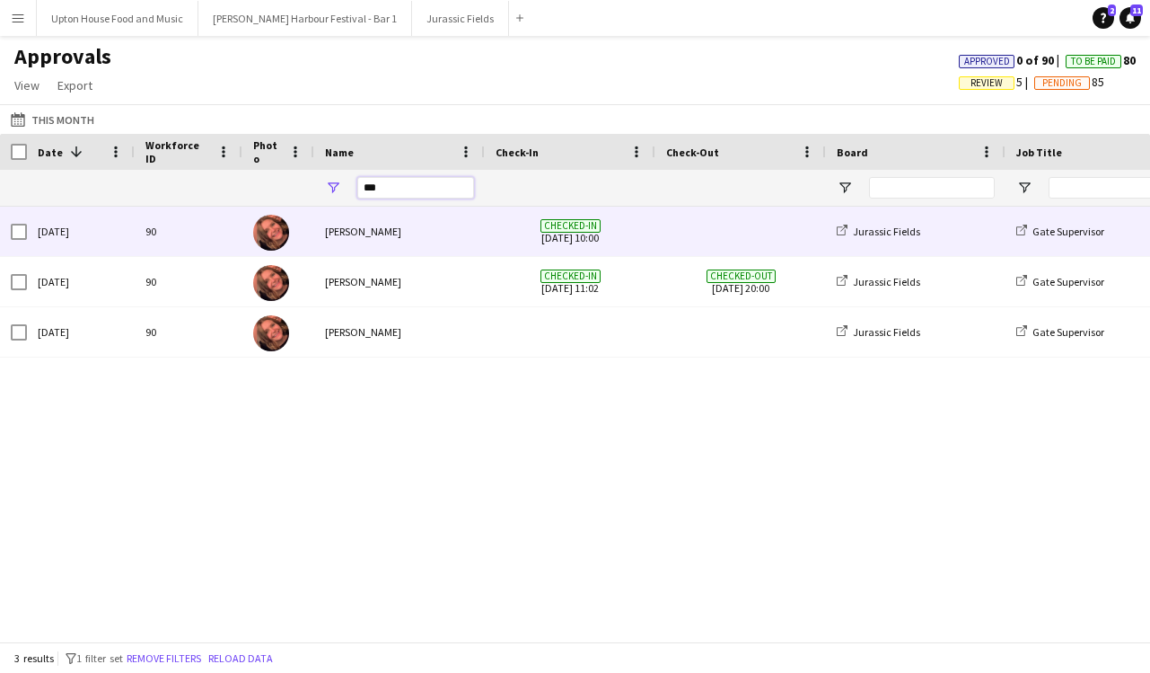
type input "***"
click at [107, 228] on div "[DATE]" at bounding box center [81, 231] width 108 height 49
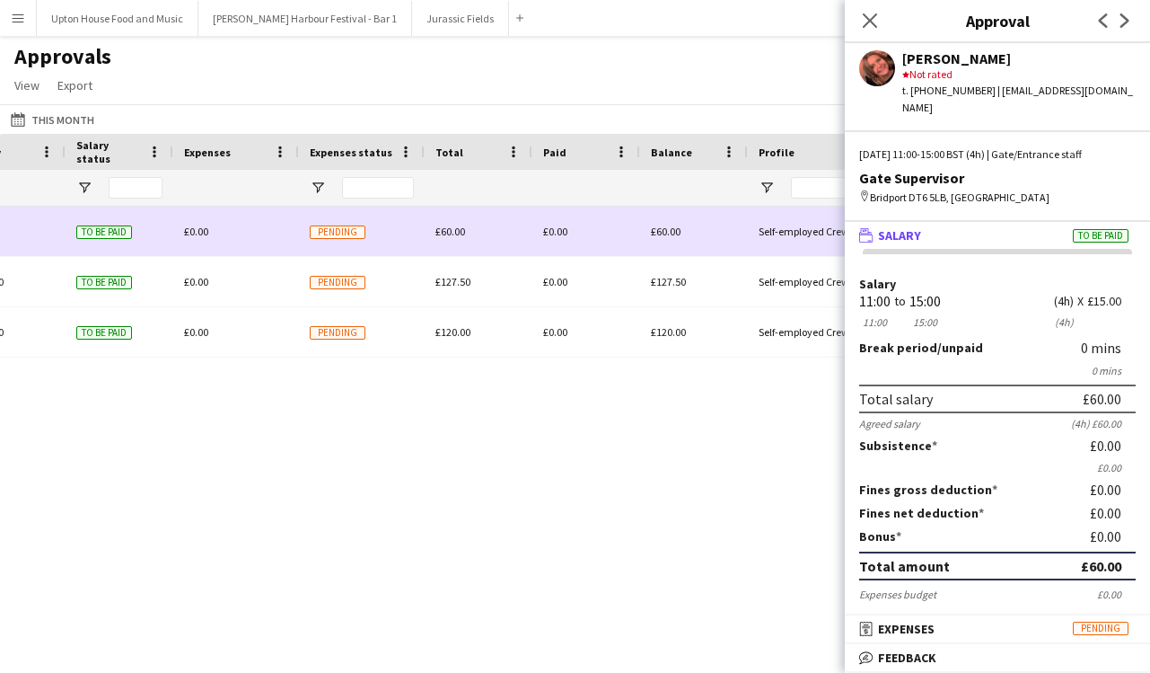
click at [576, 221] on div "£0.00" at bounding box center [587, 231] width 108 height 49
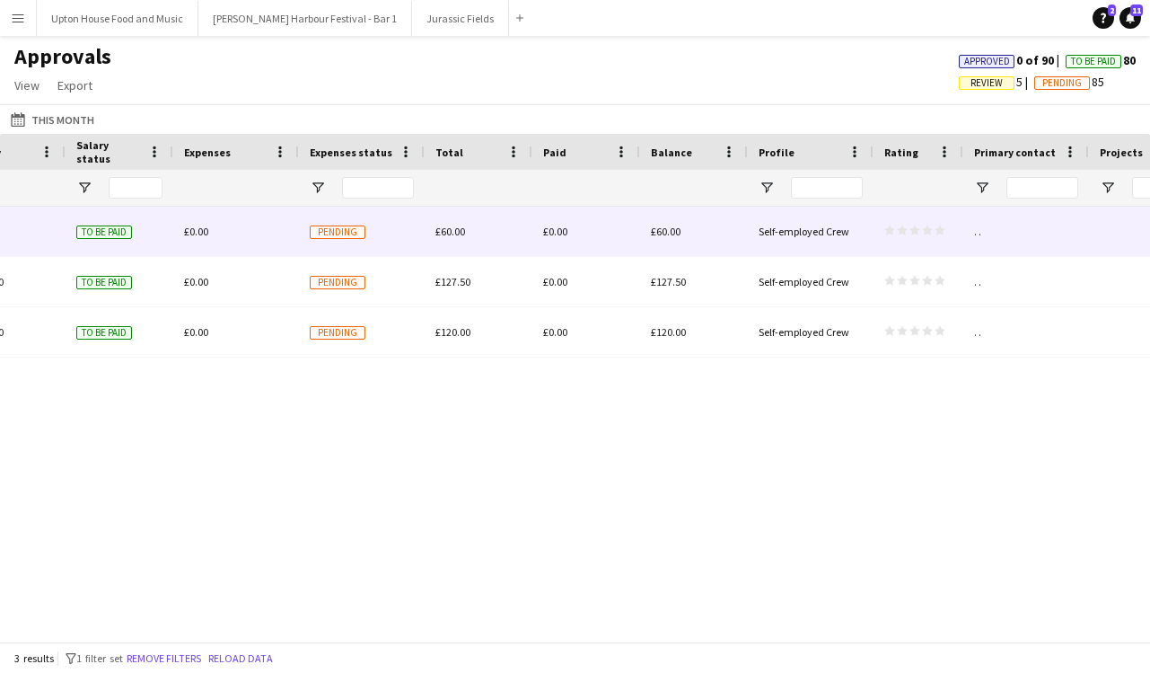
click at [576, 240] on div "£0.00" at bounding box center [587, 231] width 108 height 49
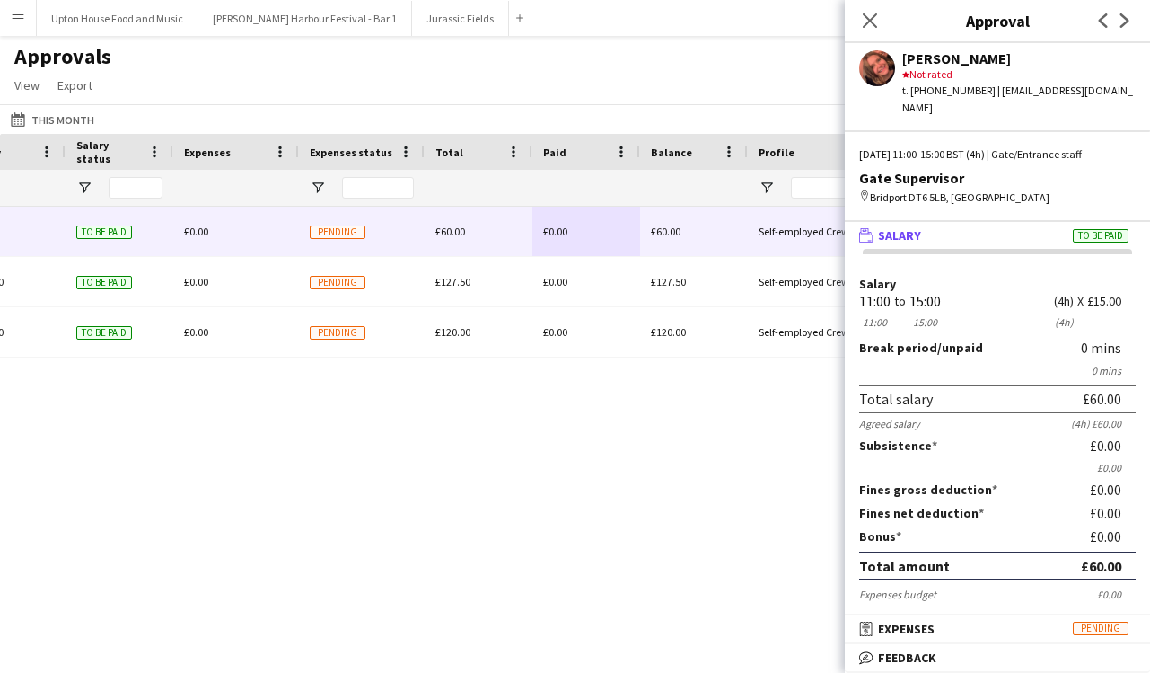
click at [635, 511] on div "£60.00 To be paid £0.00 Pending £60.00 £0.00 £60.00 Self-employed Crew star sta…" at bounding box center [575, 424] width 1150 height 435
click at [870, 20] on icon at bounding box center [869, 20] width 17 height 17
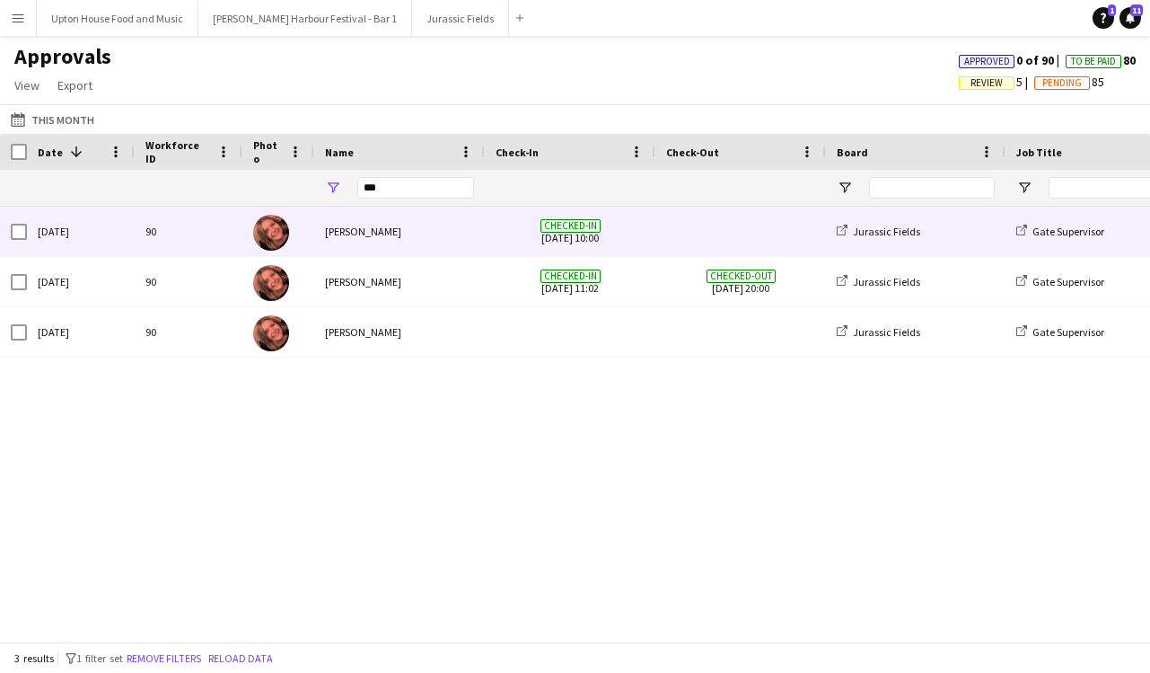
click at [549, 240] on span "Checked-in 10-08-2025 10:00" at bounding box center [570, 231] width 149 height 49
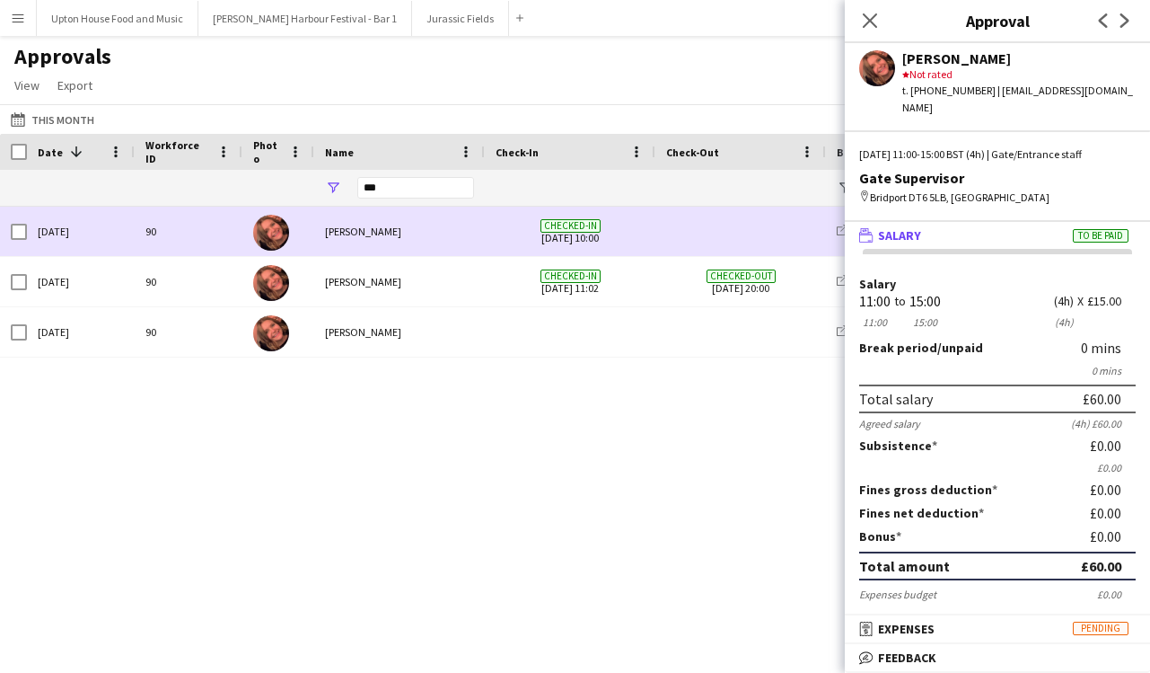
click at [559, 227] on span "Checked-in" at bounding box center [571, 225] width 60 height 13
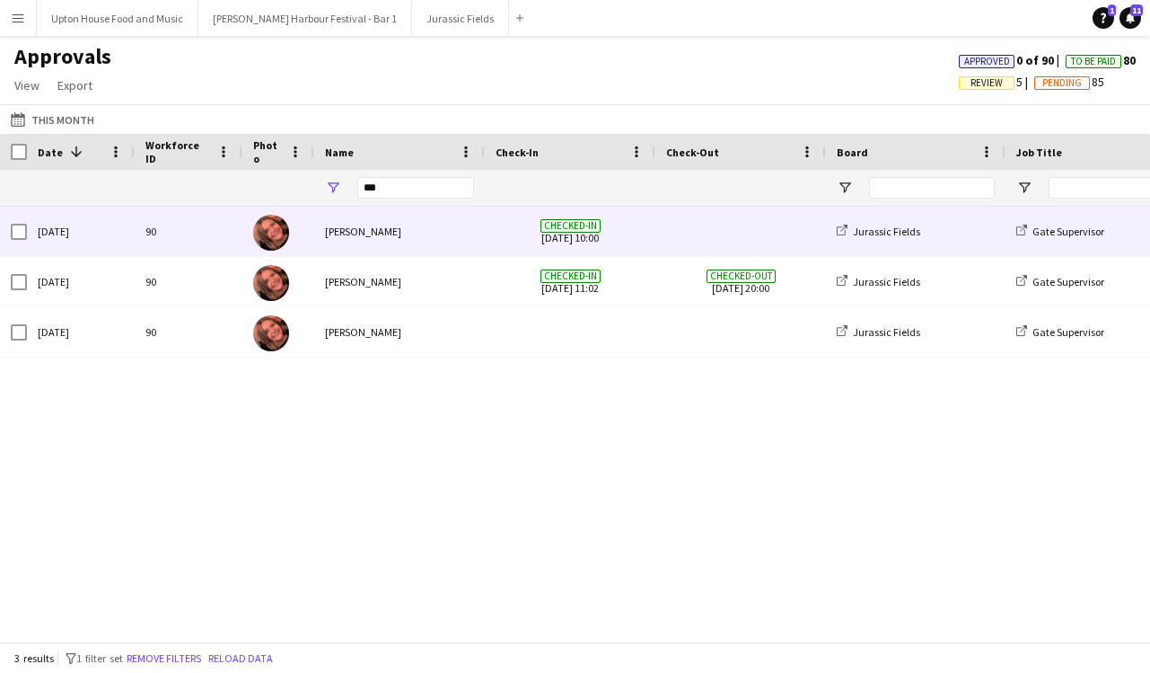
click at [559, 227] on span "Checked-in" at bounding box center [571, 225] width 60 height 13
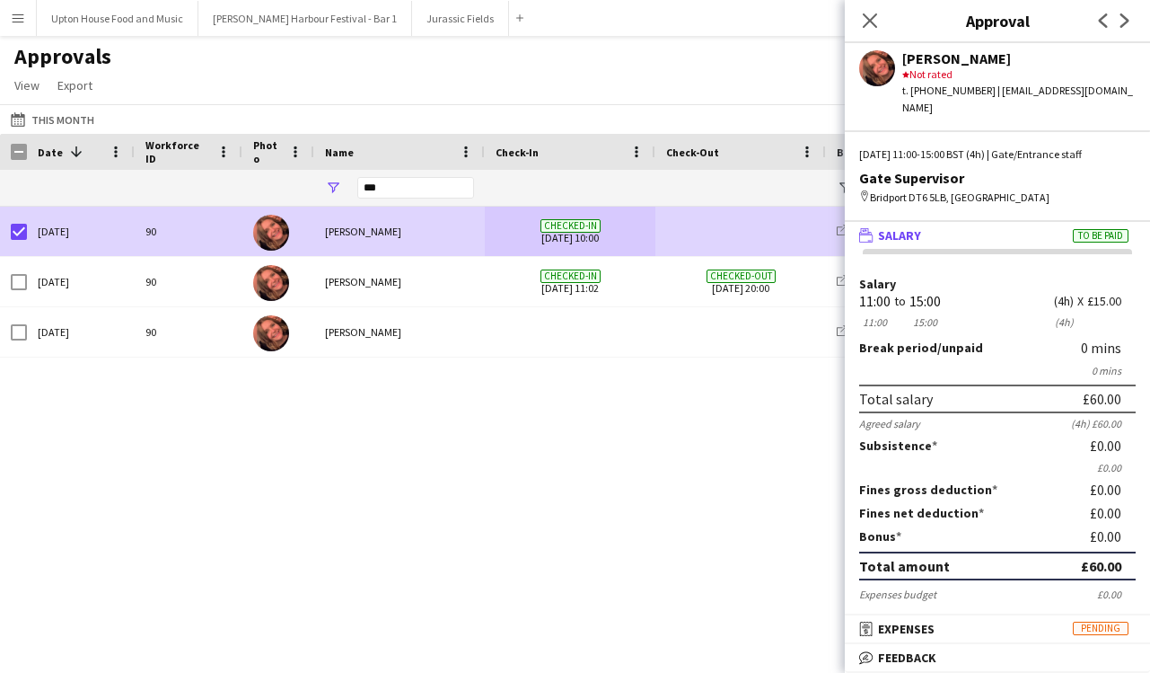
click at [1033, 227] on mat-panel-title "wallet Salary To be paid" at bounding box center [994, 235] width 298 height 16
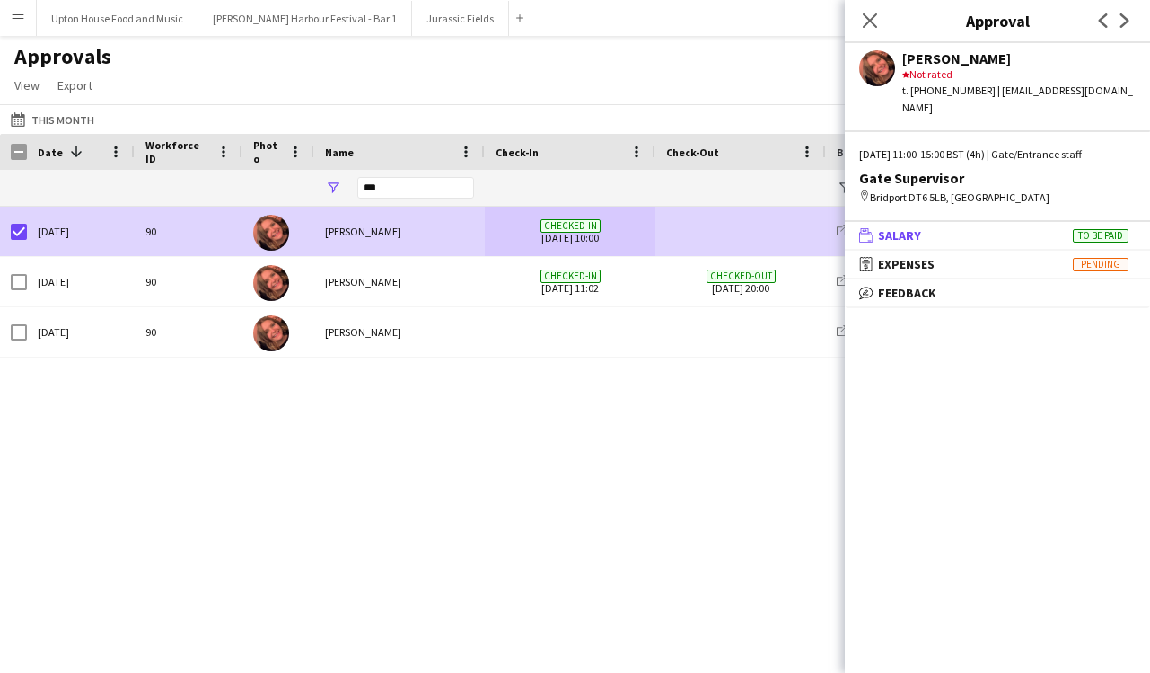
click at [1033, 227] on mat-panel-title "wallet Salary To be paid" at bounding box center [994, 235] width 298 height 16
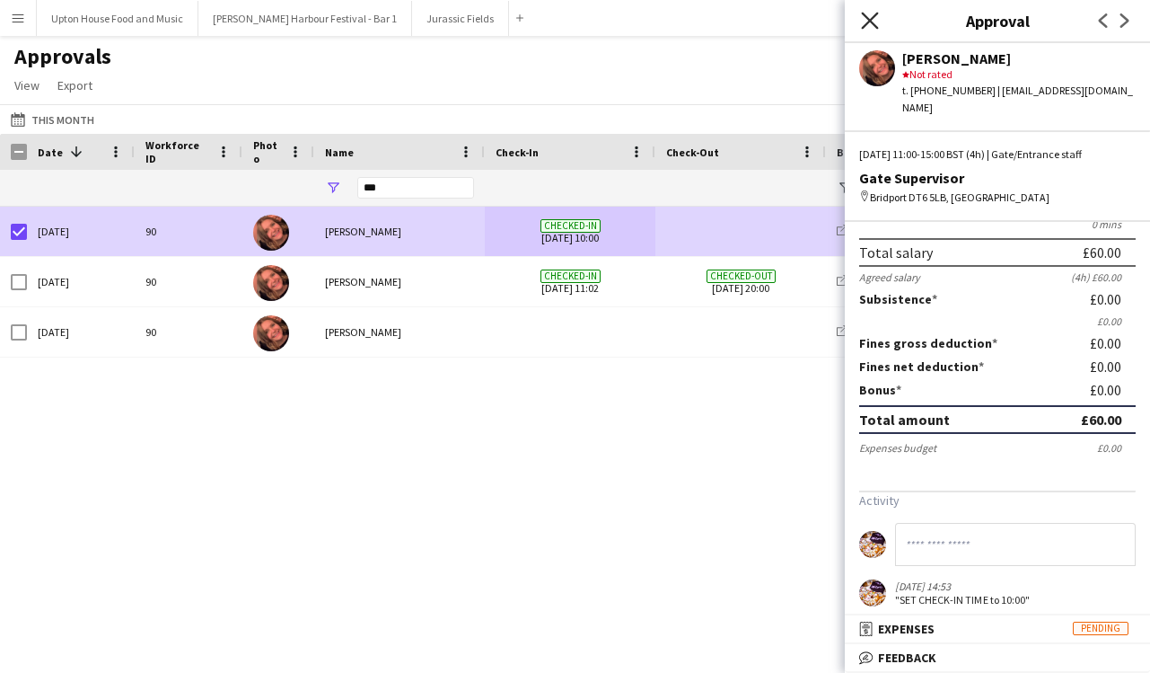
click at [874, 14] on icon "Close pop-in" at bounding box center [869, 20] width 17 height 17
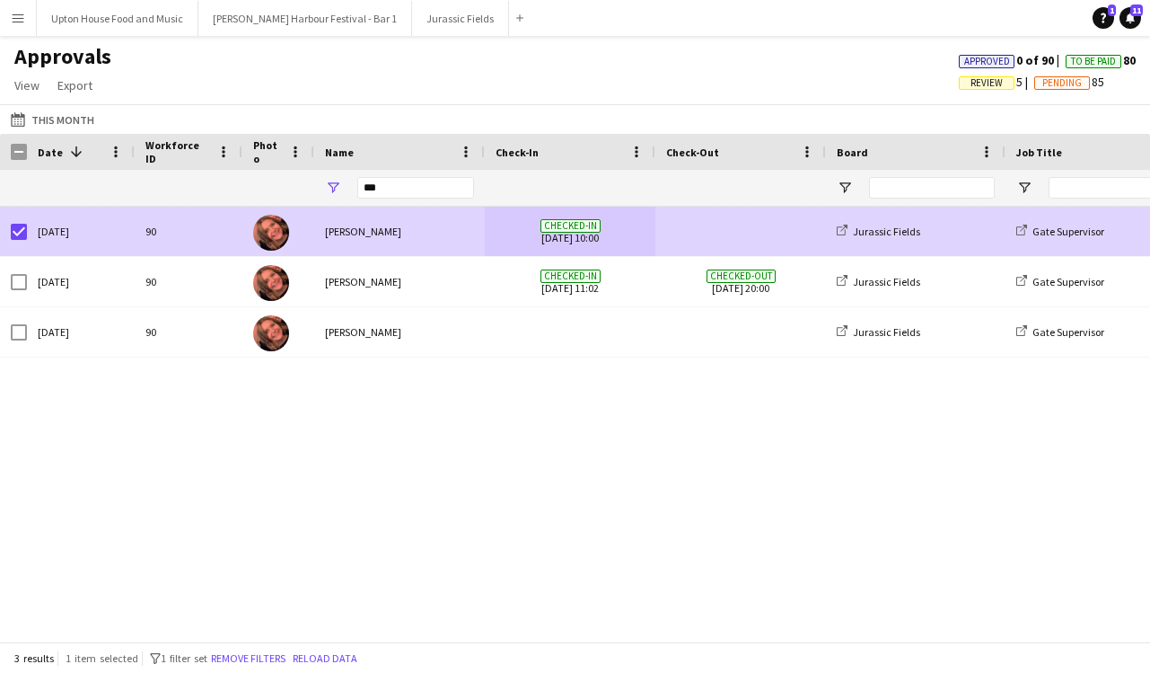
click at [436, 227] on div "[PERSON_NAME]" at bounding box center [399, 231] width 171 height 49
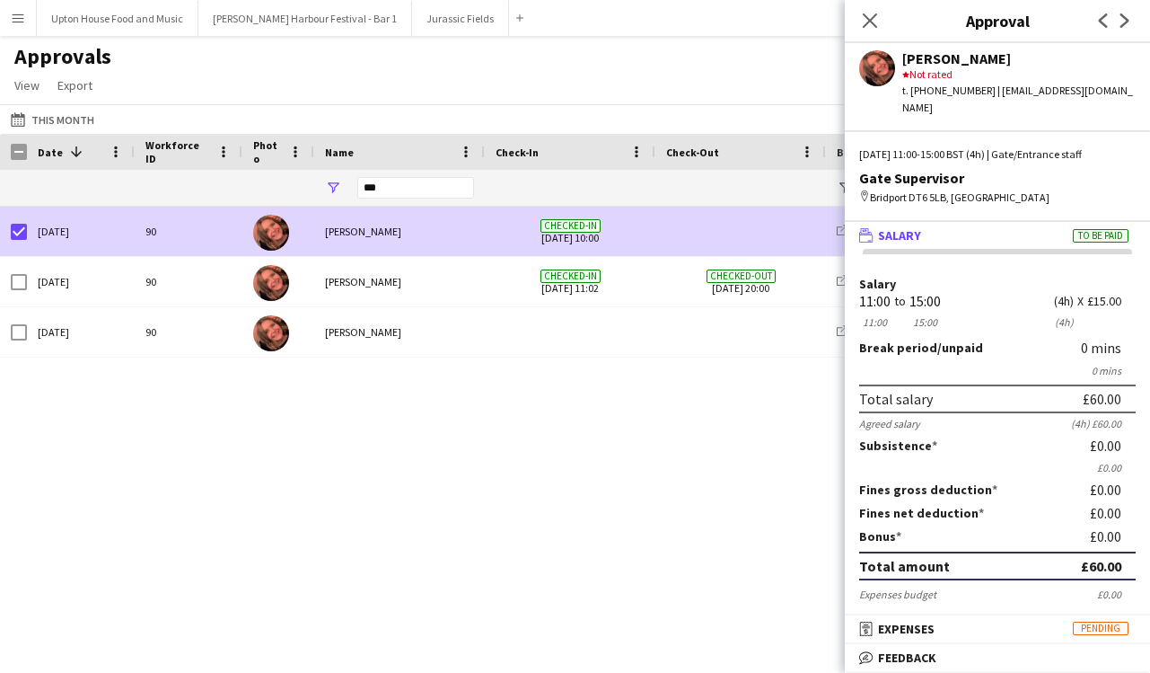
click at [717, 450] on div "Gate/Entrance staff Gate Supervisor Jurassic Fields Checked-in 10-08-2025 10:00…" at bounding box center [575, 424] width 1150 height 435
click at [880, 23] on app-icon "Close pop-in" at bounding box center [871, 21] width 26 height 26
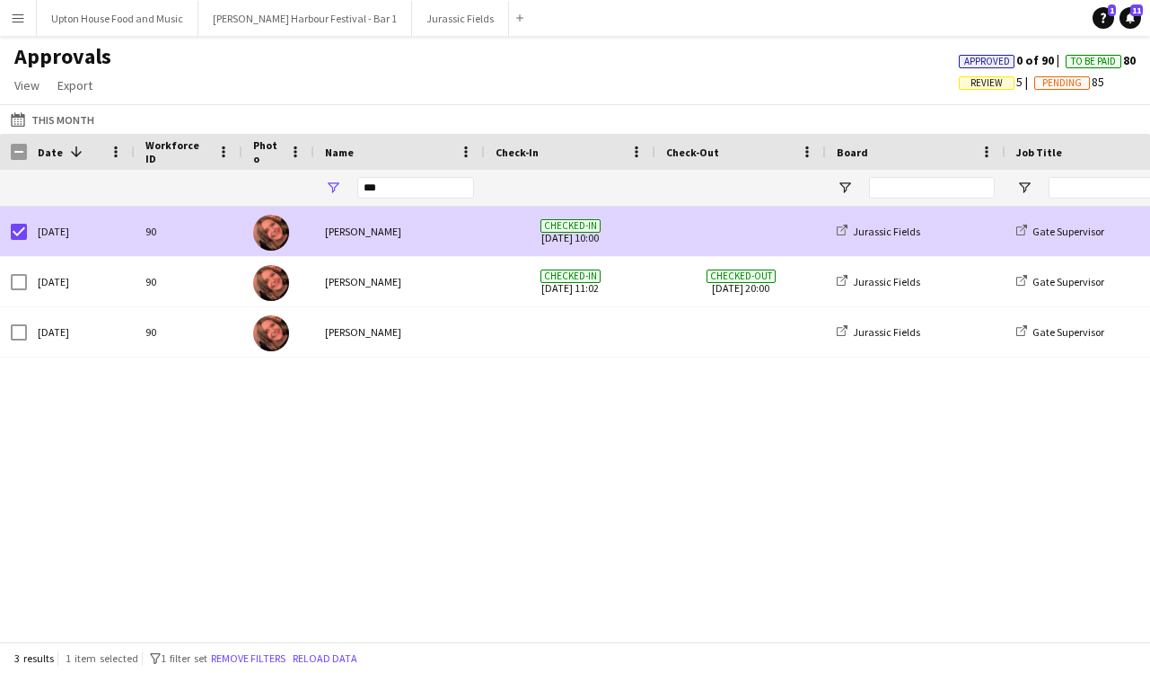
click at [245, 231] on div at bounding box center [278, 231] width 72 height 49
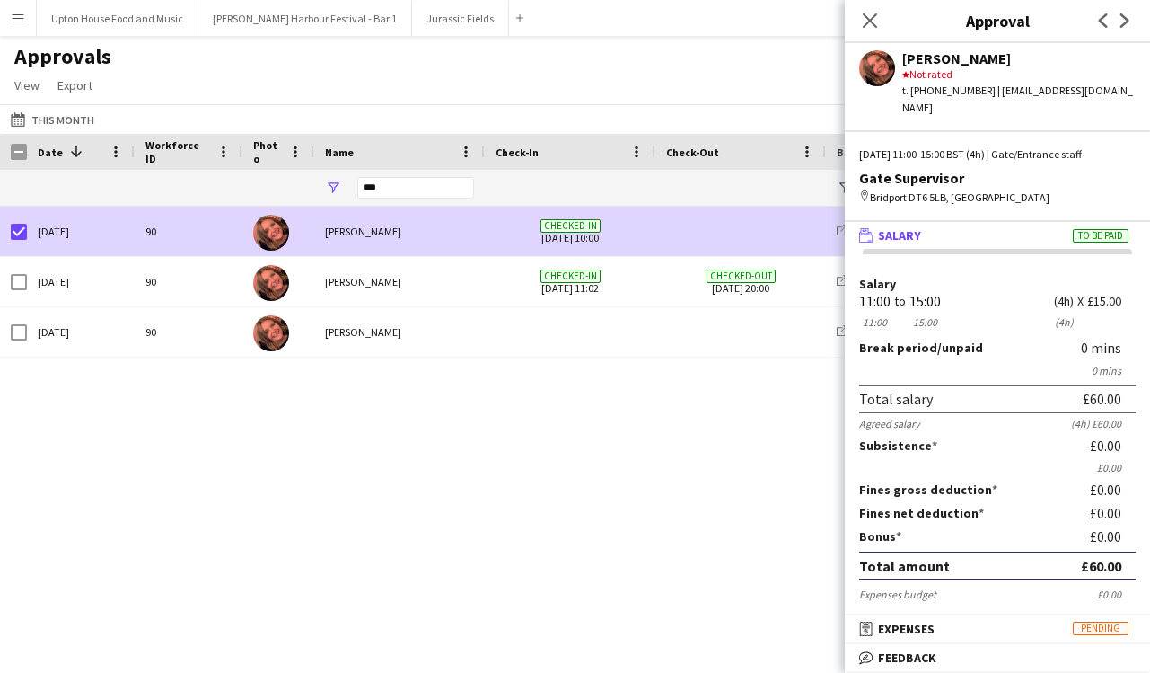
click at [616, 479] on div "Gate/Entrance staff Gate Supervisor Jurassic Fields Checked-in 10-08-2025 10:00…" at bounding box center [575, 424] width 1150 height 435
click at [874, 14] on icon "Close pop-in" at bounding box center [869, 20] width 17 height 17
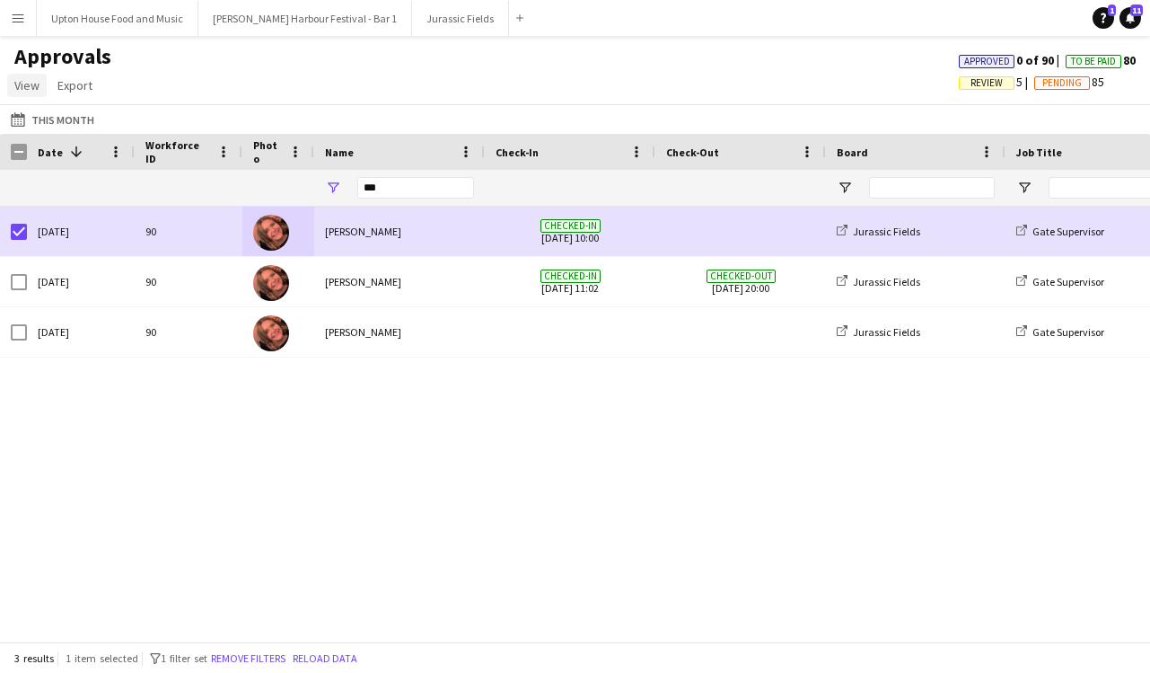
click at [21, 84] on span "View" at bounding box center [26, 85] width 25 height 16
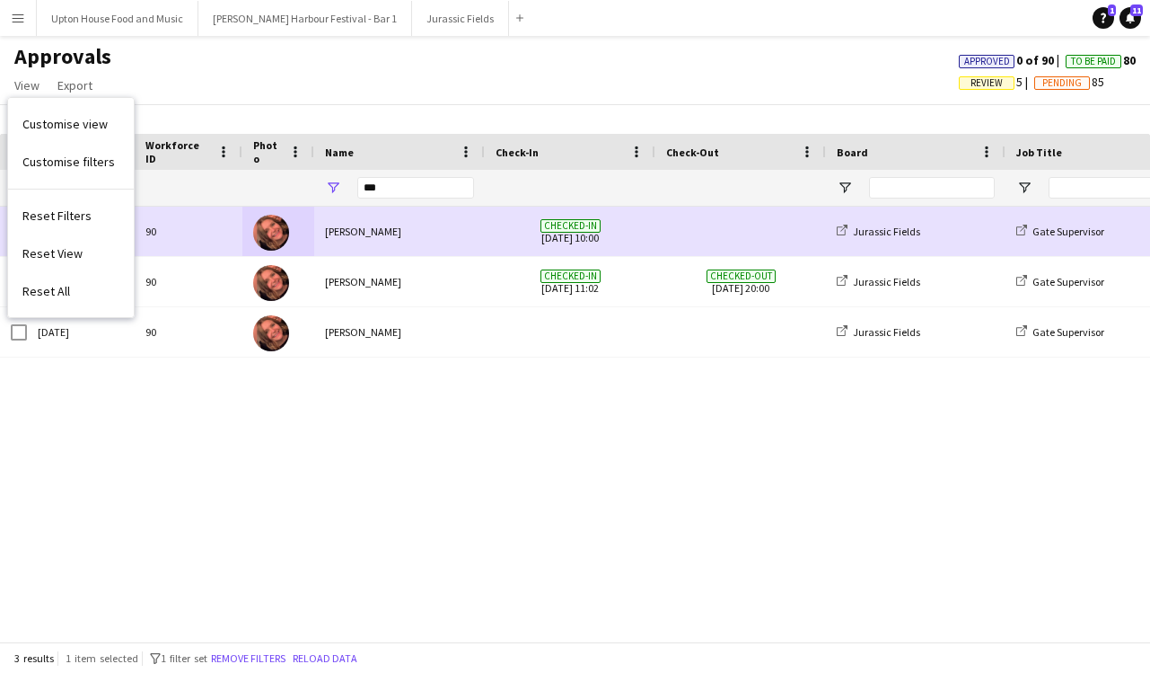
click at [375, 547] on div "Gate/Entrance staff Gate Supervisor Jurassic Fields Checked-in 10-08-2025 10:00…" at bounding box center [575, 424] width 1150 height 435
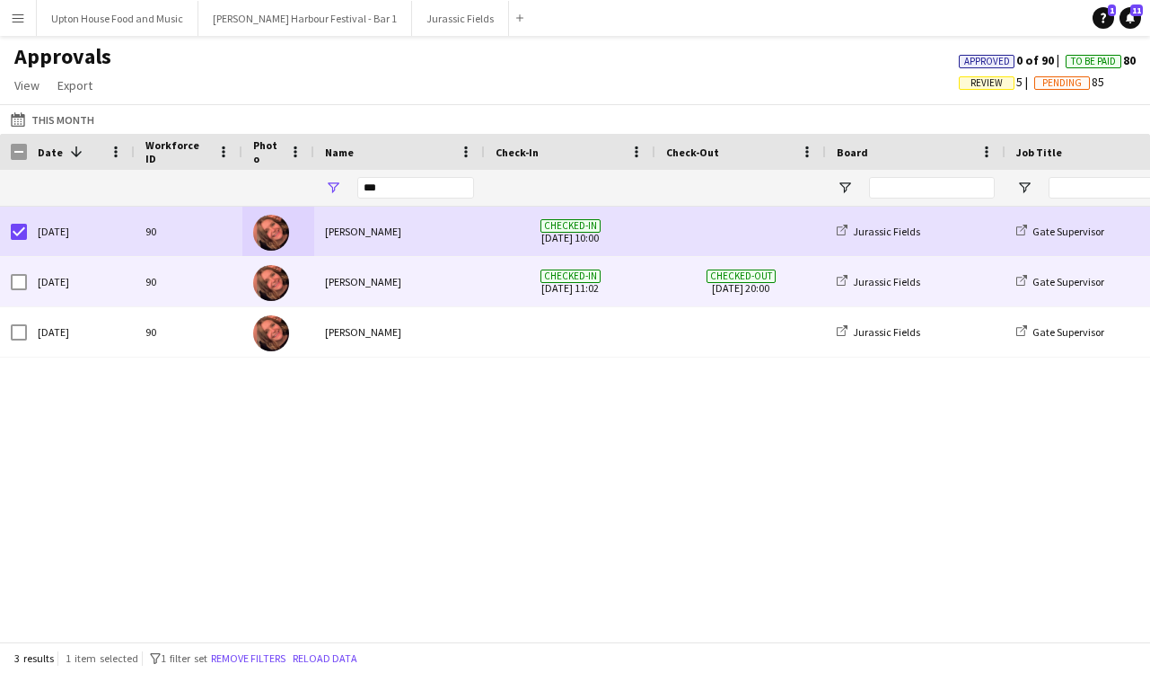
click at [574, 291] on span "Checked-in 09-08-2025 11:02" at bounding box center [570, 281] width 149 height 49
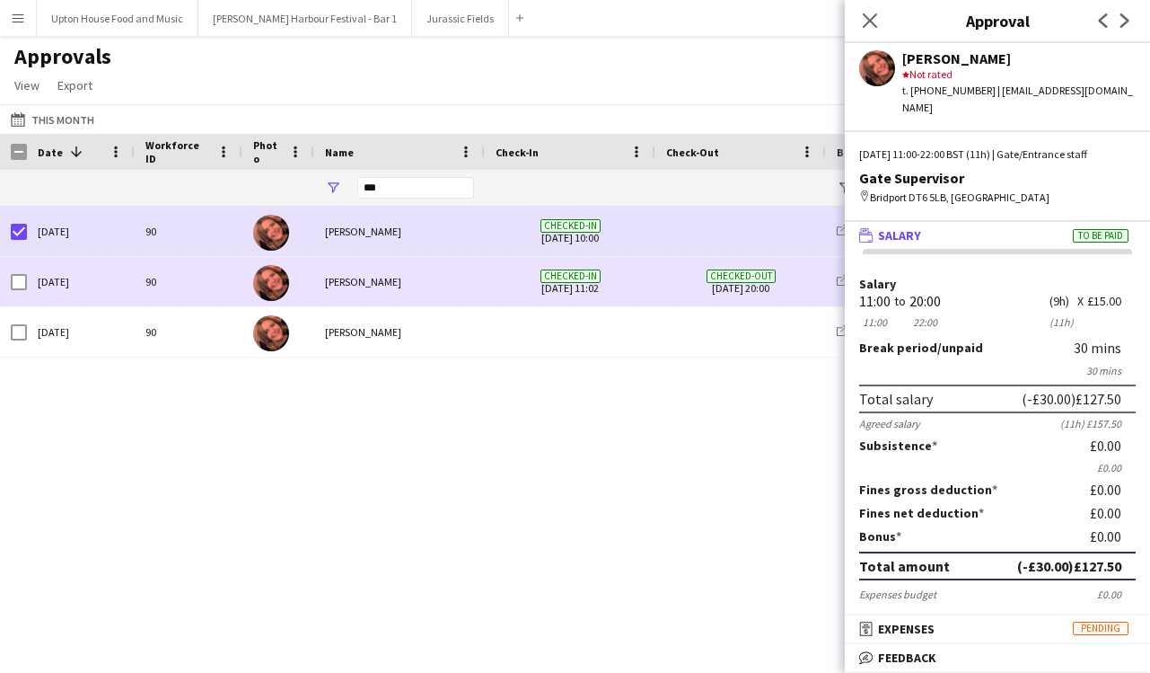
click at [571, 277] on span "Checked-in" at bounding box center [571, 275] width 60 height 13
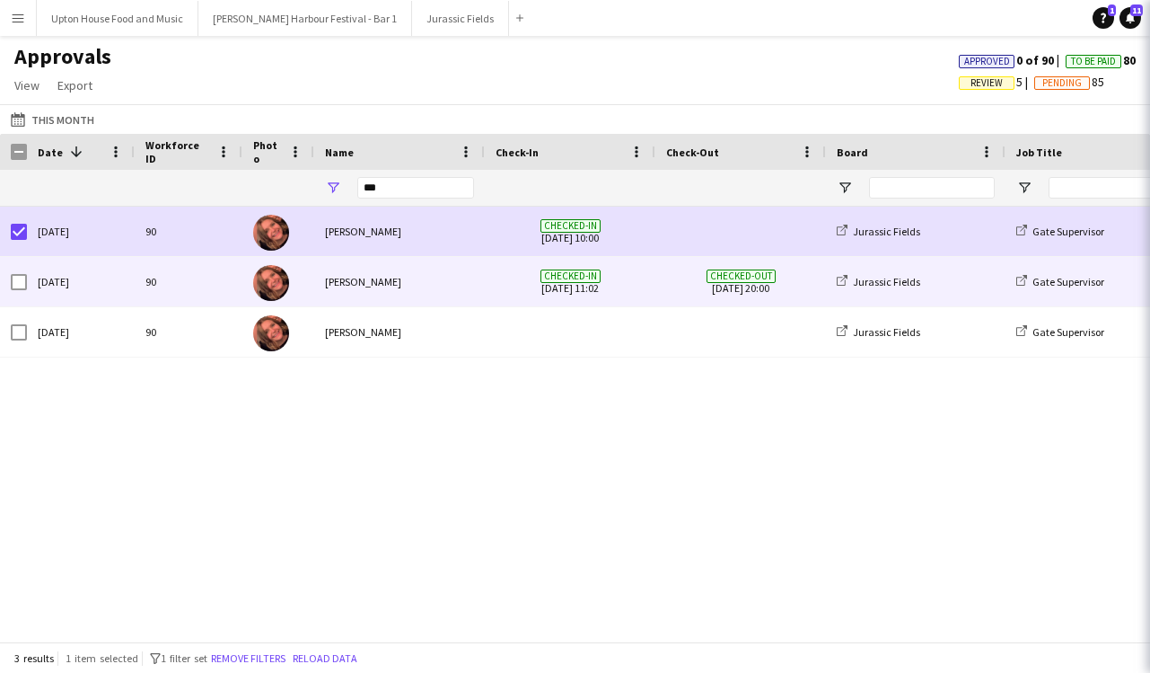
click at [571, 277] on span "Checked-in" at bounding box center [571, 275] width 60 height 13
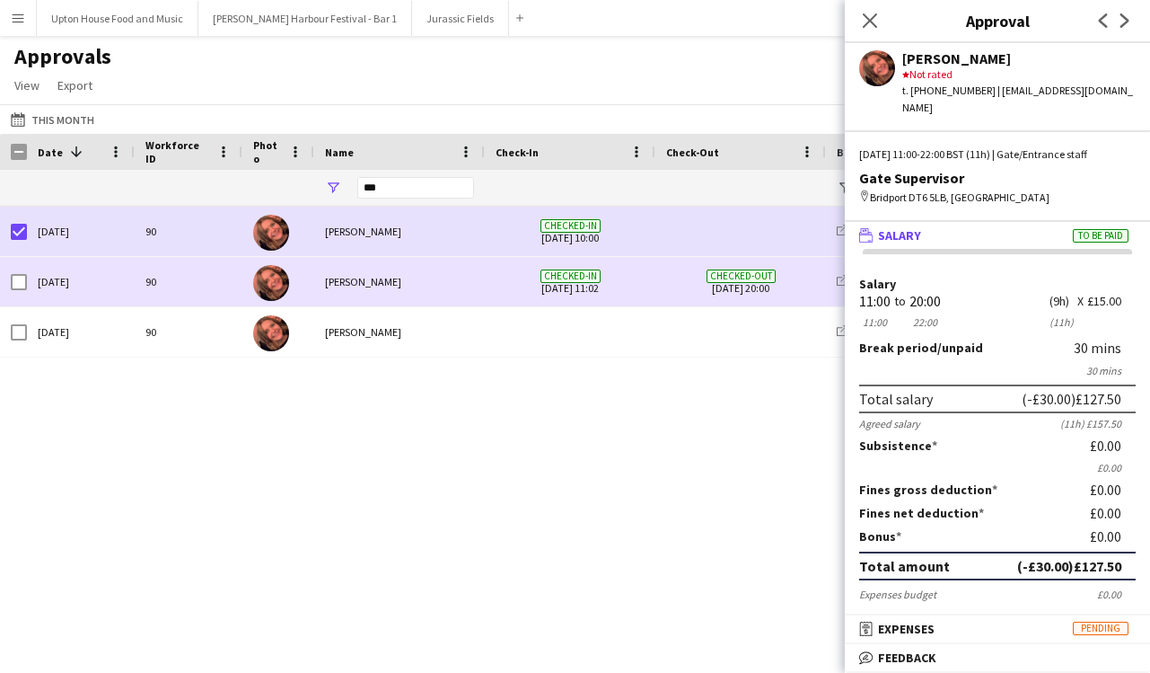
click at [571, 277] on span "Checked-in" at bounding box center [571, 275] width 60 height 13
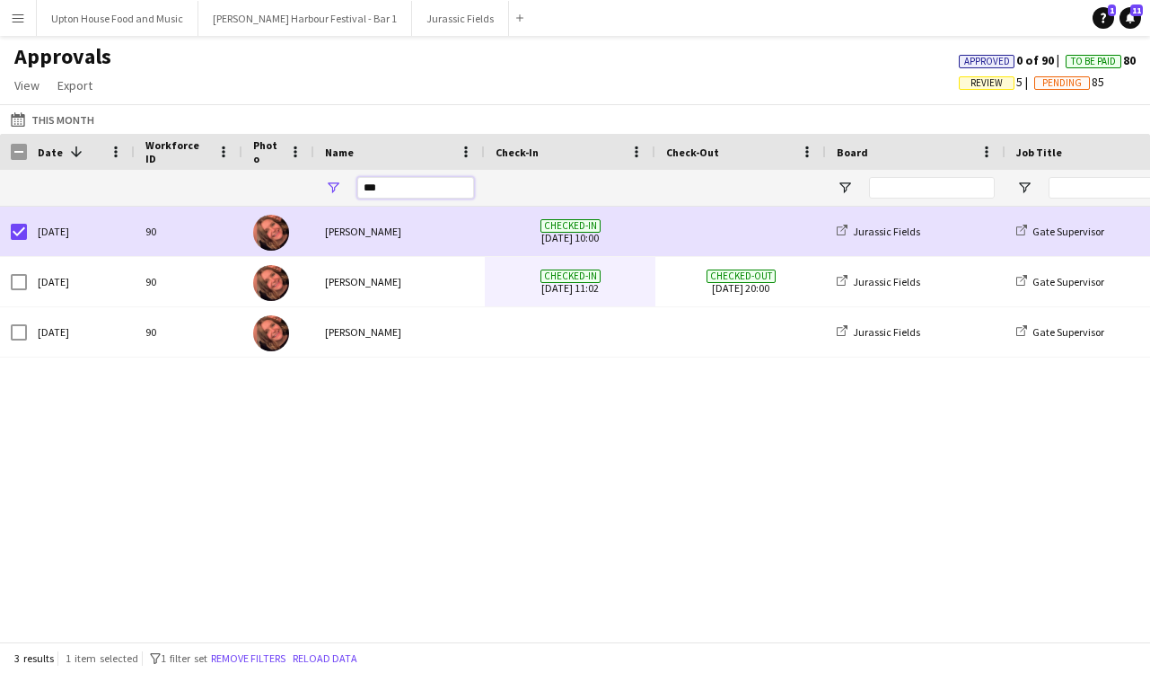
click at [383, 193] on input "***" at bounding box center [415, 188] width 117 height 22
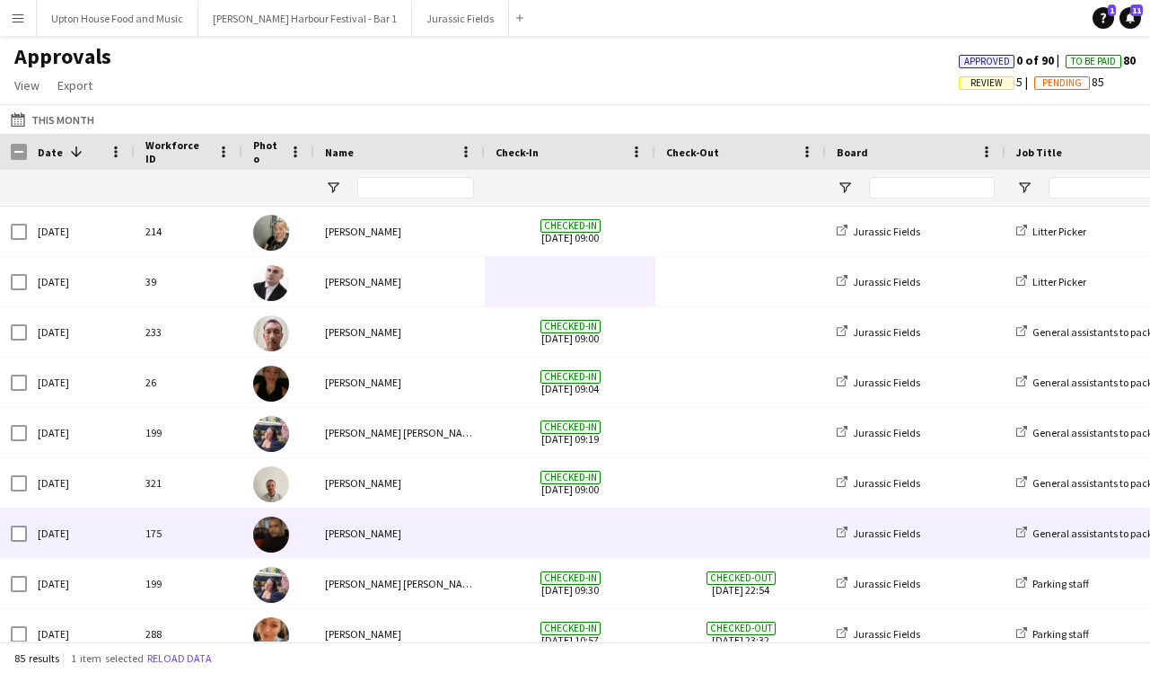
click at [357, 548] on div "[PERSON_NAME]" at bounding box center [399, 532] width 171 height 49
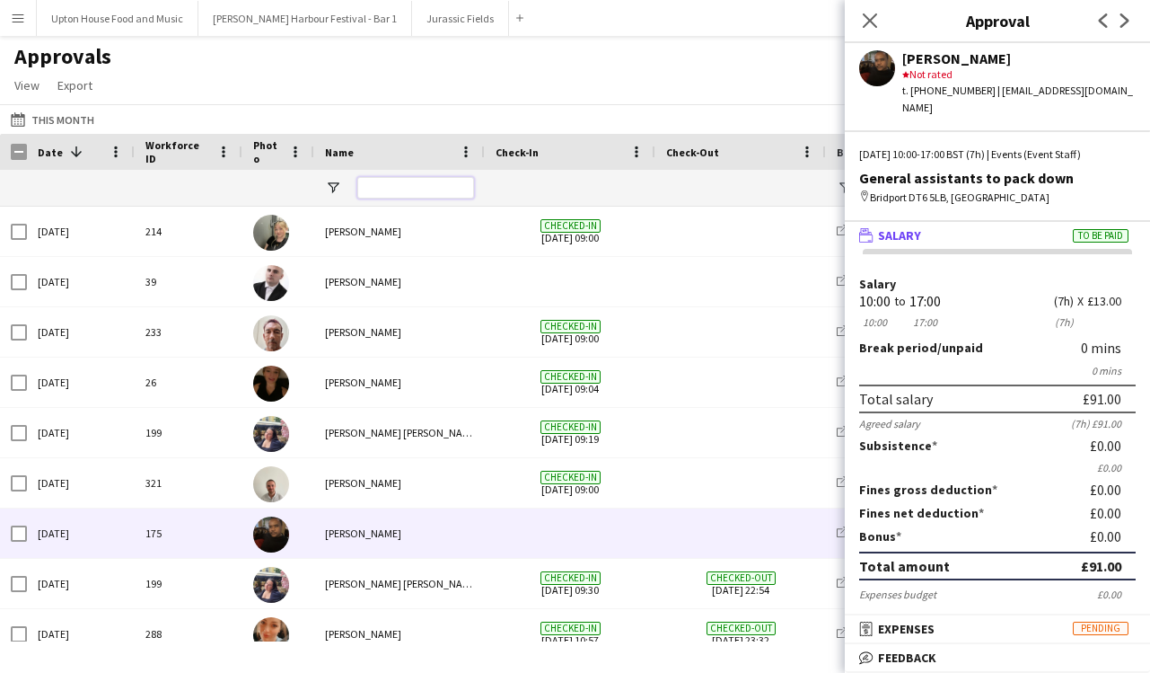
click at [380, 186] on input "Name Filter Input" at bounding box center [415, 188] width 117 height 22
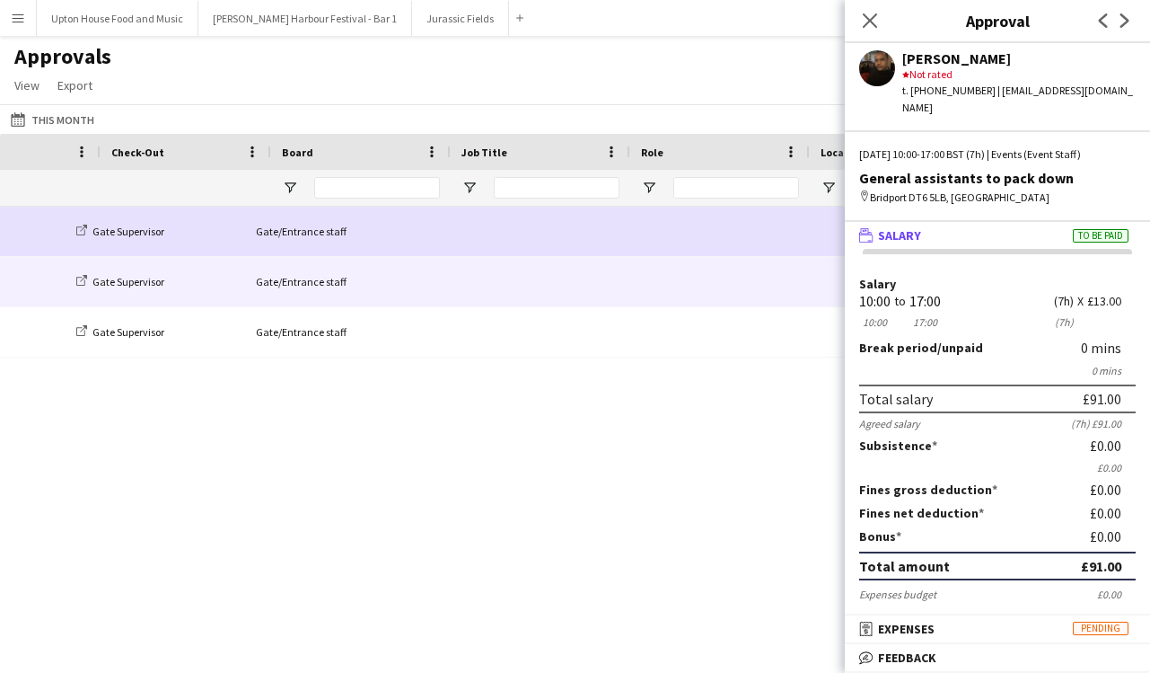
scroll to position [0, 940]
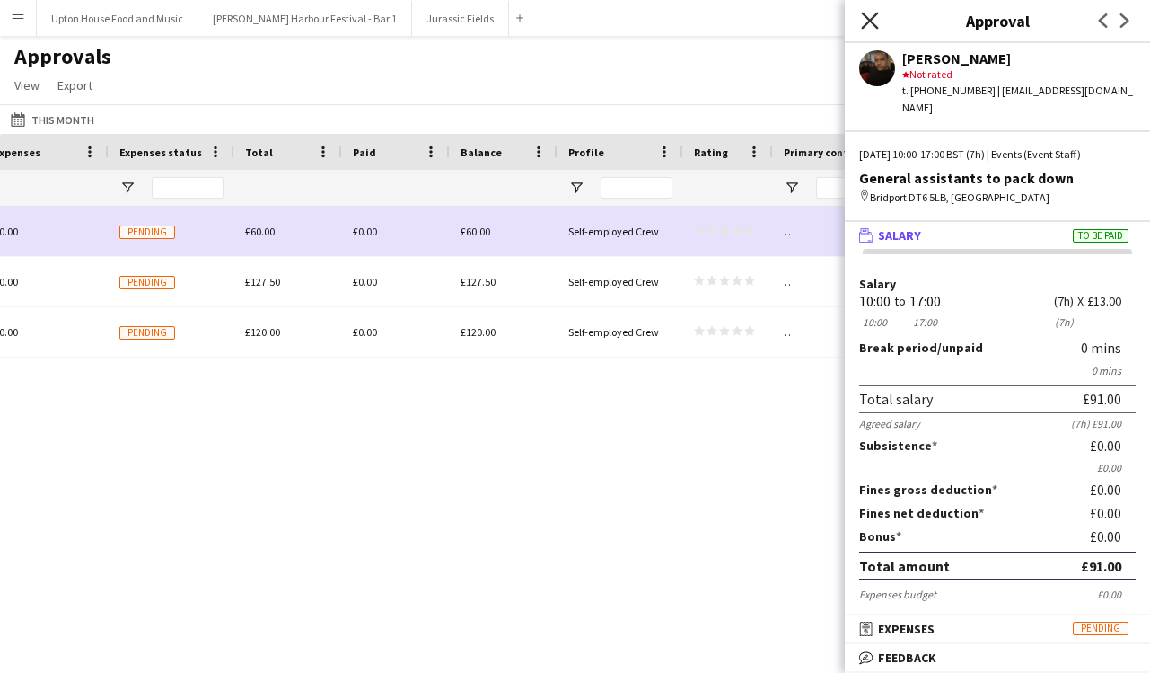
type input "***"
click at [867, 16] on icon at bounding box center [869, 20] width 17 height 17
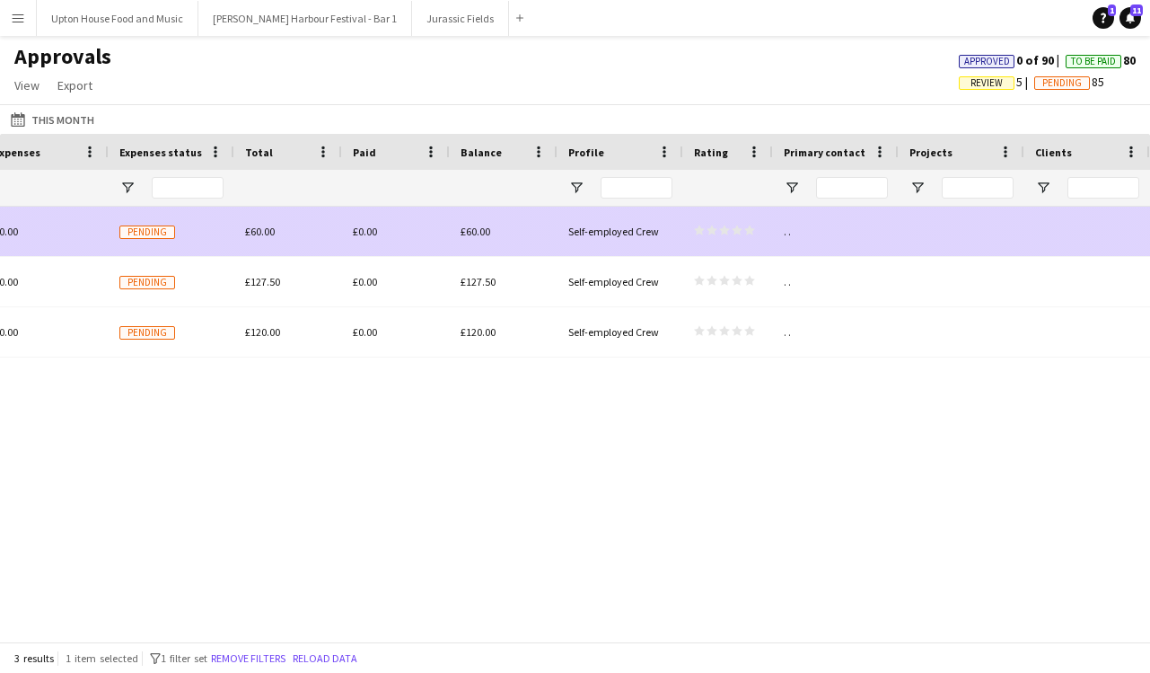
click at [377, 249] on div "£0.00" at bounding box center [396, 231] width 108 height 49
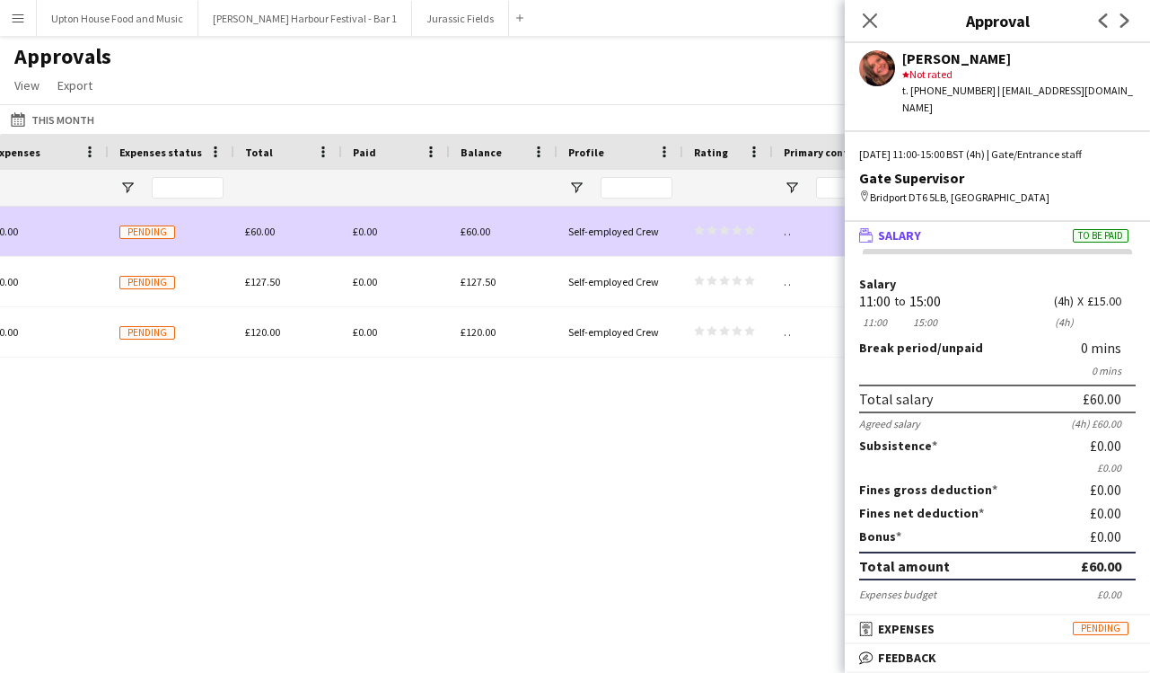
click at [891, 227] on span "Salary" at bounding box center [899, 235] width 43 height 16
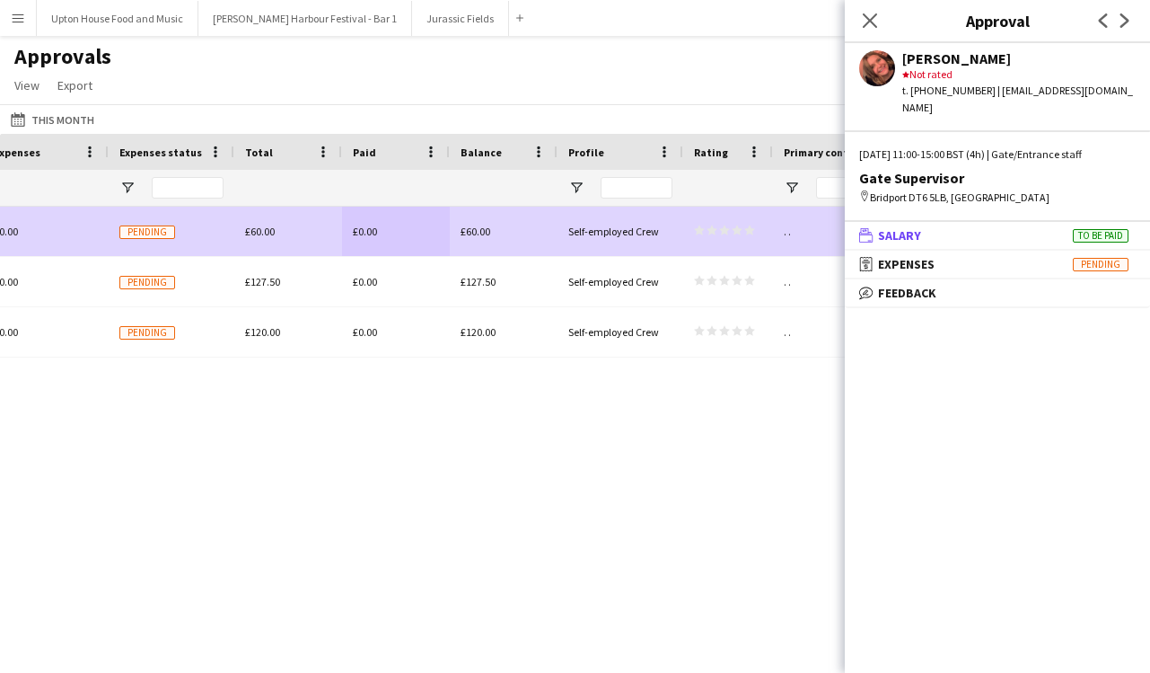
click at [896, 227] on span "Salary" at bounding box center [899, 235] width 43 height 16
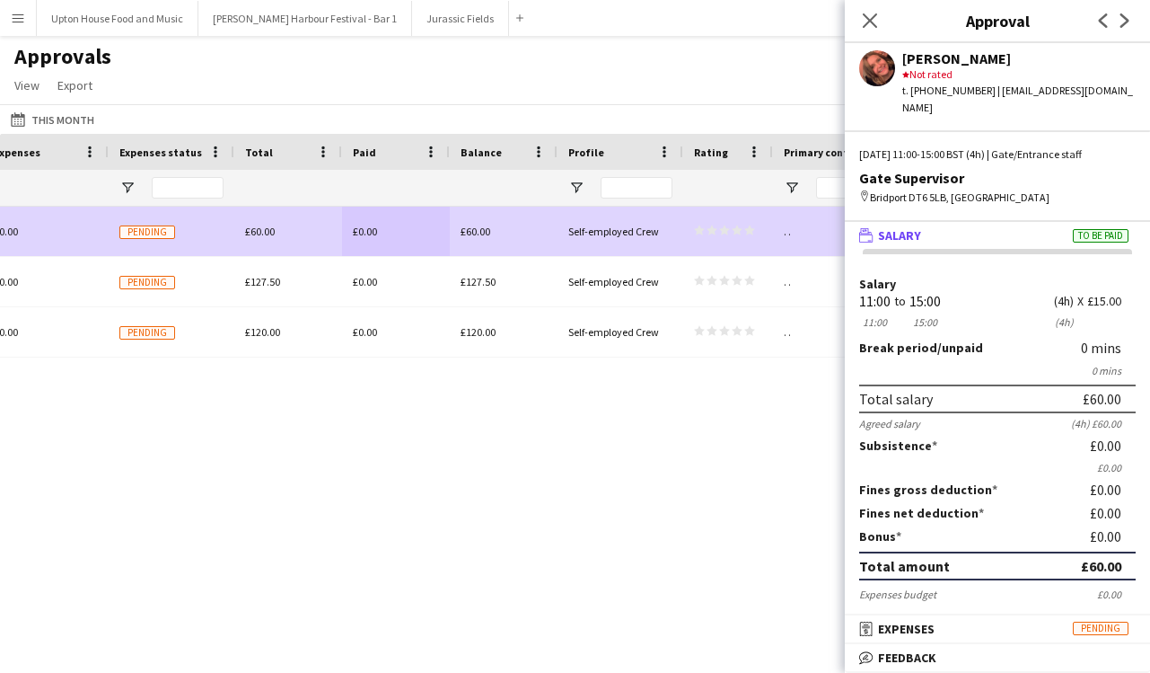
click at [1106, 229] on span "To be paid" at bounding box center [1101, 235] width 56 height 13
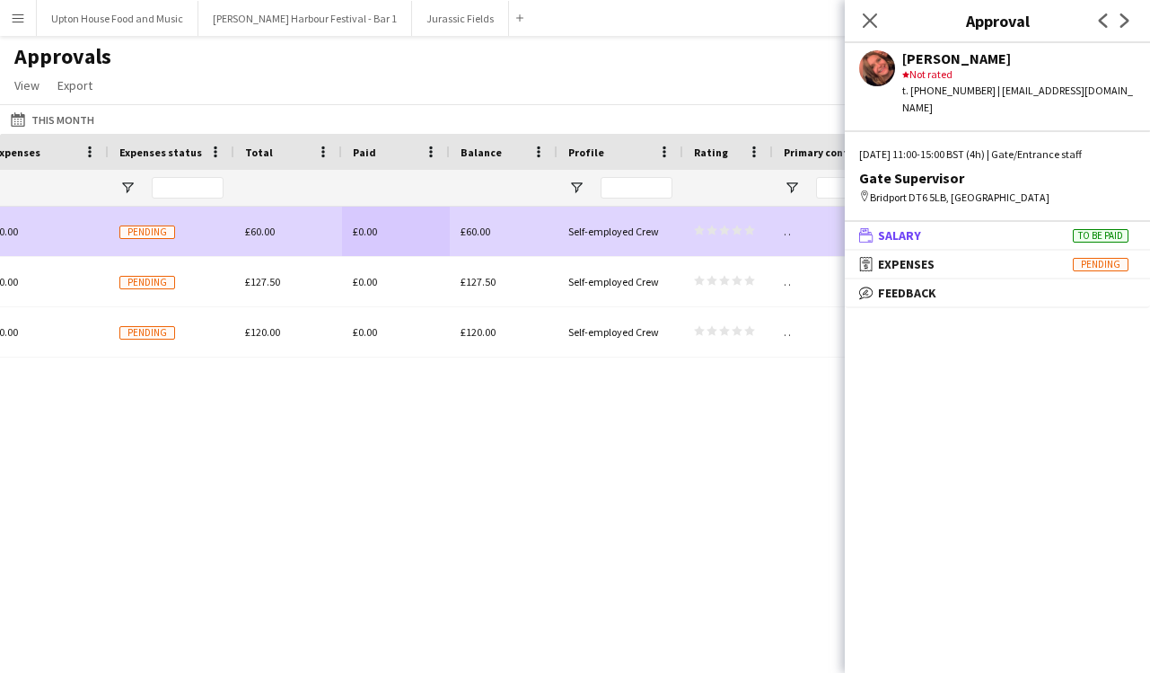
click at [1106, 229] on span "To be paid" at bounding box center [1101, 235] width 56 height 13
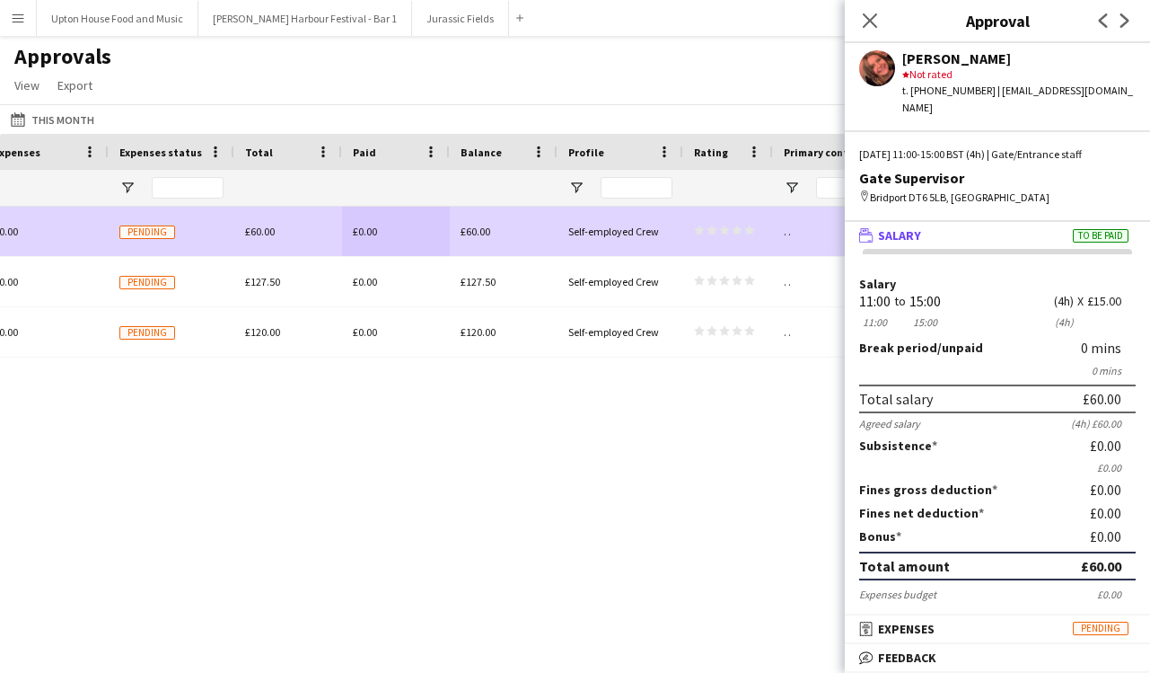
click at [914, 339] on span "Break period" at bounding box center [898, 347] width 78 height 16
click at [873, 295] on div "11:00" at bounding box center [874, 301] width 31 height 13
click at [933, 295] on div "15:00" at bounding box center [925, 301] width 31 height 13
click at [929, 295] on div "15:00" at bounding box center [925, 301] width 31 height 13
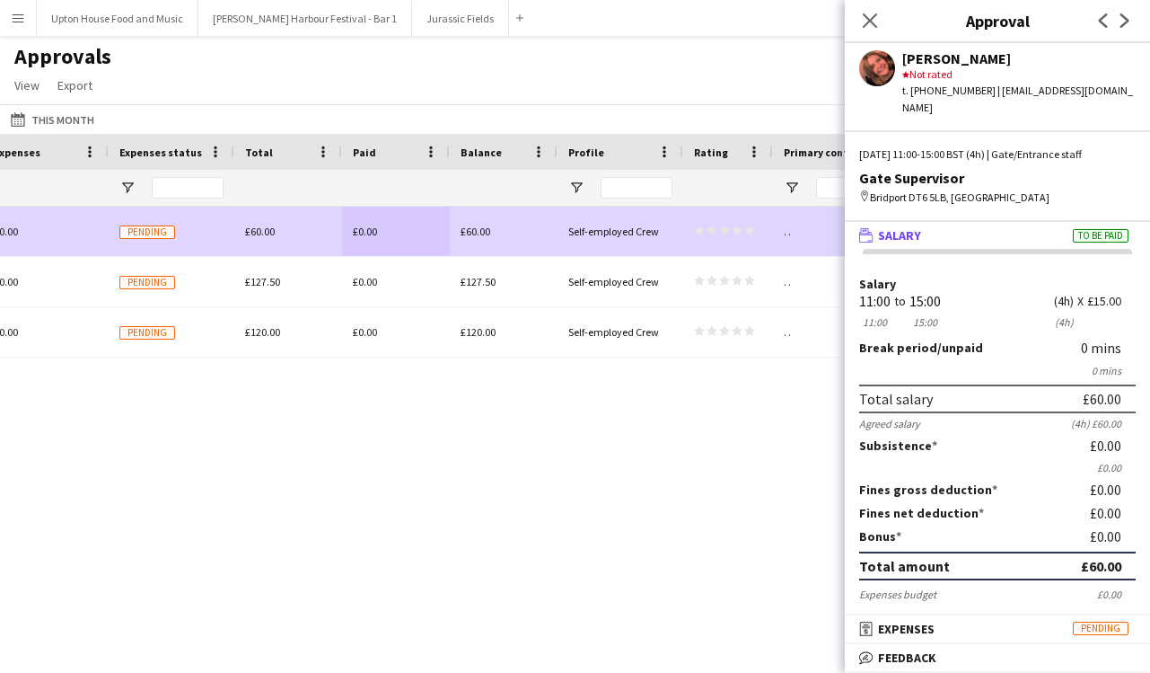
click at [721, 492] on div "£60.00 To be paid £0.00 Pending £60.00 £0.00 £60.00 Self-employed Crew star sta…" at bounding box center [575, 424] width 1150 height 435
click at [867, 20] on icon "Close pop-in" at bounding box center [869, 20] width 17 height 17
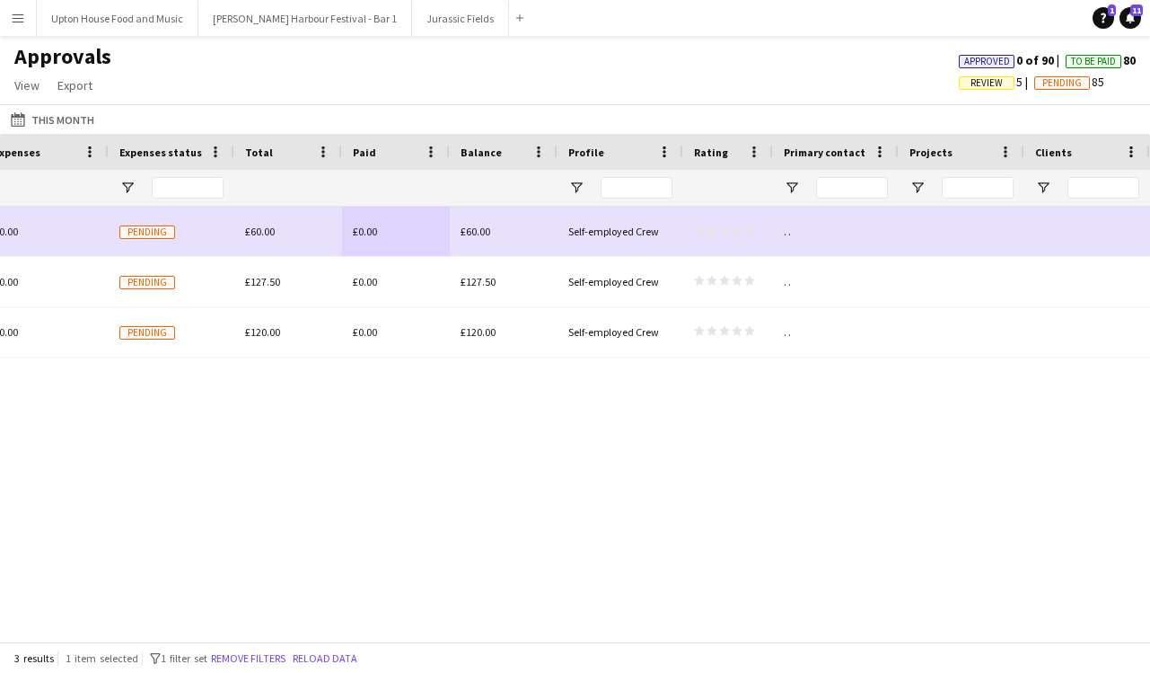
click at [23, 20] on app-icon "Menu" at bounding box center [18, 18] width 14 height 14
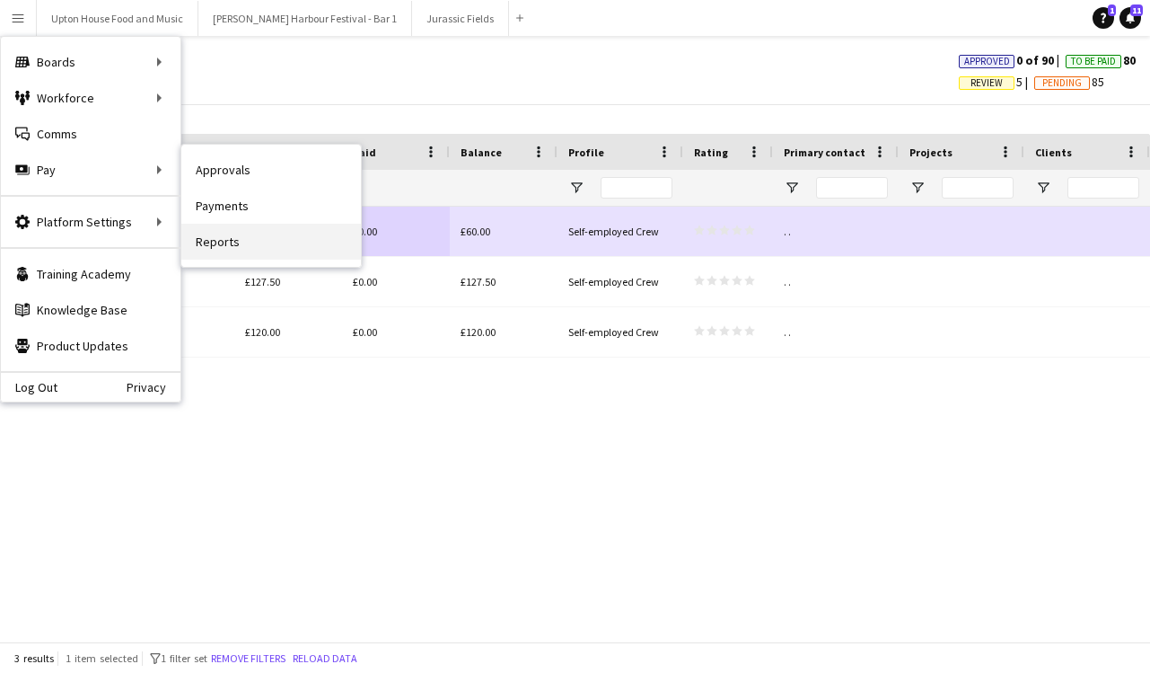
click at [200, 245] on link "Reports" at bounding box center [271, 242] width 180 height 36
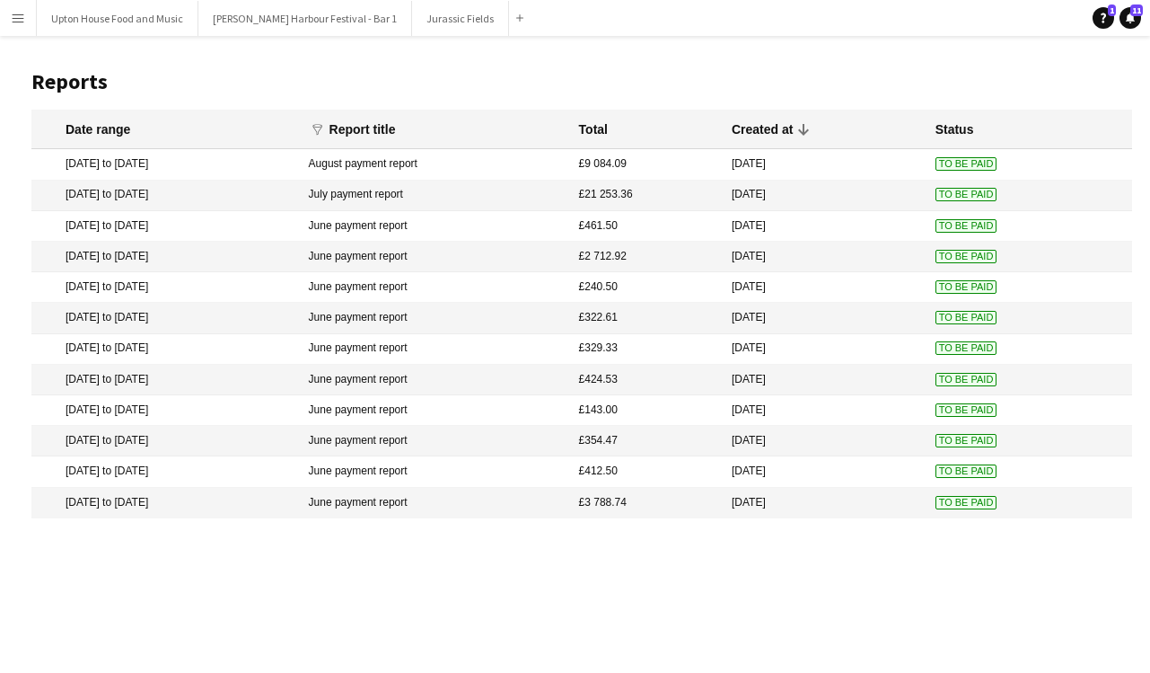
click at [782, 156] on mat-cell "[DATE]" at bounding box center [825, 164] width 204 height 31
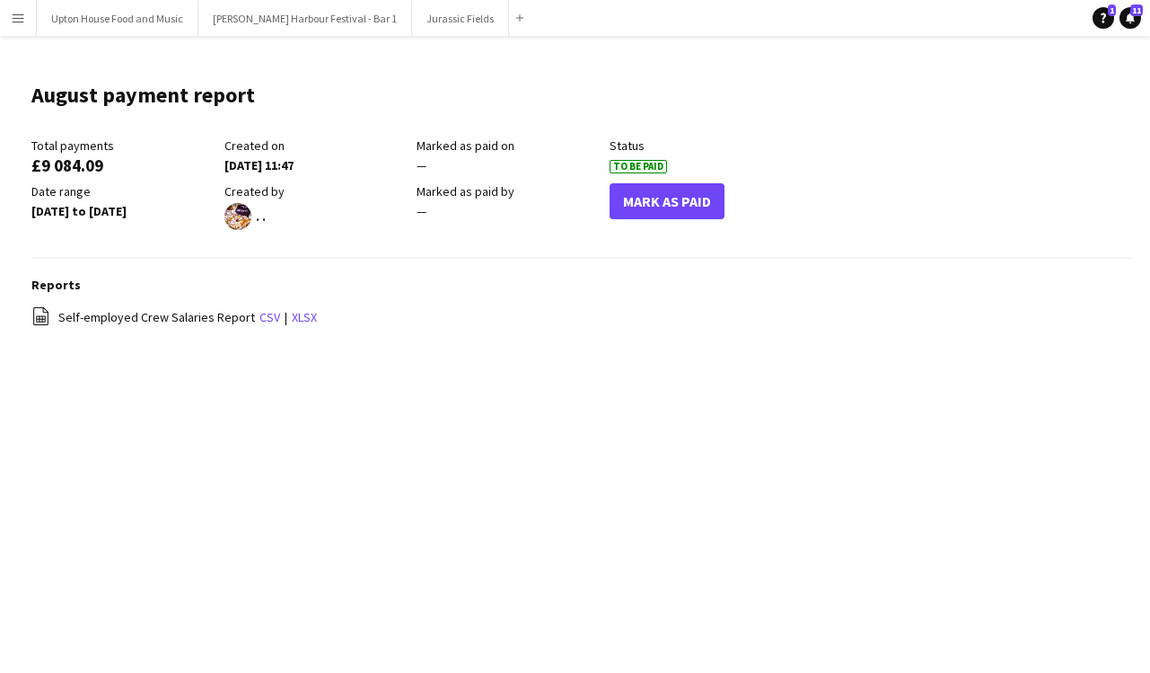
click at [23, 22] on app-icon "Menu" at bounding box center [18, 18] width 14 height 14
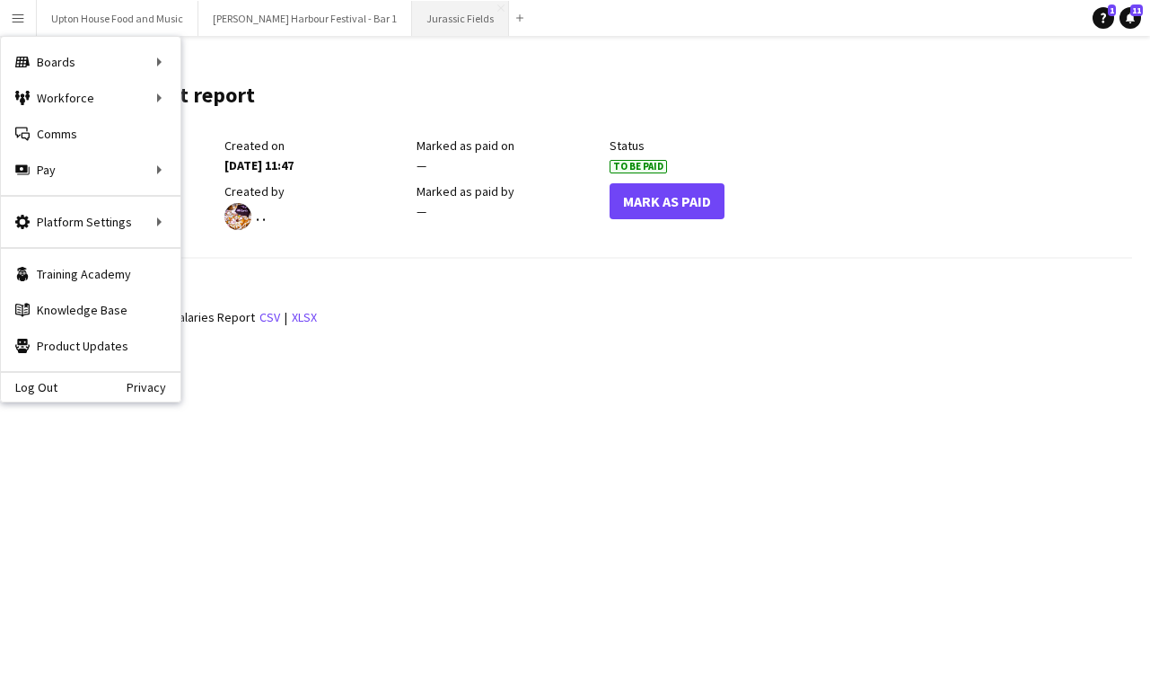
click at [418, 16] on button "Jurassic Fields Close" at bounding box center [460, 18] width 97 height 35
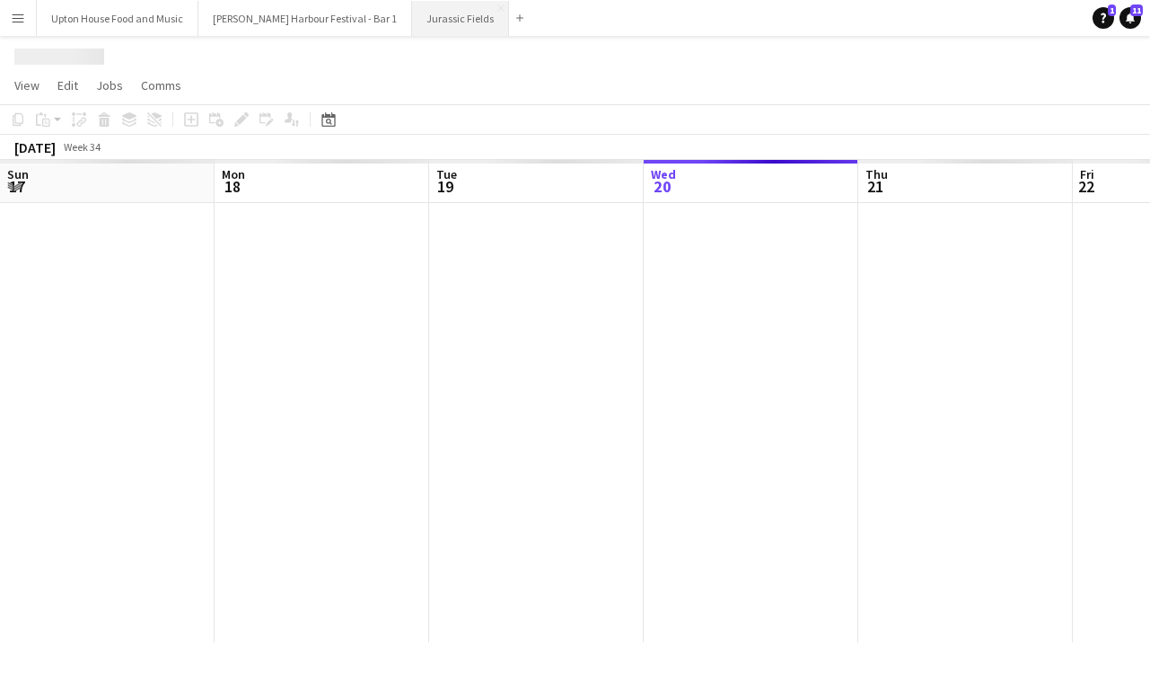
scroll to position [0, 429]
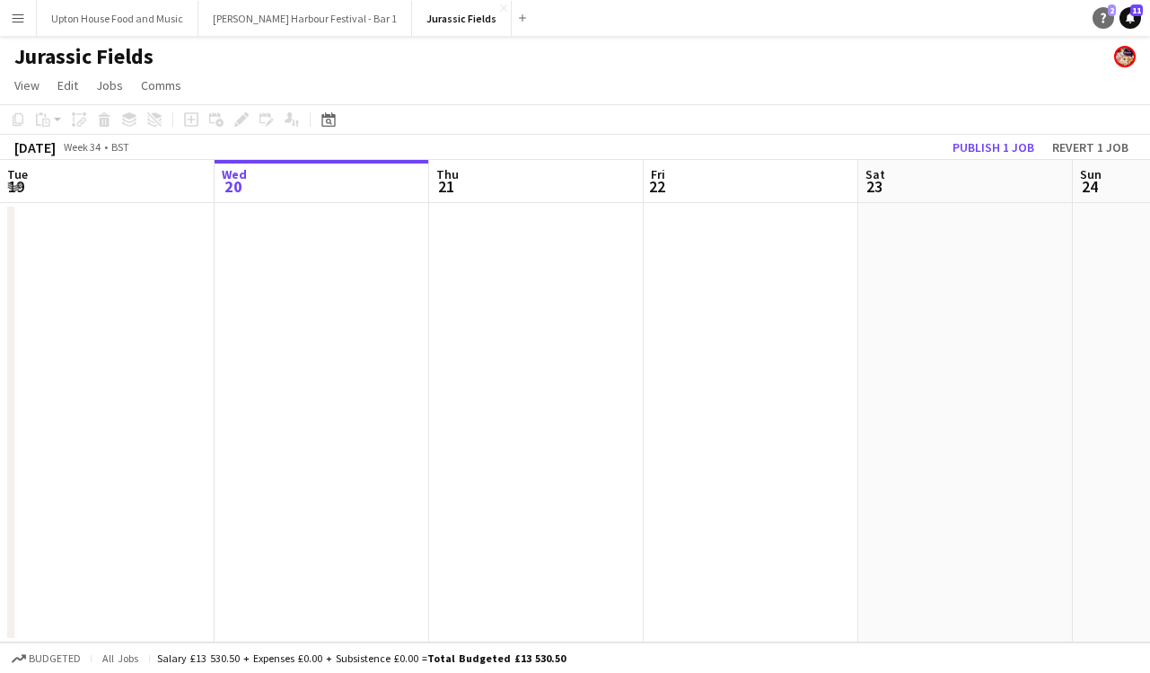
click at [1099, 24] on link "Help 2" at bounding box center [1104, 18] width 22 height 22
click at [22, 17] on app-icon "Menu" at bounding box center [18, 18] width 14 height 14
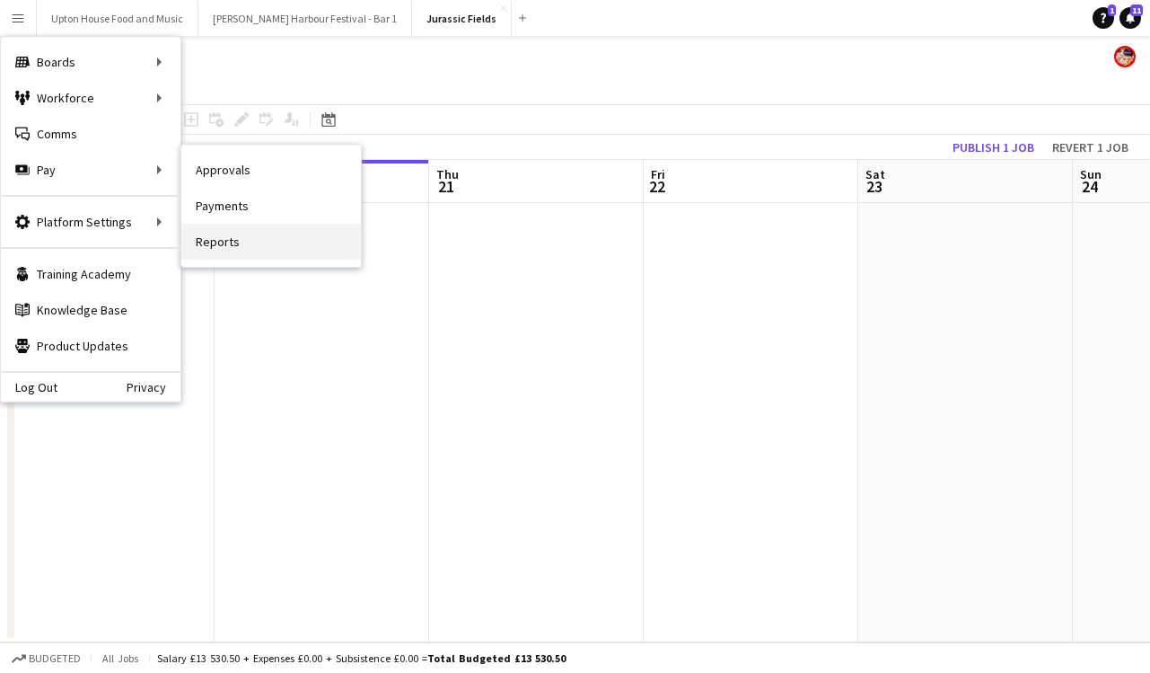
click at [230, 243] on link "Reports" at bounding box center [271, 242] width 180 height 36
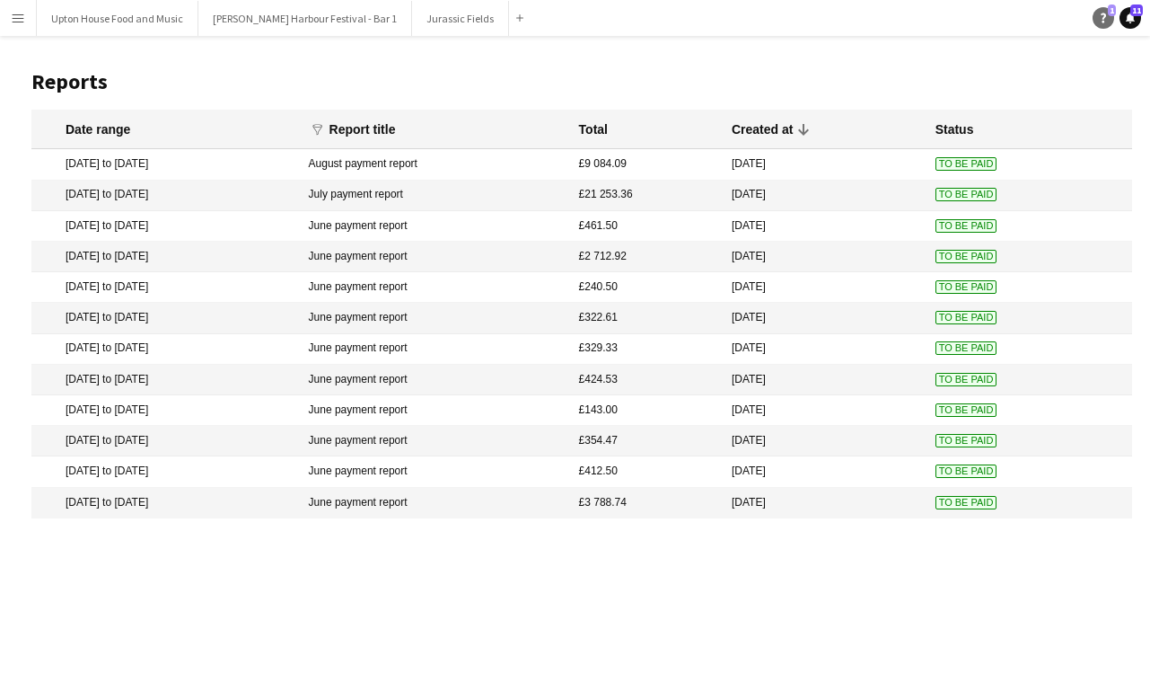
click at [1105, 13] on icon "Help" at bounding box center [1103, 18] width 11 height 11
click at [22, 14] on app-icon "Menu" at bounding box center [18, 18] width 14 height 14
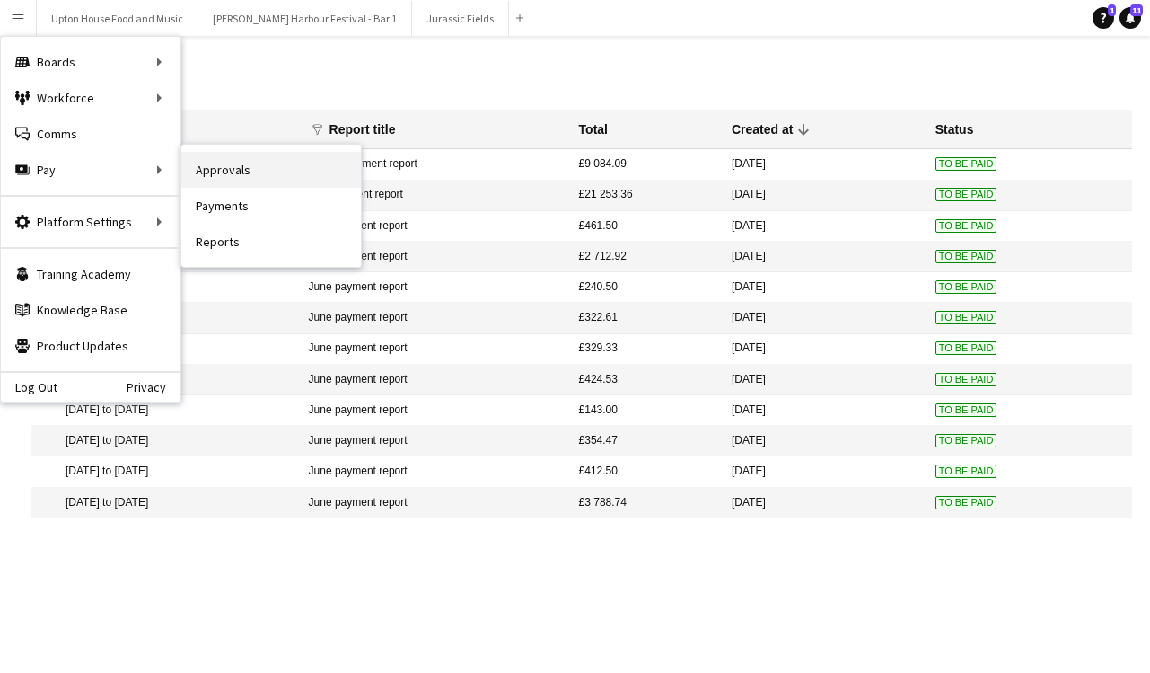
click at [235, 172] on link "Approvals" at bounding box center [271, 170] width 180 height 36
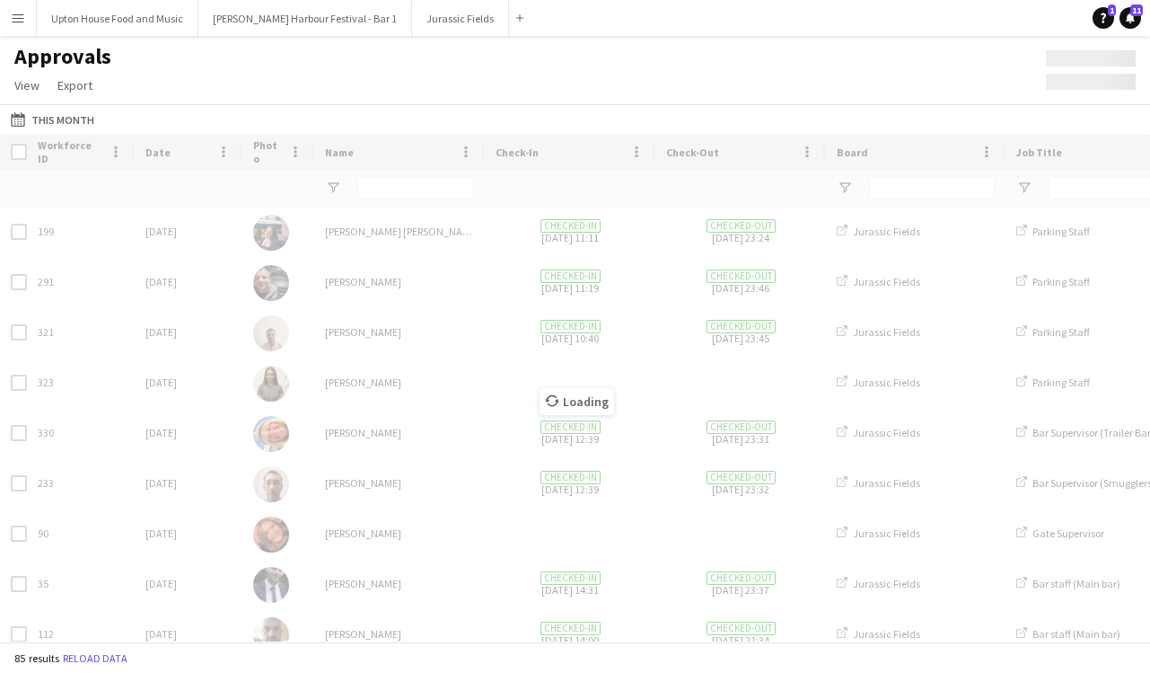
type input "***"
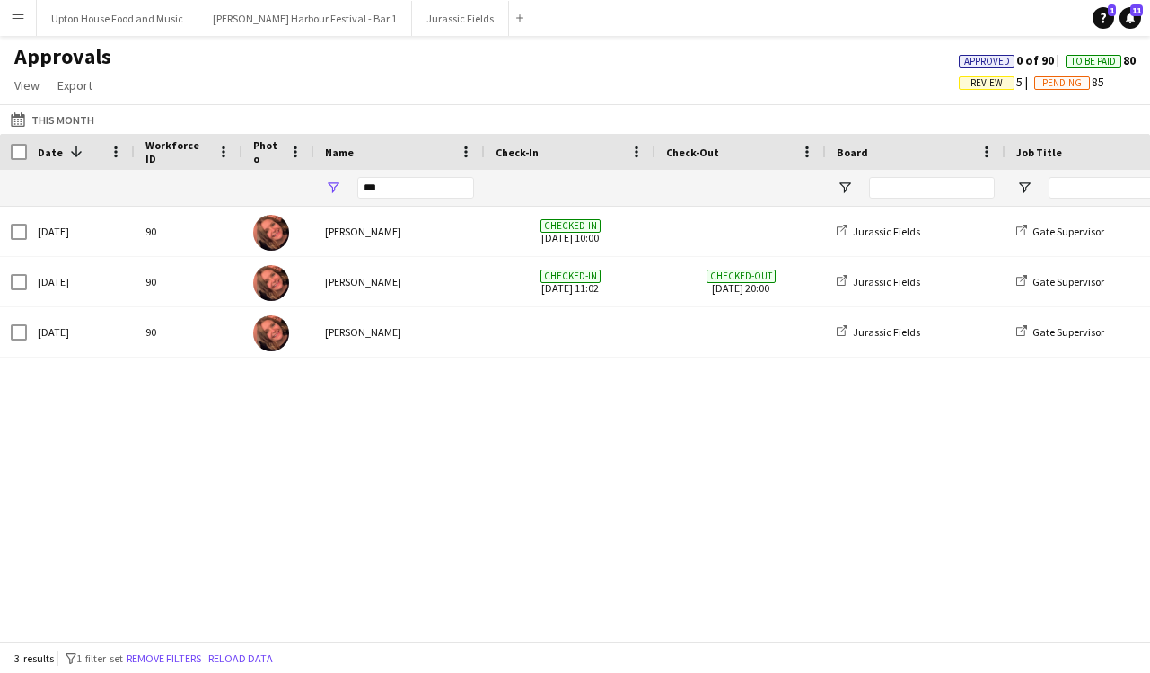
click at [358, 515] on div "90 Fri, 8 Aug 2025 Ashleigh Stevenson Jurassic Fields Gate Supervisor Gate/Entr…" at bounding box center [575, 424] width 1150 height 435
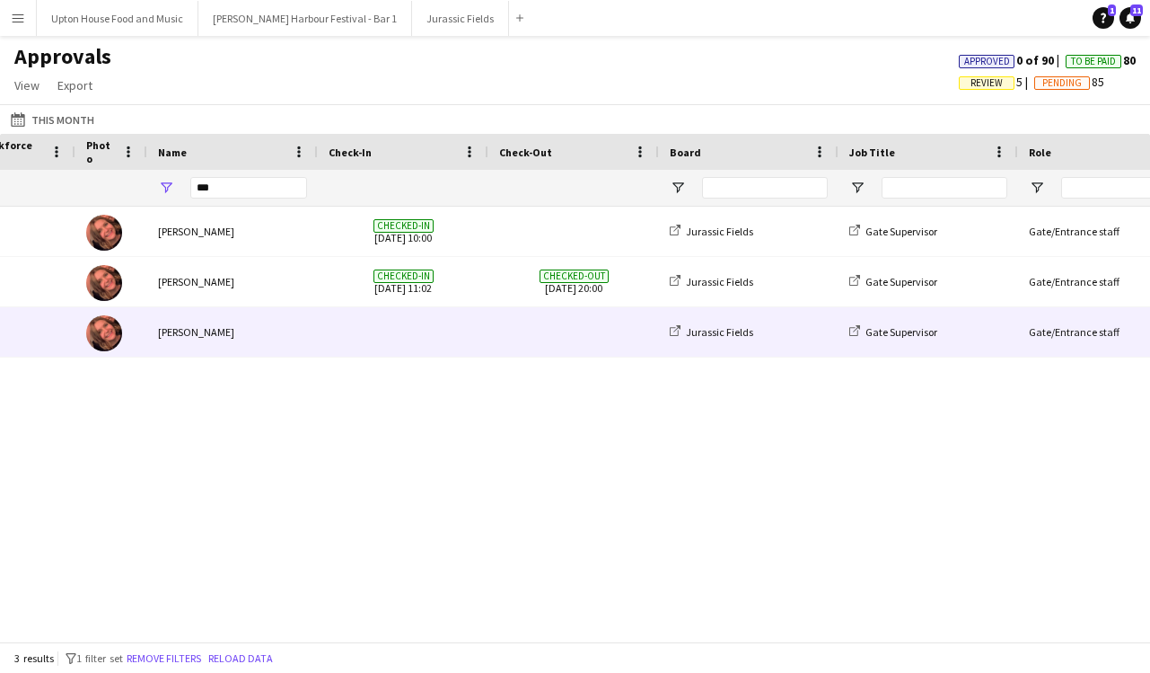
scroll to position [0, 255]
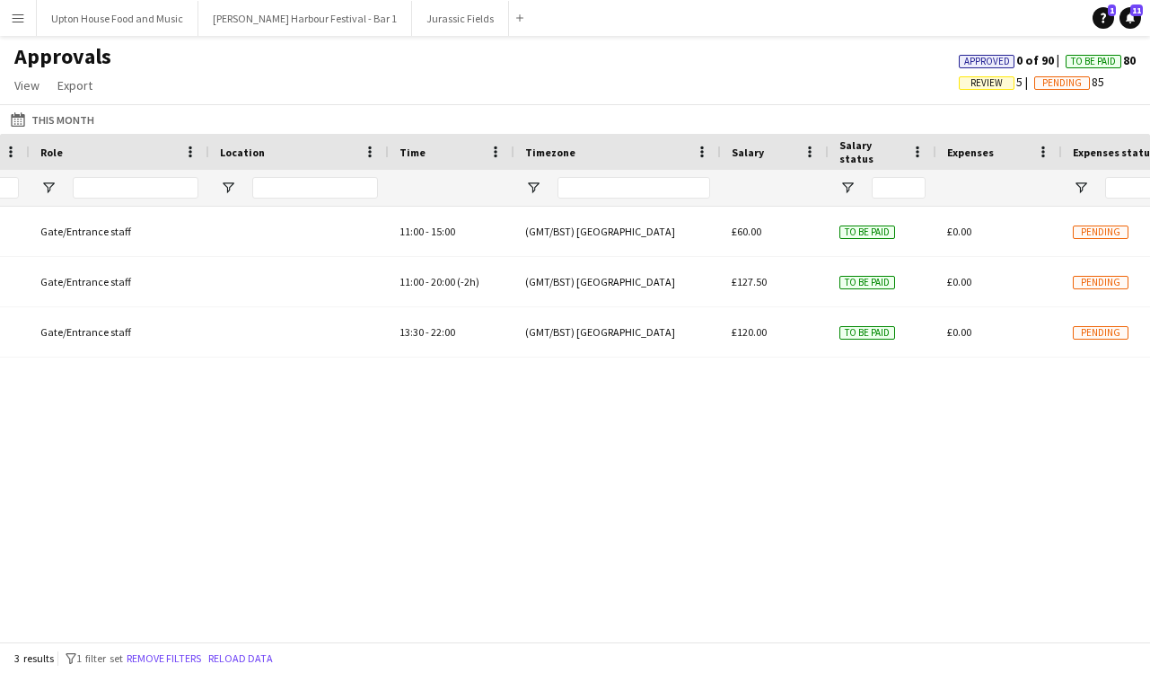
click at [13, 16] on app-icon "Menu" at bounding box center [18, 18] width 14 height 14
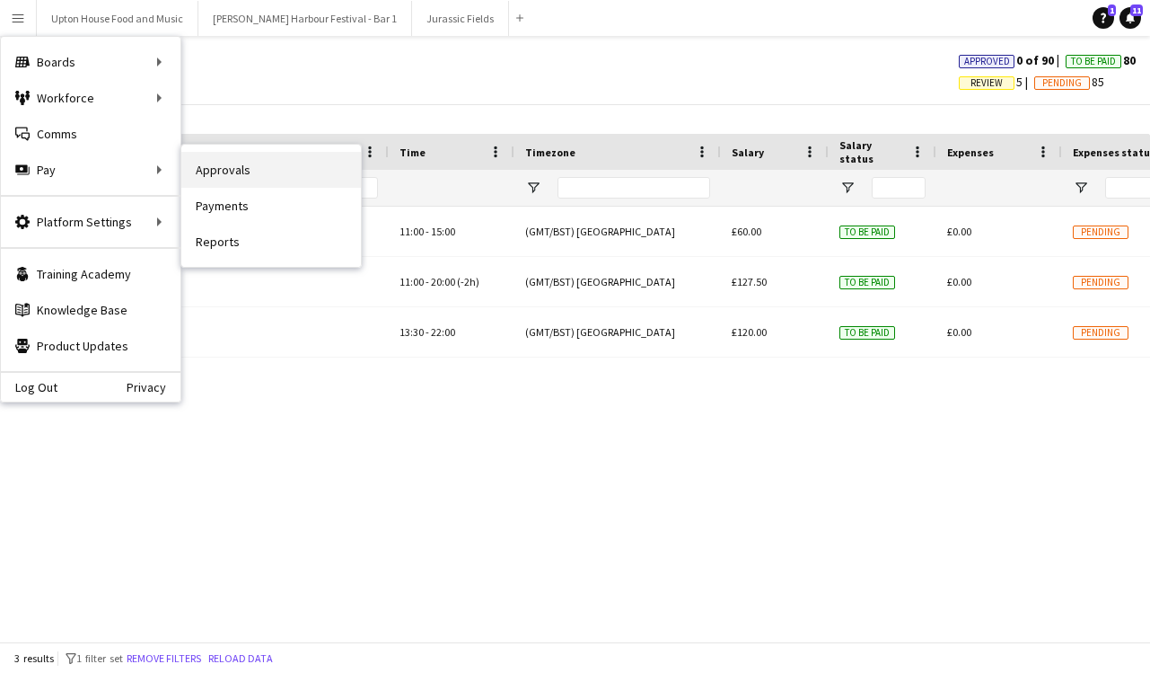
click at [267, 175] on link "Approvals" at bounding box center [271, 170] width 180 height 36
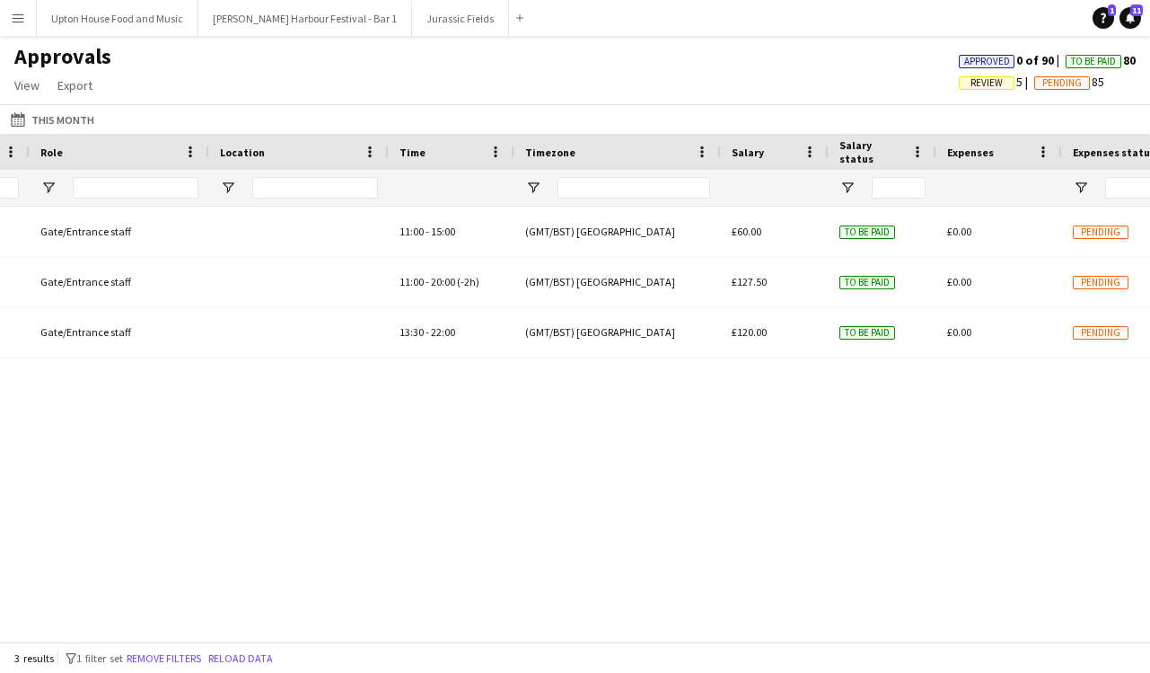
click at [11, 23] on app-icon "Menu" at bounding box center [18, 18] width 14 height 14
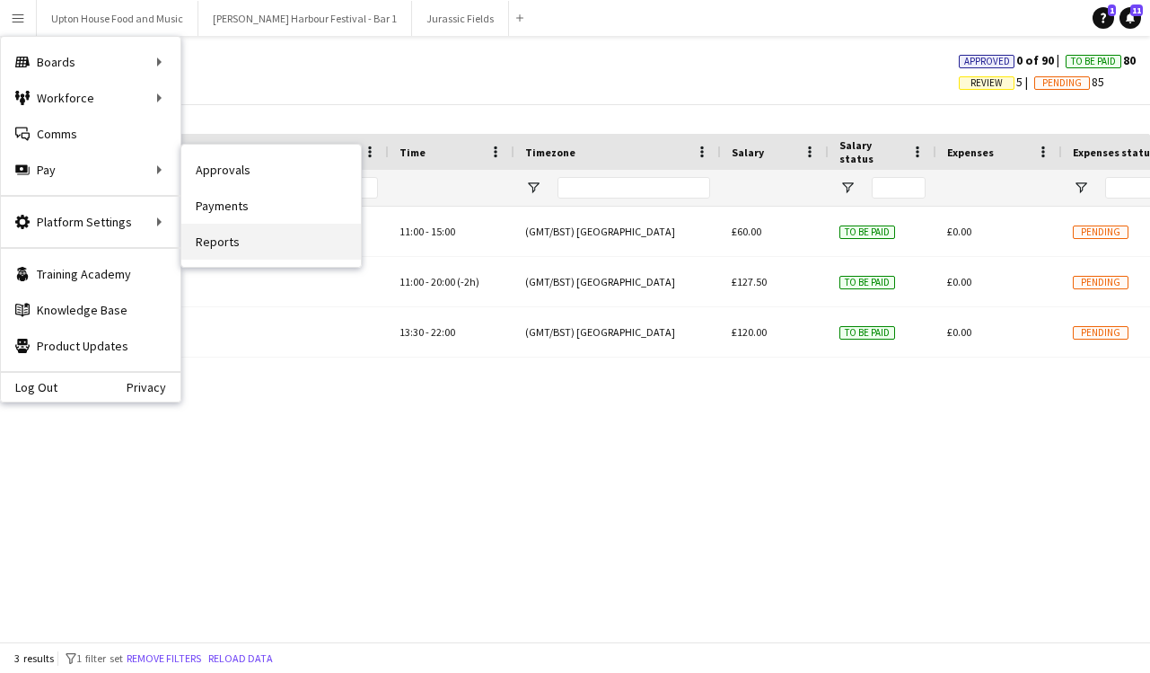
click at [236, 236] on link "Reports" at bounding box center [271, 242] width 180 height 36
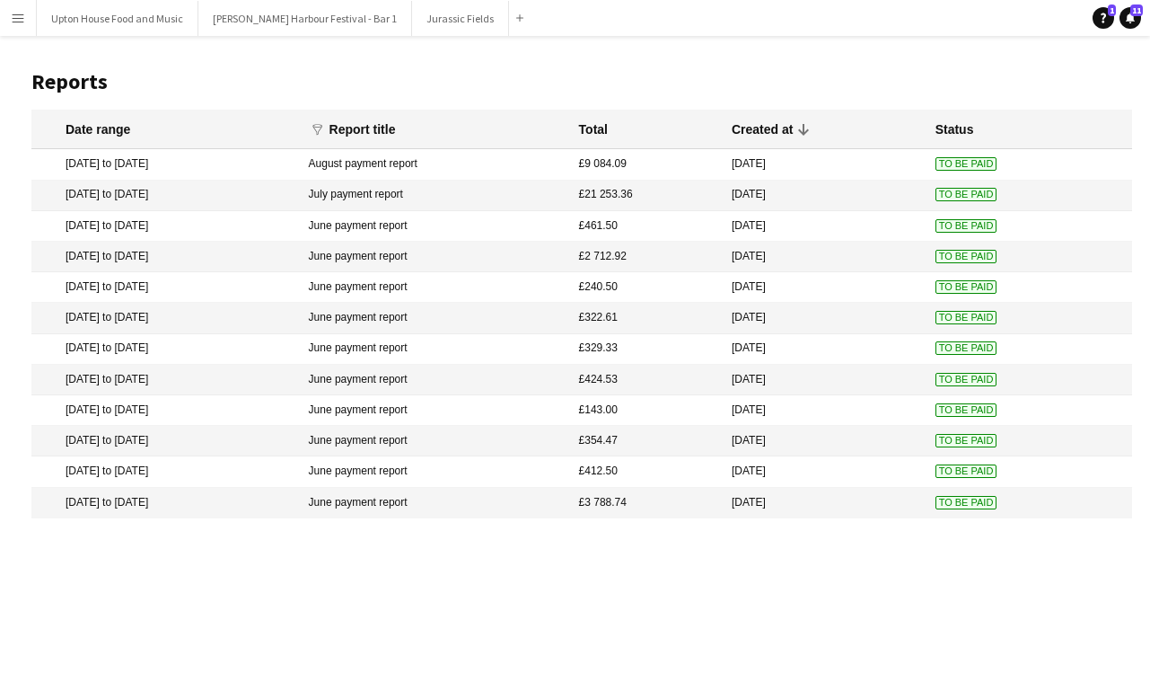
click at [25, 13] on button "Menu" at bounding box center [18, 18] width 36 height 36
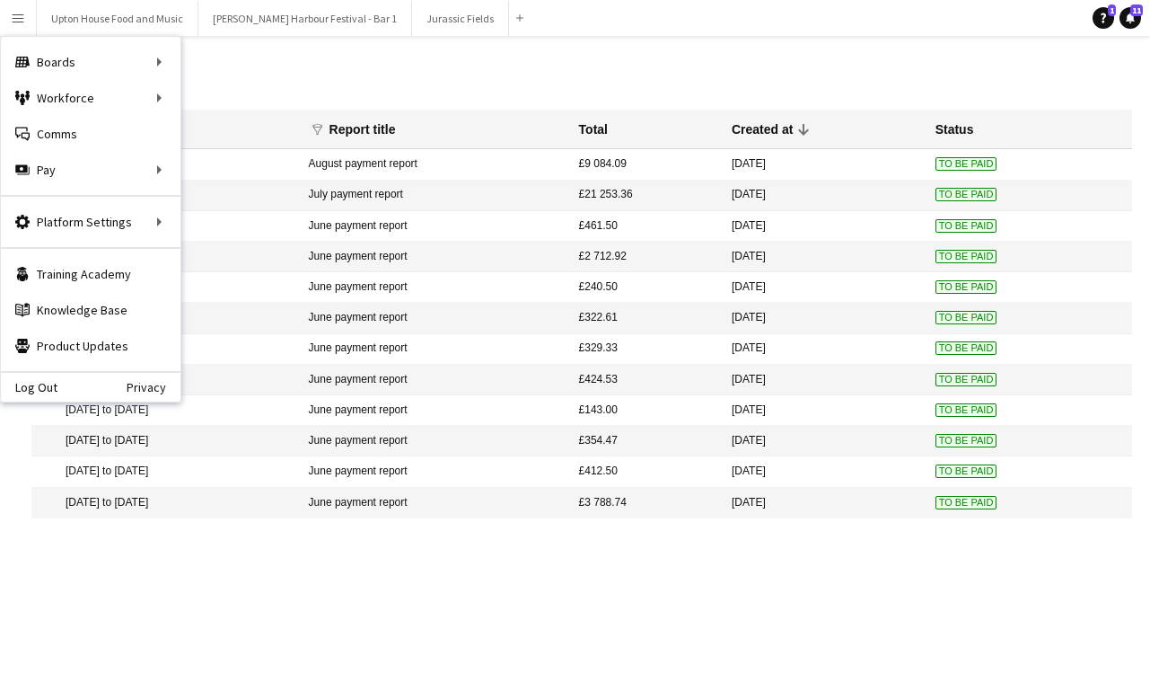
click at [327, 89] on h1 "Reports" at bounding box center [581, 81] width 1101 height 27
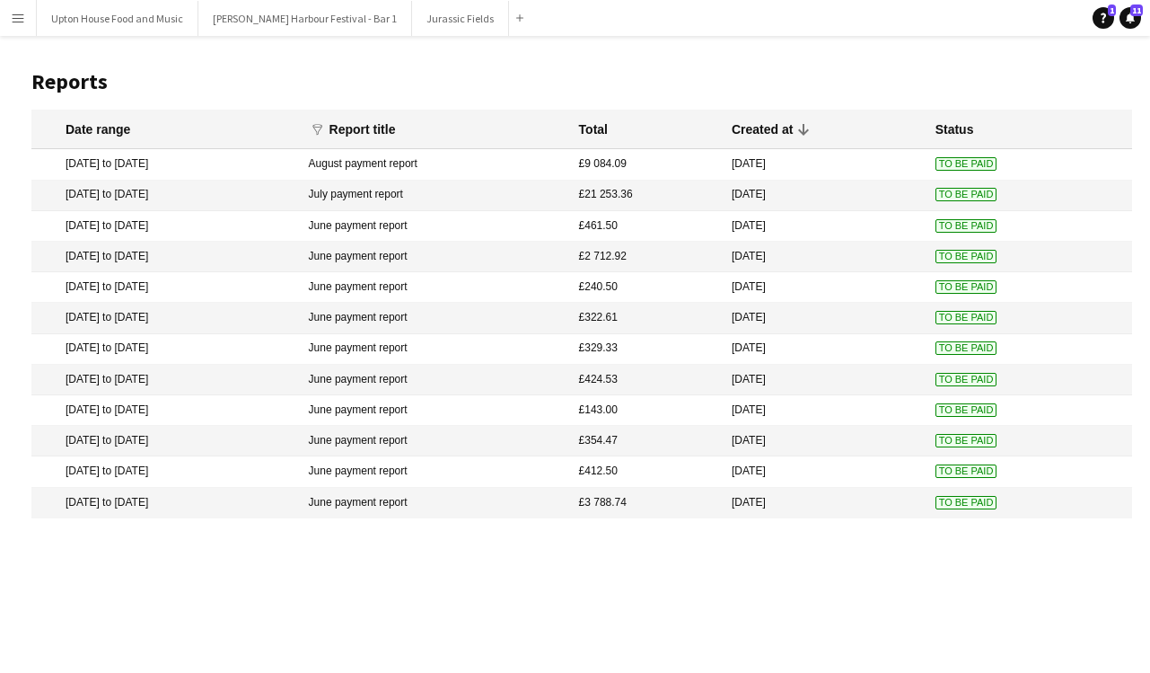
click at [214, 163] on mat-cell "[DATE] to [DATE]" at bounding box center [165, 164] width 269 height 31
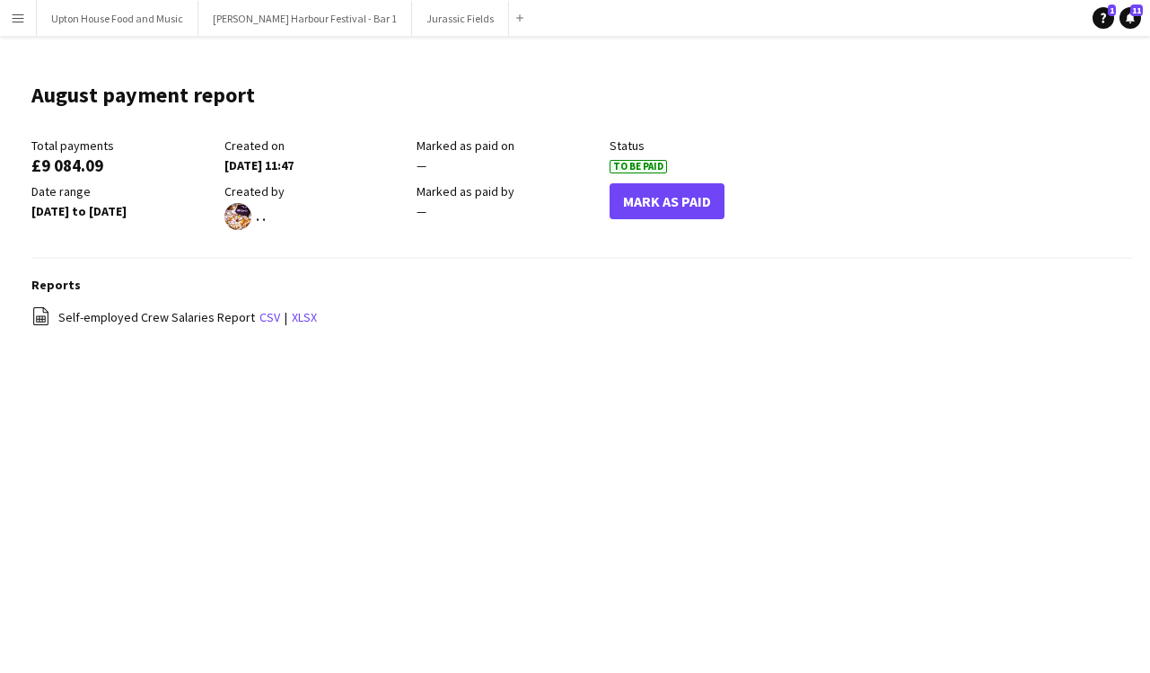
click at [14, 19] on app-icon "Menu" at bounding box center [18, 18] width 14 height 14
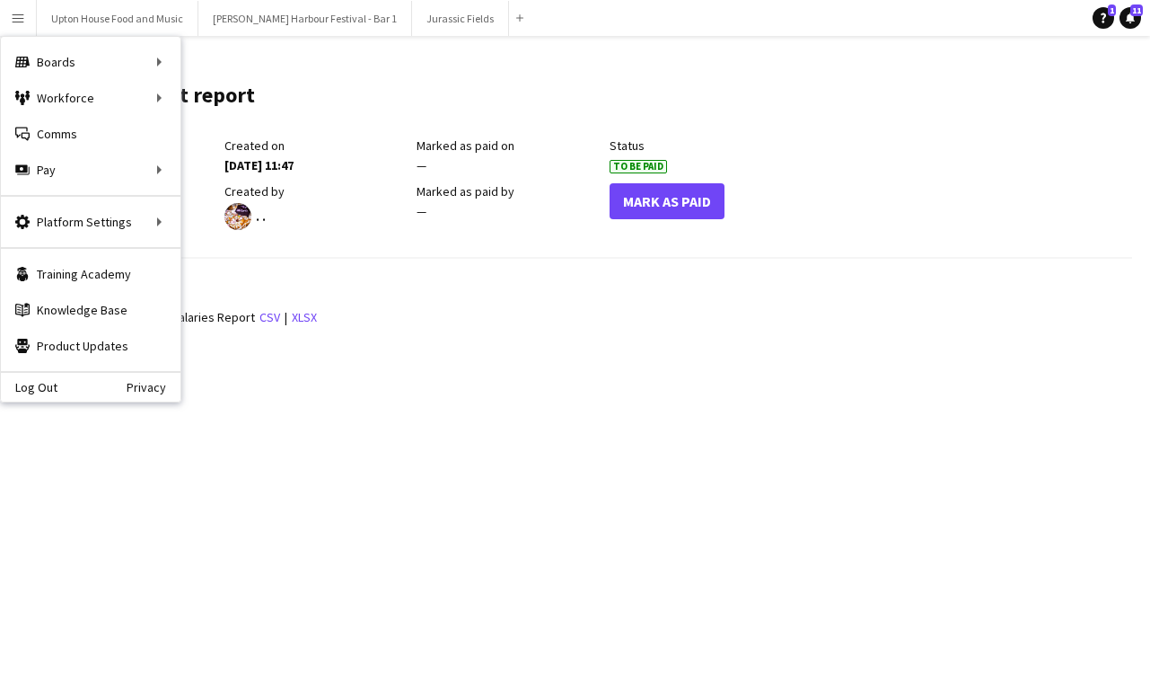
click at [207, 59] on main "August payment report Edit this field Total payments £9 084.09 Created on 20-08…" at bounding box center [575, 214] width 1150 height 356
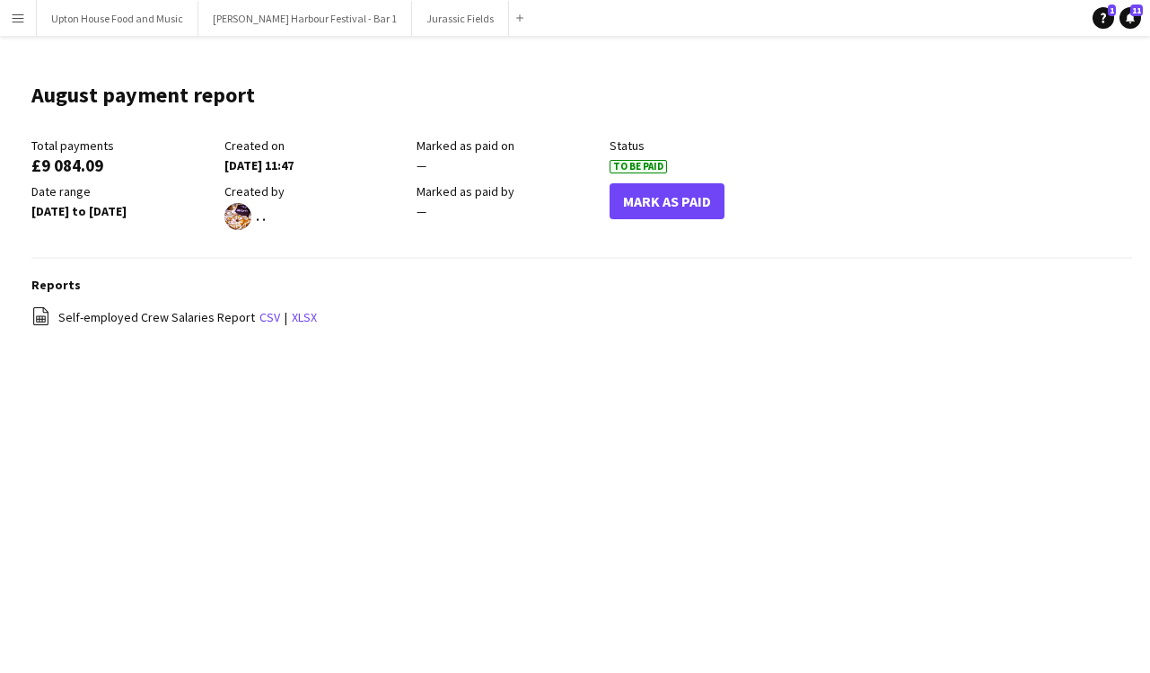
click at [31, 27] on button "Menu" at bounding box center [18, 18] width 36 height 36
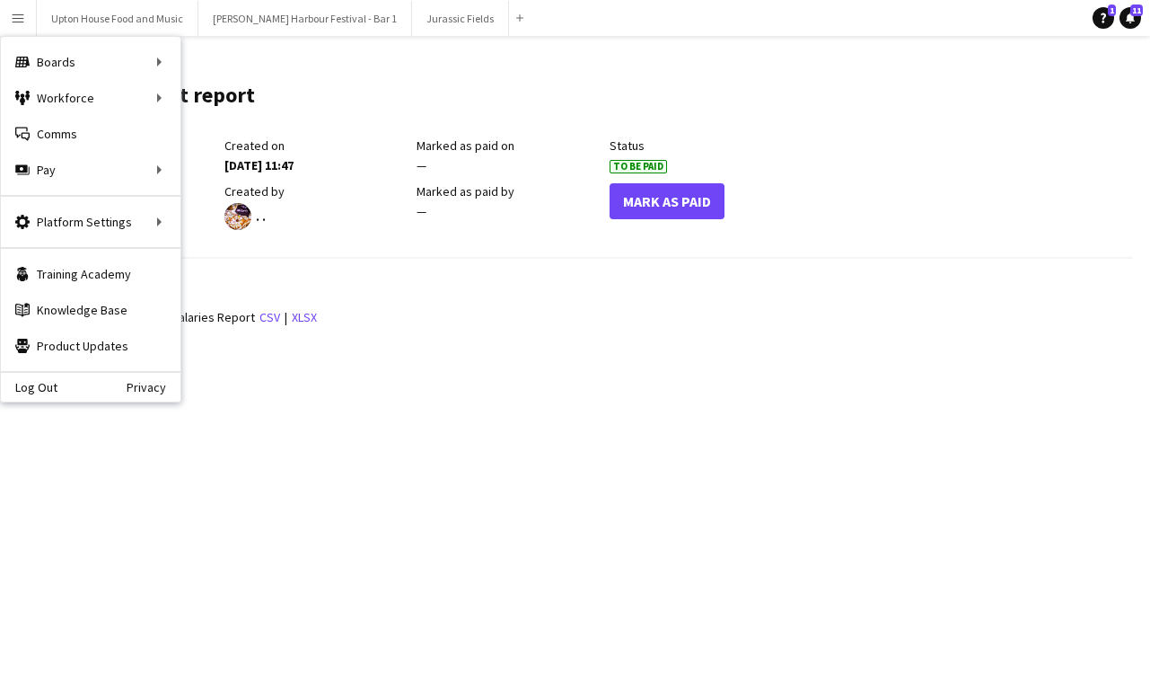
click at [19, 24] on app-icon "Menu" at bounding box center [18, 18] width 14 height 14
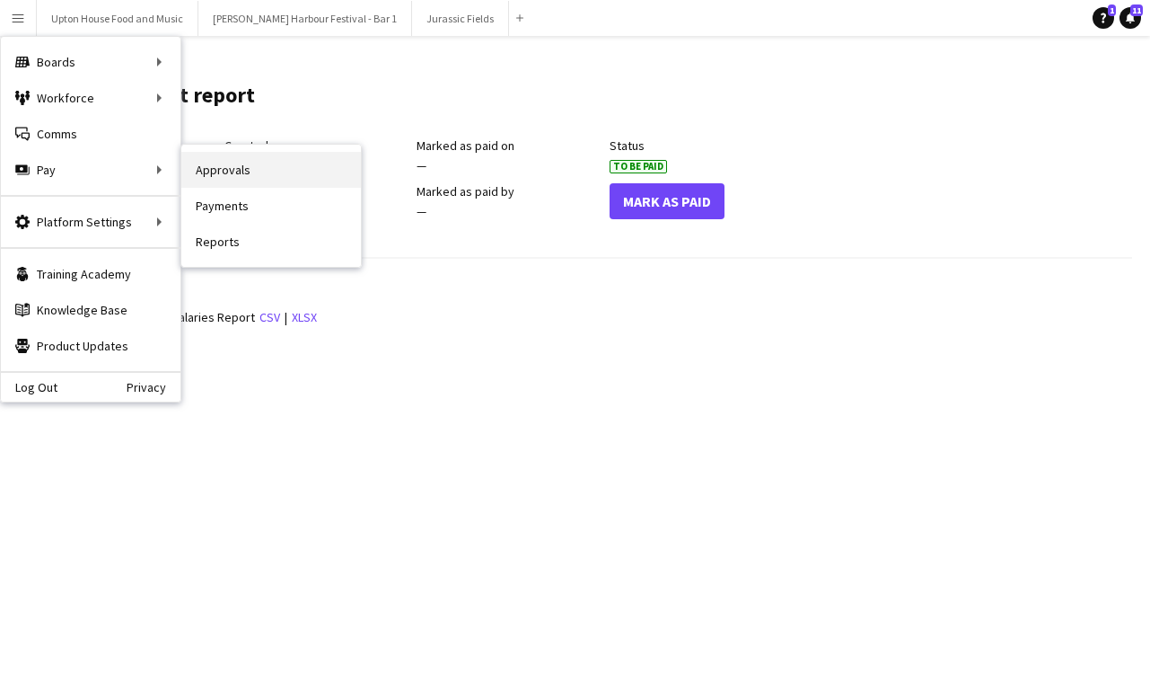
click at [249, 172] on link "Approvals" at bounding box center [271, 170] width 180 height 36
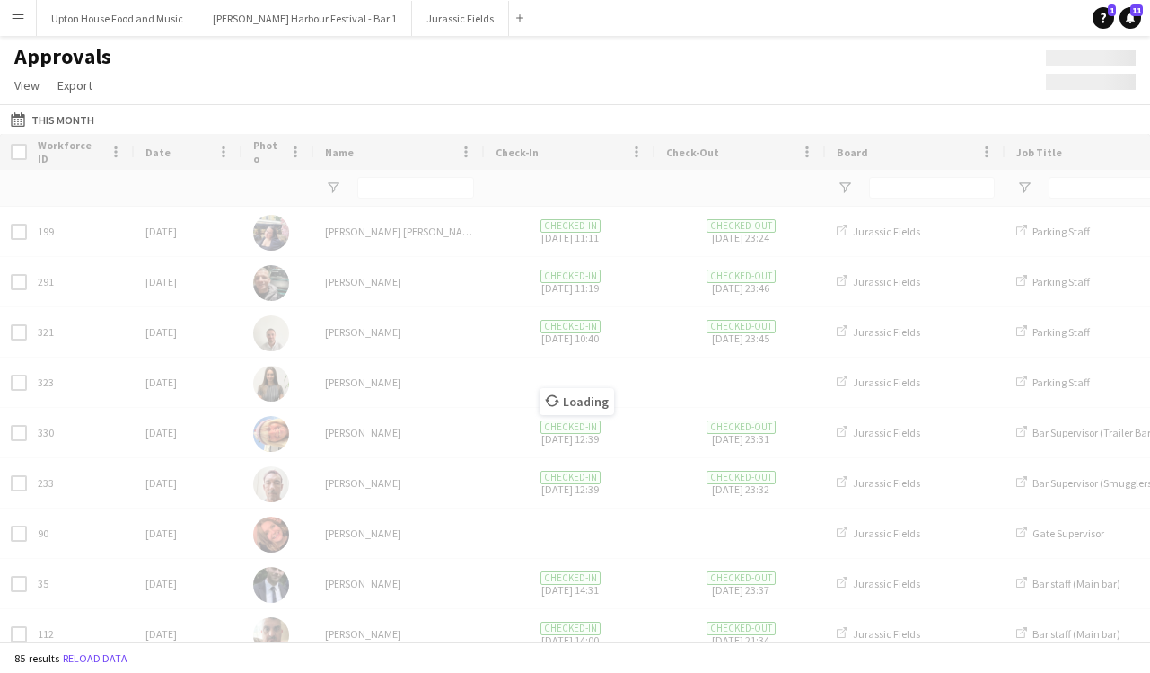
type input "***"
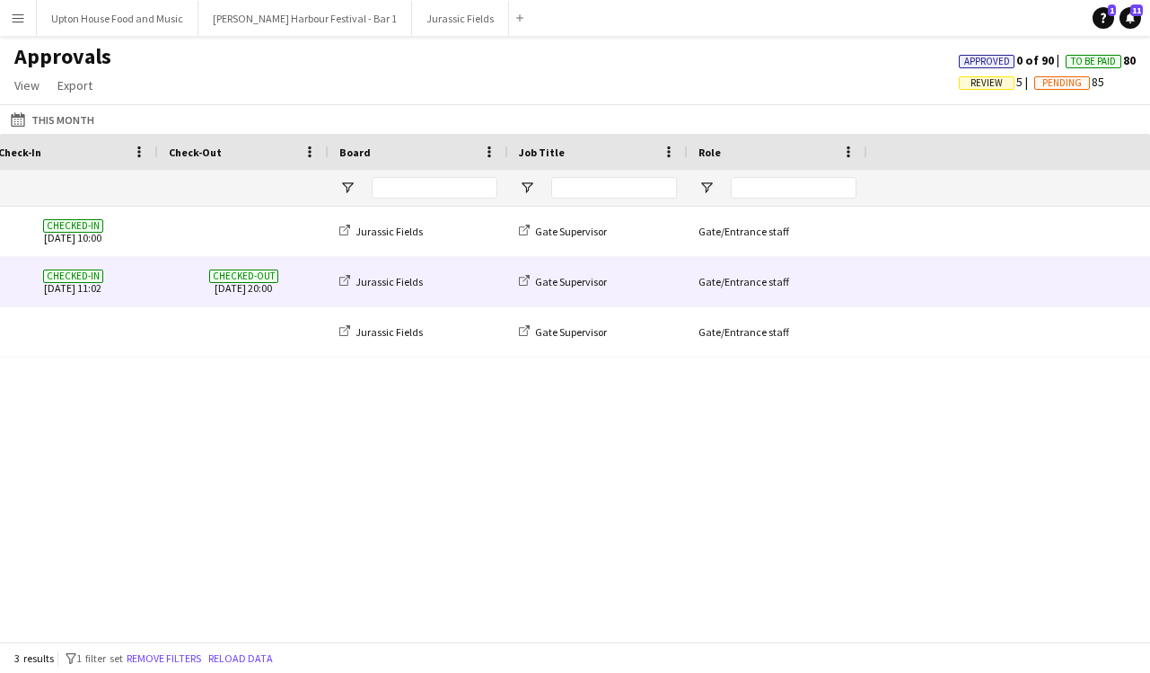
scroll to position [0, 865]
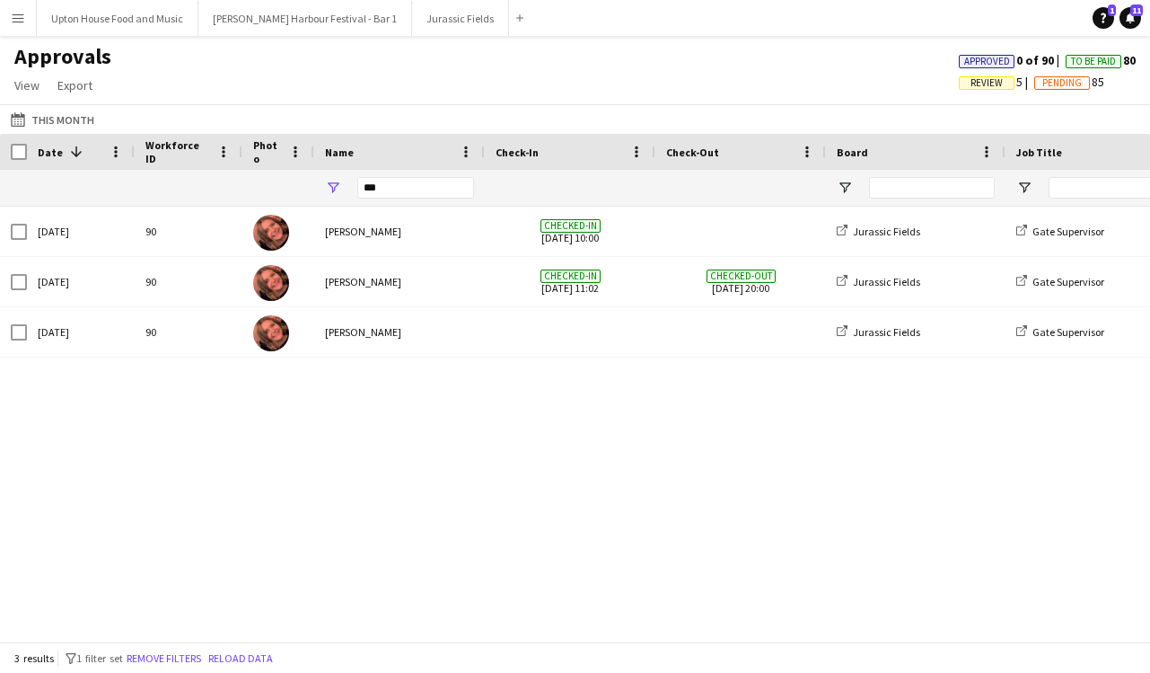
click at [20, 26] on button "Menu" at bounding box center [18, 18] width 36 height 36
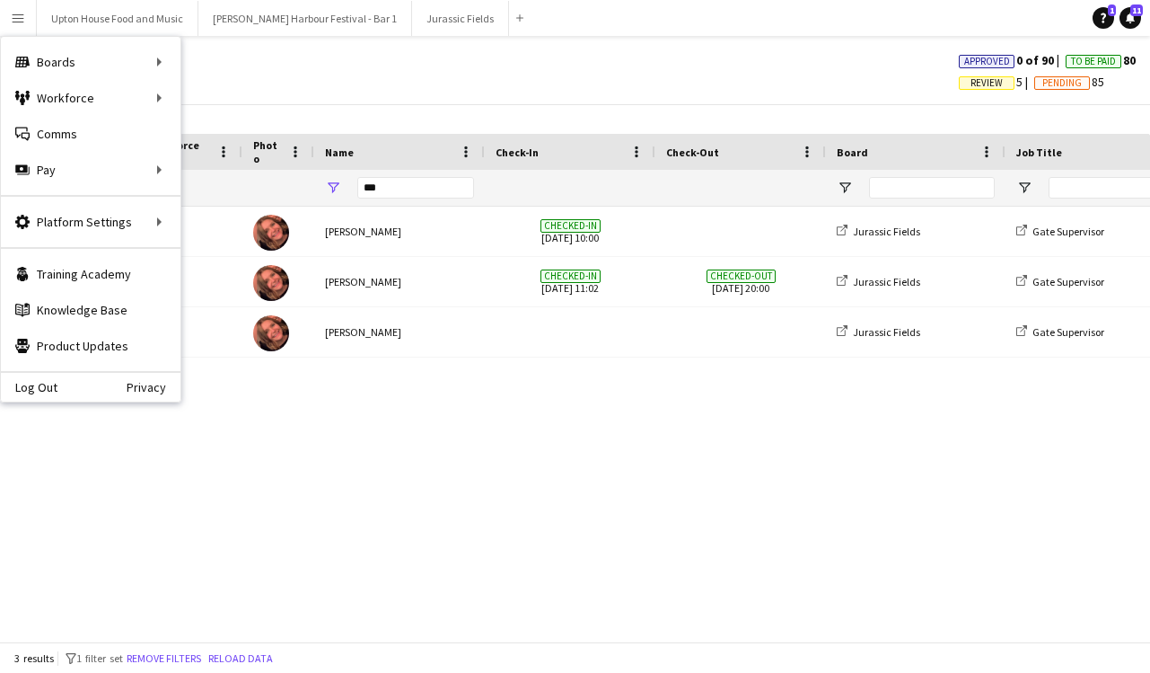
click at [465, 481] on div "Gate/Entrance staff Gate Supervisor Jurassic Fields Ashleigh Stevenson 90 Fri, …" at bounding box center [575, 424] width 1150 height 435
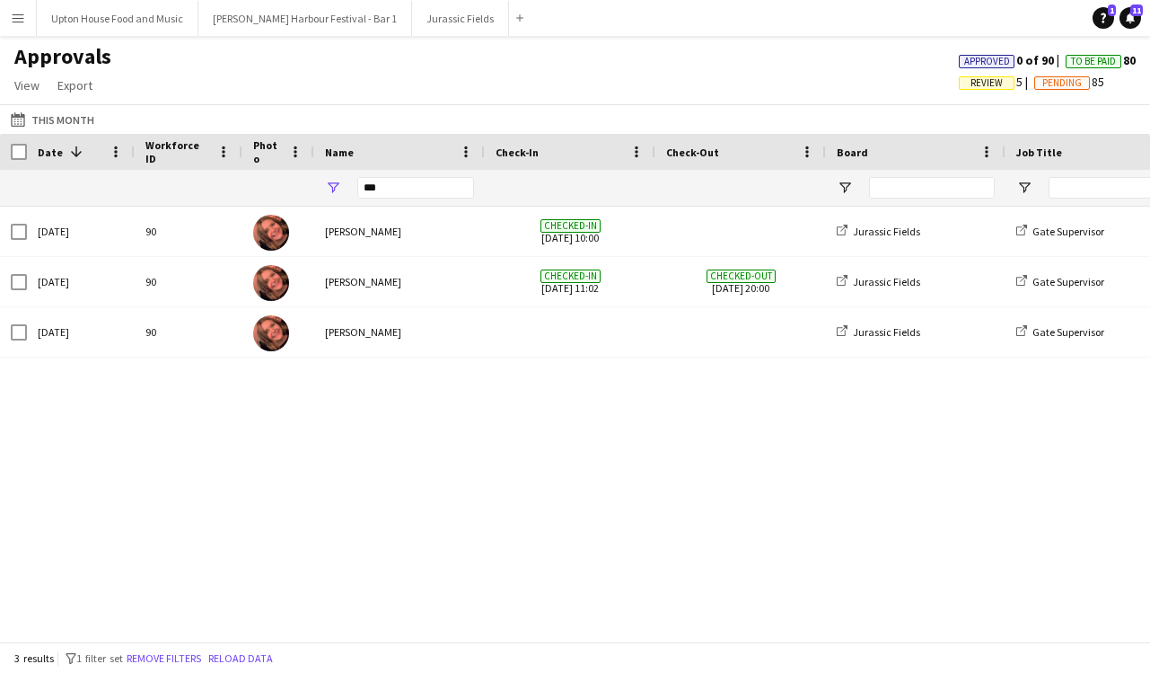
click at [27, 23] on button "Menu" at bounding box center [18, 18] width 36 height 36
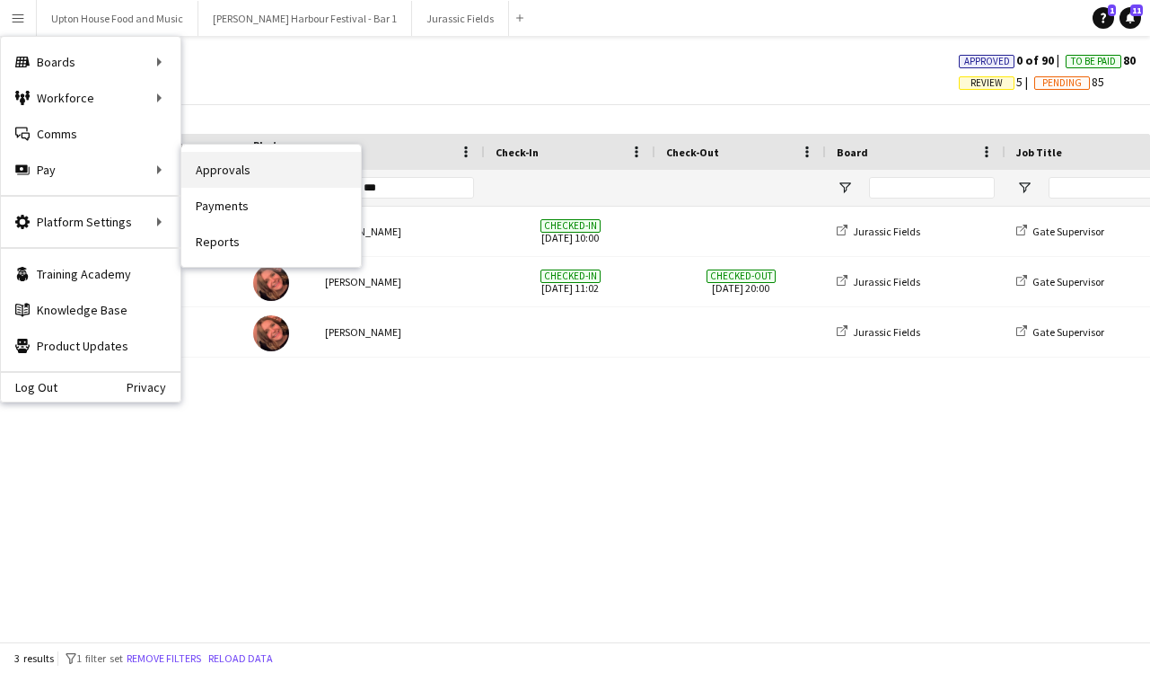
click at [244, 175] on link "Approvals" at bounding box center [271, 170] width 180 height 36
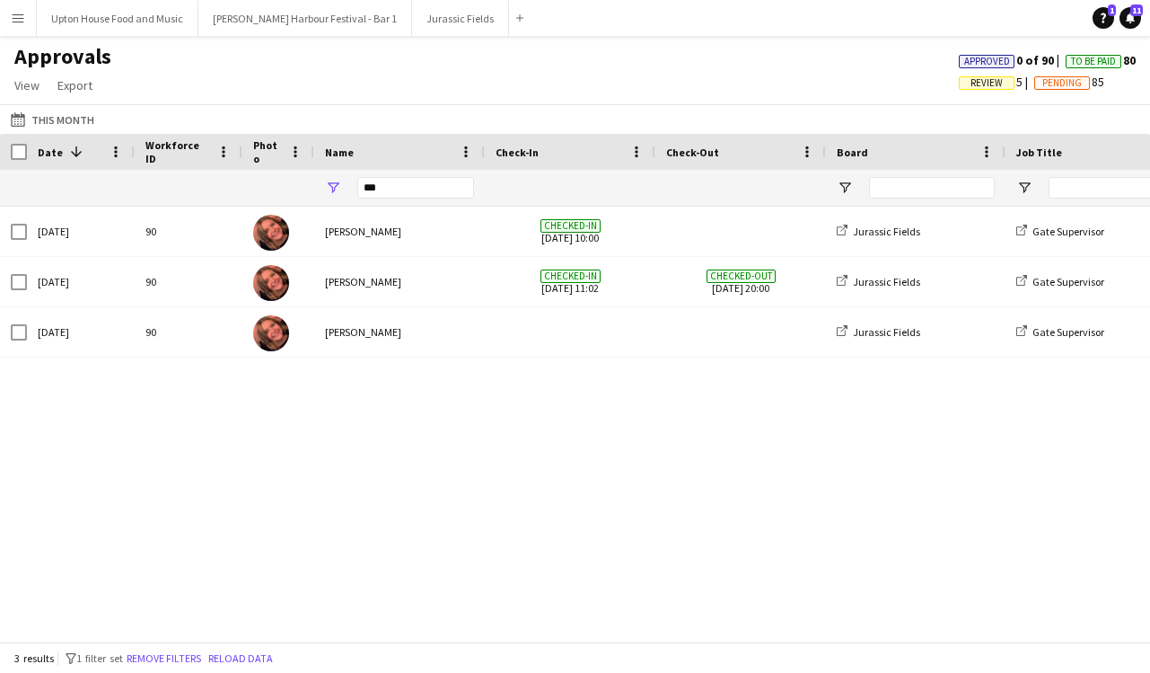
click at [361, 462] on div "Gate/Entrance staff Gate Supervisor Jurassic Fields Ashleigh Stevenson 90 Fri, …" at bounding box center [575, 424] width 1150 height 435
click at [1101, 13] on icon "Help" at bounding box center [1103, 18] width 11 height 11
